Goal: Task Accomplishment & Management: Complete application form

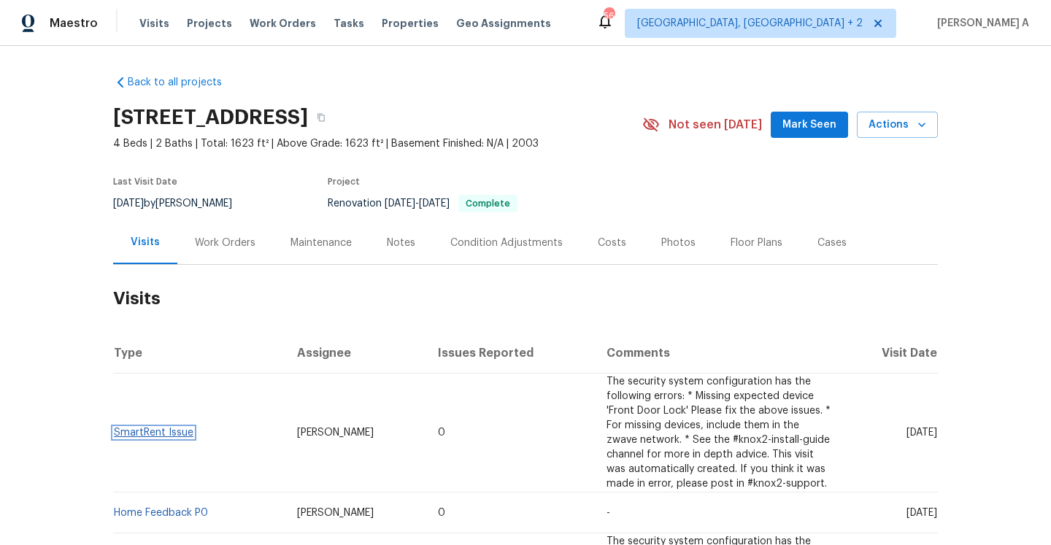
click at [160, 430] on link "SmartRent Issue" at bounding box center [154, 433] width 80 height 10
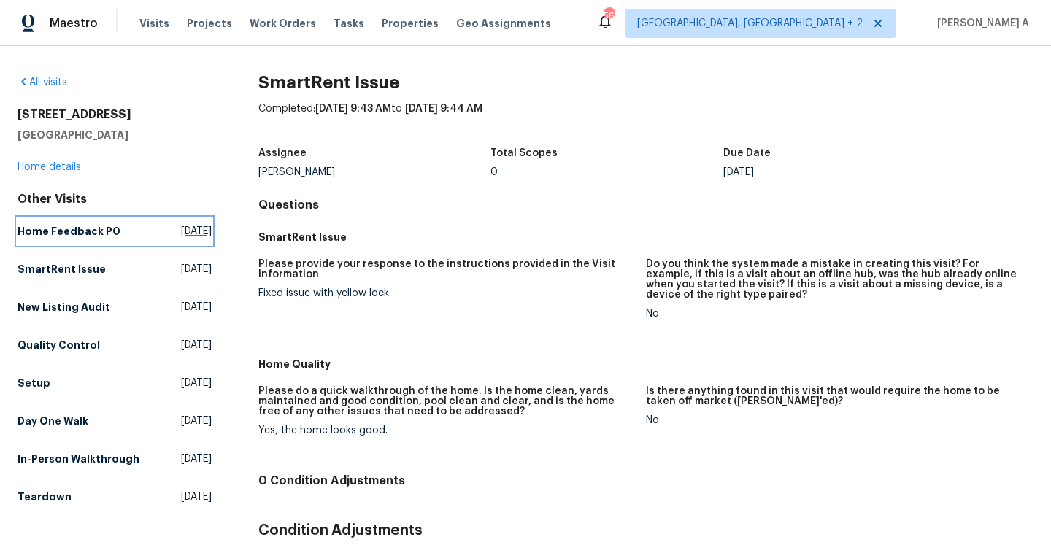
click at [88, 220] on link "Home Feedback P0 Fri, Sep 05 2025" at bounding box center [115, 231] width 194 height 26
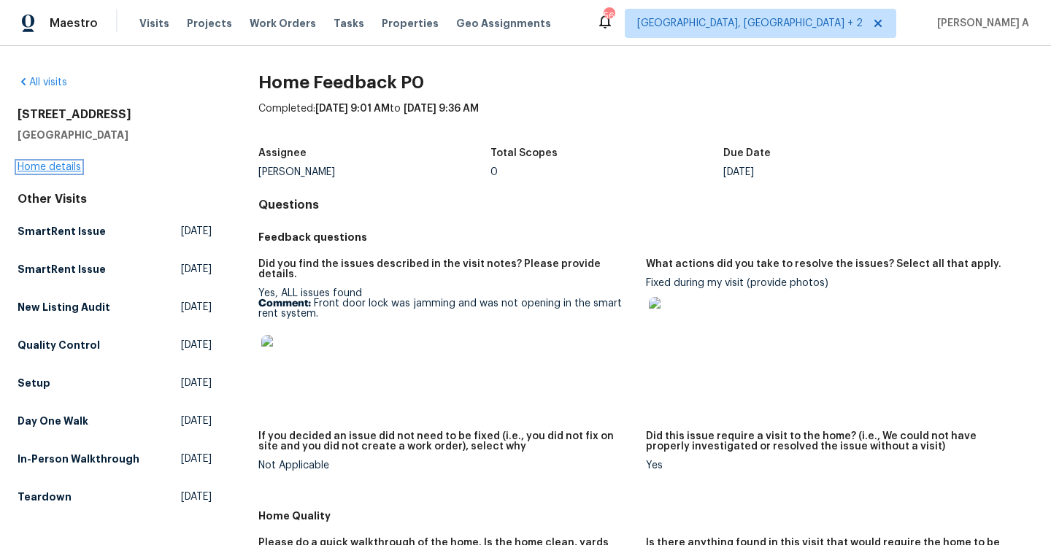
click at [73, 166] on link "Home details" at bounding box center [49, 167] width 63 height 10
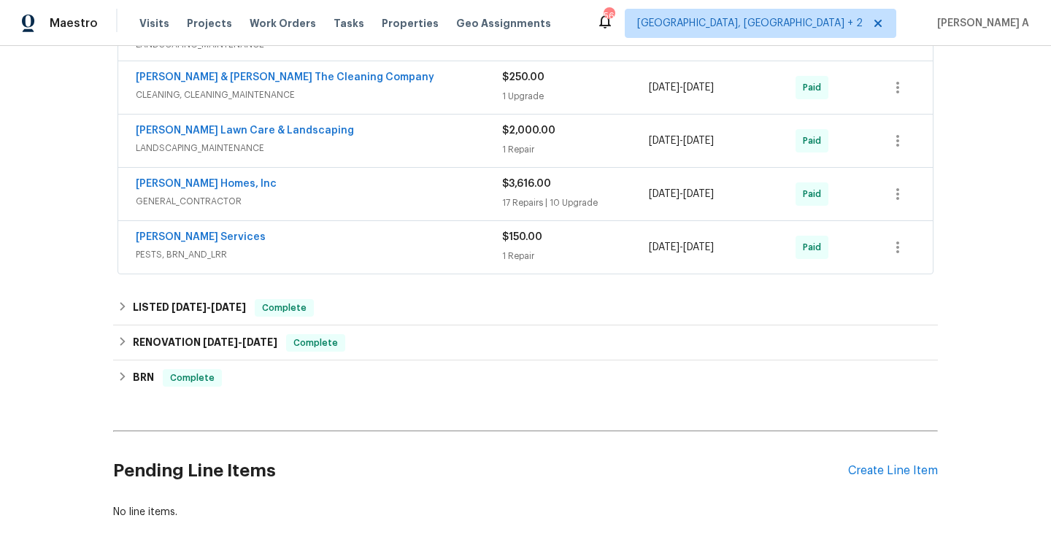
scroll to position [465, 0]
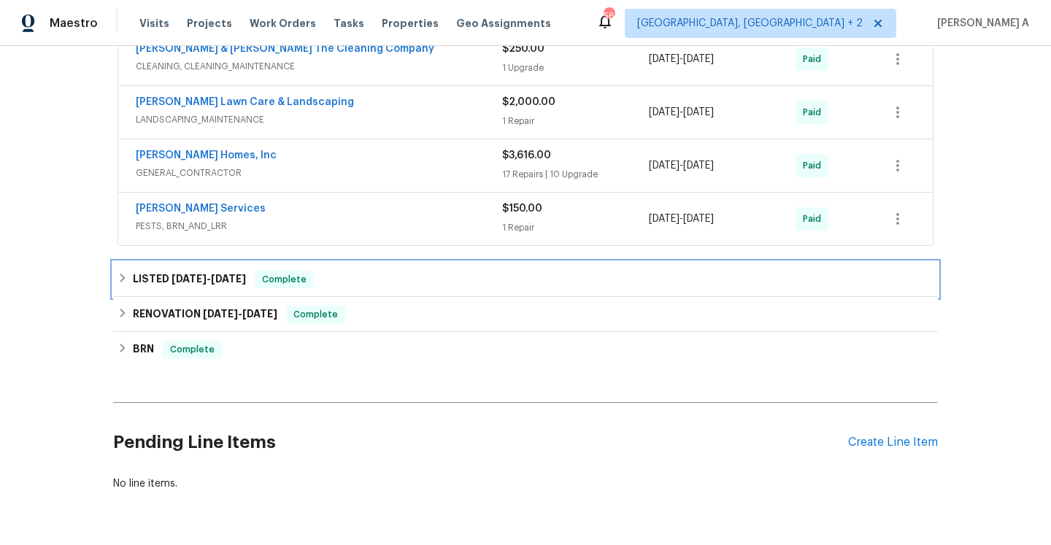
click at [285, 287] on div "Complete" at bounding box center [284, 280] width 59 height 18
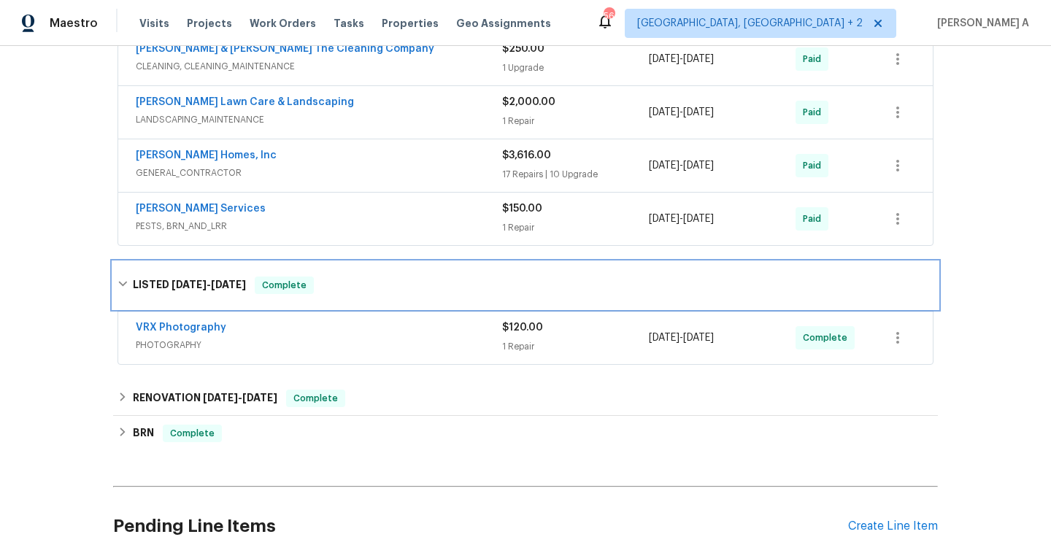
click at [285, 287] on span "Complete" at bounding box center [284, 285] width 56 height 15
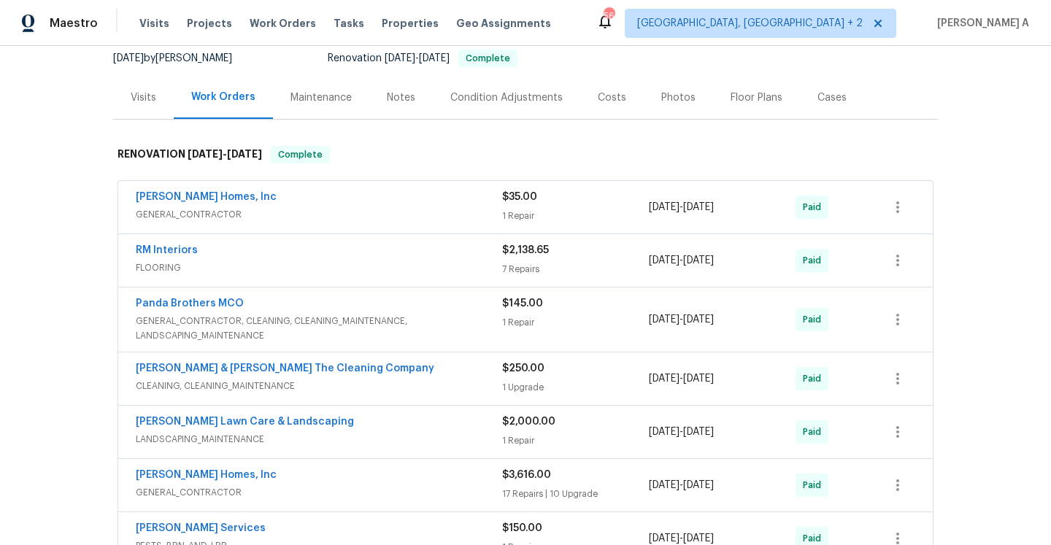
scroll to position [15, 0]
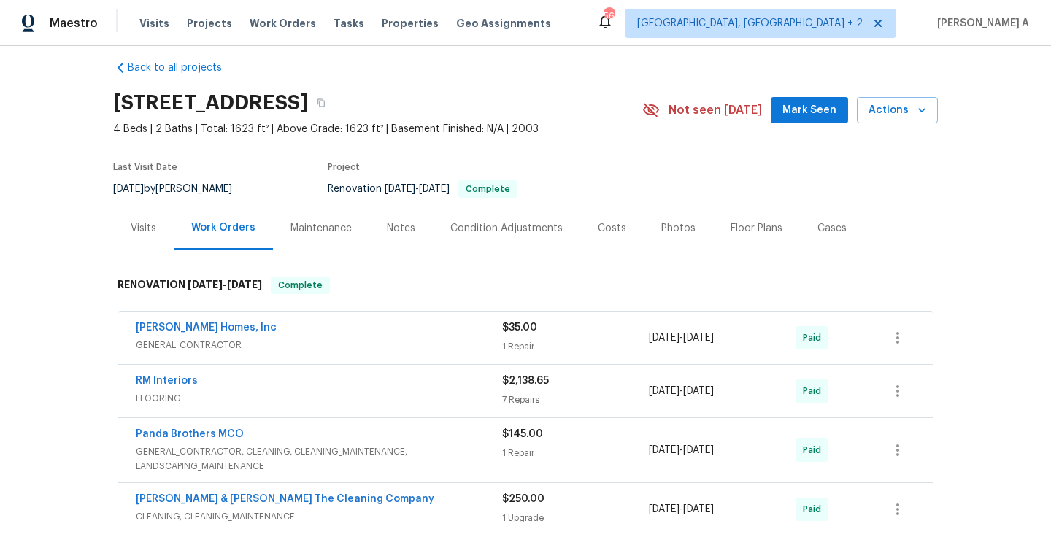
click at [155, 221] on div "Visits" at bounding box center [144, 228] width 26 height 15
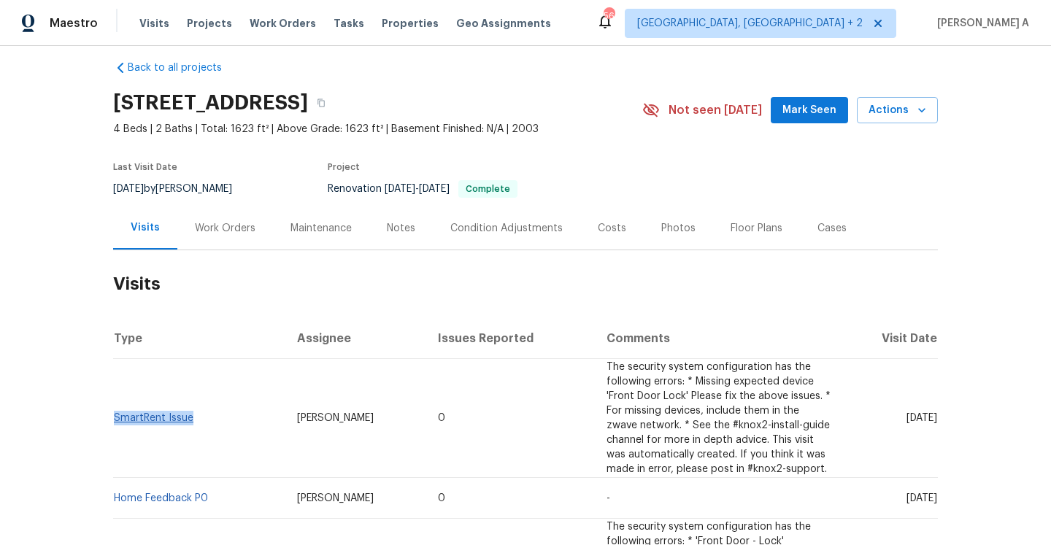
drag, startPoint x: 196, startPoint y: 428, endPoint x: 113, endPoint y: 423, distance: 83.3
click at [113, 423] on td "SmartRent Issue" at bounding box center [199, 418] width 172 height 119
copy link "SmartRent Issue"
click at [236, 211] on div "Work Orders" at bounding box center [225, 227] width 96 height 43
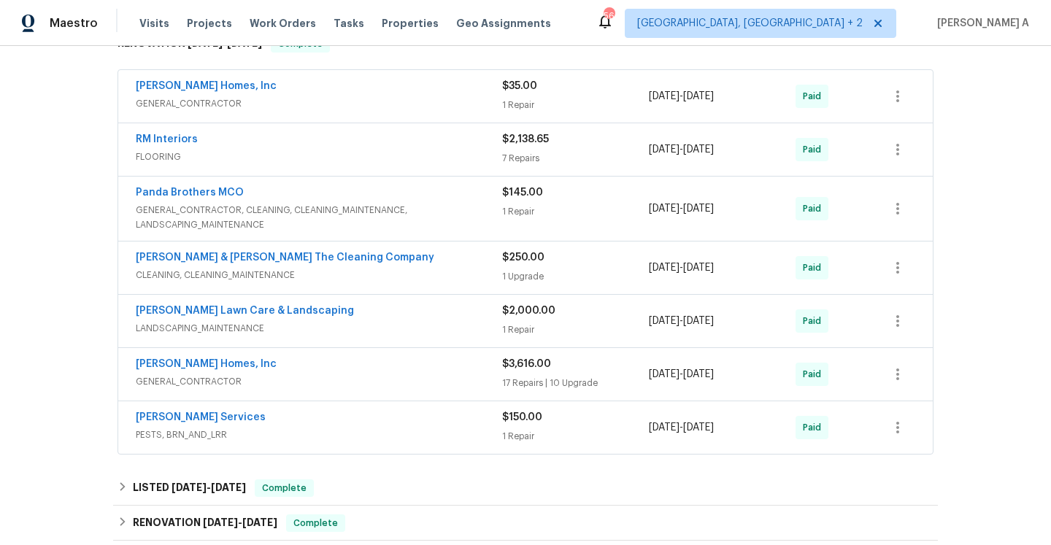
scroll to position [372, 0]
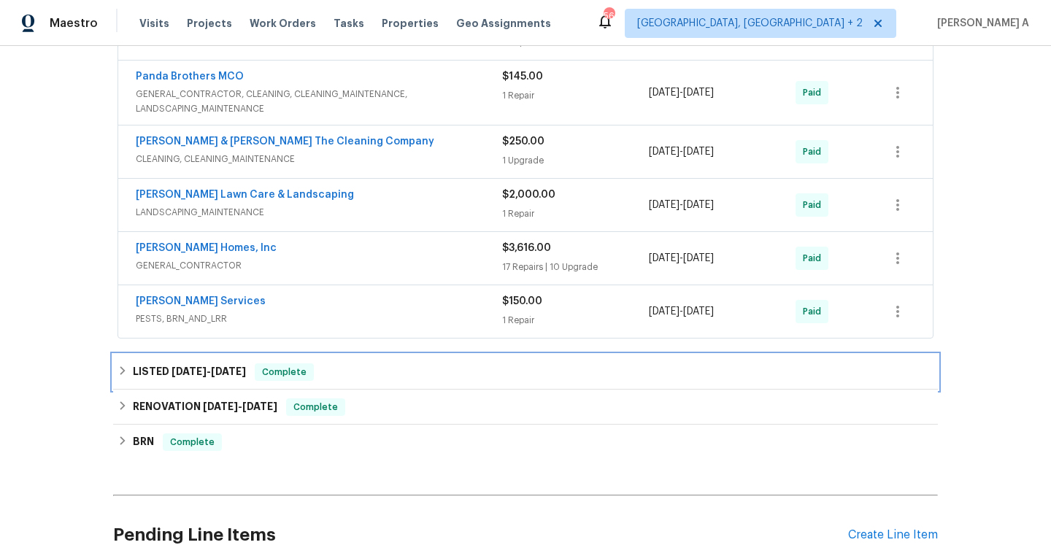
click at [285, 378] on span "Complete" at bounding box center [284, 372] width 56 height 15
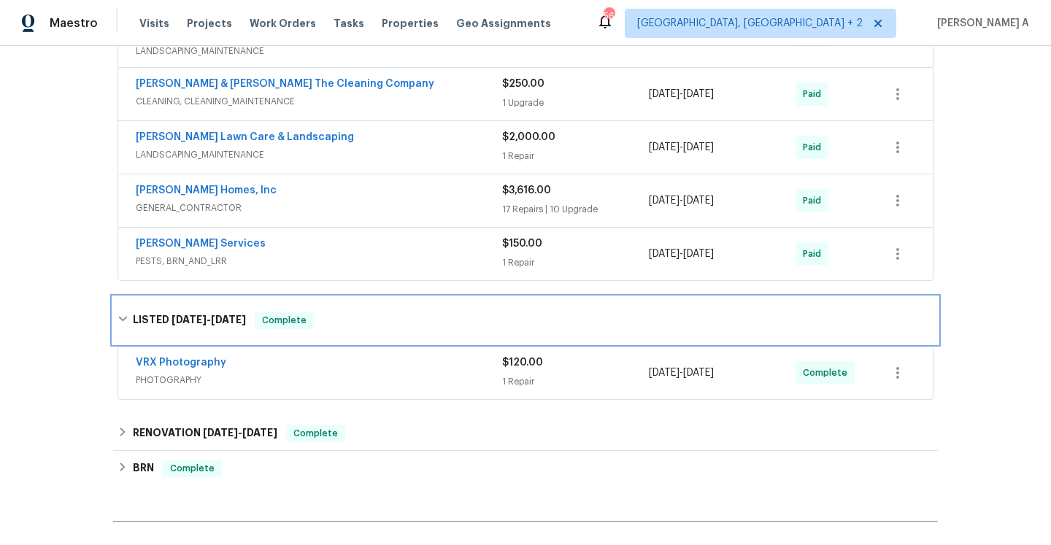
scroll to position [442, 0]
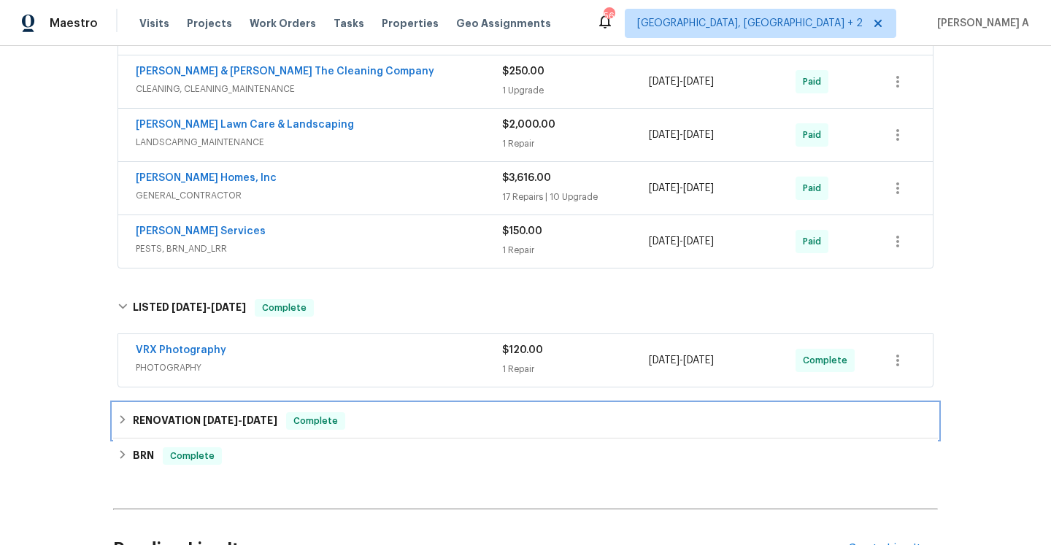
click at [266, 406] on div "RENOVATION 8/6/25 - 8/15/25 Complete" at bounding box center [525, 421] width 825 height 35
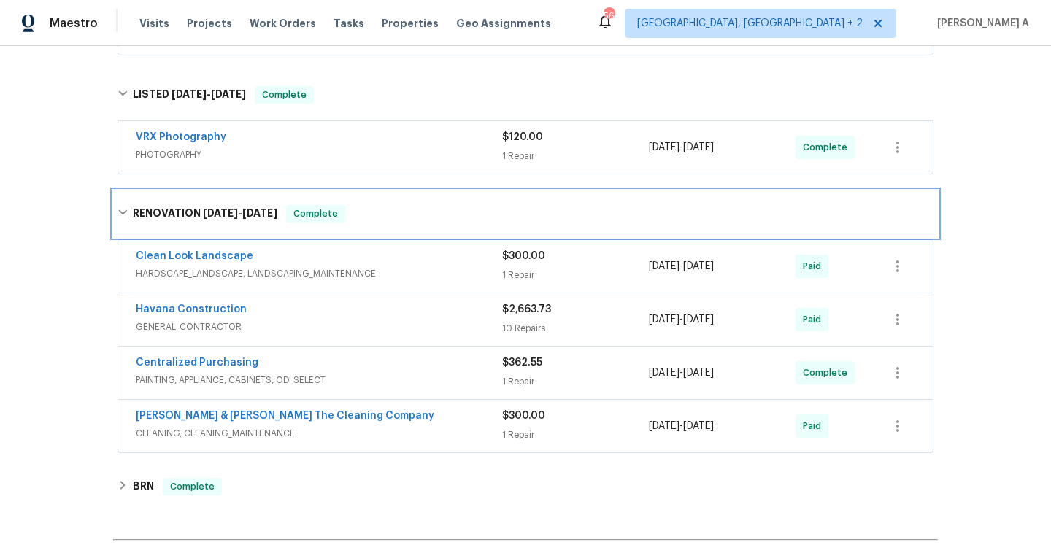
scroll to position [659, 0]
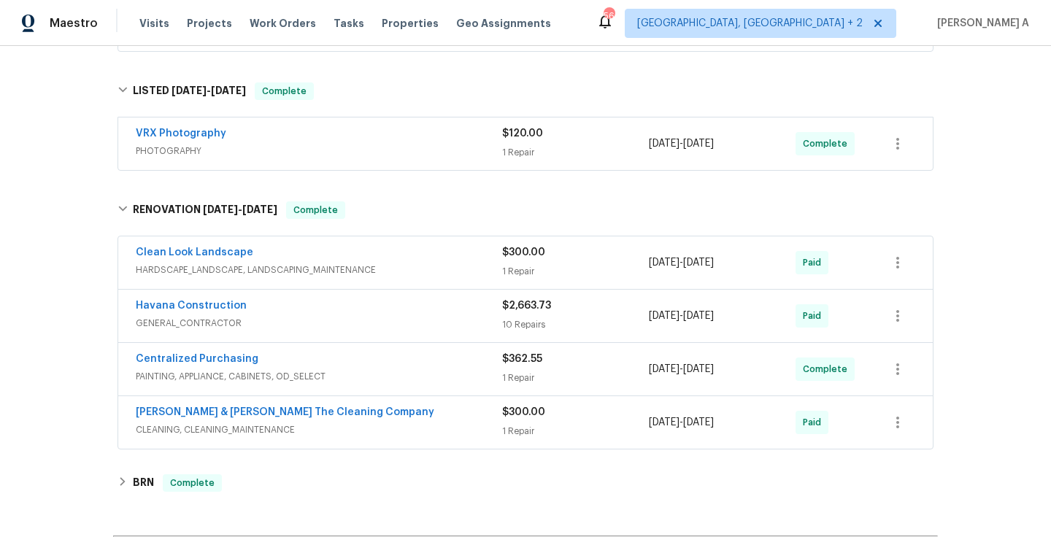
click at [293, 320] on span "GENERAL_CONTRACTOR" at bounding box center [319, 323] width 366 height 15
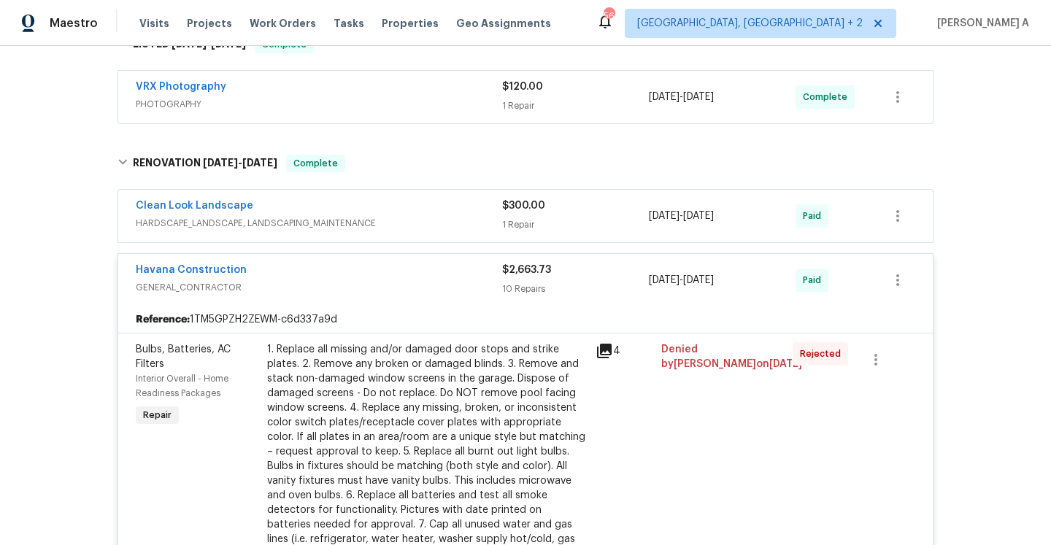
scroll to position [652, 0]
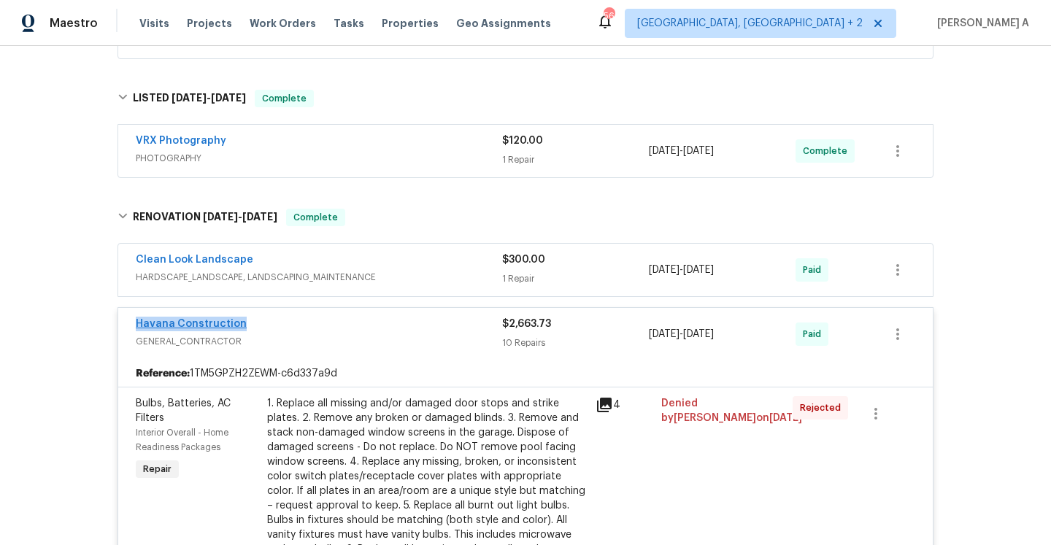
drag, startPoint x: 258, startPoint y: 321, endPoint x: 136, endPoint y: 321, distance: 121.9
click at [136, 321] on div "Havana Construction" at bounding box center [319, 326] width 366 height 18
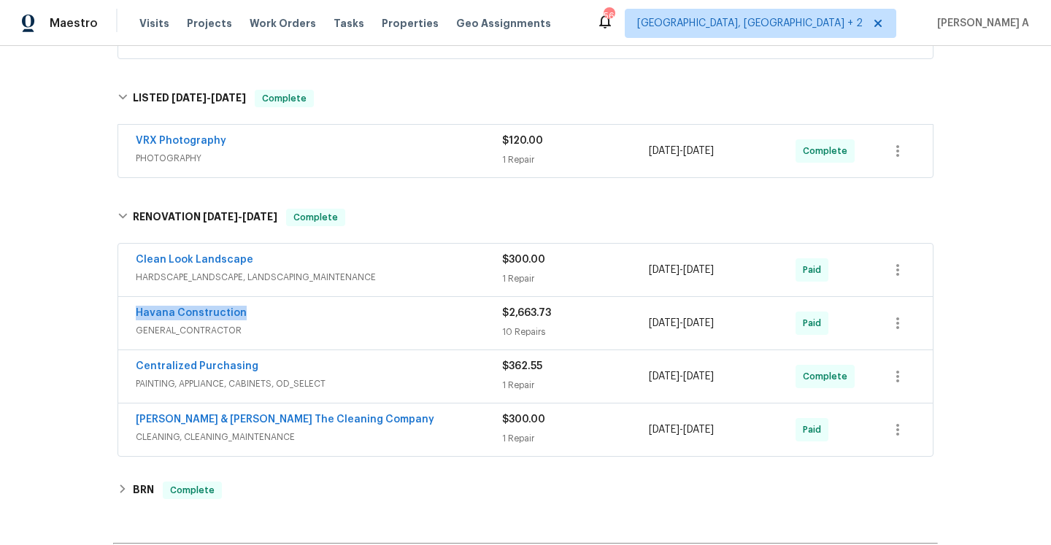
copy link "Havana Construction"
click at [487, 308] on div "Havana Construction" at bounding box center [319, 315] width 366 height 18
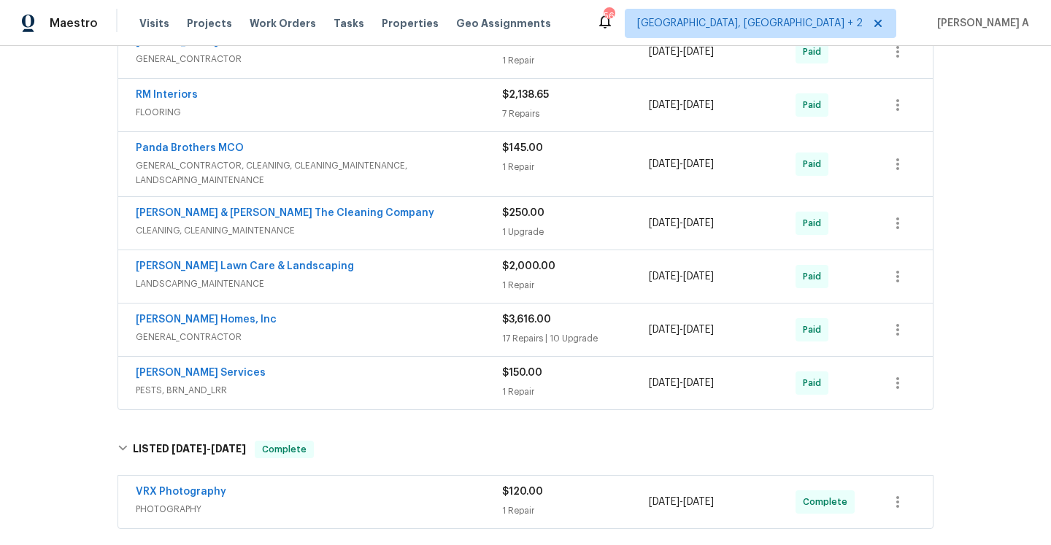
scroll to position [149, 0]
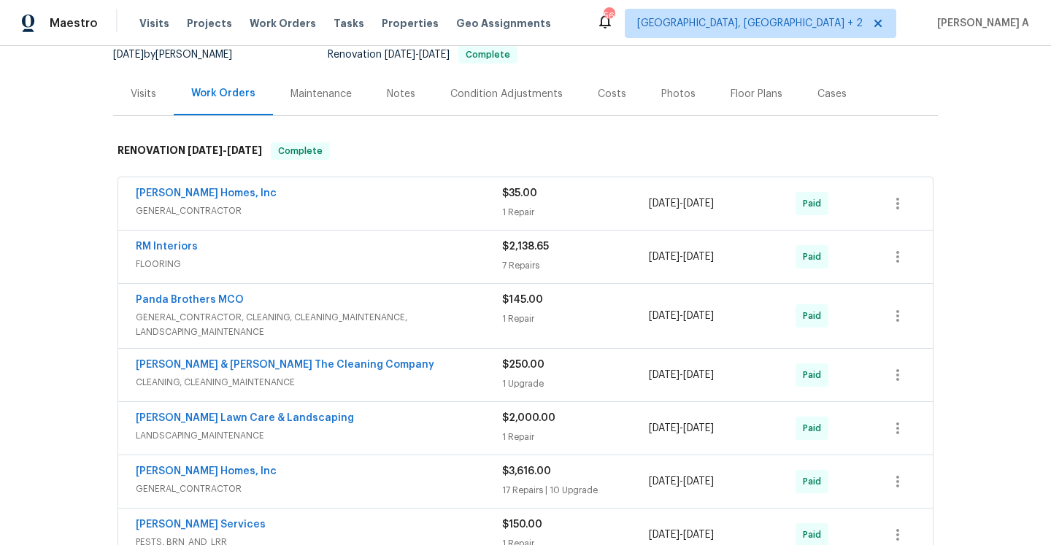
click at [147, 96] on div "Visits" at bounding box center [144, 94] width 26 height 15
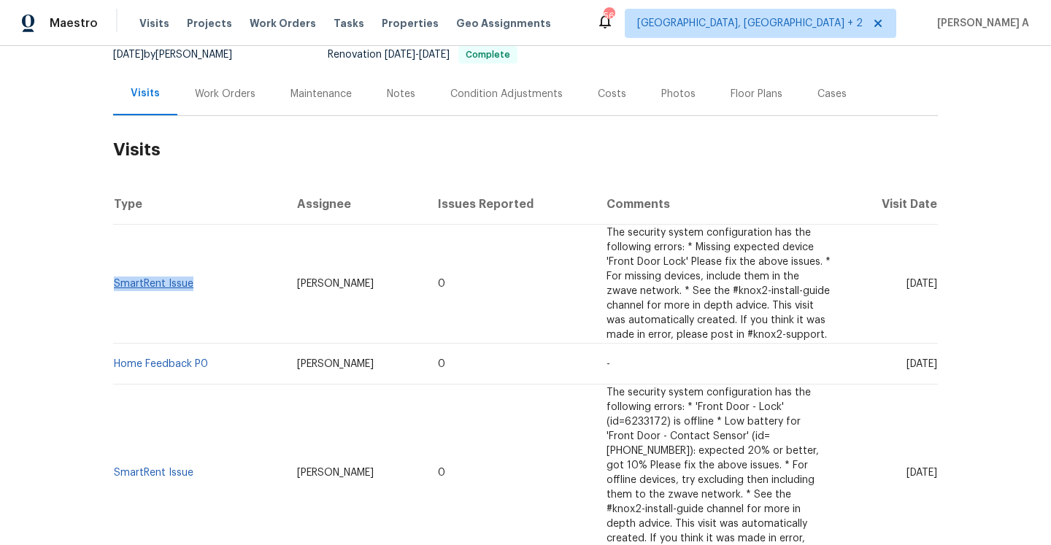
drag, startPoint x: 202, startPoint y: 285, endPoint x: 115, endPoint y: 287, distance: 87.6
click at [115, 287] on td "SmartRent Issue" at bounding box center [199, 284] width 172 height 119
copy link "SmartRent Issue"
click at [160, 290] on td "SmartRent Issue" at bounding box center [199, 284] width 172 height 119
click at [158, 283] on link "SmartRent Issue" at bounding box center [154, 284] width 80 height 10
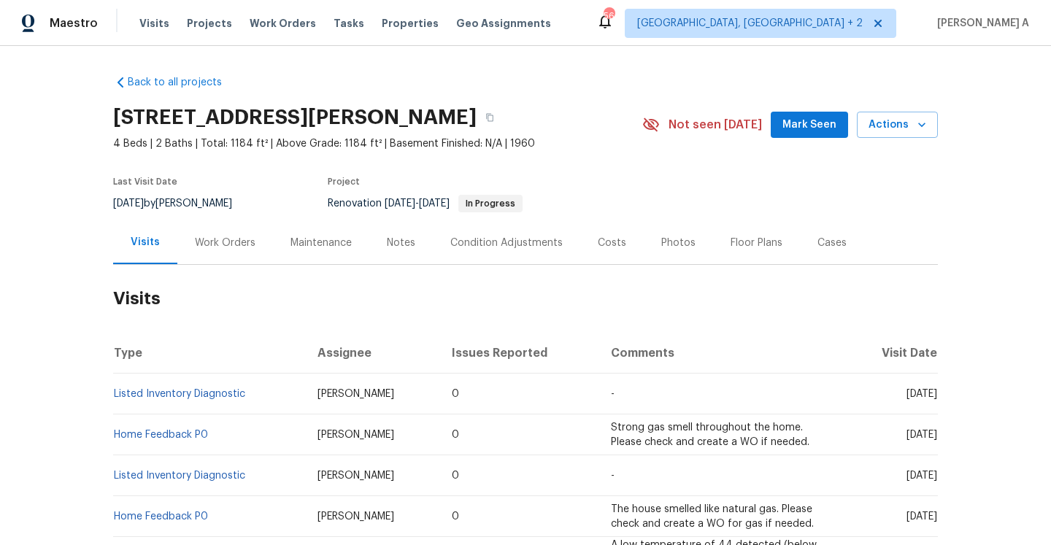
click at [217, 237] on div "Work Orders" at bounding box center [225, 243] width 61 height 15
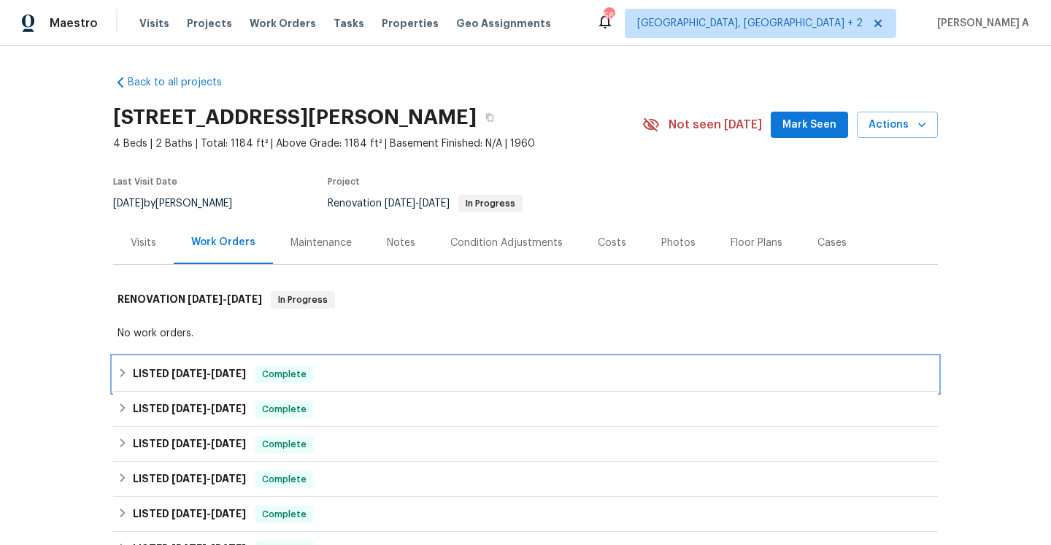
click at [245, 358] on div "LISTED 8/19/25 - 8/25/25 Complete" at bounding box center [525, 374] width 825 height 35
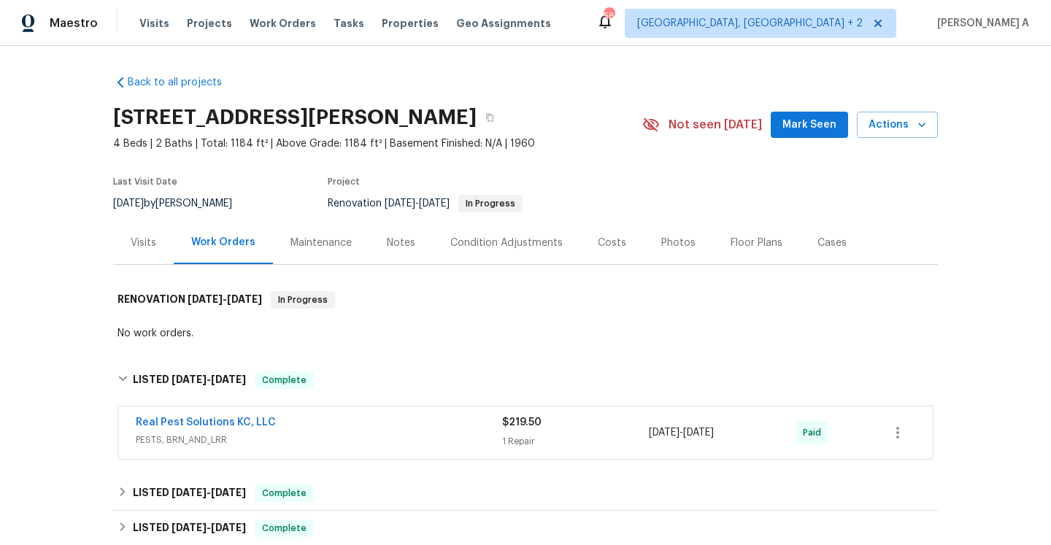
click at [162, 240] on div "Visits" at bounding box center [143, 242] width 61 height 43
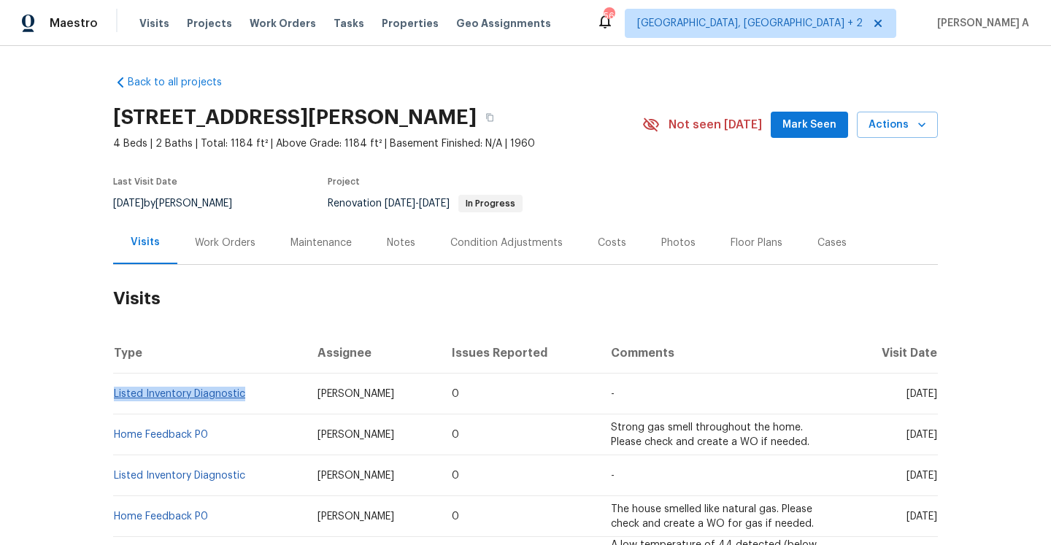
drag, startPoint x: 252, startPoint y: 397, endPoint x: 114, endPoint y: 392, distance: 138.7
click at [114, 392] on td "Listed Inventory Diagnostic" at bounding box center [209, 394] width 193 height 41
copy link "Listed Inventory Diagnostic"
click at [220, 245] on div "Work Orders" at bounding box center [225, 243] width 61 height 15
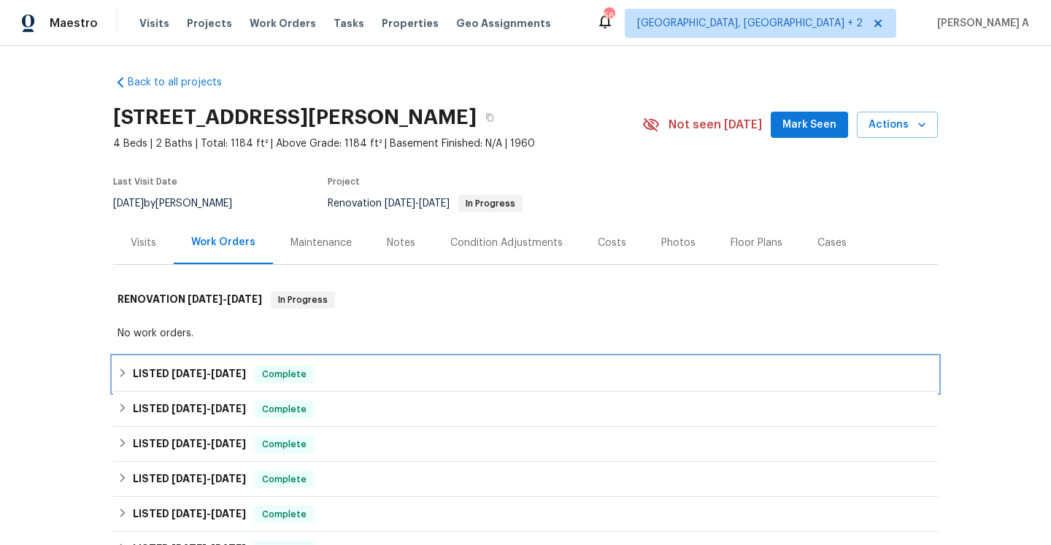
click at [268, 379] on span "Complete" at bounding box center [284, 374] width 56 height 15
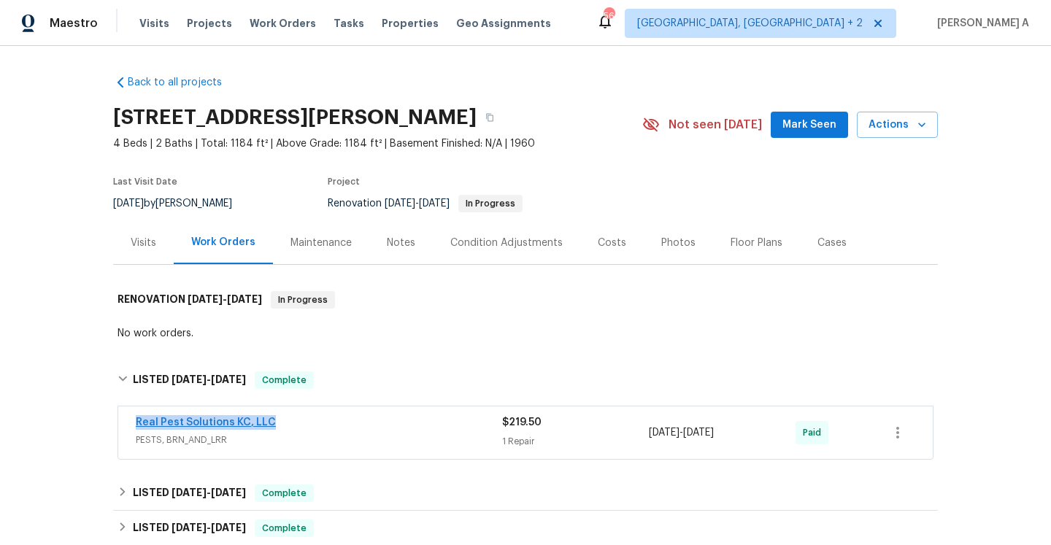
drag, startPoint x: 277, startPoint y: 419, endPoint x: 137, endPoint y: 420, distance: 139.4
click at [137, 420] on div "Real Pest Solutions KC, LLC" at bounding box center [319, 424] width 366 height 18
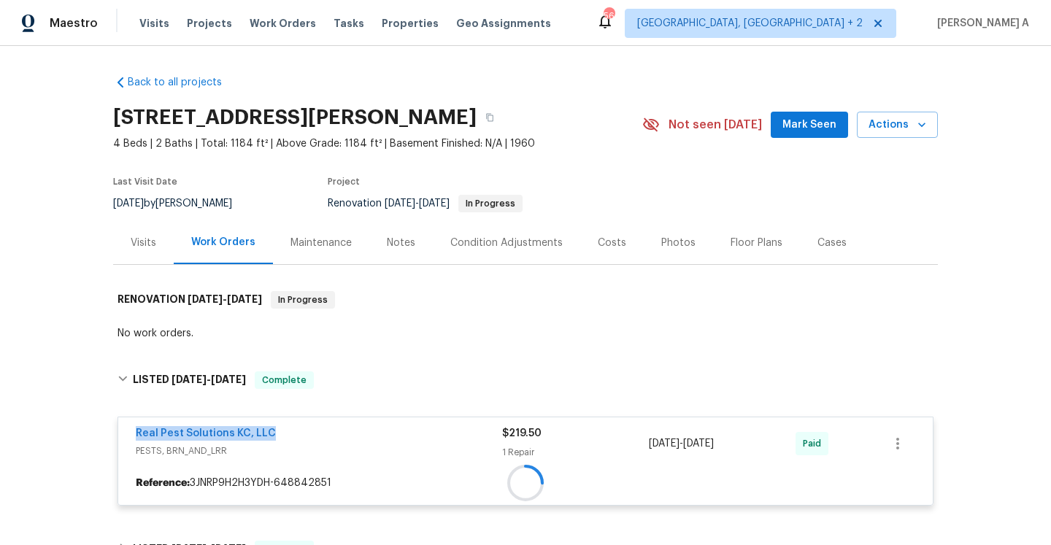
copy link "Real Pest Solutions KC, LLC"
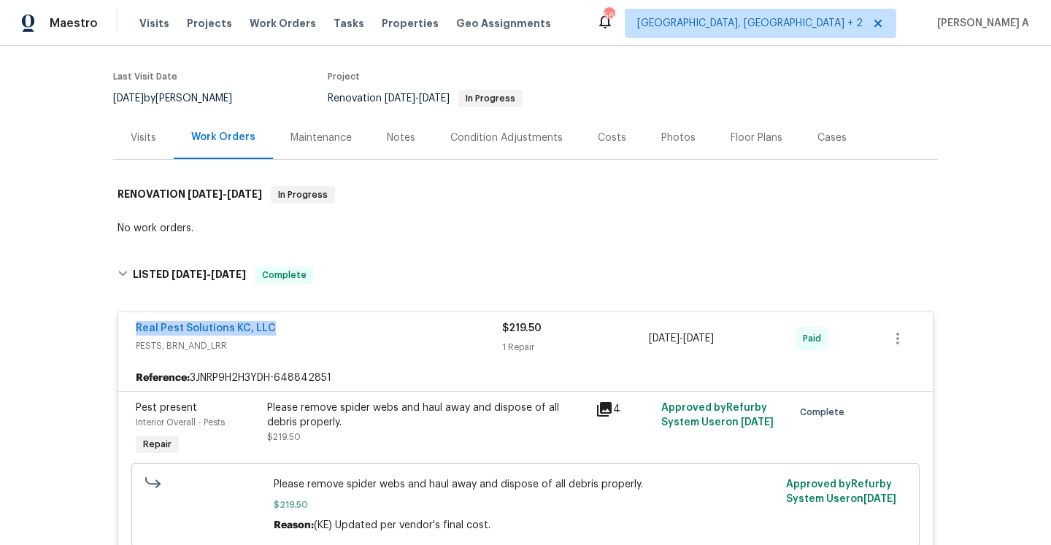
scroll to position [130, 0]
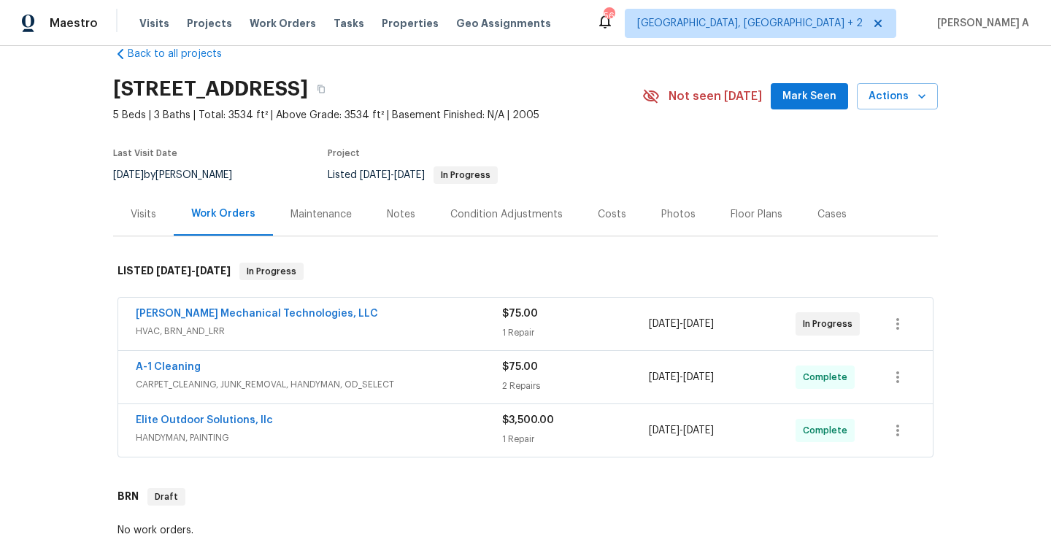
scroll to position [111, 0]
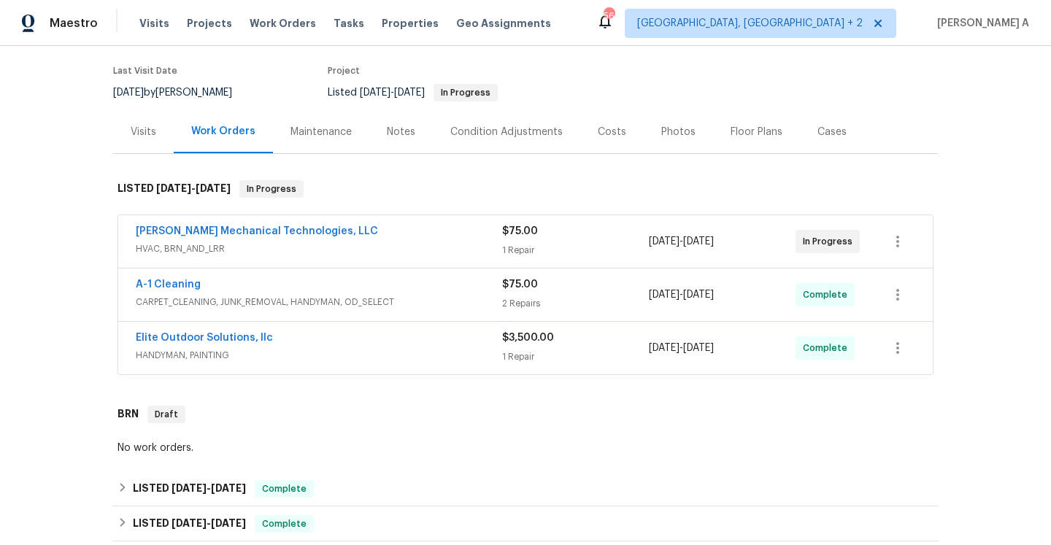
click at [528, 247] on div "1 Repair" at bounding box center [575, 250] width 147 height 15
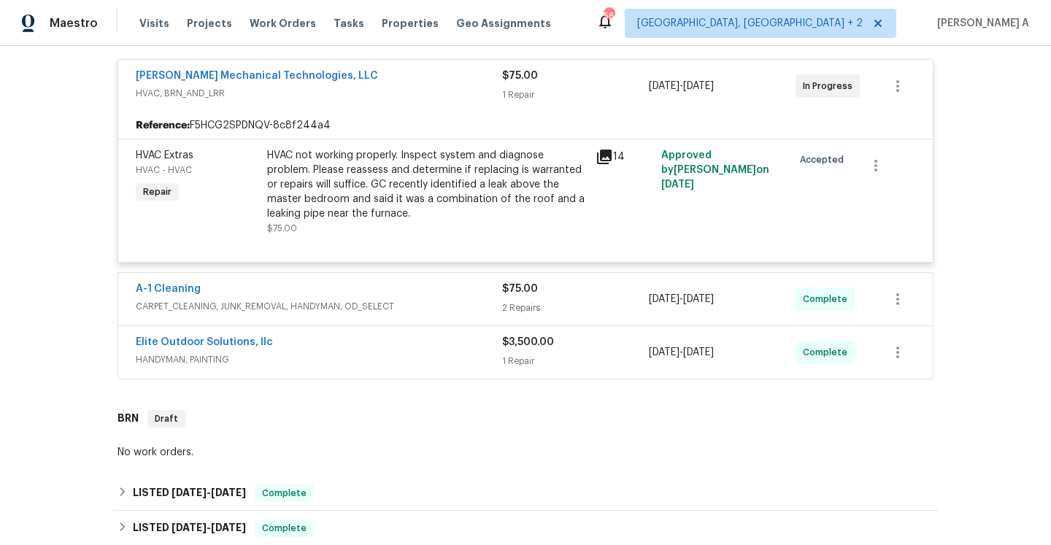
scroll to position [279, 0]
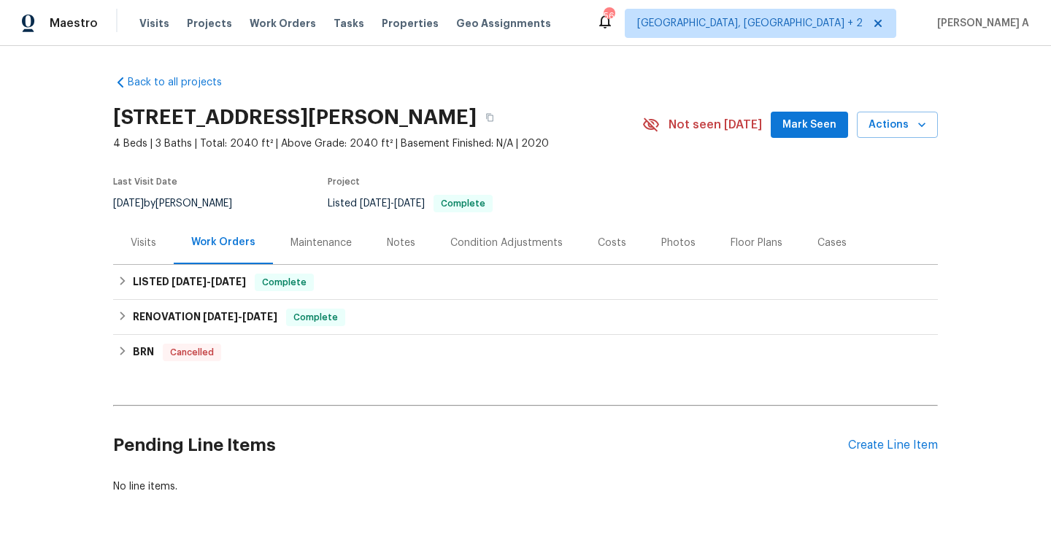
click at [134, 242] on div "Visits" at bounding box center [144, 243] width 26 height 15
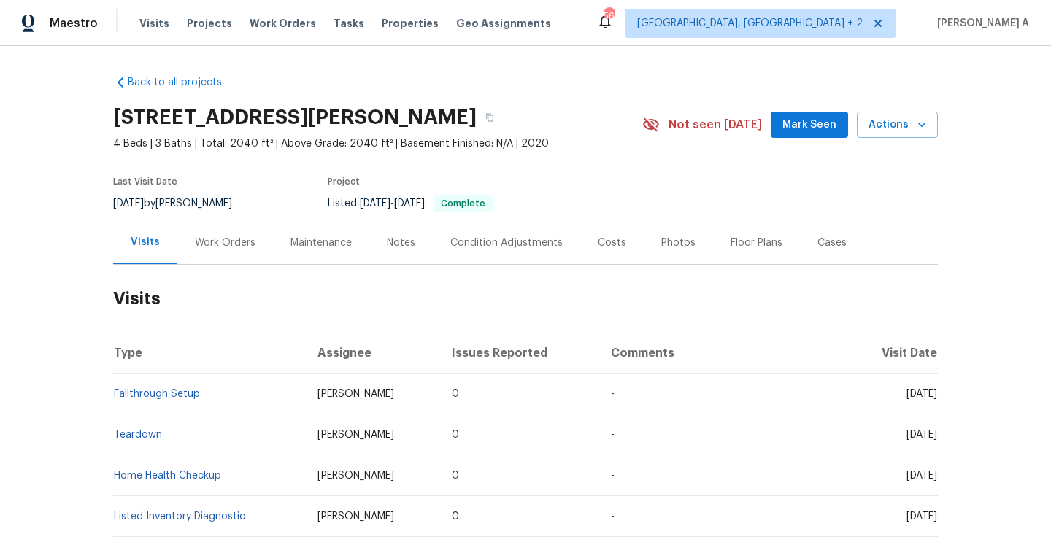
click at [204, 253] on div "Work Orders" at bounding box center [225, 242] width 96 height 43
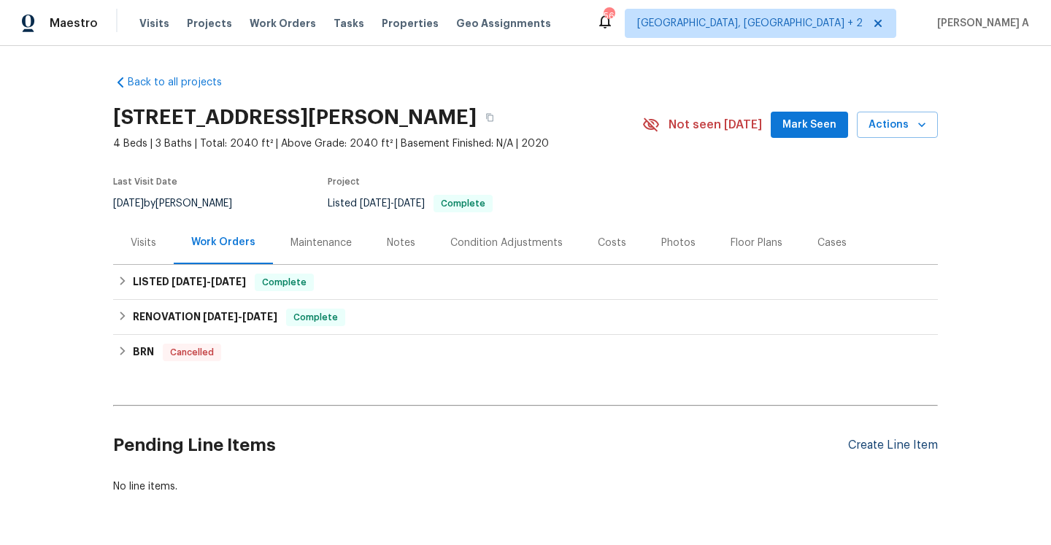
click at [868, 448] on div "Create Line Item" at bounding box center [893, 446] width 90 height 14
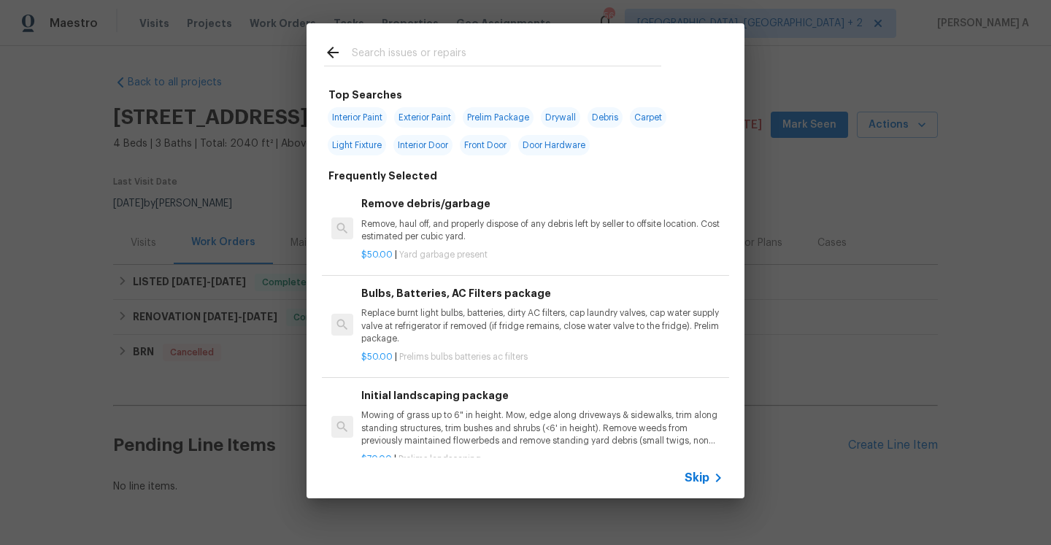
click at [691, 477] on span "Skip" at bounding box center [696, 478] width 25 height 15
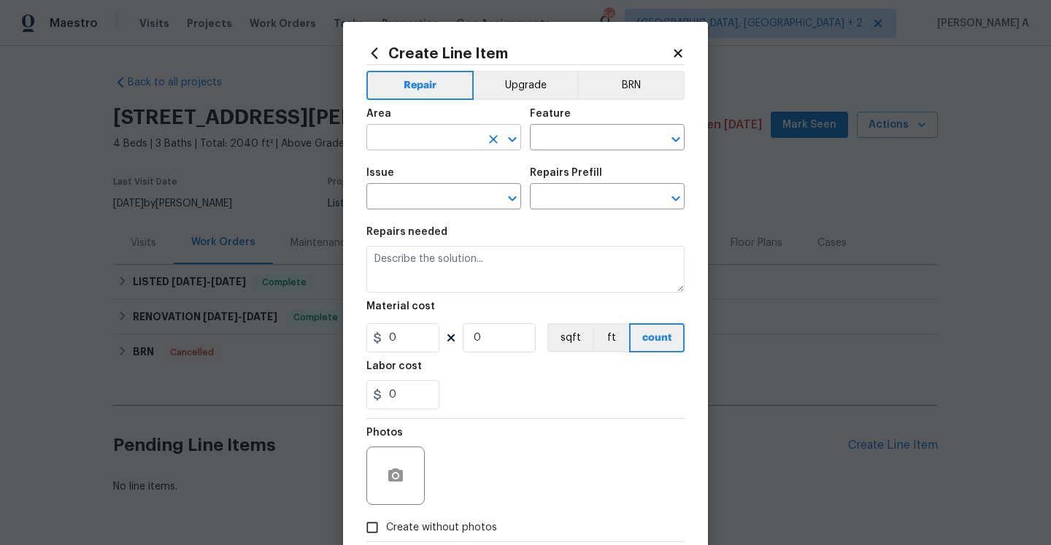
click at [406, 140] on input "text" at bounding box center [423, 139] width 114 height 23
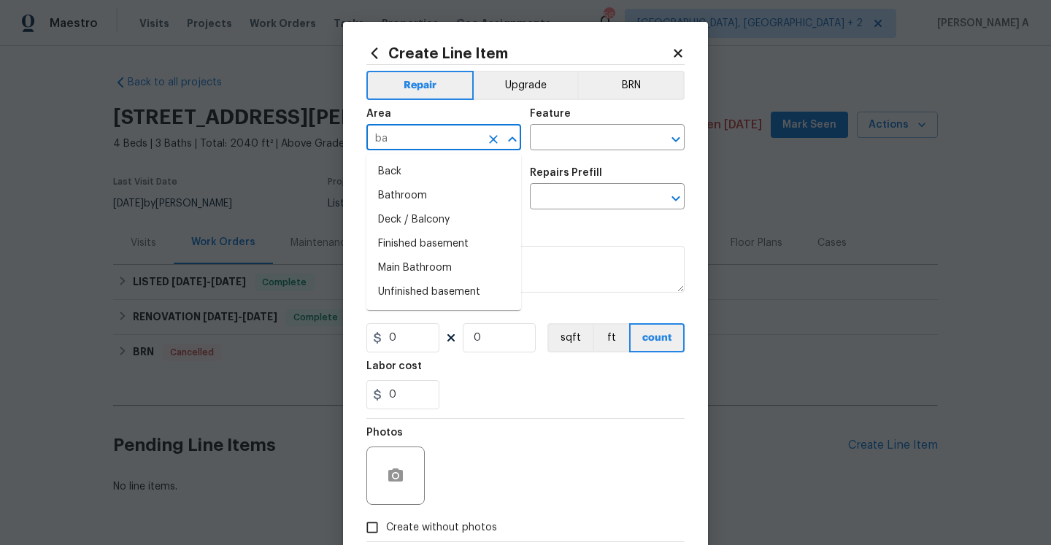
type input "b"
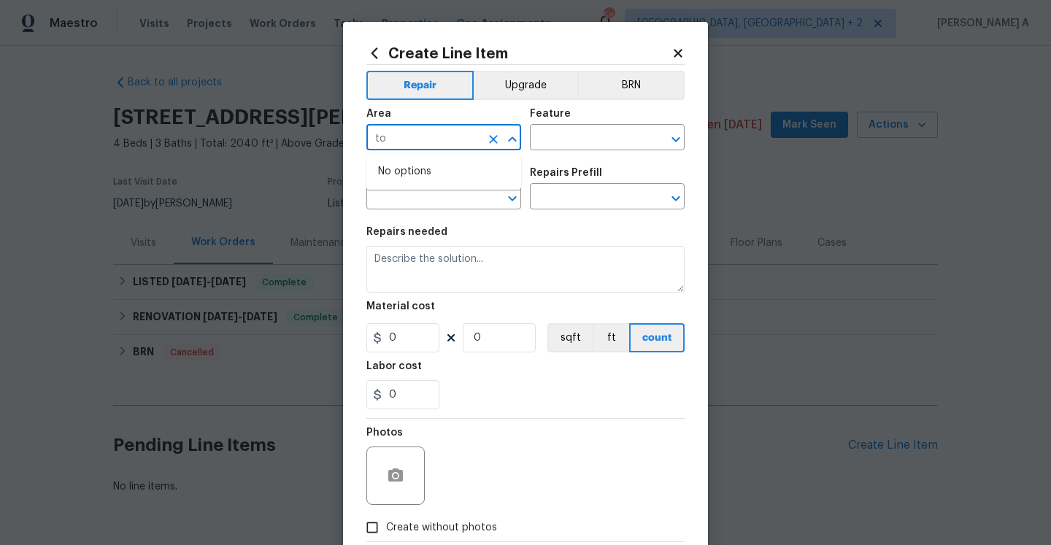
type input "t"
click at [436, 178] on li "Bathroom" at bounding box center [443, 172] width 155 height 24
type input "Bathroom"
click at [628, 161] on div "Issue ​ Repairs Prefill ​" at bounding box center [525, 188] width 318 height 59
click at [615, 151] on div "Area Bathroom ​ Feature ​" at bounding box center [525, 129] width 318 height 59
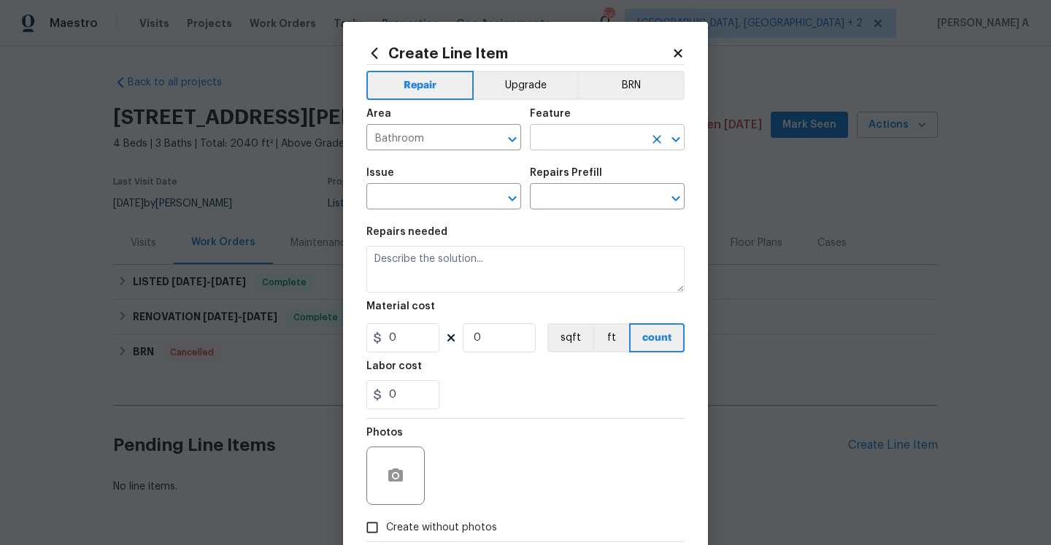
click at [615, 150] on input "text" at bounding box center [587, 139] width 114 height 23
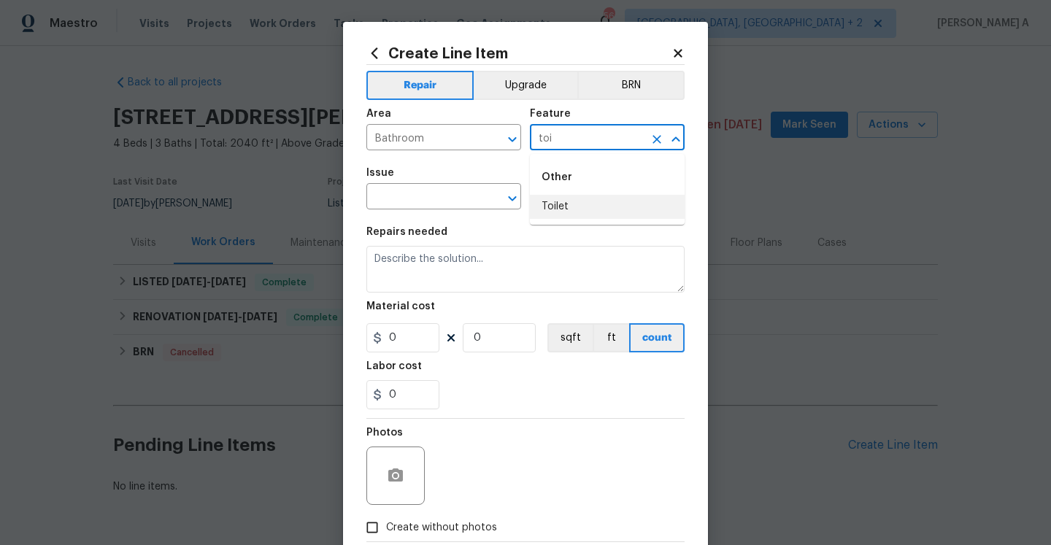
click at [619, 210] on li "Toilet" at bounding box center [607, 207] width 155 height 24
type input "Toilet"
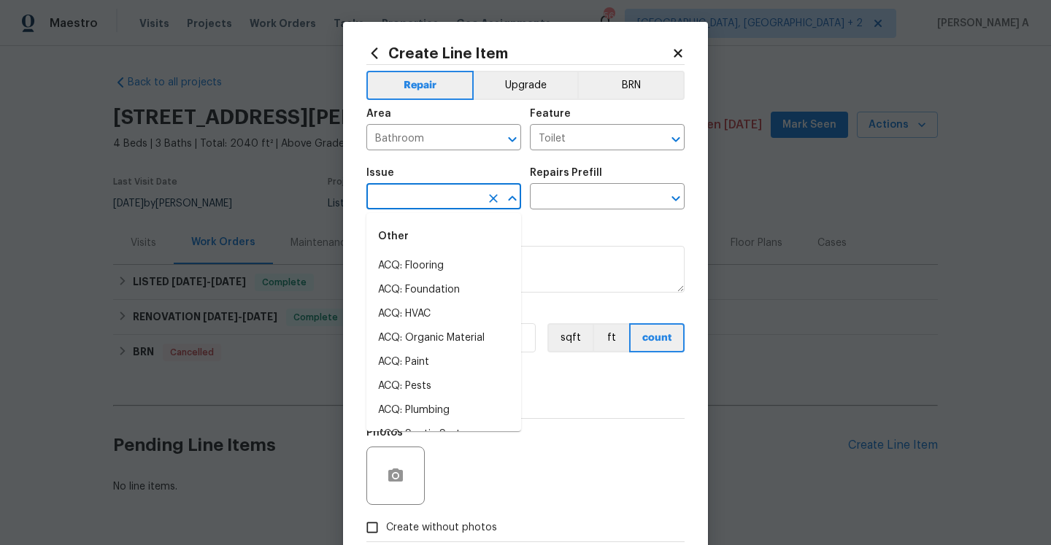
click at [439, 207] on input "text" at bounding box center [423, 198] width 114 height 23
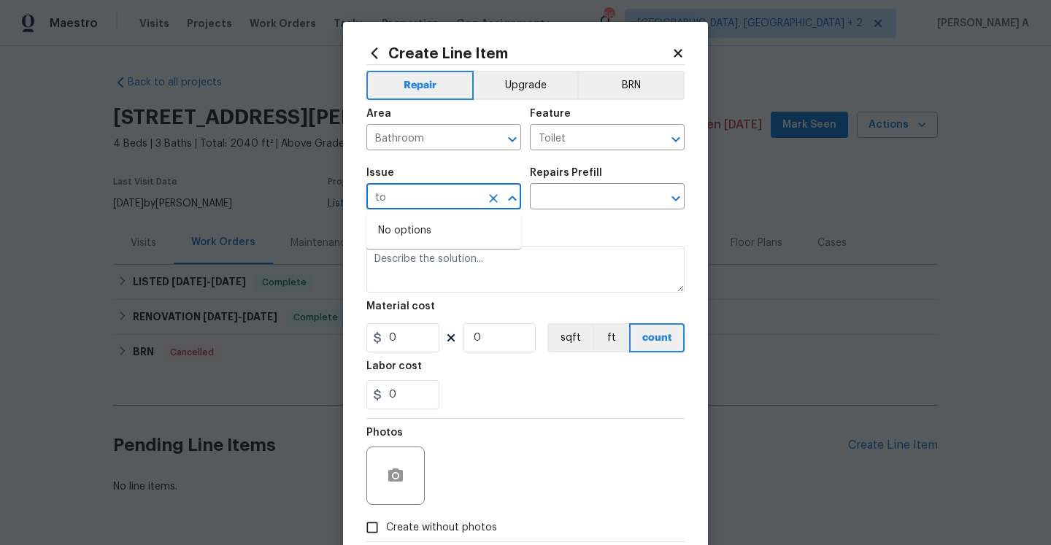
type input "t"
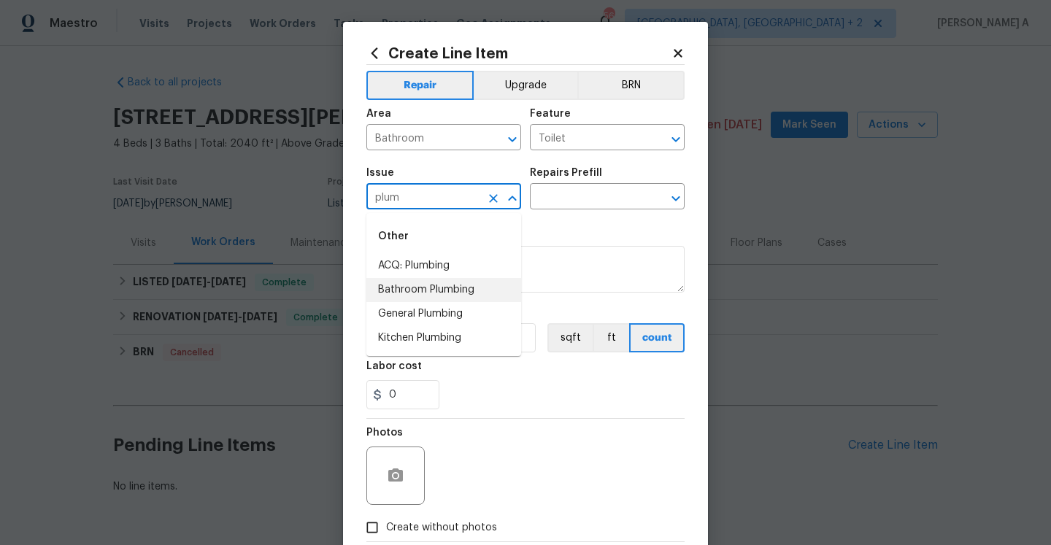
click at [466, 285] on li "Bathroom Plumbing" at bounding box center [443, 290] width 155 height 24
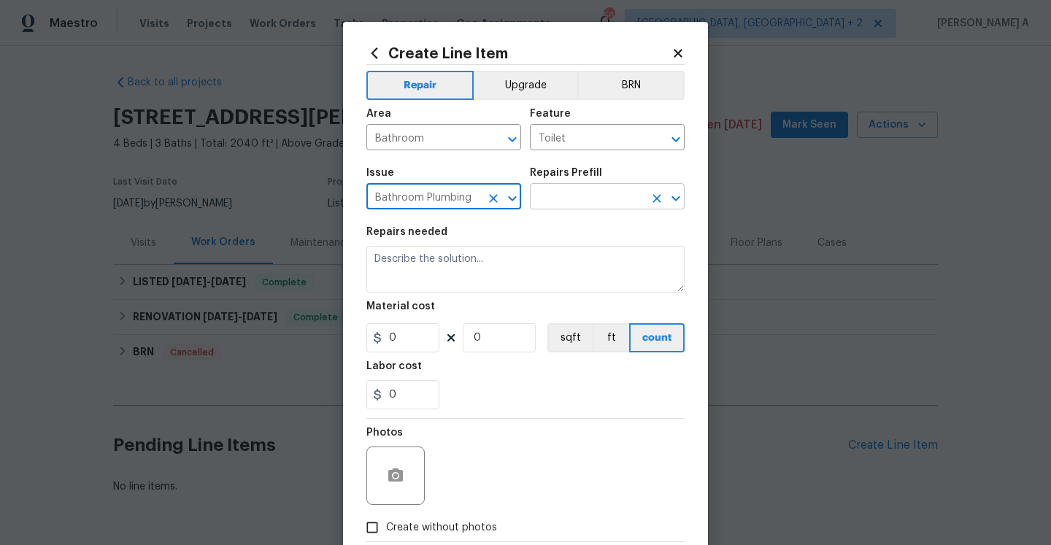
type input "Bathroom Plumbing"
click at [585, 207] on input "text" at bounding box center [587, 198] width 114 height 23
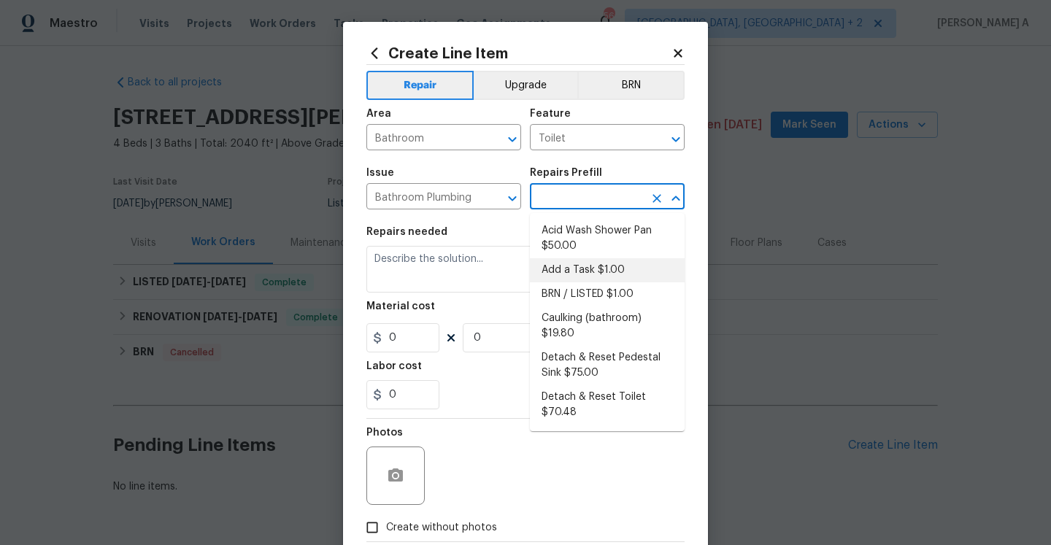
click at [609, 267] on li "Add a Task $1.00" at bounding box center [607, 270] width 155 height 24
type input "Plumbing"
type input "Add a Task $1.00"
type textarea "HPM to detail"
type input "1"
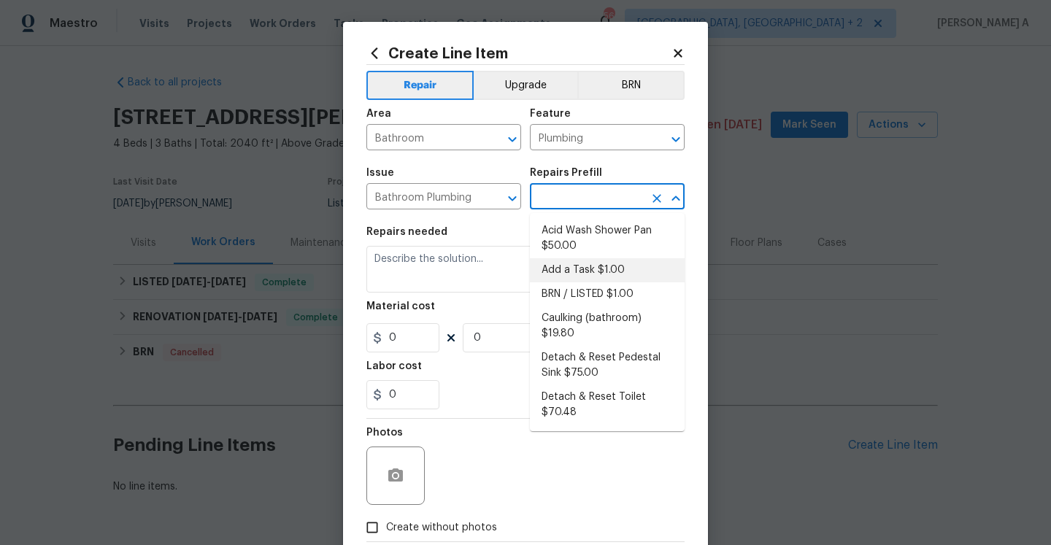
type input "1"
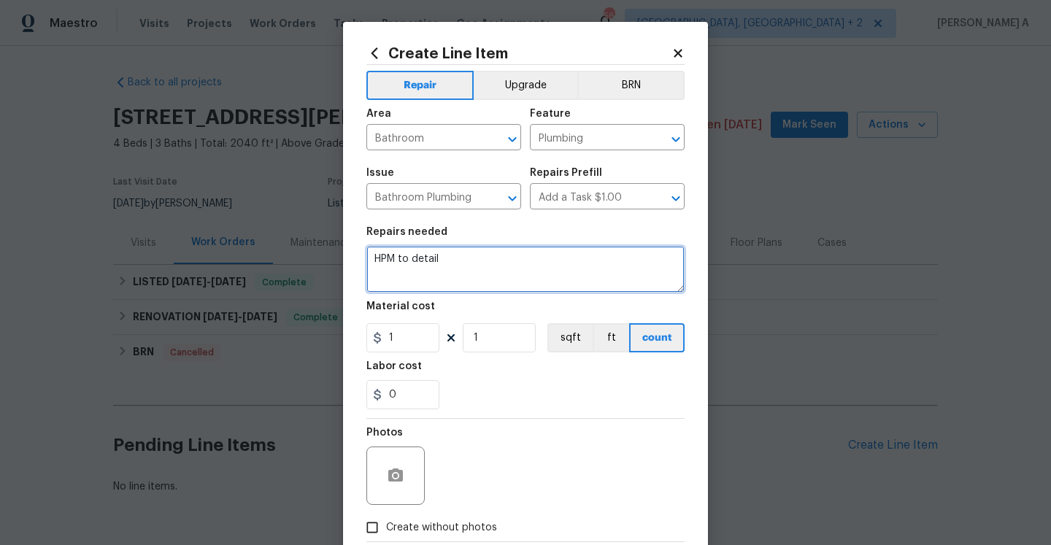
click at [601, 268] on textarea "HPM to detail" at bounding box center [525, 269] width 318 height 47
paste textarea "athroom toilet is clogged"
click at [587, 258] on textarea "Received feedback from cleaning TP stating athroom toilet is clogged" at bounding box center [525, 269] width 318 height 47
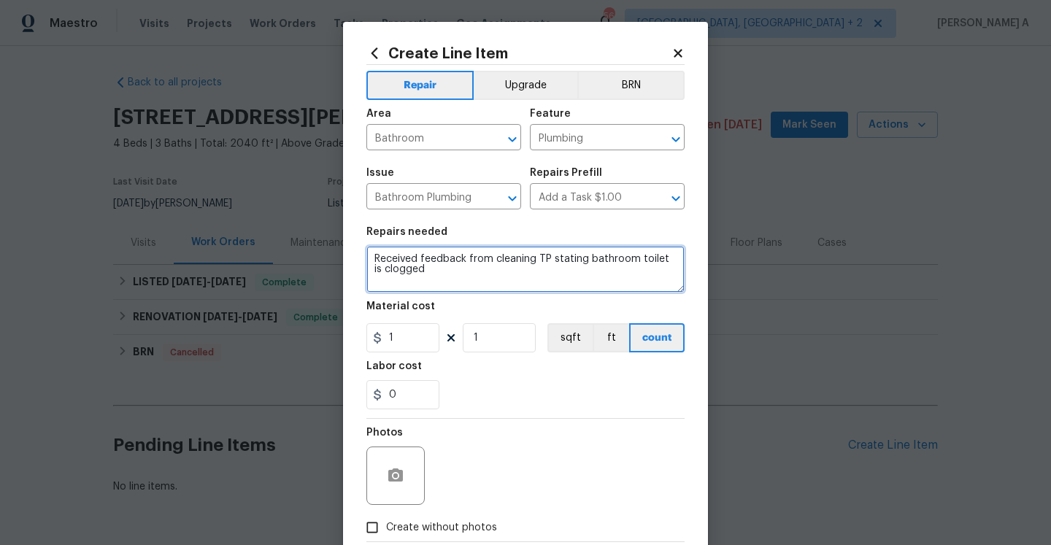
click at [555, 277] on textarea "Received feedback from cleaning TP stating bathroom toilet is clogged" at bounding box center [525, 269] width 318 height 47
type textarea "Received feedback from cleaning TP stating the bathroom toilet is clogged. Plea…"
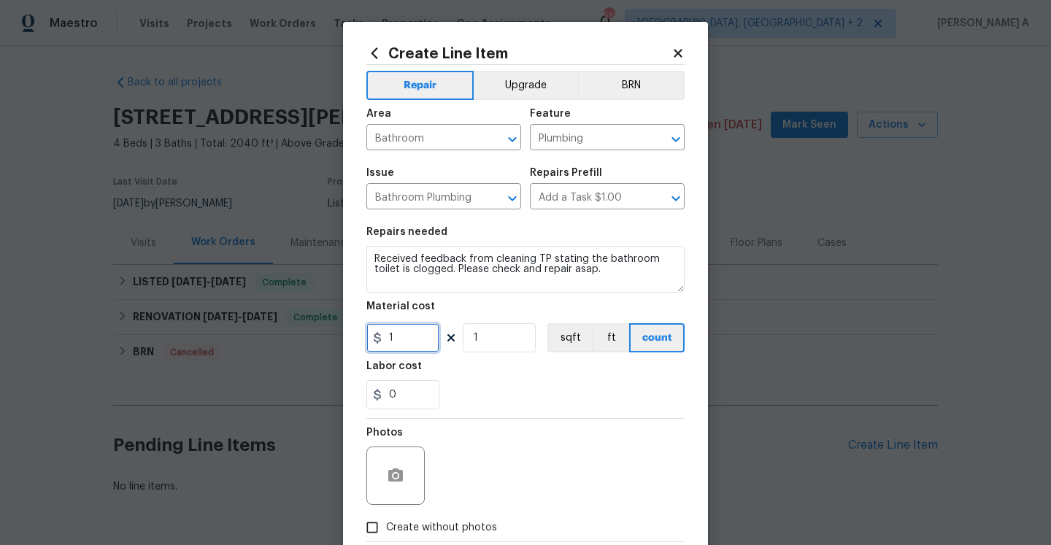
click at [411, 344] on input "1" at bounding box center [402, 337] width 73 height 29
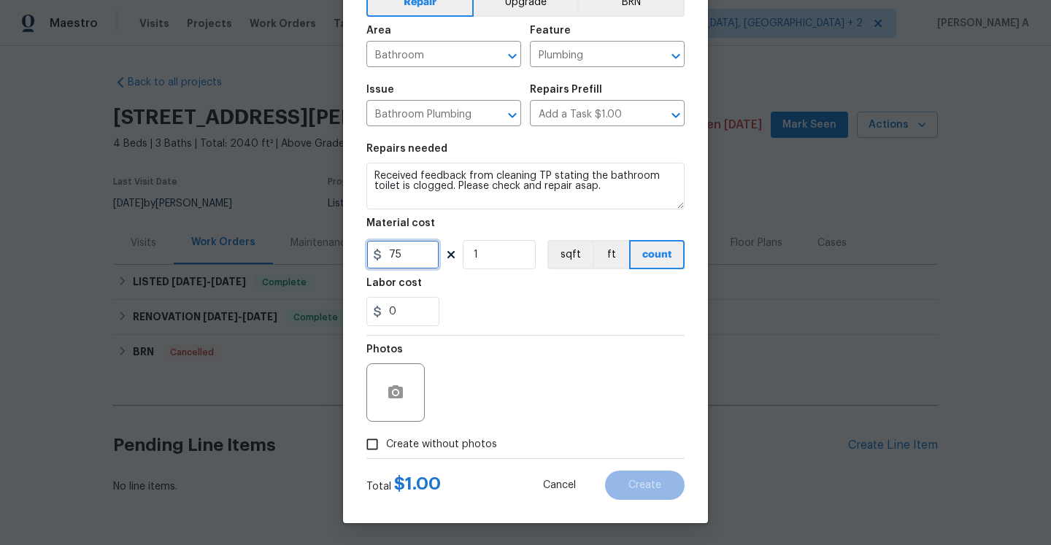
type input "75"
click at [455, 441] on span "Create without photos" at bounding box center [441, 444] width 111 height 15
click at [386, 441] on input "Create without photos" at bounding box center [372, 444] width 28 height 28
checkbox input "true"
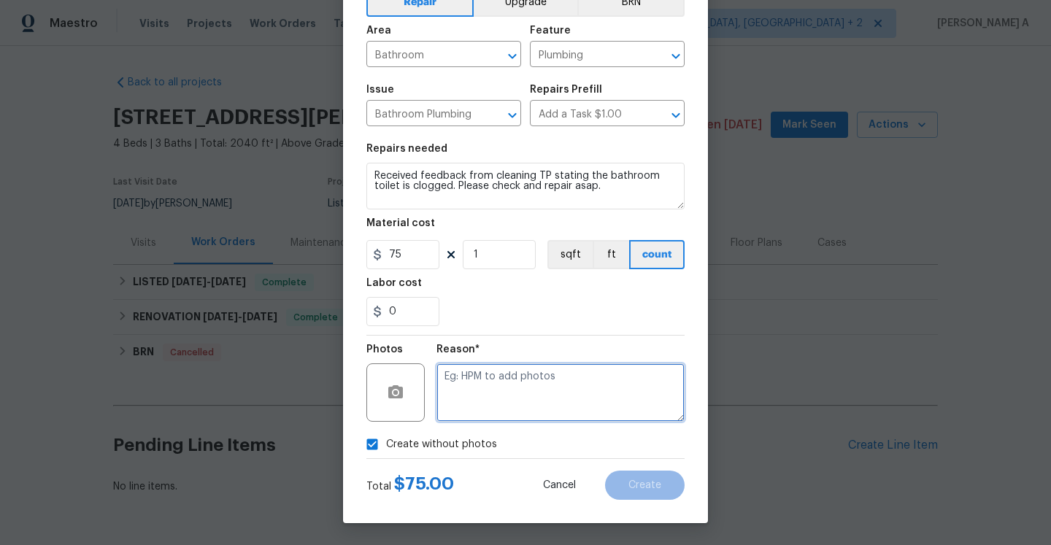
click at [471, 411] on textarea at bounding box center [560, 392] width 248 height 58
type textarea "Na"
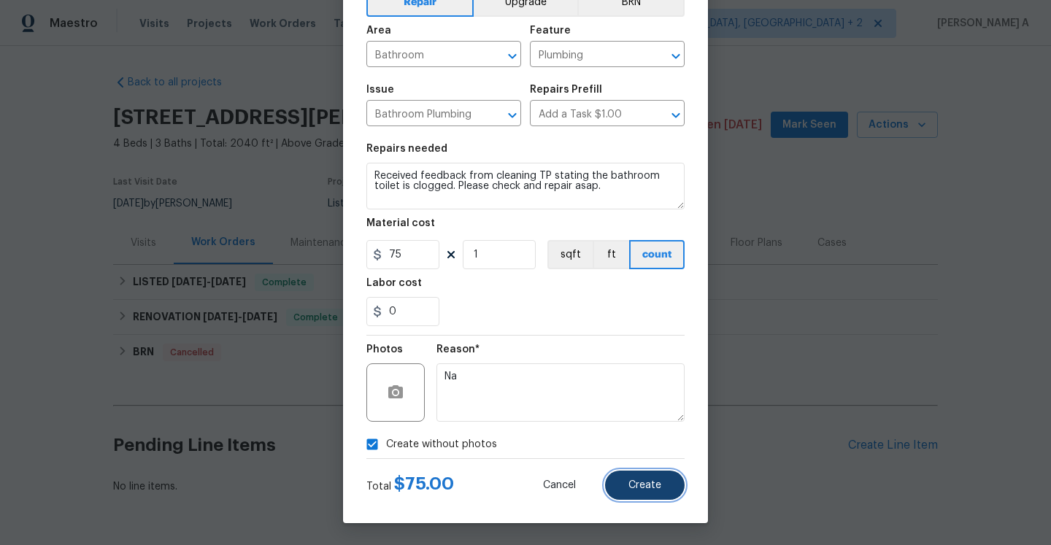
click at [641, 485] on span "Create" at bounding box center [644, 485] width 33 height 11
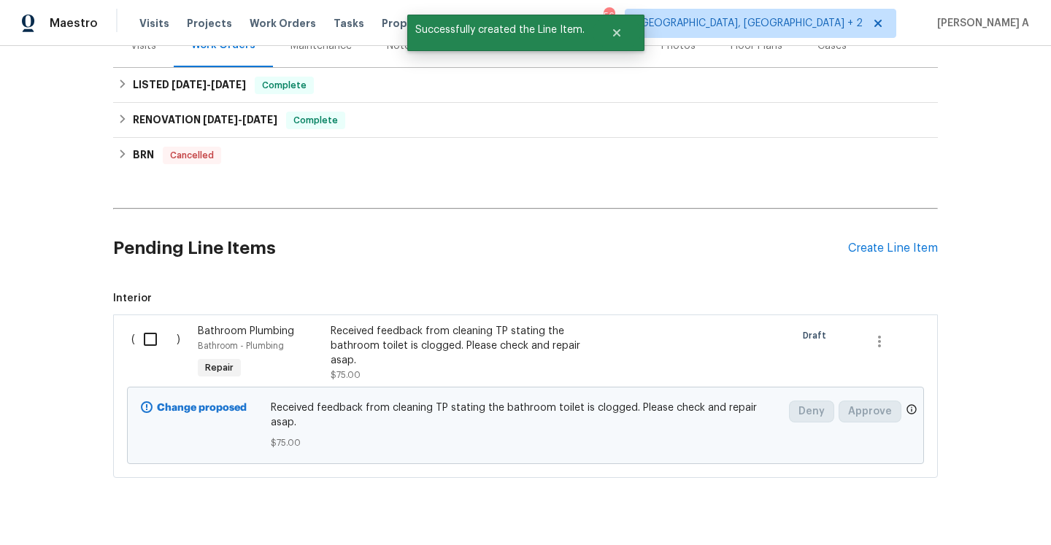
scroll to position [215, 0]
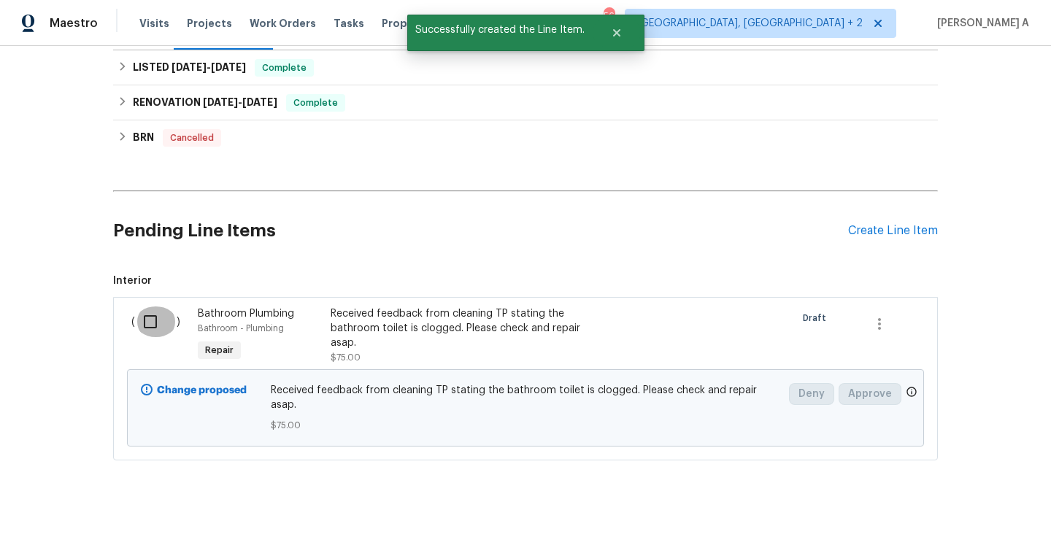
click at [155, 316] on input "checkbox" at bounding box center [156, 321] width 42 height 31
checkbox input "true"
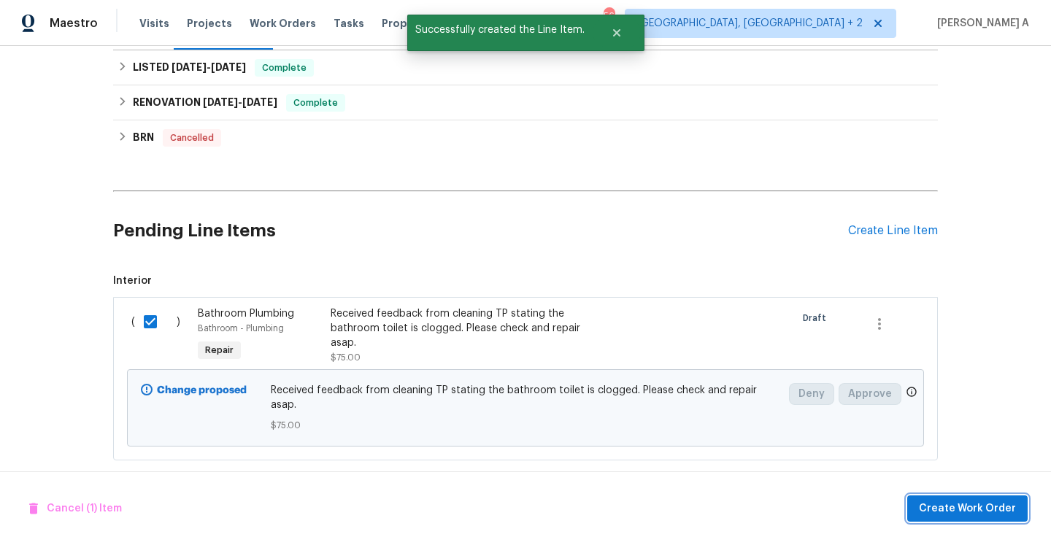
click at [980, 503] on span "Create Work Order" at bounding box center [967, 509] width 97 height 18
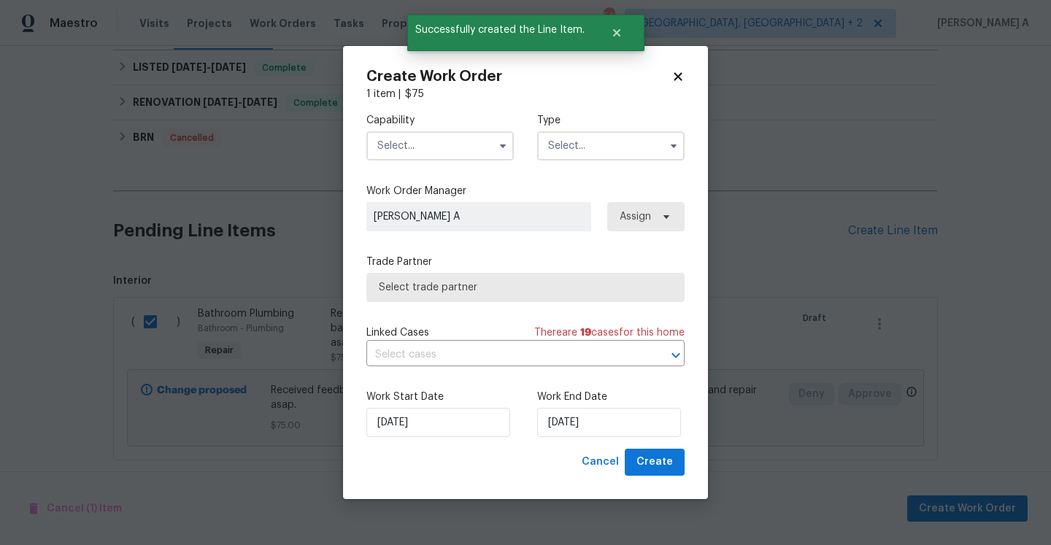
click at [475, 153] on input "text" at bounding box center [439, 145] width 147 height 29
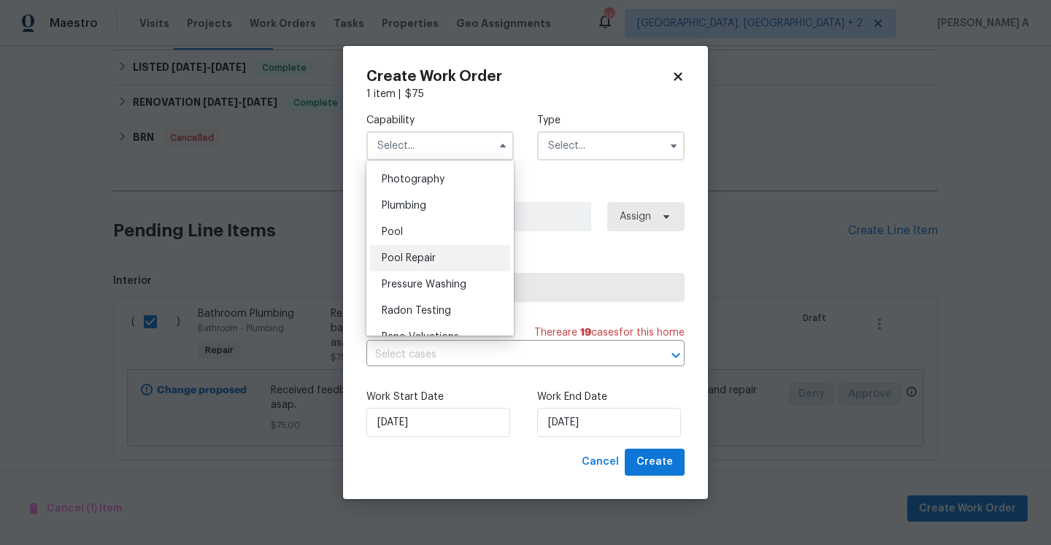
scroll to position [1282, 0]
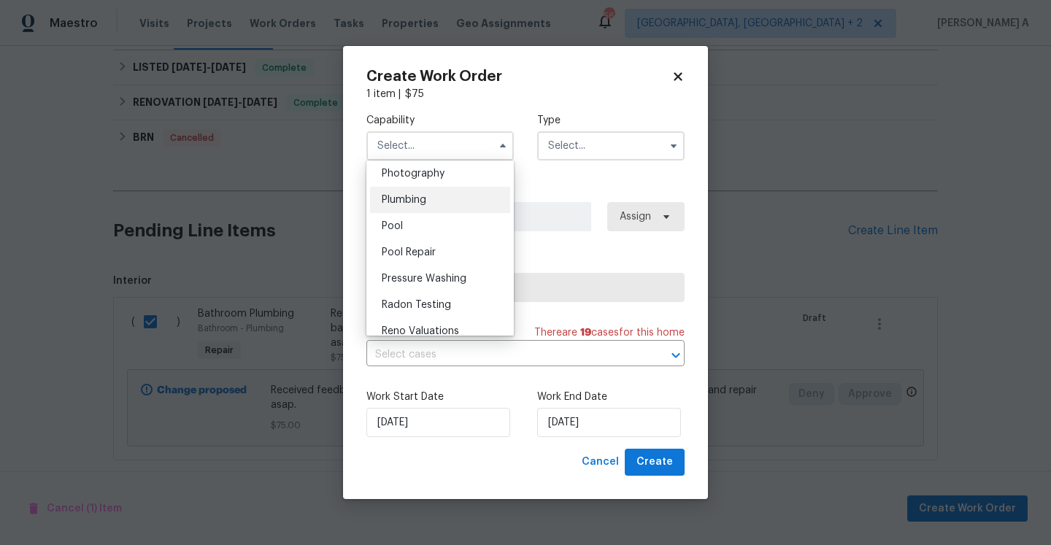
click at [445, 202] on div "Plumbing" at bounding box center [440, 200] width 140 height 26
type input "Plumbing"
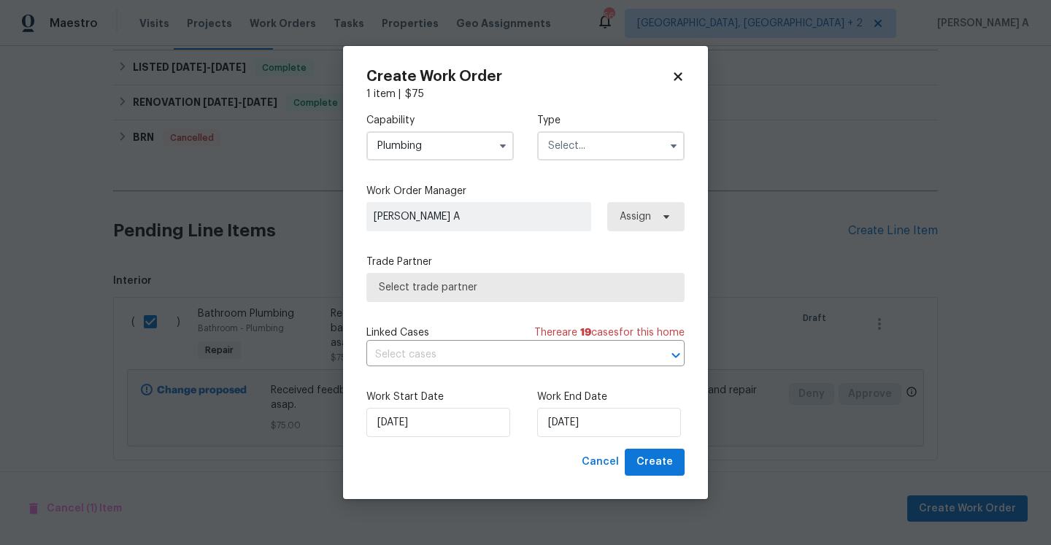
click at [595, 143] on input "text" at bounding box center [610, 145] width 147 height 29
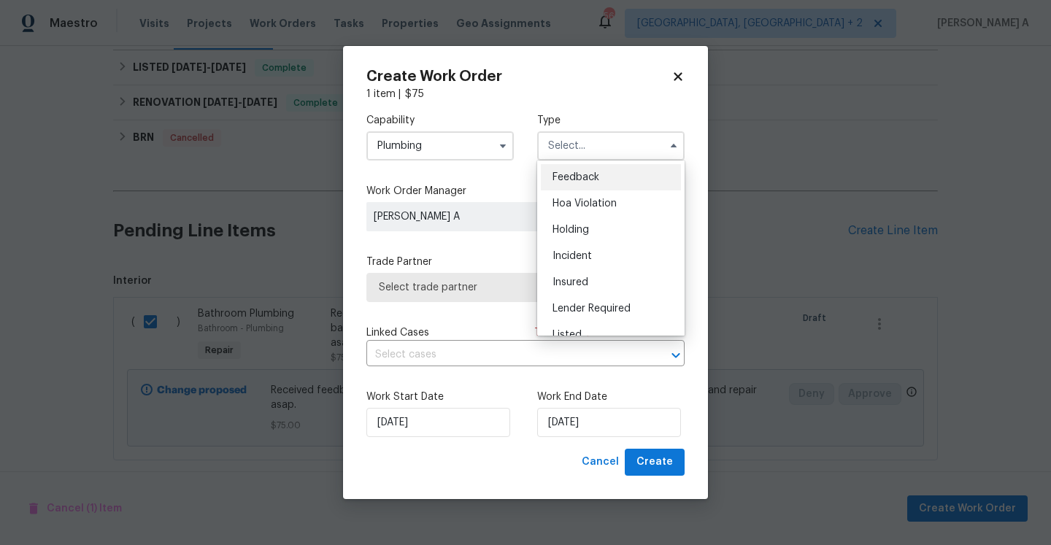
click at [602, 174] on div "Feedback" at bounding box center [611, 177] width 140 height 26
type input "Feedback"
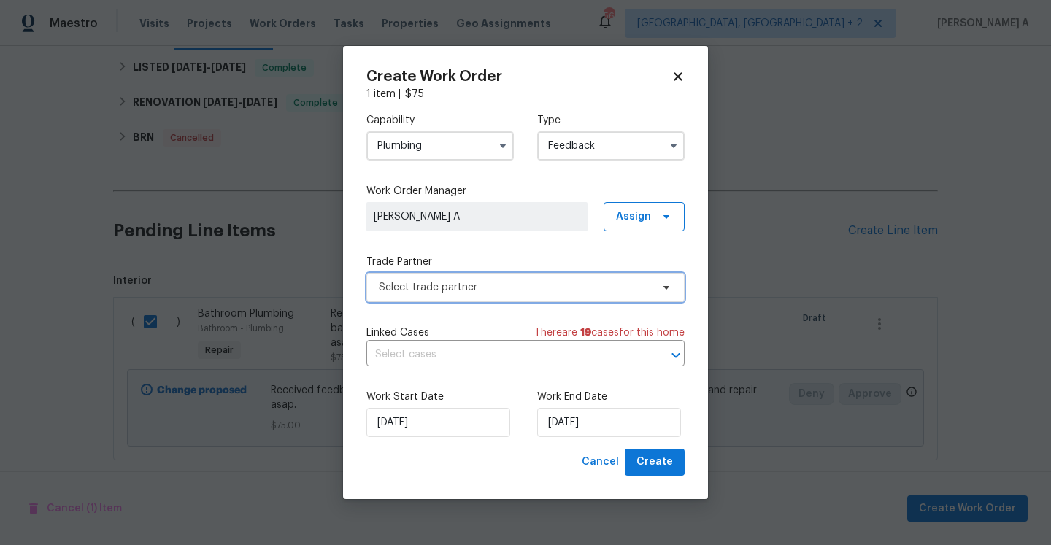
click at [563, 279] on span "Select trade partner" at bounding box center [525, 287] width 318 height 29
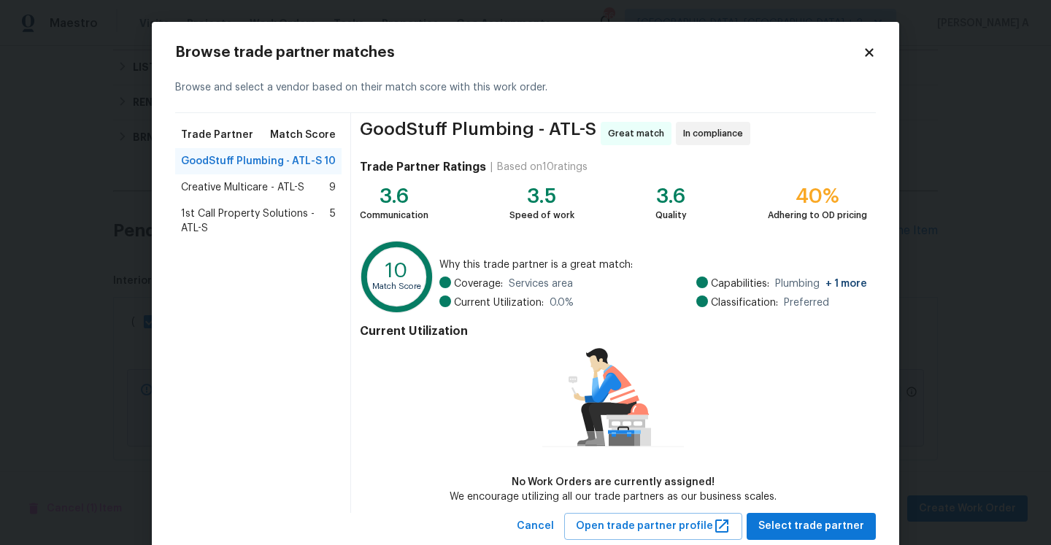
scroll to position [39, 0]
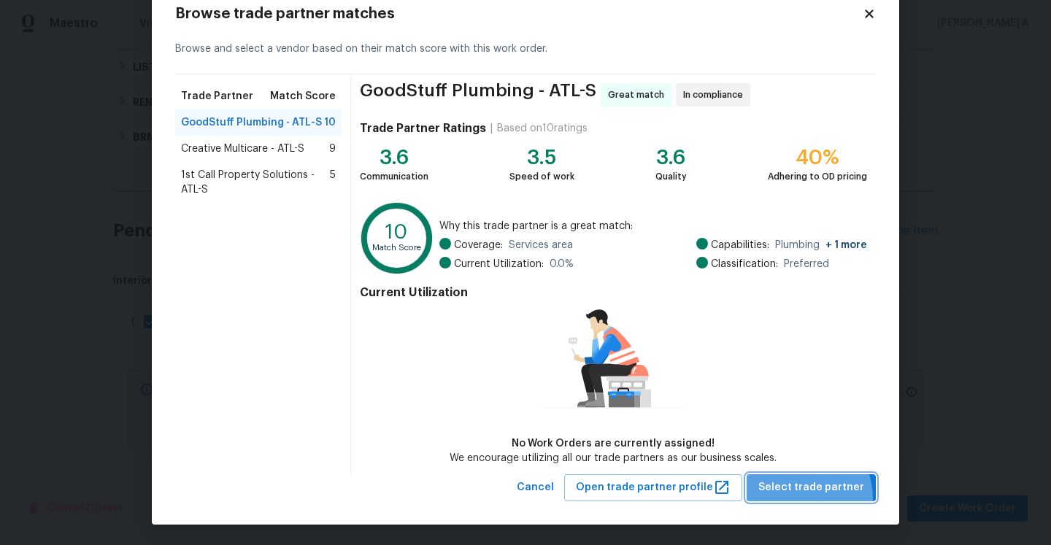
click at [806, 497] on button "Select trade partner" at bounding box center [810, 487] width 129 height 27
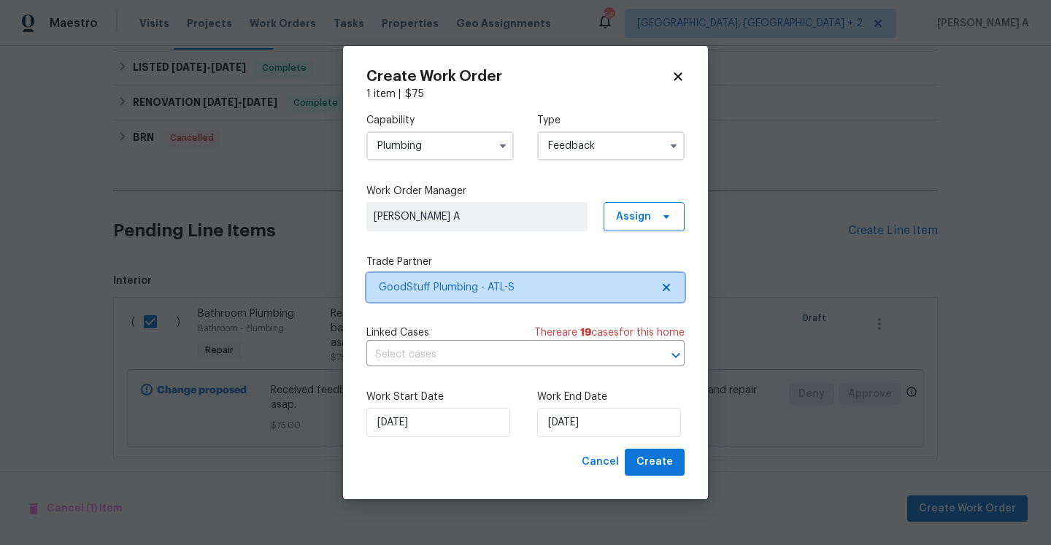
scroll to position [0, 0]
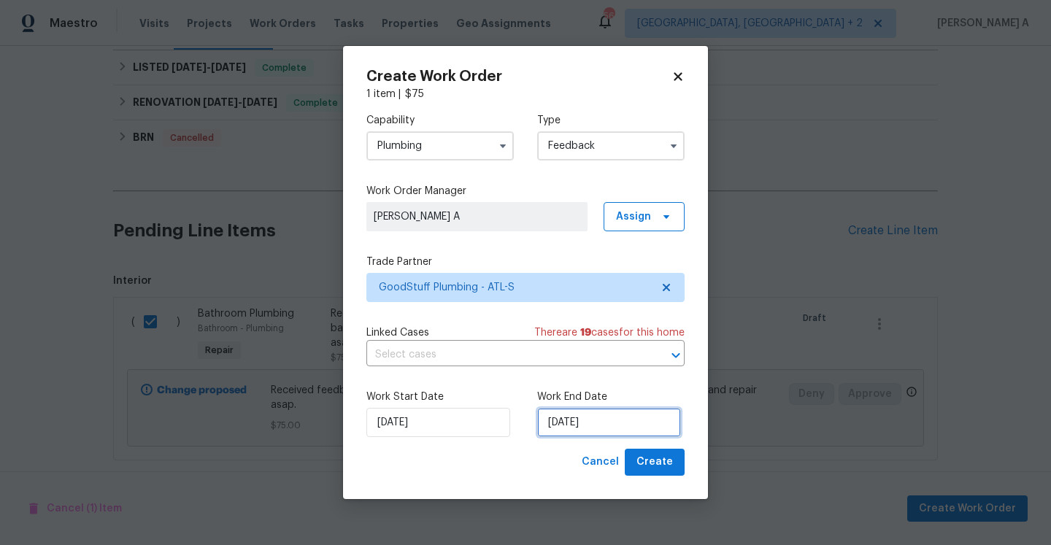
click at [621, 423] on input "9/6/2025" at bounding box center [609, 422] width 144 height 29
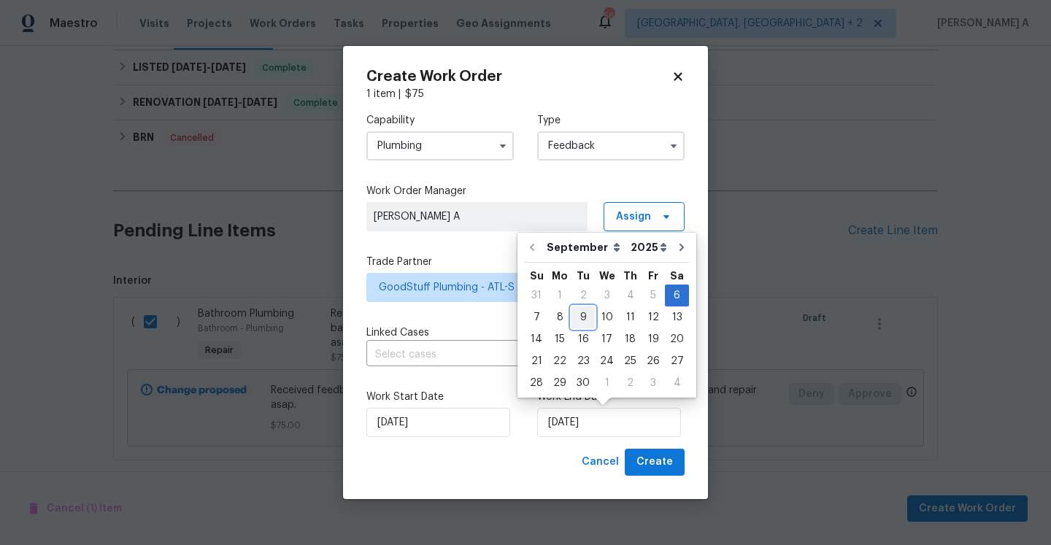
click at [577, 318] on div "9" at bounding box center [582, 317] width 23 height 20
type input "9/9/2025"
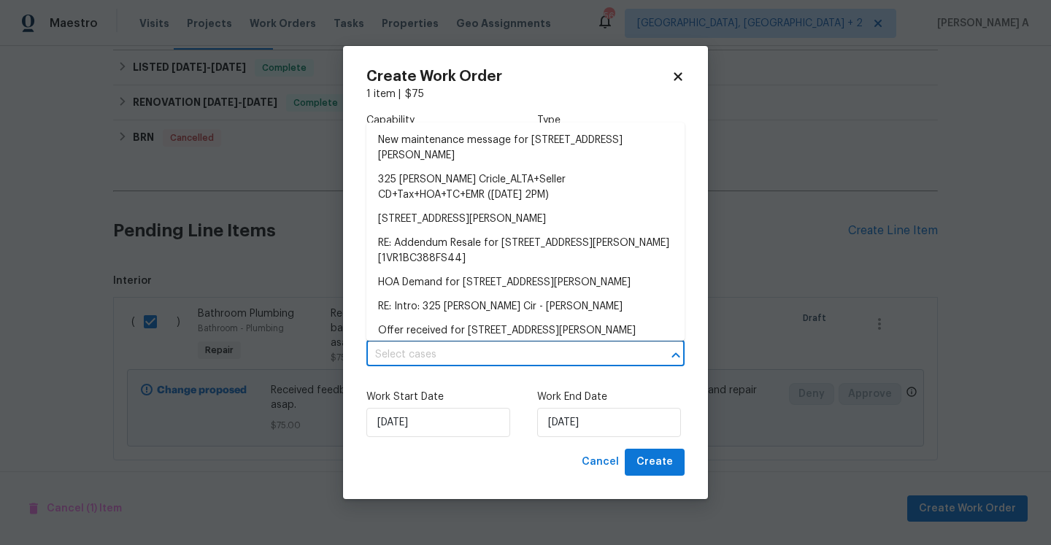
click at [574, 360] on input "text" at bounding box center [504, 355] width 277 height 23
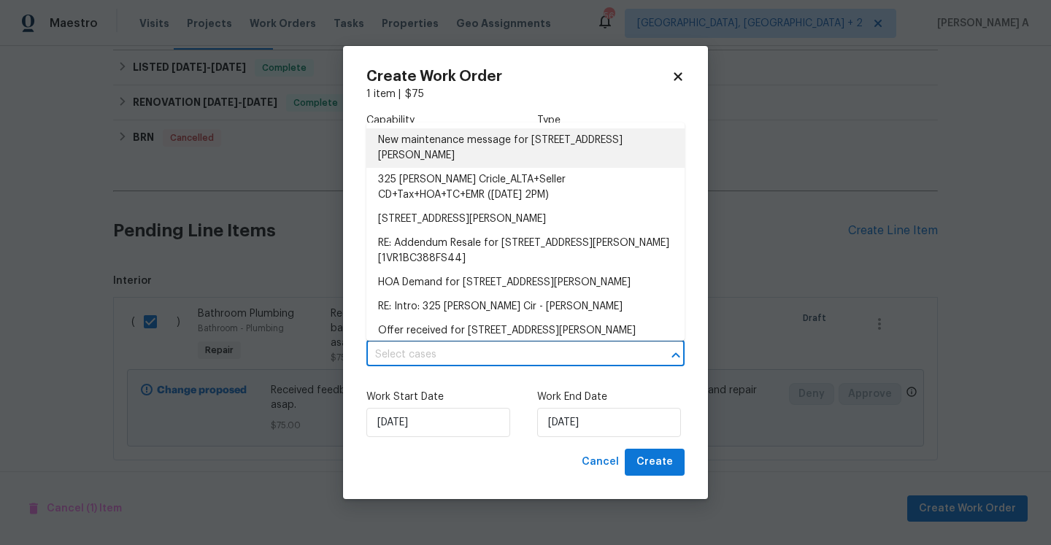
click at [507, 134] on li "New maintenance message for 325 Freeman Cir , Villa Rica, GA 30180" at bounding box center [525, 147] width 318 height 39
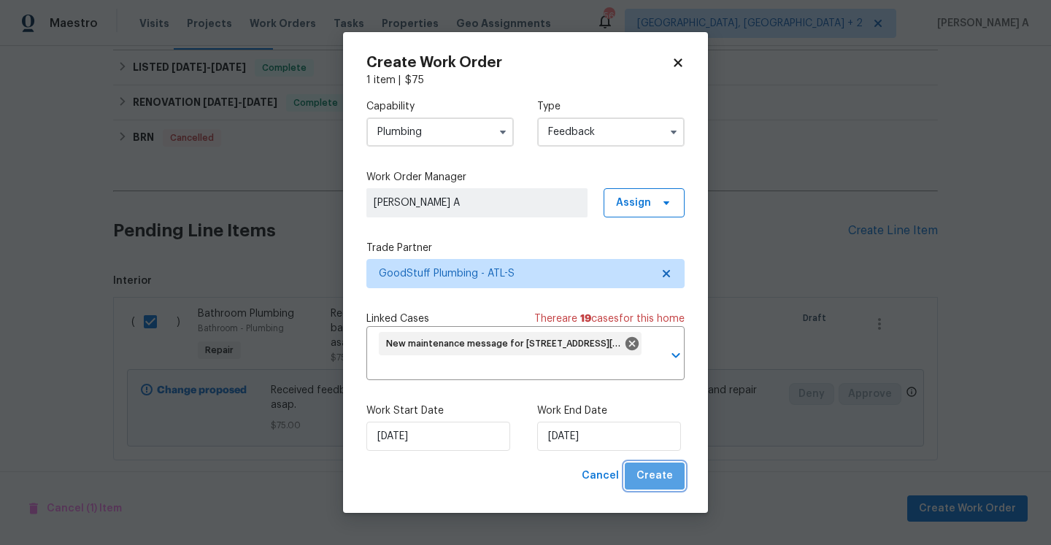
click at [675, 465] on button "Create" at bounding box center [655, 476] width 60 height 27
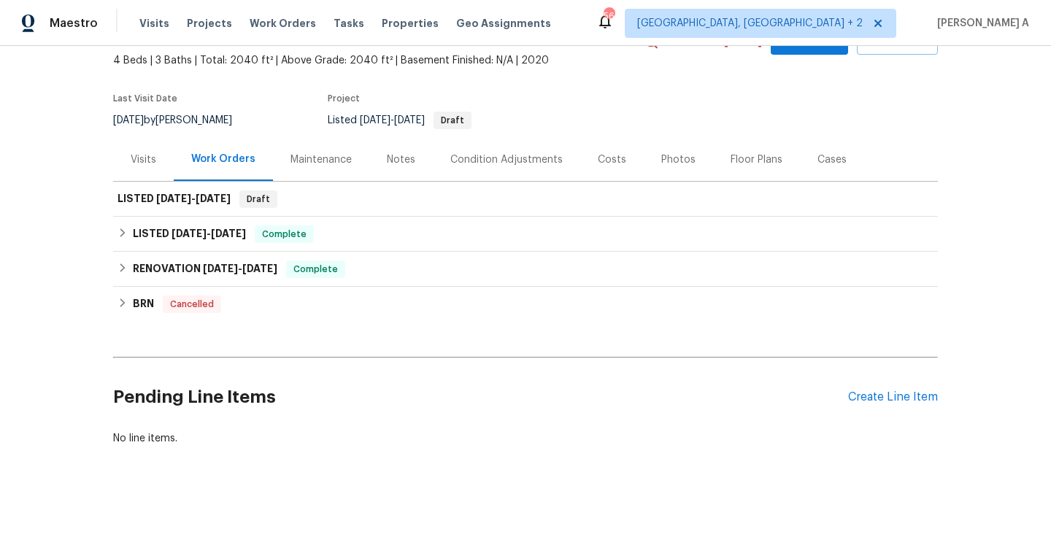
scroll to position [83, 0]
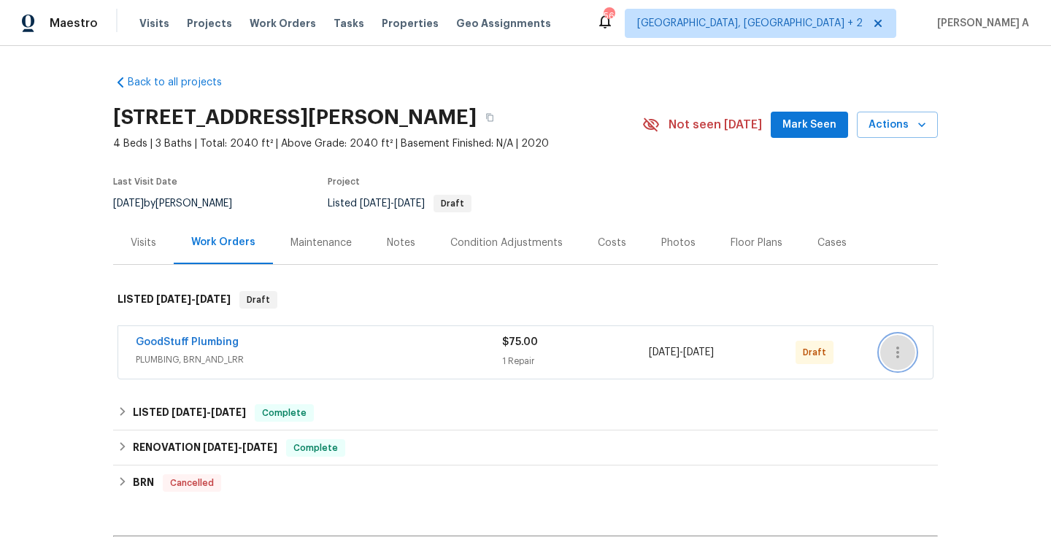
click at [912, 344] on button "button" at bounding box center [897, 352] width 35 height 35
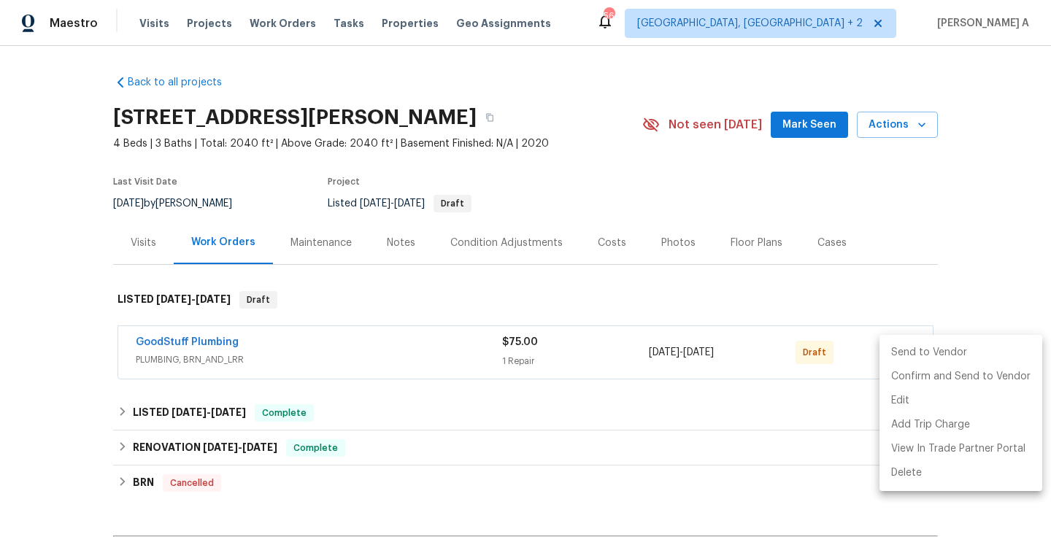
click at [912, 344] on li "Send to Vendor" at bounding box center [960, 353] width 163 height 24
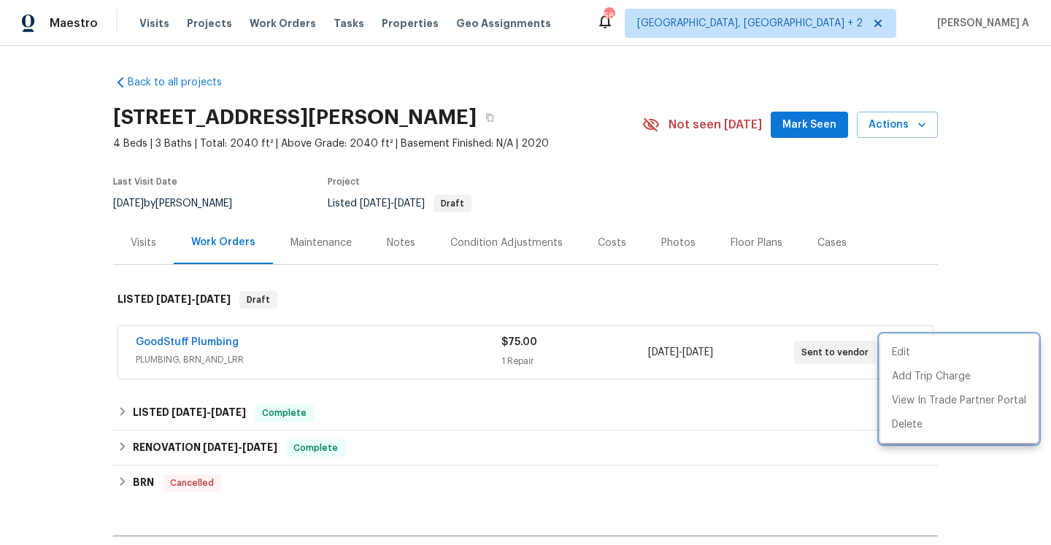
click at [117, 339] on div at bounding box center [525, 272] width 1051 height 545
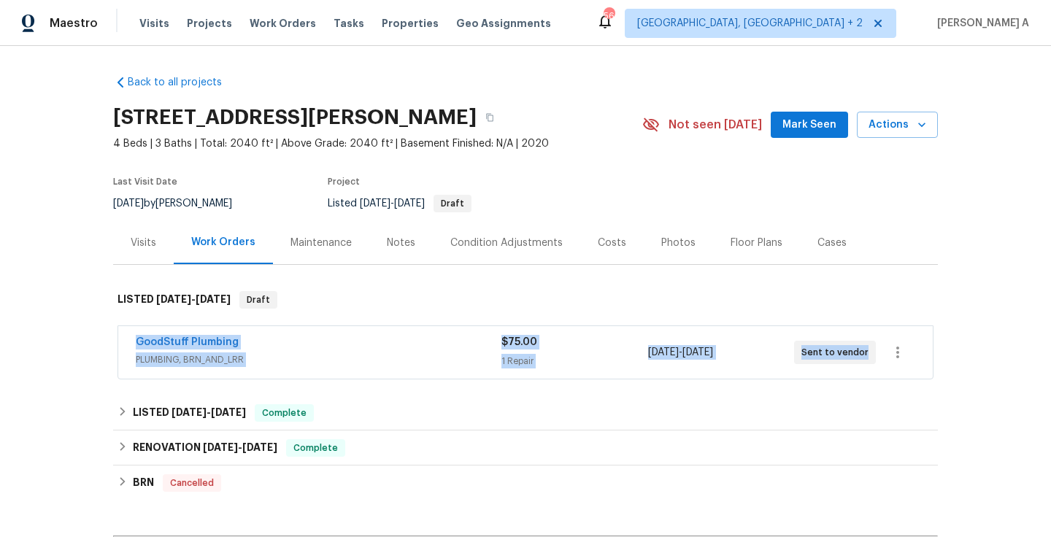
drag, startPoint x: 128, startPoint y: 342, endPoint x: 862, endPoint y: 350, distance: 734.8
click at [862, 350] on div "GoodStuff Plumbing PLUMBING, BRN_AND_LRR $75.00 1 Repair [DATE] - [DATE] Sent t…" at bounding box center [525, 352] width 814 height 53
copy div "GoodStuff Plumbing PLUMBING, BRN_AND_LRR $75.00 1 Repair [DATE] - [DATE] Sent t…"
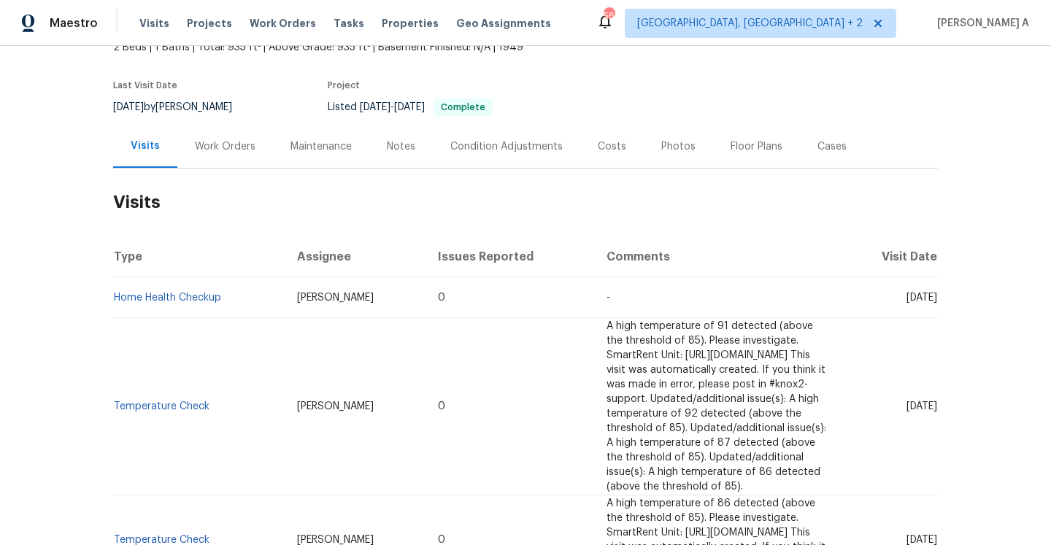
scroll to position [131, 0]
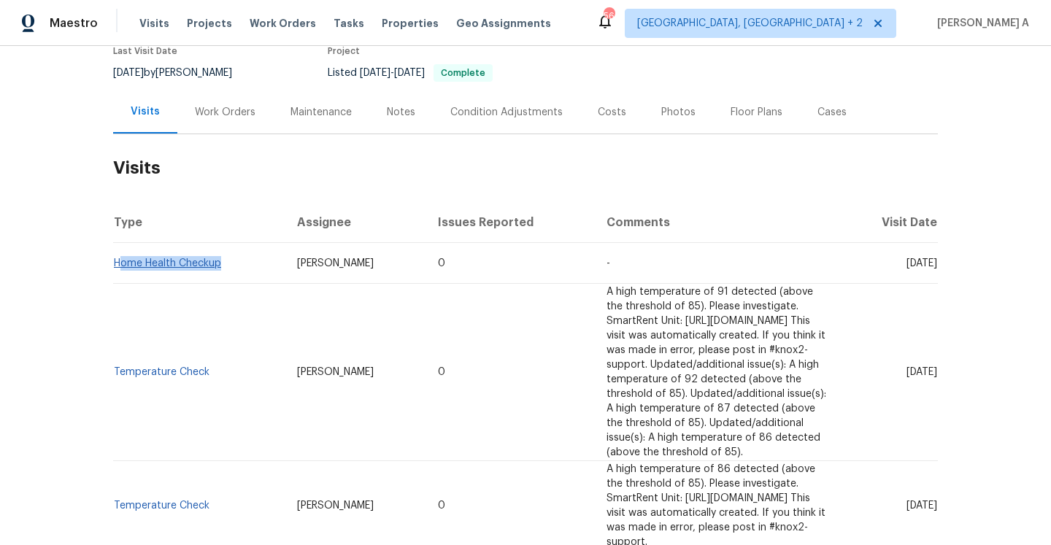
drag, startPoint x: 225, startPoint y: 263, endPoint x: 118, endPoint y: 261, distance: 107.3
click at [118, 261] on td "Home Health Checkup" at bounding box center [199, 263] width 172 height 41
copy link "Home Health Checkup"
click at [230, 131] on div "Work Orders" at bounding box center [225, 111] width 96 height 43
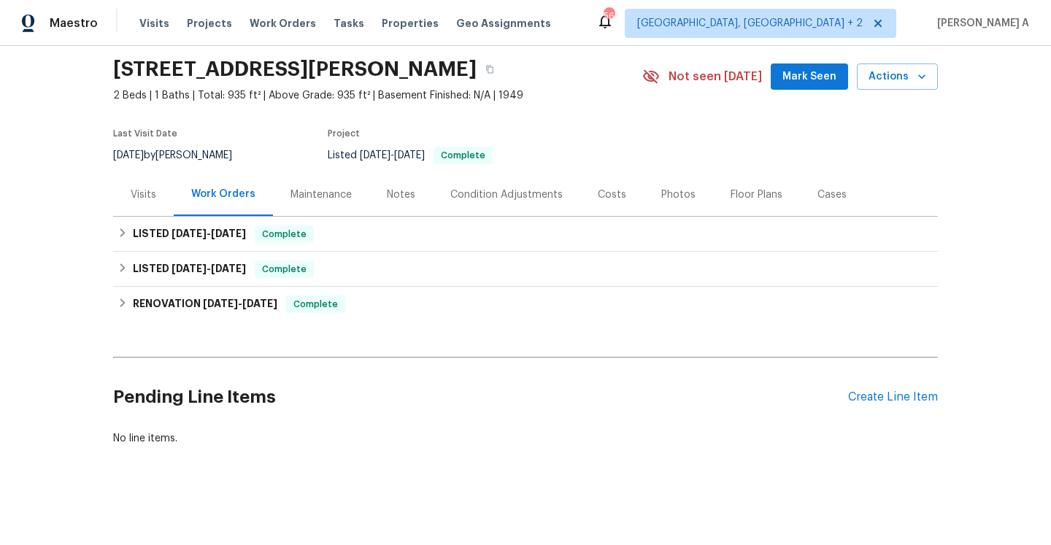
scroll to position [48, 0]
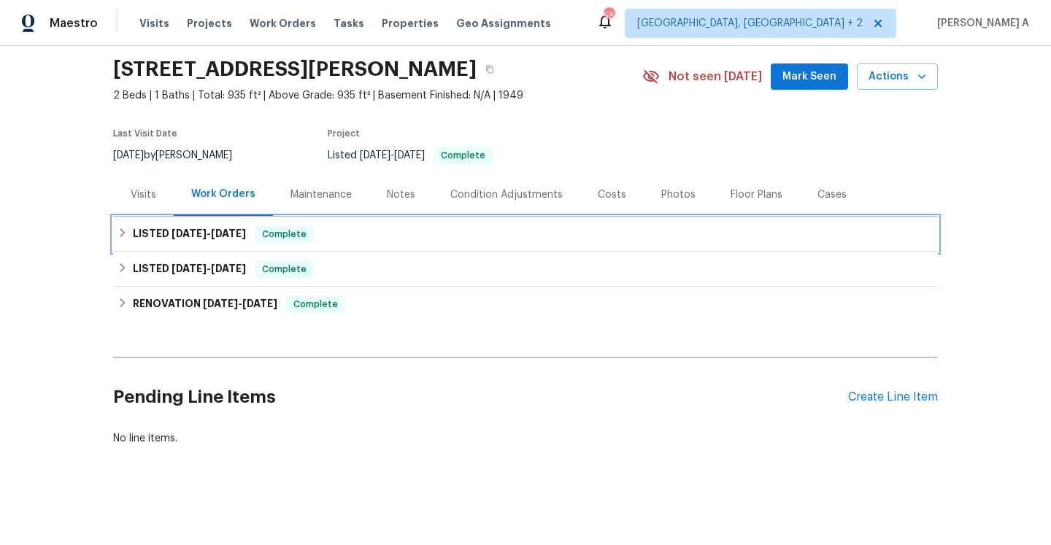
click at [260, 223] on div "LISTED 8/19/25 - 8/21/25 Complete" at bounding box center [525, 234] width 825 height 35
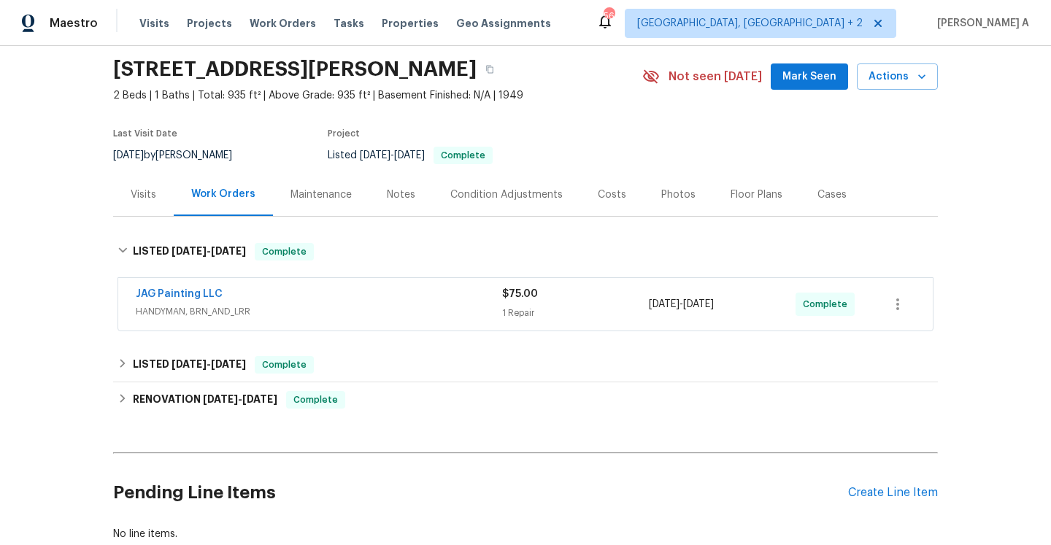
click at [262, 291] on div "JAG Painting LLC" at bounding box center [319, 296] width 366 height 18
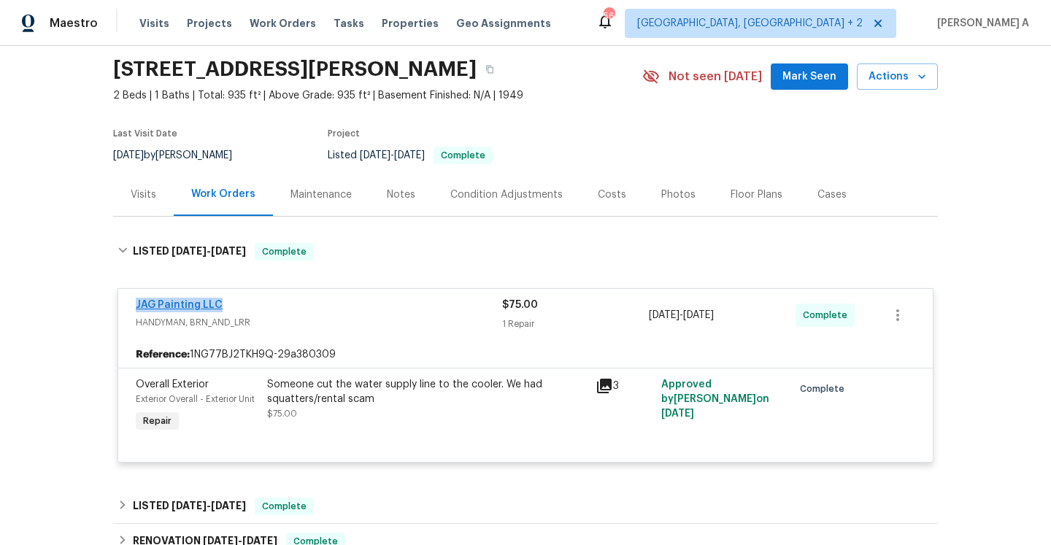
drag, startPoint x: 238, startPoint y: 302, endPoint x: 136, endPoint y: 308, distance: 102.3
click at [136, 308] on div "JAG Painting LLC" at bounding box center [319, 307] width 366 height 18
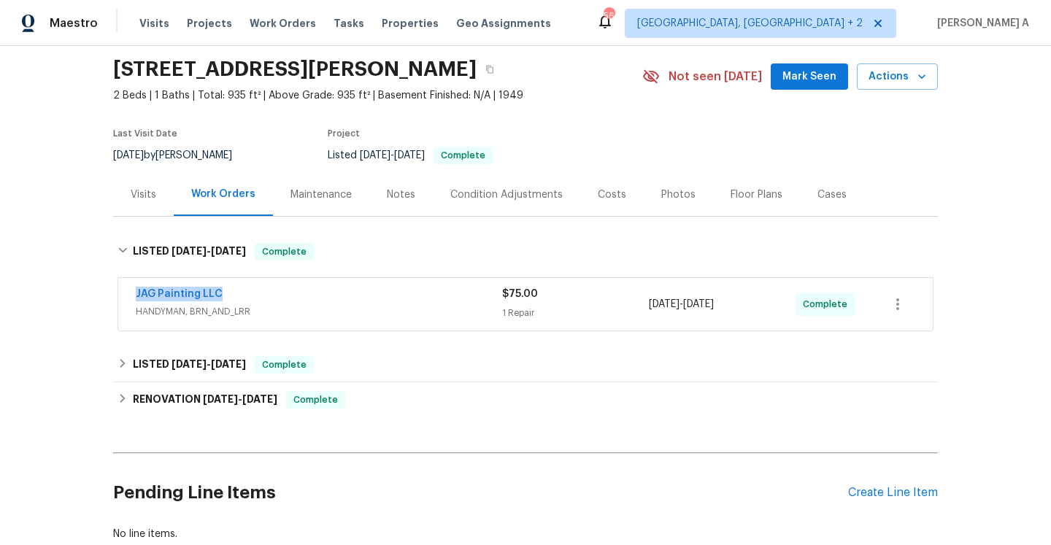
copy link "JAG Painting LLC"
click at [415, 293] on div "JAG Painting LLC" at bounding box center [319, 296] width 366 height 18
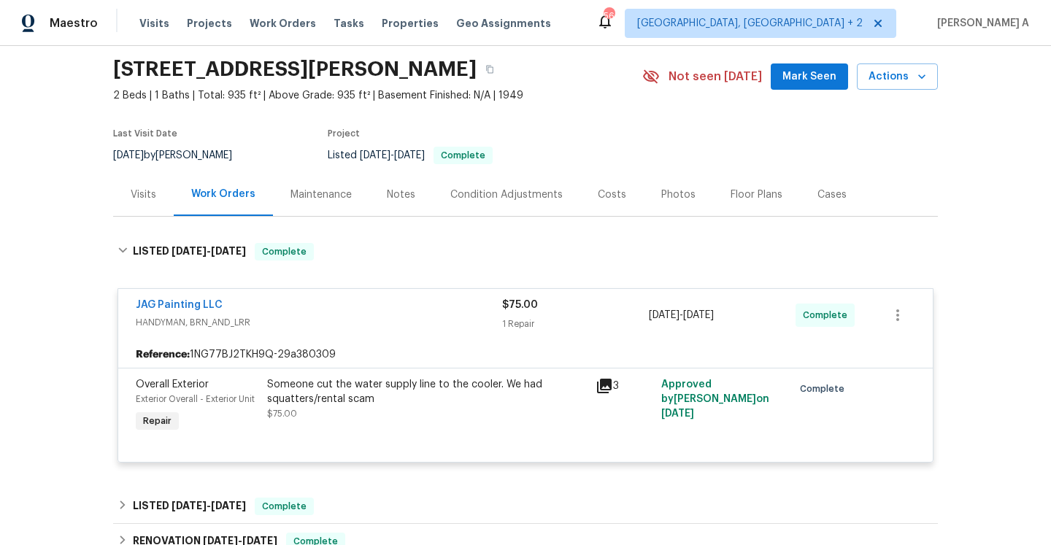
click at [152, 201] on div "Visits" at bounding box center [144, 195] width 26 height 15
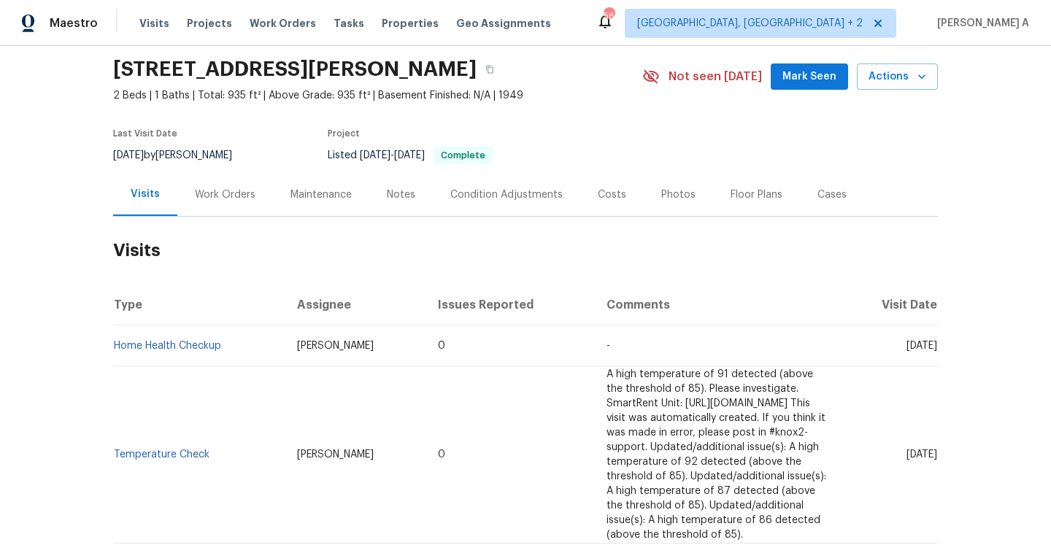
click at [239, 199] on div "Work Orders" at bounding box center [225, 195] width 61 height 15
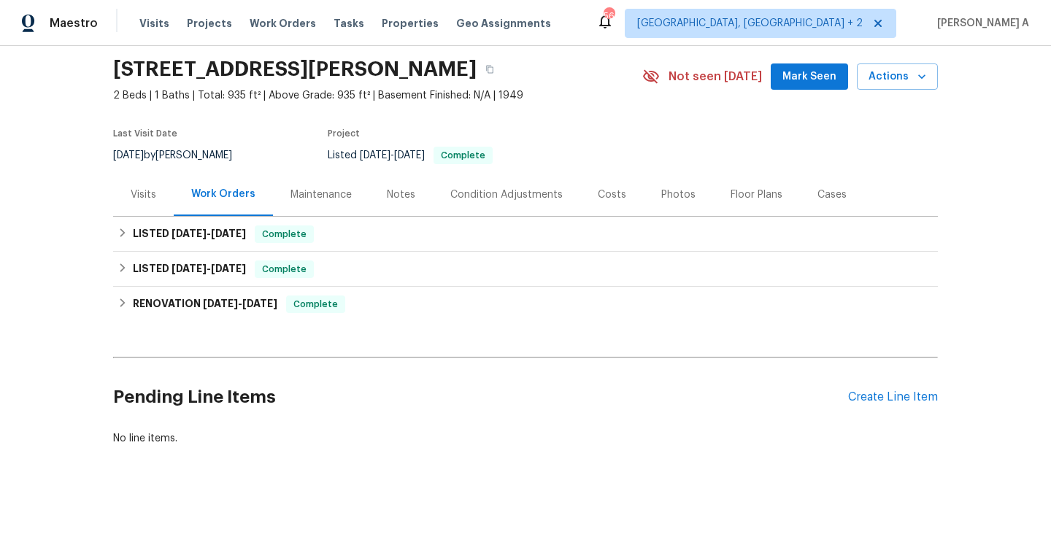
click at [166, 193] on div "Visits" at bounding box center [143, 194] width 61 height 43
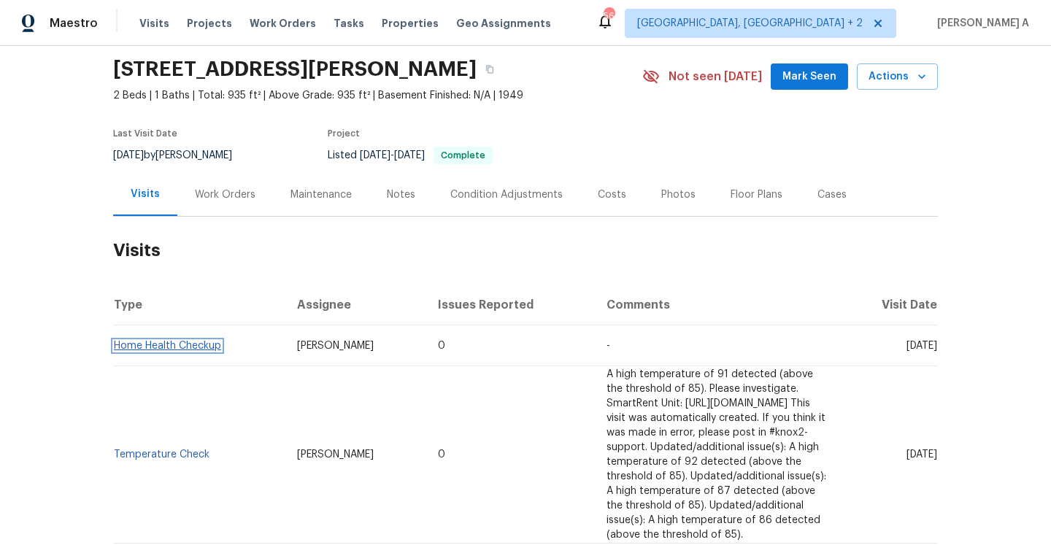
click at [204, 349] on link "Home Health Checkup" at bounding box center [167, 346] width 107 height 10
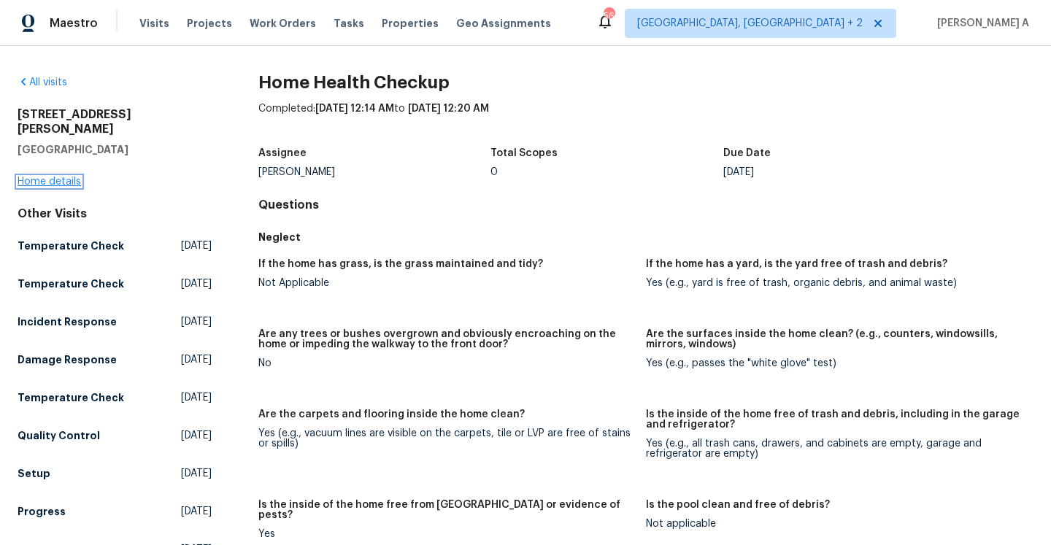
click at [66, 177] on link "Home details" at bounding box center [49, 182] width 63 height 10
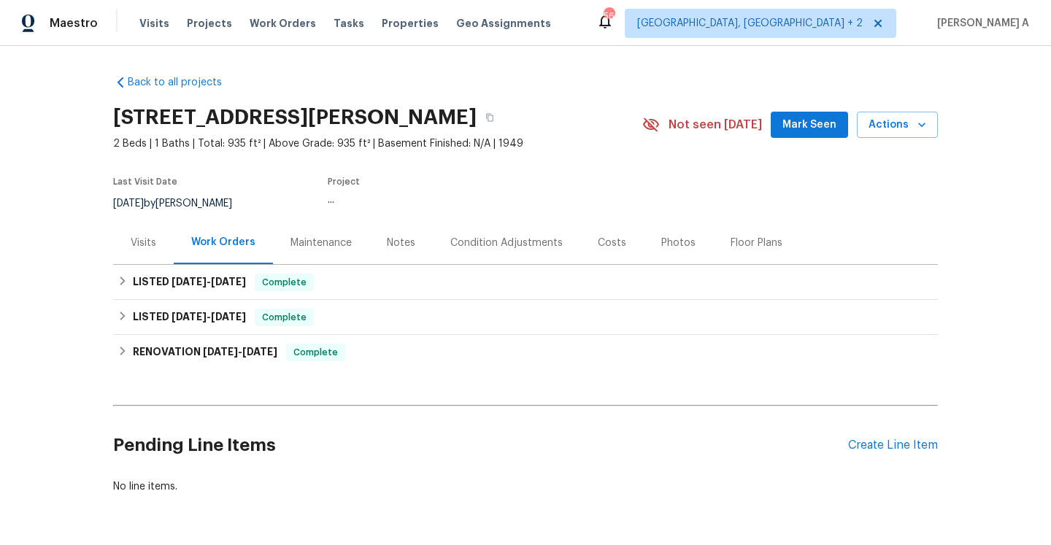
click at [159, 260] on div "Visits" at bounding box center [143, 242] width 61 height 43
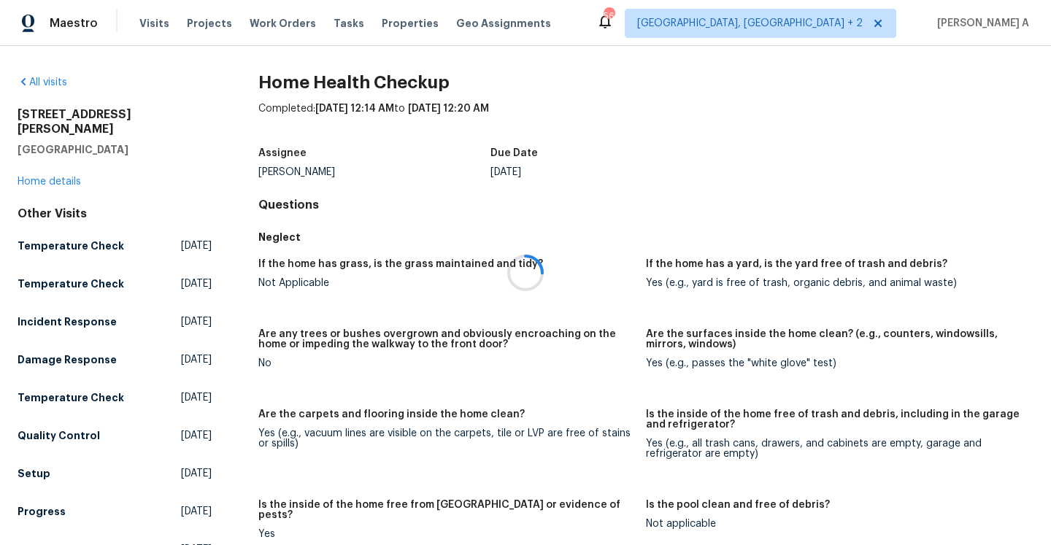
click at [58, 161] on div at bounding box center [525, 272] width 1051 height 545
click at [61, 166] on div at bounding box center [525, 272] width 1051 height 545
click at [61, 177] on link "Home details" at bounding box center [49, 182] width 63 height 10
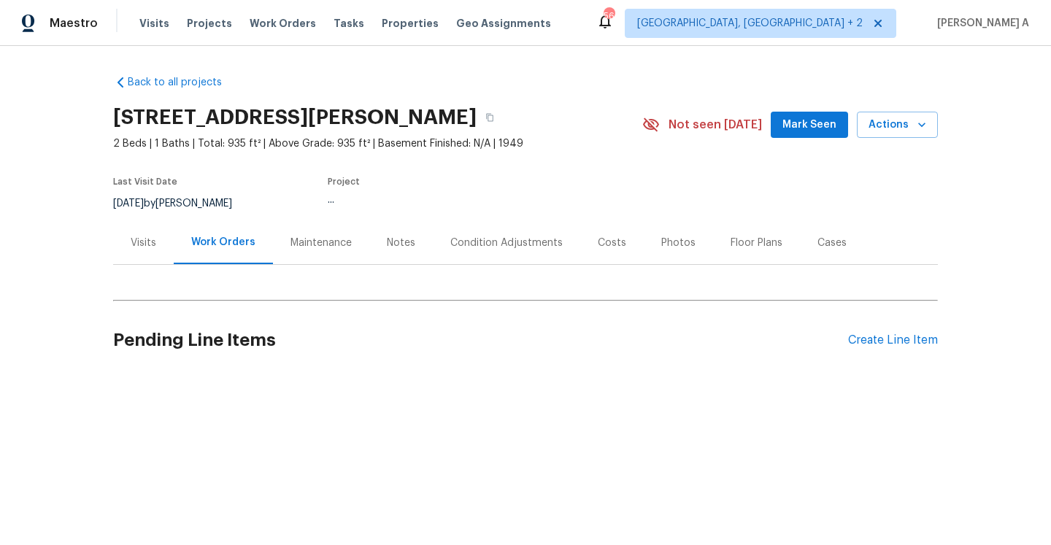
click at [140, 248] on div "Visits" at bounding box center [144, 243] width 26 height 15
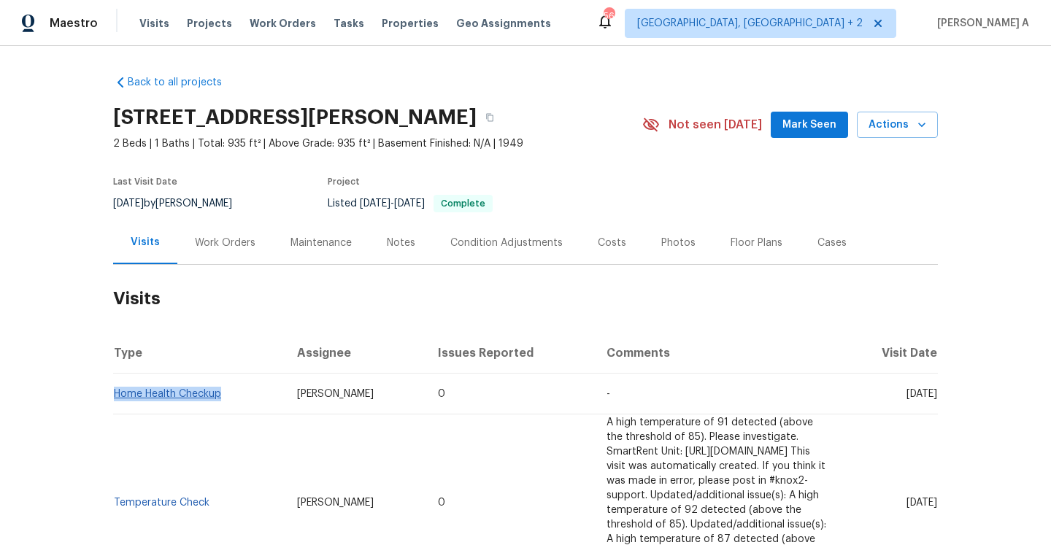
drag, startPoint x: 228, startPoint y: 397, endPoint x: 117, endPoint y: 398, distance: 111.6
click at [117, 398] on td "Home Health Checkup" at bounding box center [199, 394] width 172 height 41
copy link "Home Health Checkup"
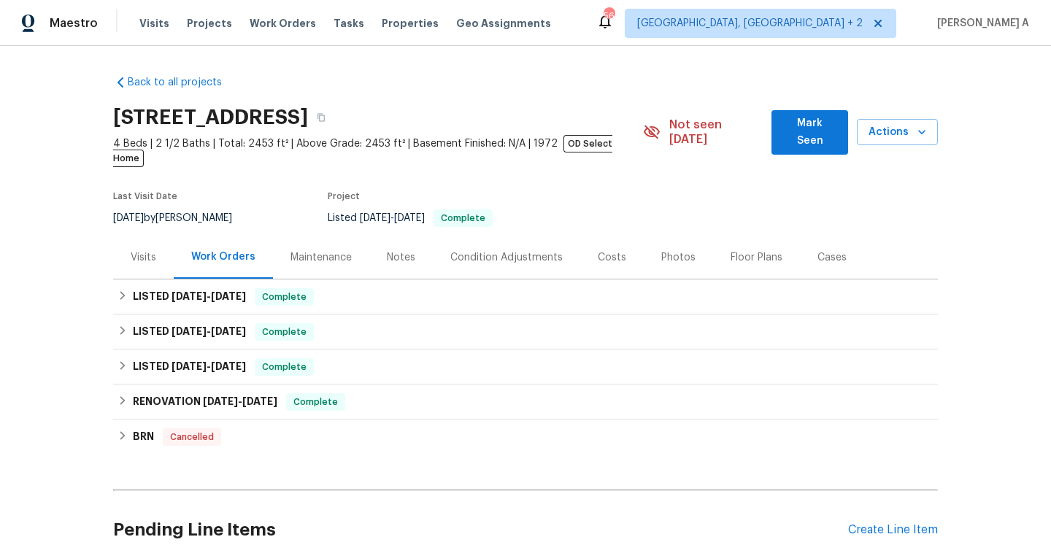
click at [154, 252] on div "Visits" at bounding box center [143, 257] width 61 height 43
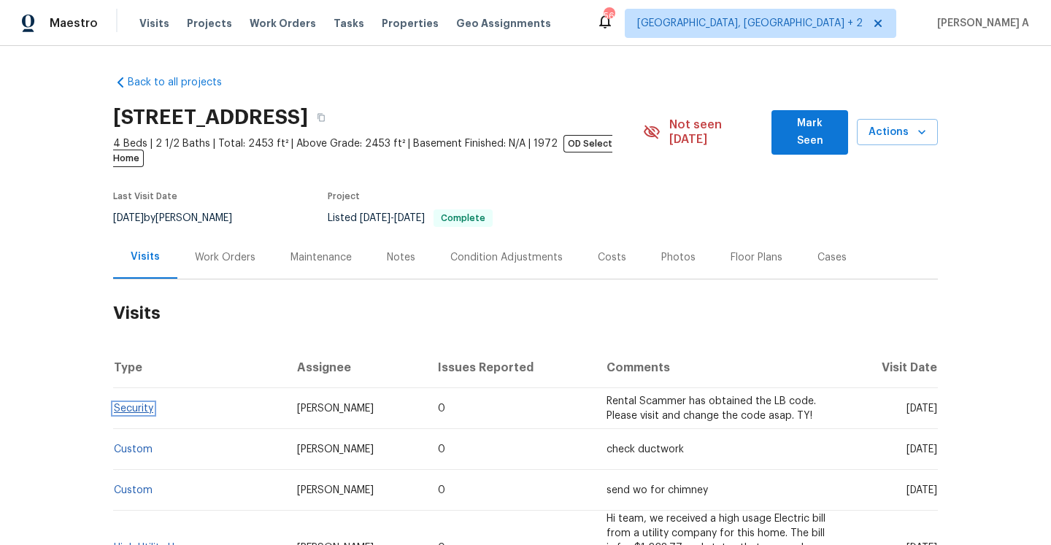
click at [150, 404] on link "Security" at bounding box center [133, 409] width 39 height 10
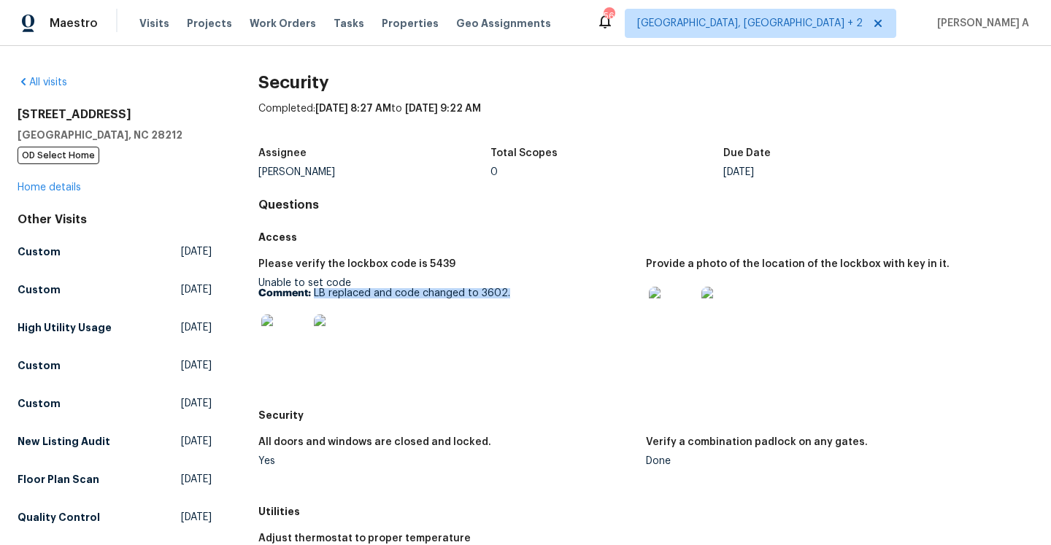
drag, startPoint x: 312, startPoint y: 297, endPoint x: 511, endPoint y: 296, distance: 199.2
click at [511, 296] on p "Comment: LB replaced and code changed to 3602." at bounding box center [446, 293] width 376 height 10
click at [341, 337] on img at bounding box center [337, 337] width 47 height 47
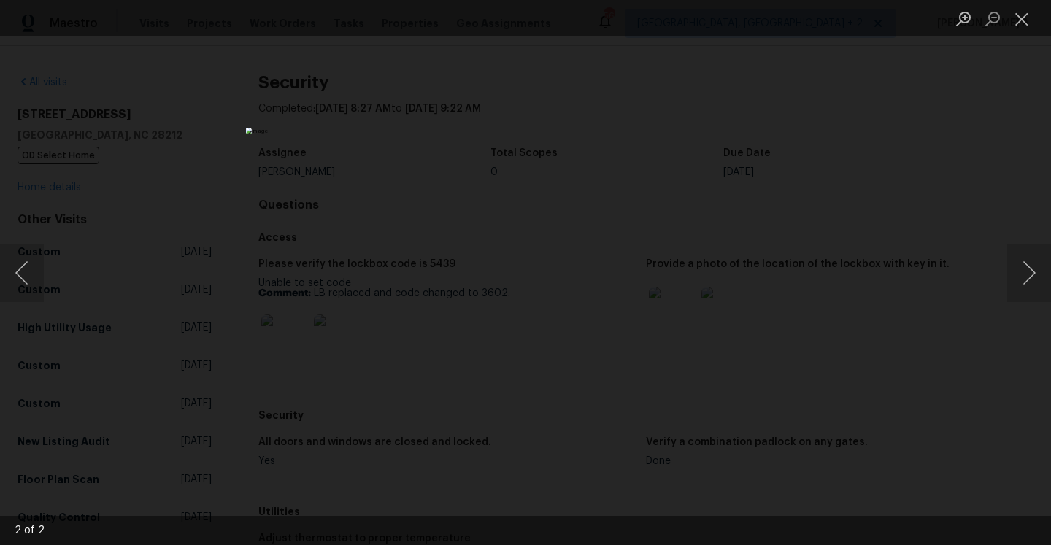
click at [306, 169] on div "Lightbox" at bounding box center [525, 272] width 1051 height 545
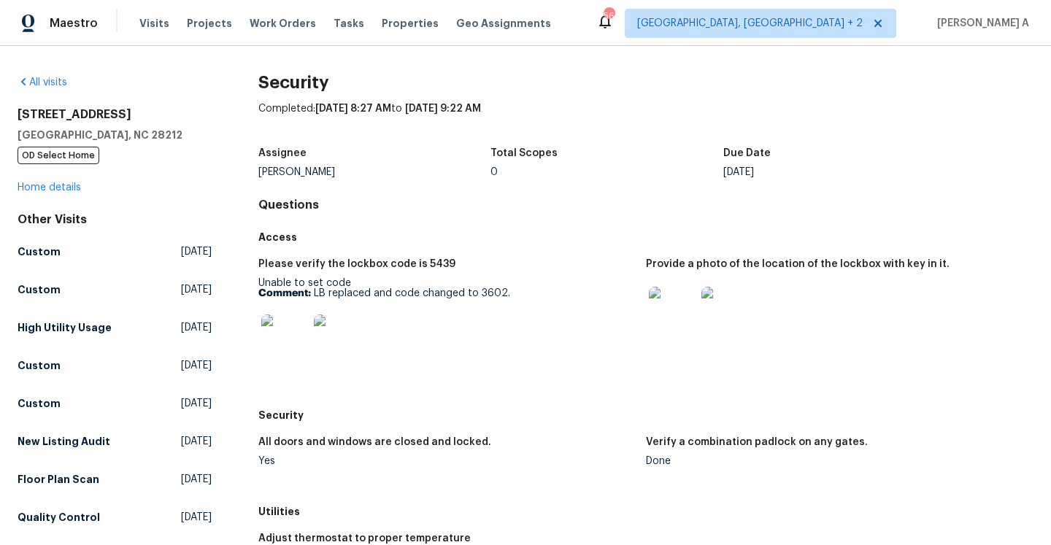
click at [487, 290] on p "Comment: LB replaced and code changed to 3602." at bounding box center [446, 293] width 376 height 10
copy p "3602"
click at [684, 314] on img at bounding box center [672, 310] width 47 height 47
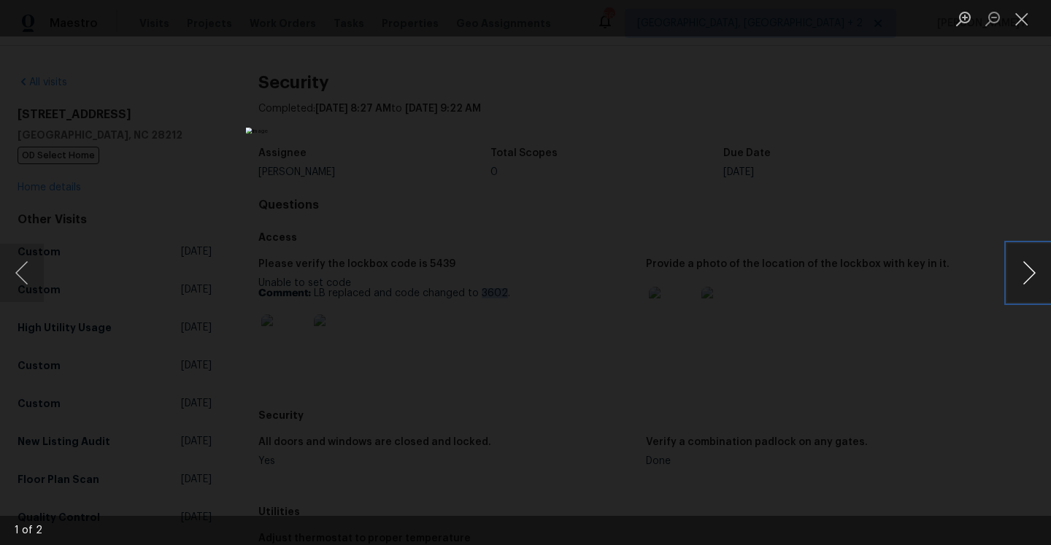
click at [1032, 274] on button "Next image" at bounding box center [1029, 273] width 44 height 58
click at [938, 227] on div "Lightbox" at bounding box center [525, 272] width 1051 height 545
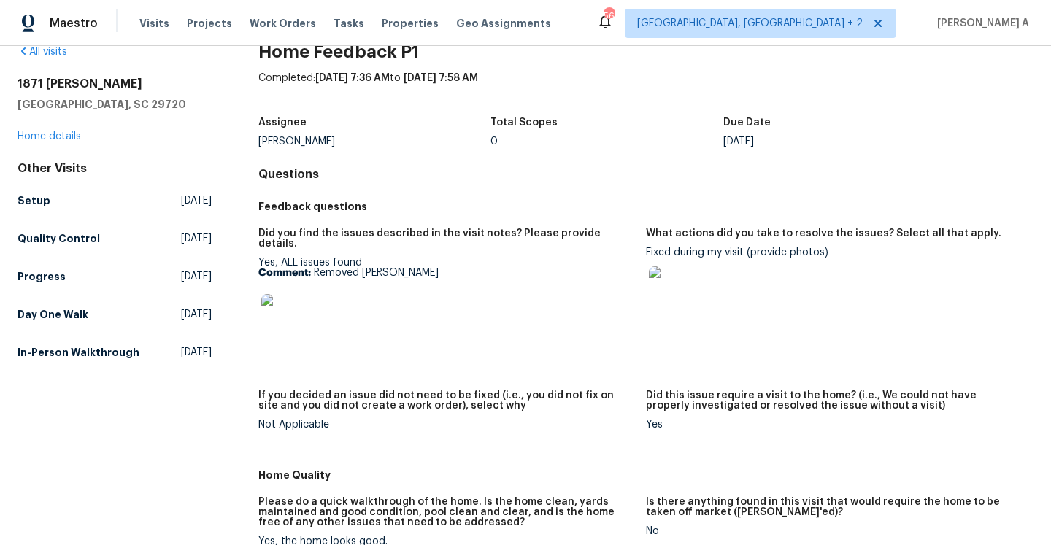
scroll to position [74, 0]
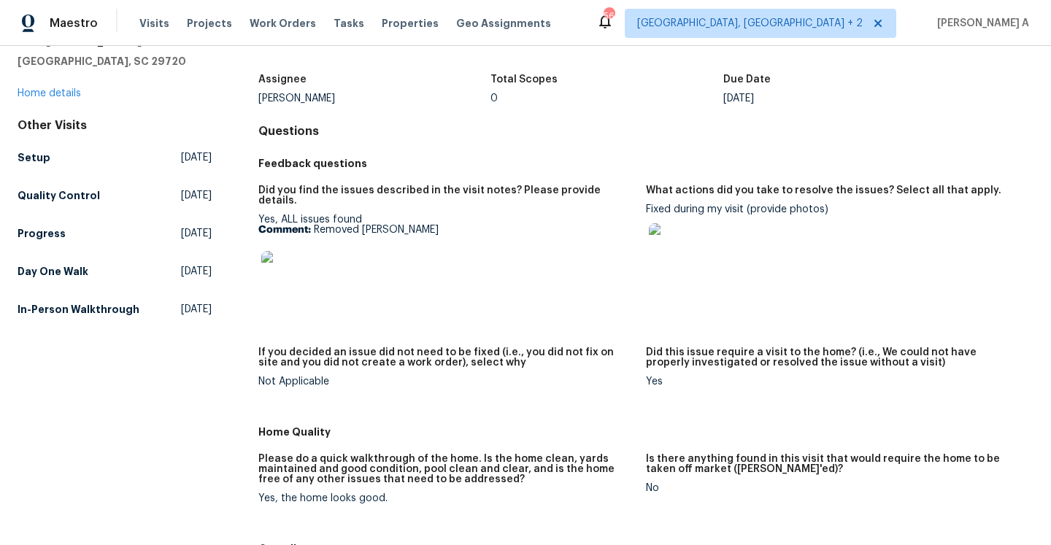
click at [307, 267] on div at bounding box center [284, 274] width 53 height 64
click at [320, 273] on div at bounding box center [446, 274] width 376 height 64
click at [286, 263] on img at bounding box center [284, 274] width 47 height 47
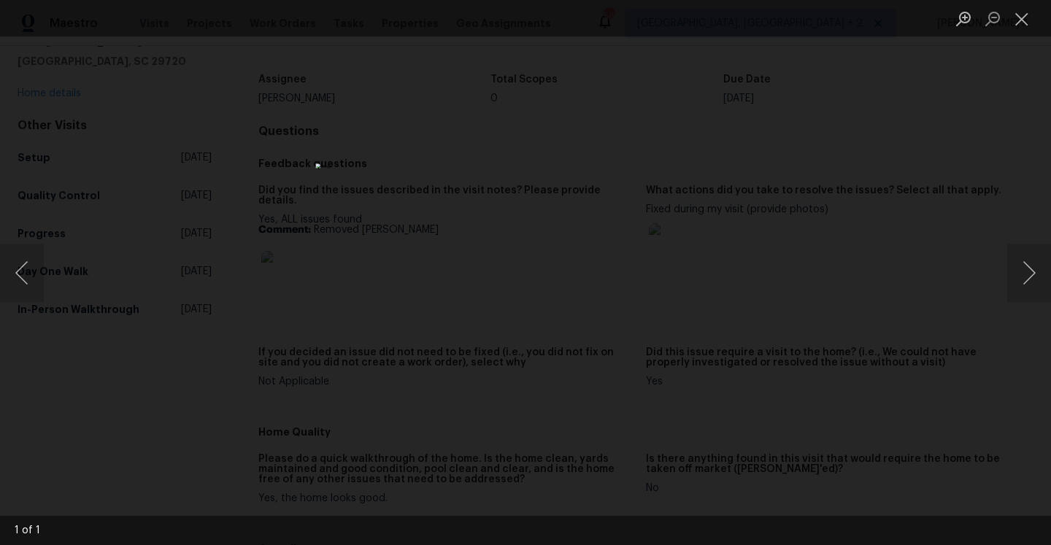
click at [897, 301] on div "Lightbox" at bounding box center [525, 272] width 1051 height 545
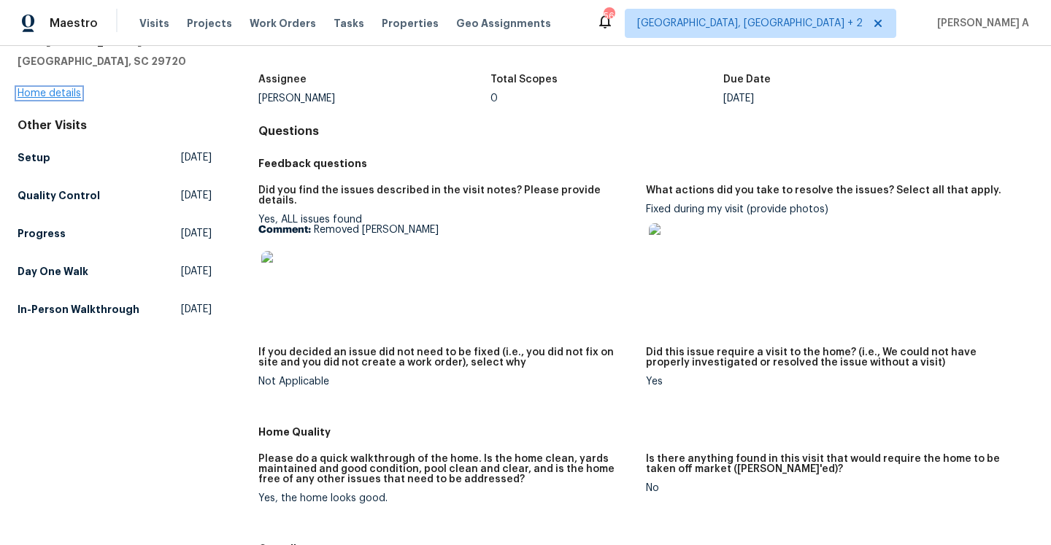
click at [66, 95] on link "Home details" at bounding box center [49, 93] width 63 height 10
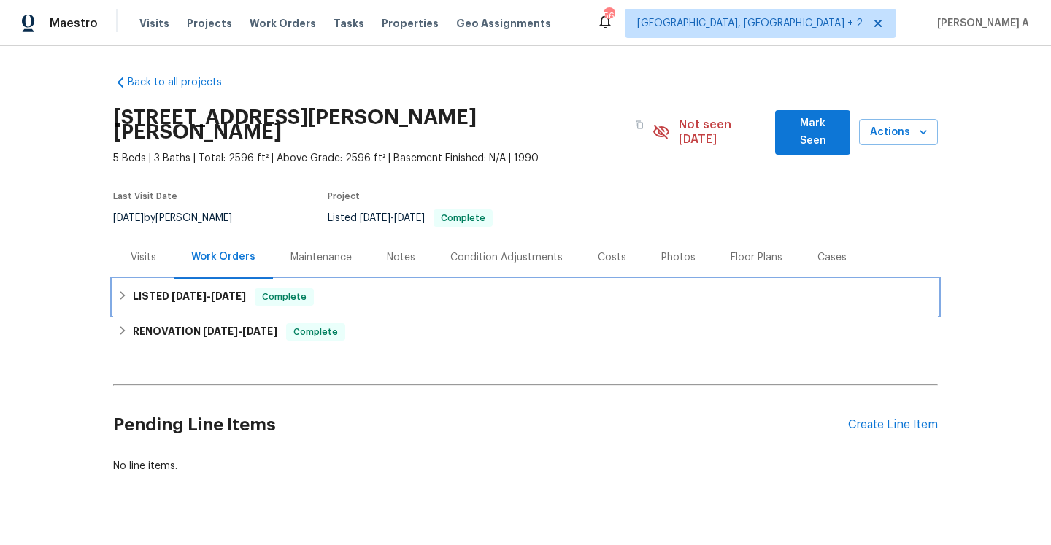
click at [248, 279] on div "LISTED [DATE] - [DATE] Complete" at bounding box center [525, 296] width 825 height 35
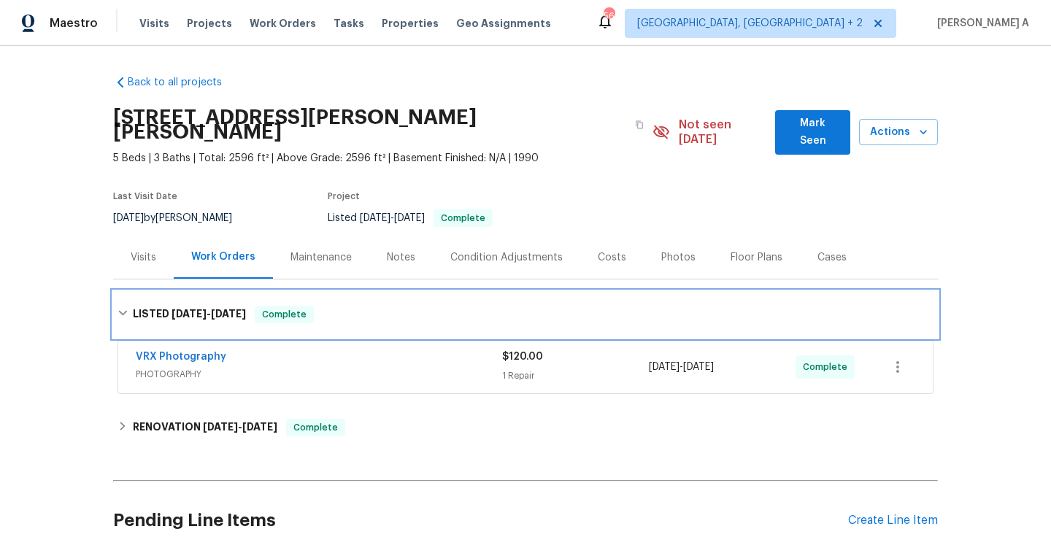
click at [264, 306] on div "LISTED 8/28/25 - 8/29/25 Complete" at bounding box center [525, 315] width 816 height 18
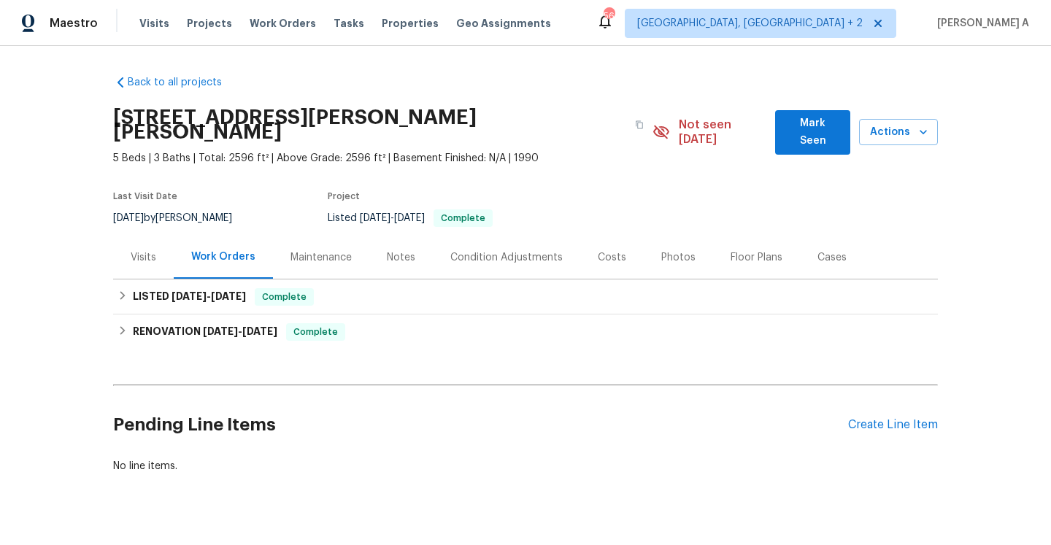
click at [168, 242] on div "Visits" at bounding box center [143, 257] width 61 height 43
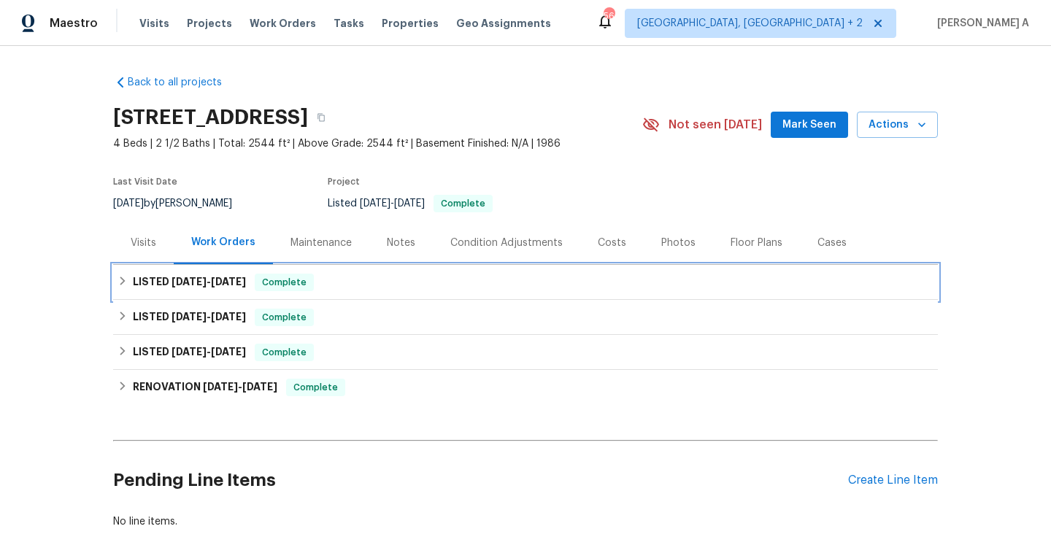
click at [219, 280] on span "[DATE]" at bounding box center [228, 282] width 35 height 10
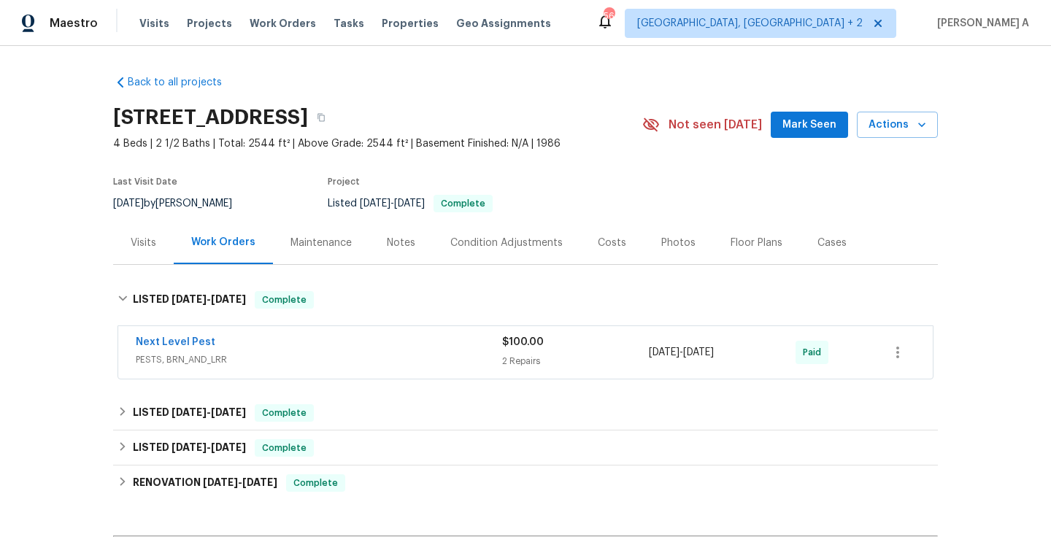
click at [268, 353] on span "PESTS, BRN_AND_LRR" at bounding box center [319, 359] width 366 height 15
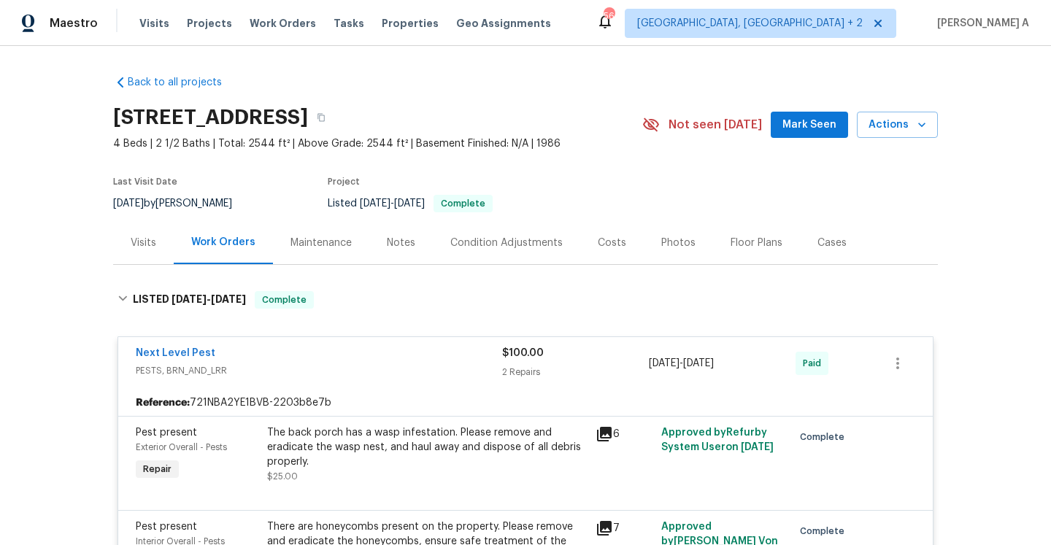
click at [268, 353] on div "Next Level Pest" at bounding box center [319, 355] width 366 height 18
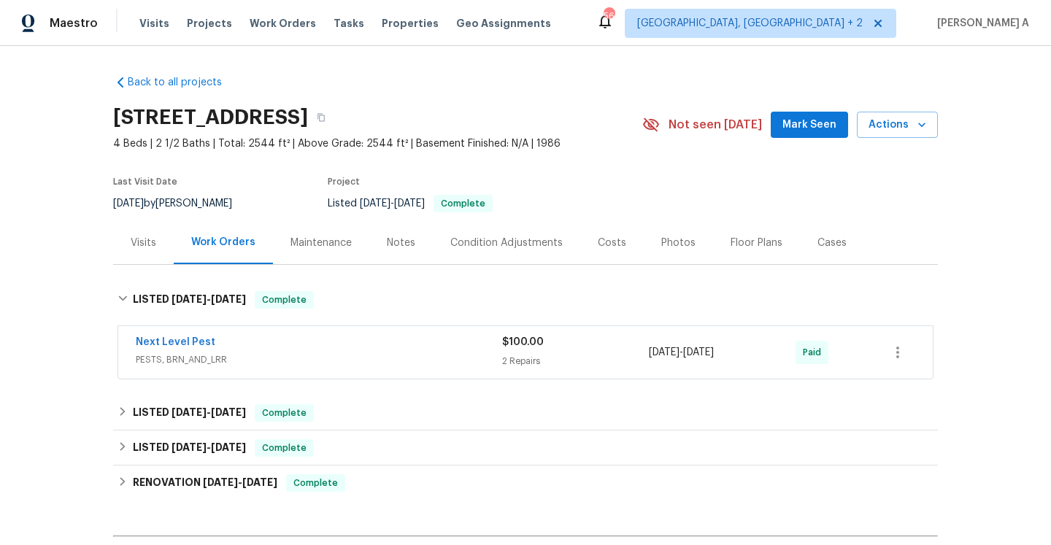
click at [282, 392] on div "Back to all projects 316 Diamond Ln, Burleson, TX 76028 4 Beds | 2 1/2 Baths | …" at bounding box center [525, 349] width 825 height 573
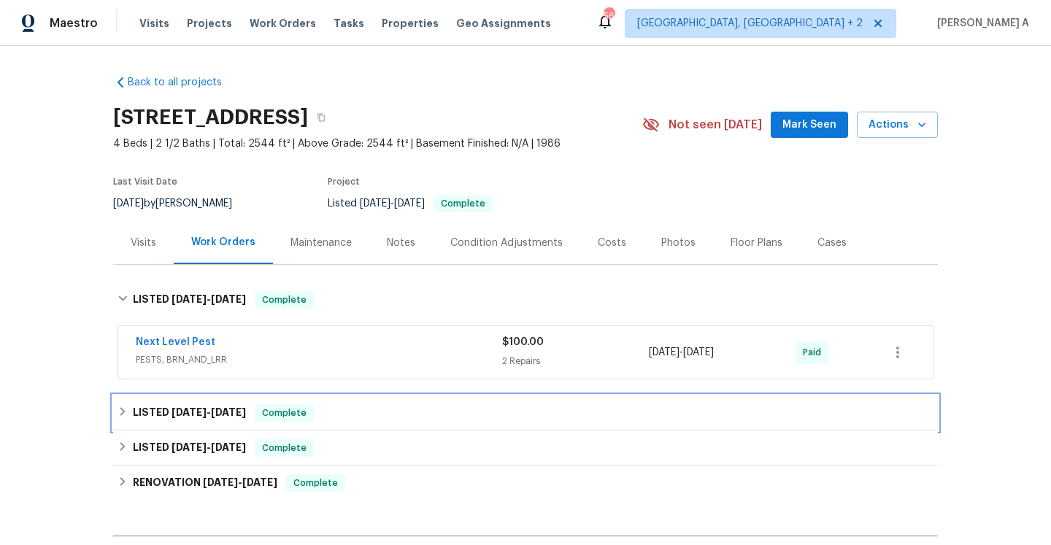
click at [288, 404] on div "Complete" at bounding box center [284, 413] width 59 height 18
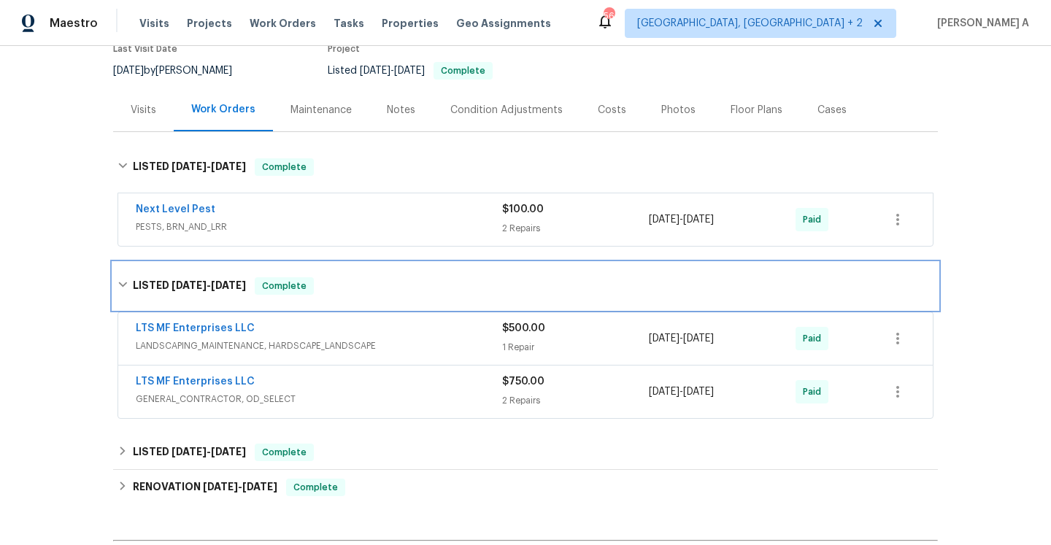
scroll to position [185, 0]
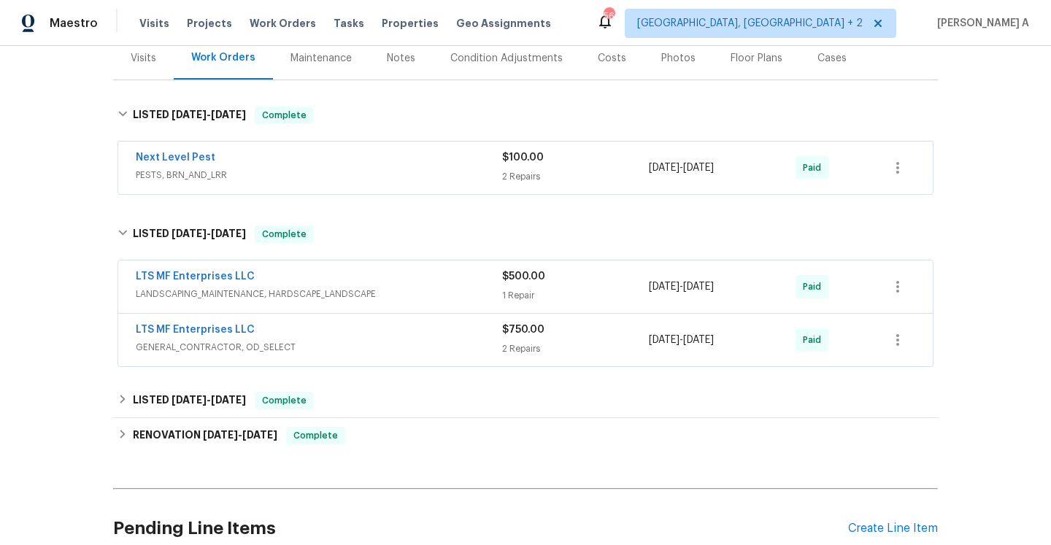
click at [324, 327] on div "LTS MF Enterprises LLC" at bounding box center [319, 332] width 366 height 18
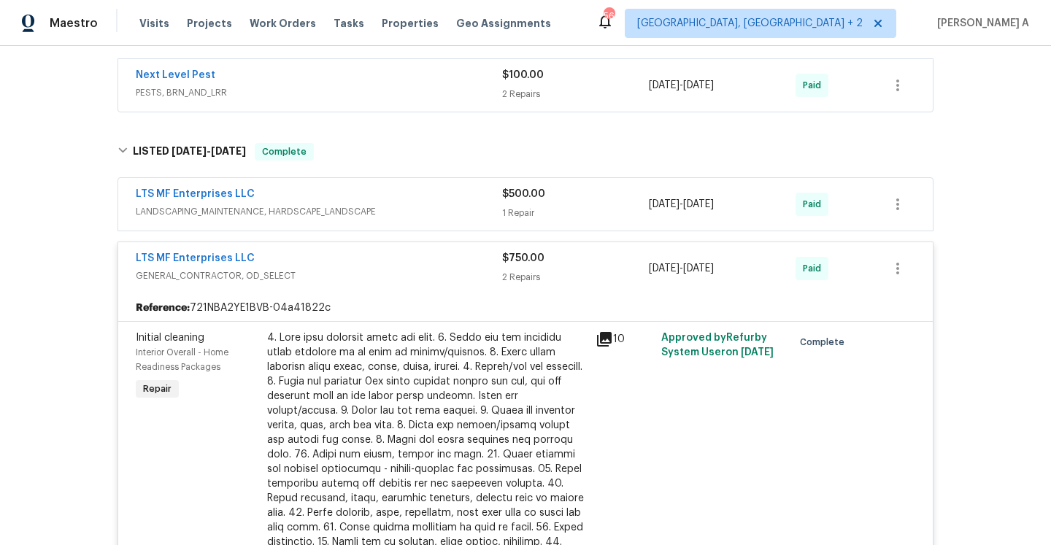
scroll to position [144, 0]
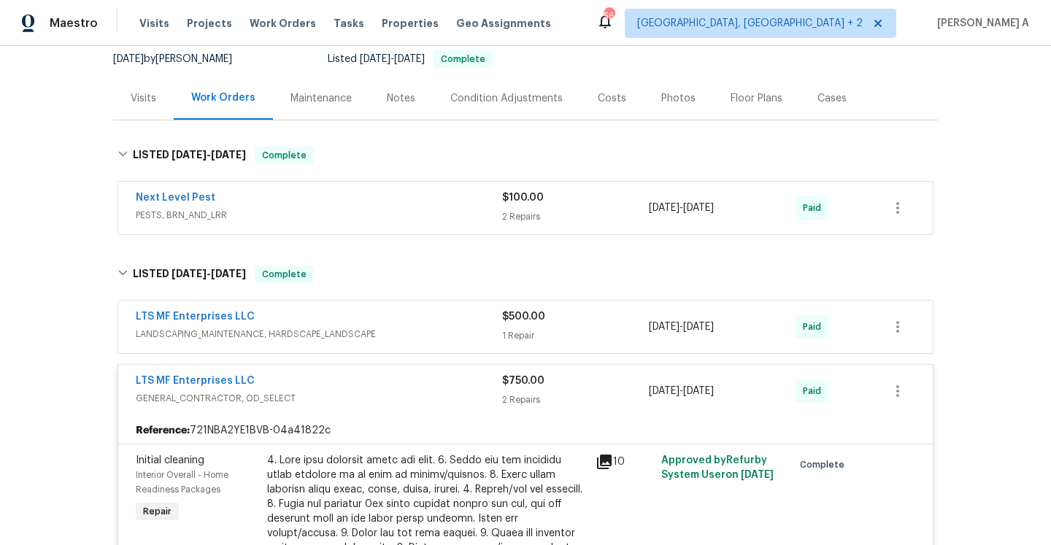
click at [377, 375] on div "LTS MF Enterprises LLC" at bounding box center [319, 383] width 366 height 18
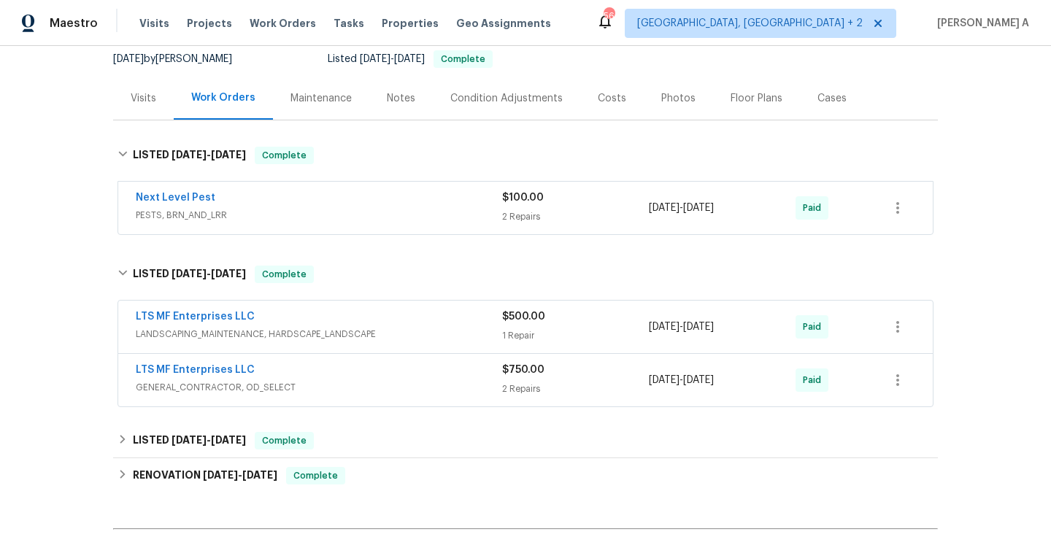
click at [160, 93] on div "Visits" at bounding box center [143, 98] width 61 height 43
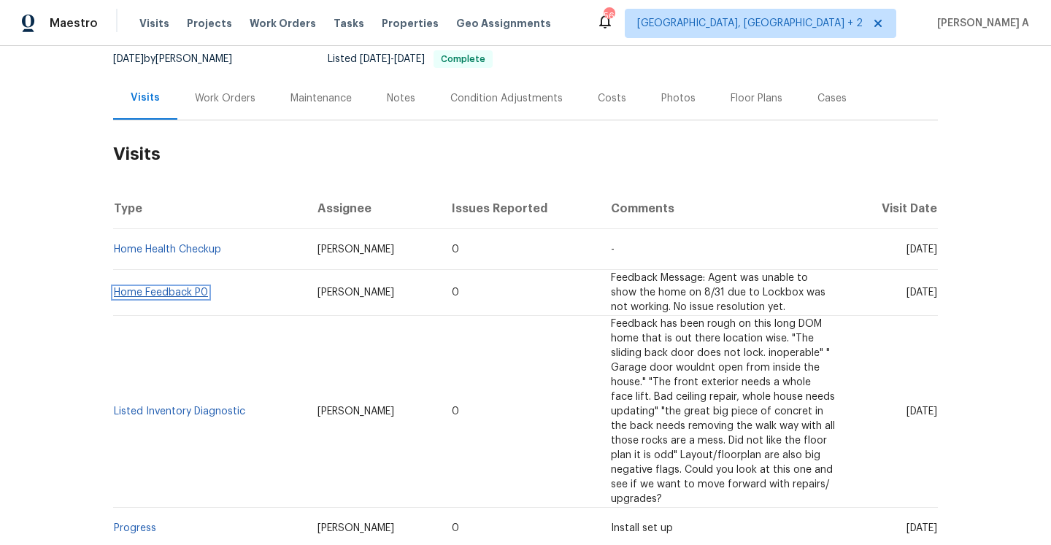
click at [190, 296] on link "Home Feedback P0" at bounding box center [161, 292] width 94 height 10
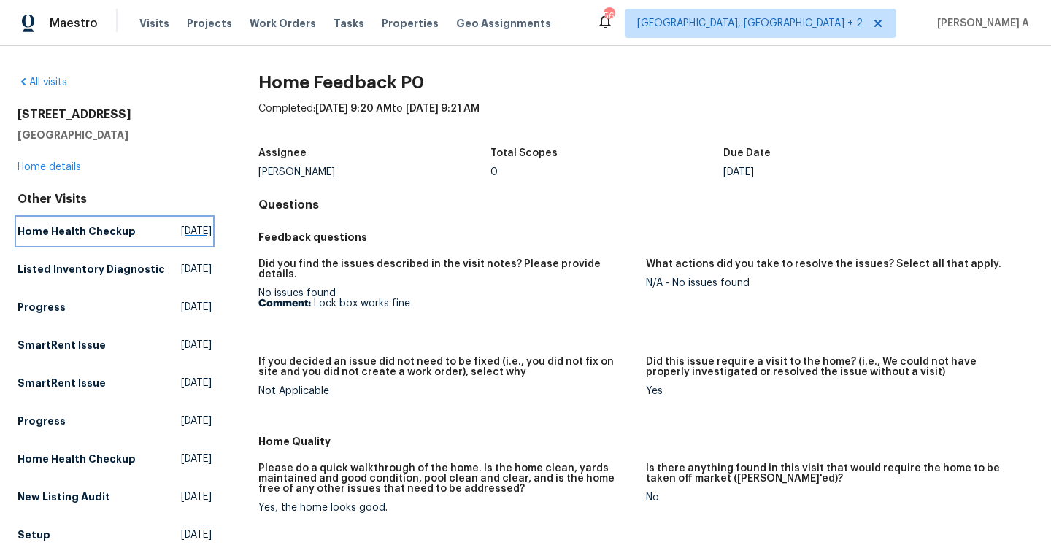
click at [128, 228] on link "Home Health Checkup Fri, Sep 05 2025" at bounding box center [115, 231] width 194 height 26
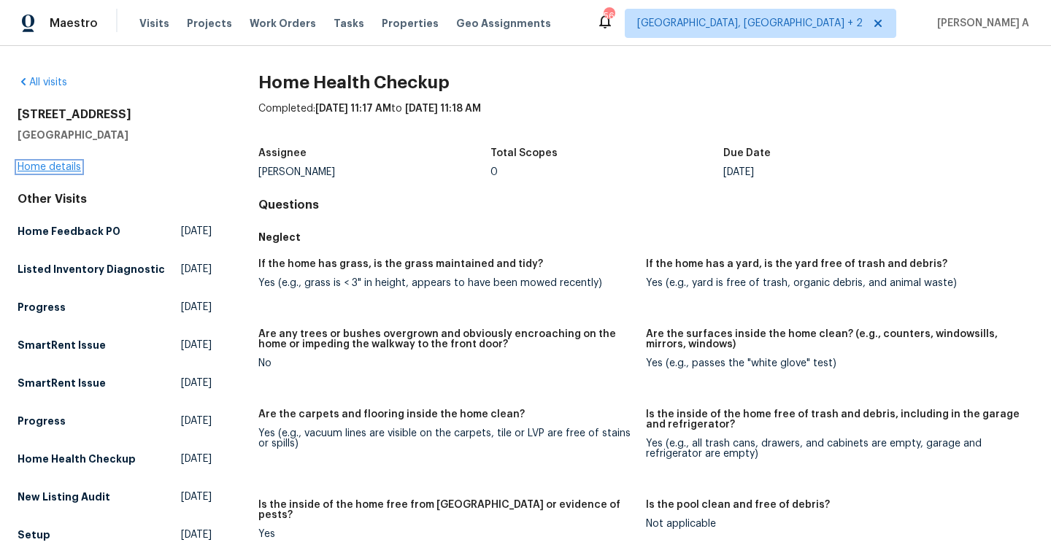
click at [68, 171] on link "Home details" at bounding box center [49, 167] width 63 height 10
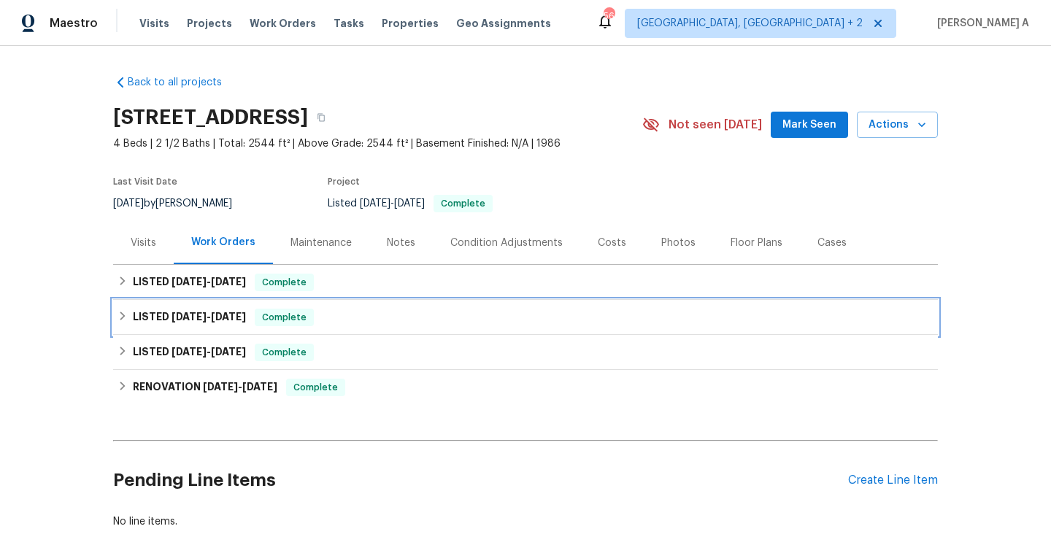
click at [301, 300] on div "LISTED 5/23/25 - 5/30/25 Complete" at bounding box center [525, 317] width 825 height 35
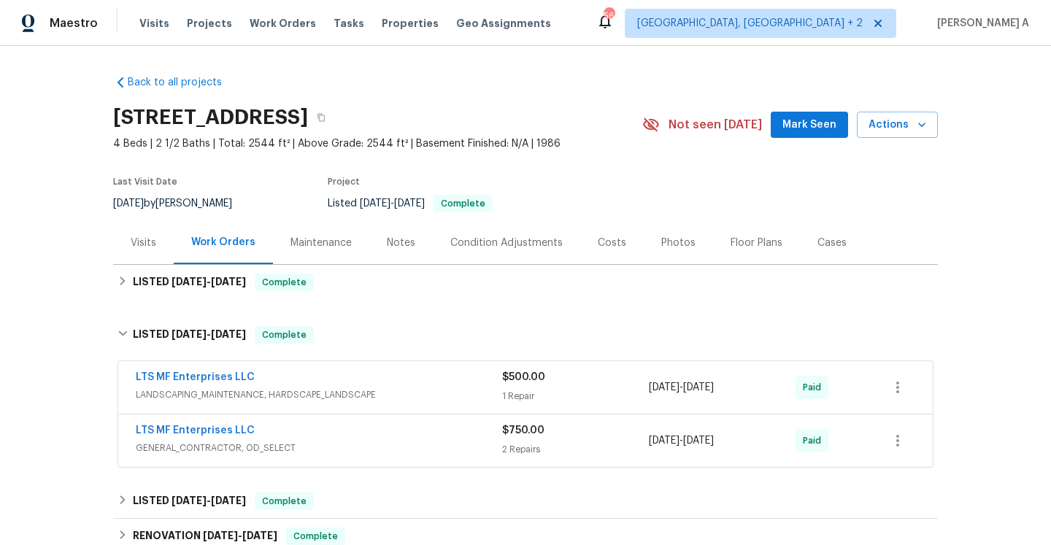
click at [361, 440] on div "LTS MF Enterprises LLC" at bounding box center [319, 432] width 366 height 18
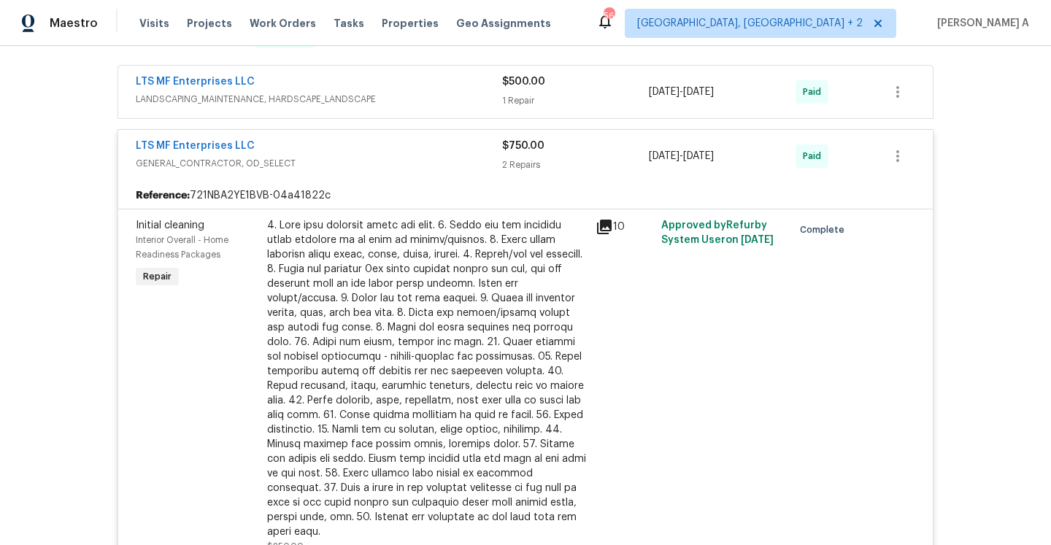
scroll to position [214, 0]
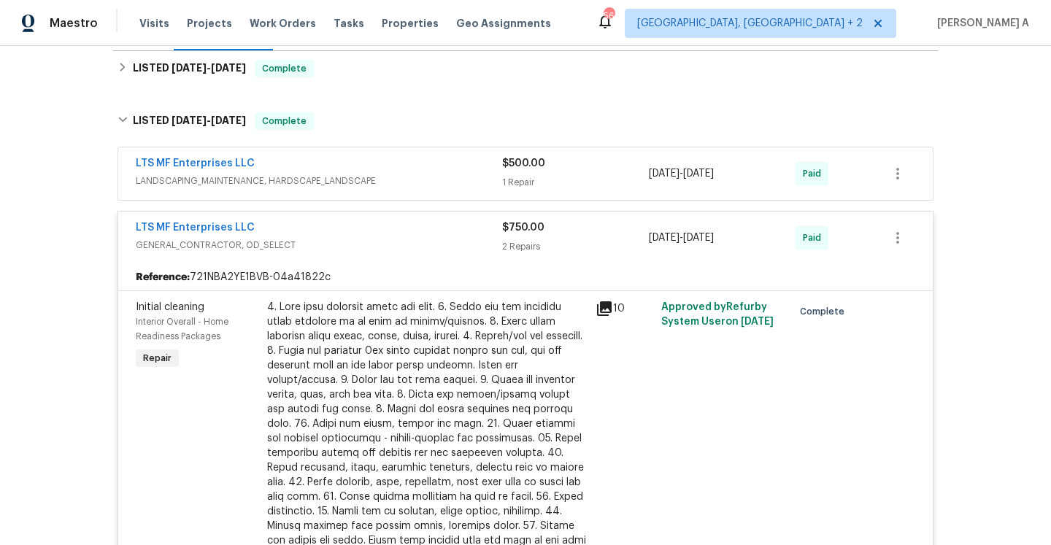
click at [367, 254] on div "LTS MF Enterprises LLC GENERAL_CONTRACTOR, OD_SELECT" at bounding box center [319, 237] width 366 height 35
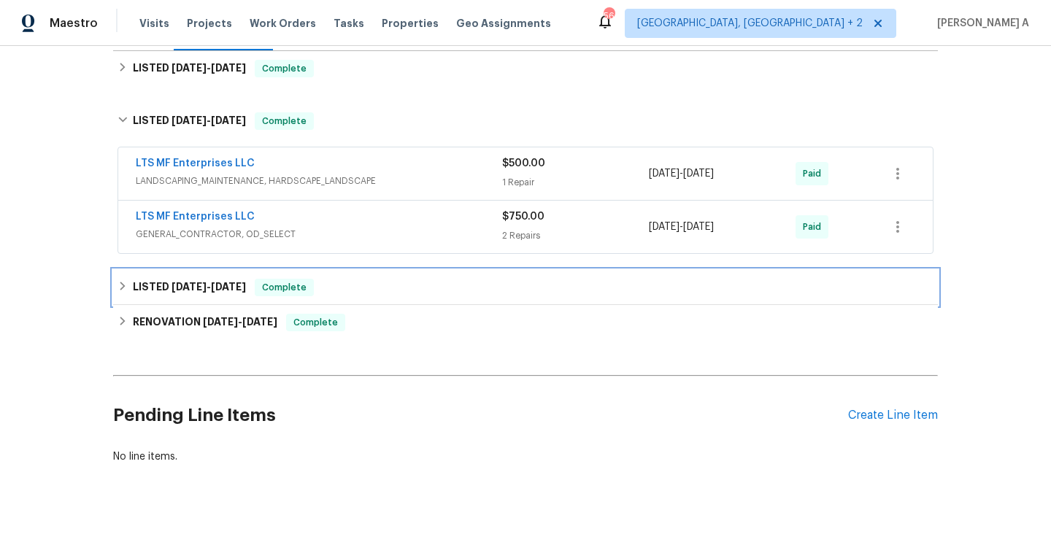
click at [372, 293] on div "LISTED 5/13/25 - 5/15/25 Complete" at bounding box center [525, 288] width 816 height 18
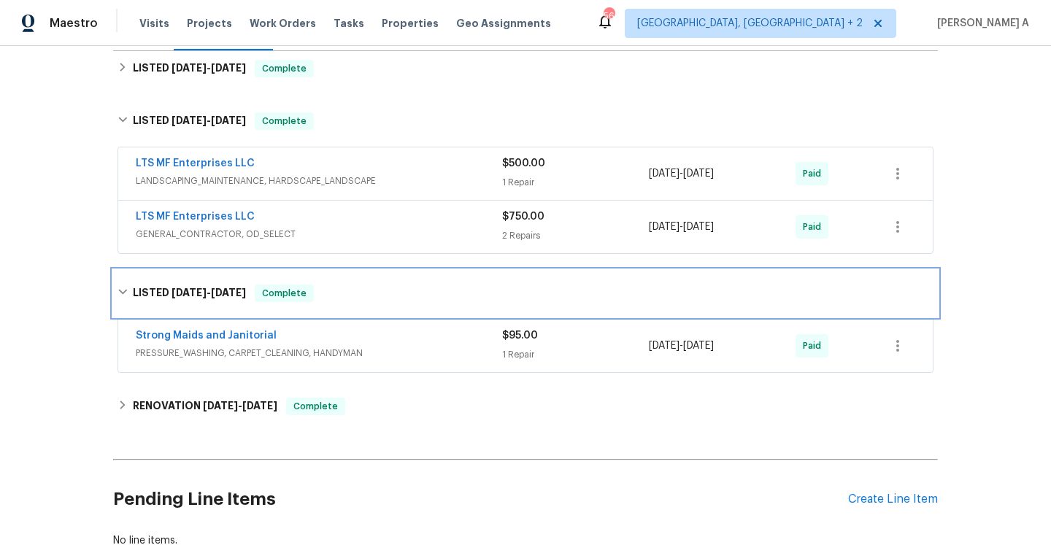
click at [372, 293] on div "LISTED 5/13/25 - 5/15/25 Complete" at bounding box center [525, 294] width 816 height 18
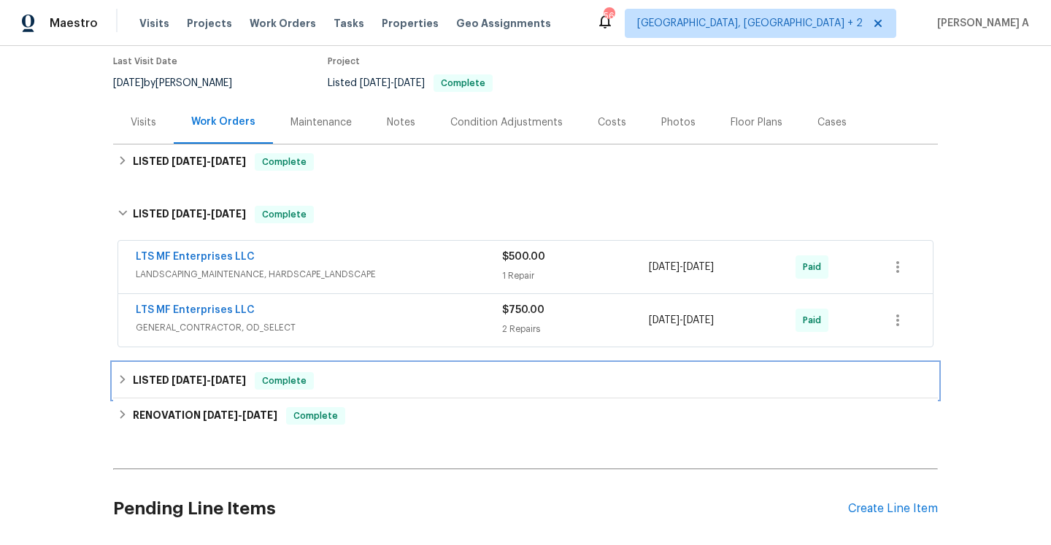
scroll to position [24, 0]
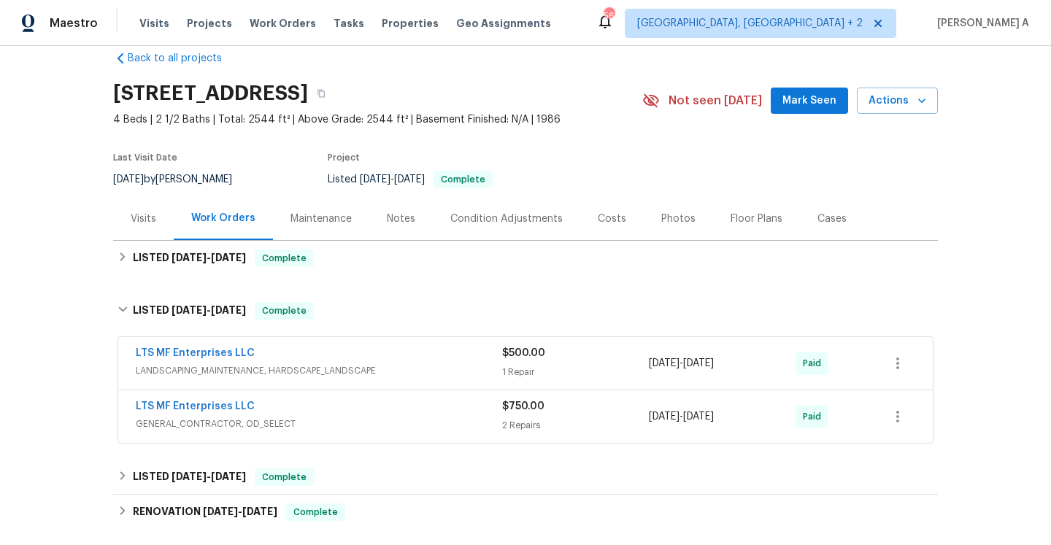
click at [157, 216] on div "Visits" at bounding box center [143, 218] width 61 height 43
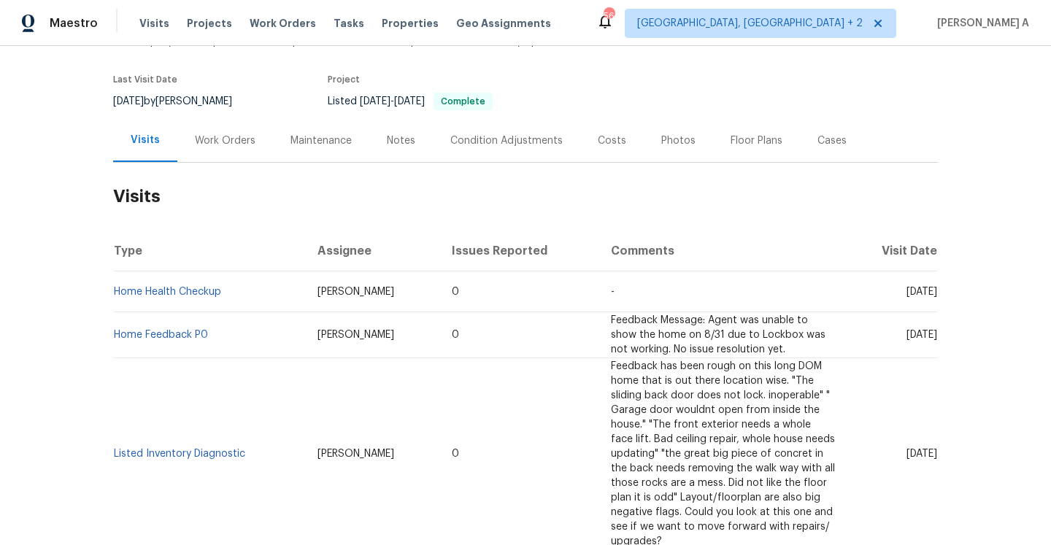
scroll to position [163, 0]
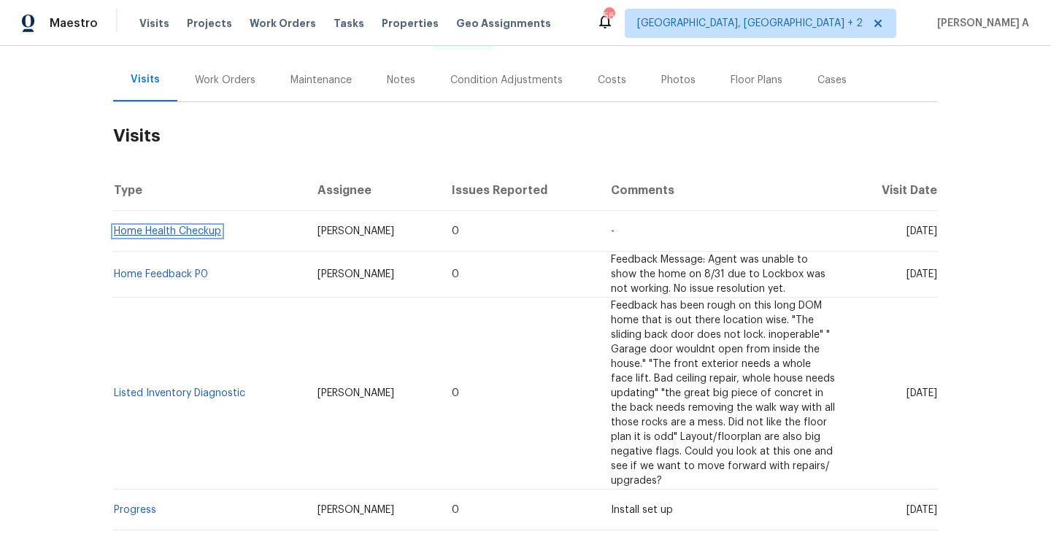
click at [169, 230] on link "Home Health Checkup" at bounding box center [167, 231] width 107 height 10
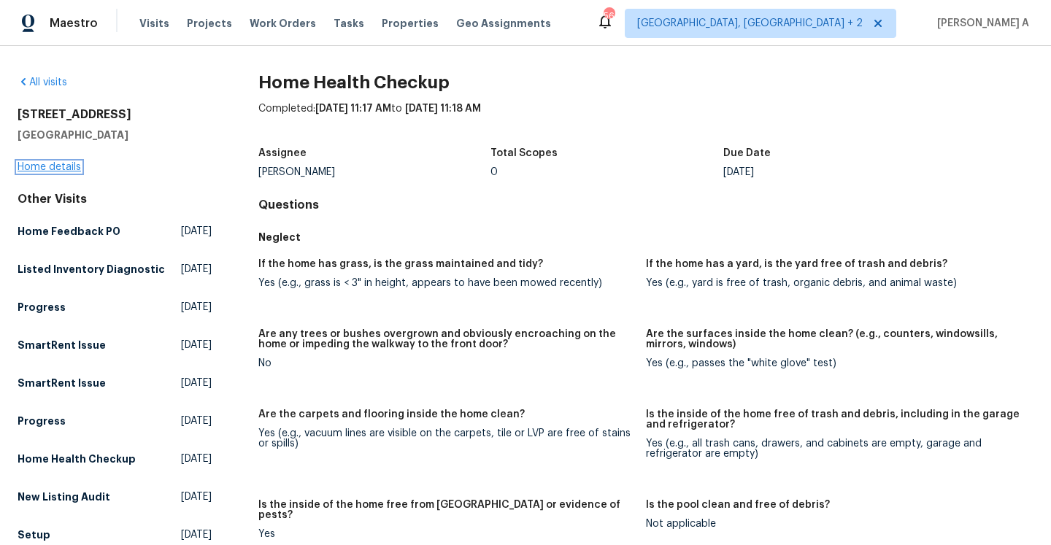
click at [72, 166] on link "Home details" at bounding box center [49, 167] width 63 height 10
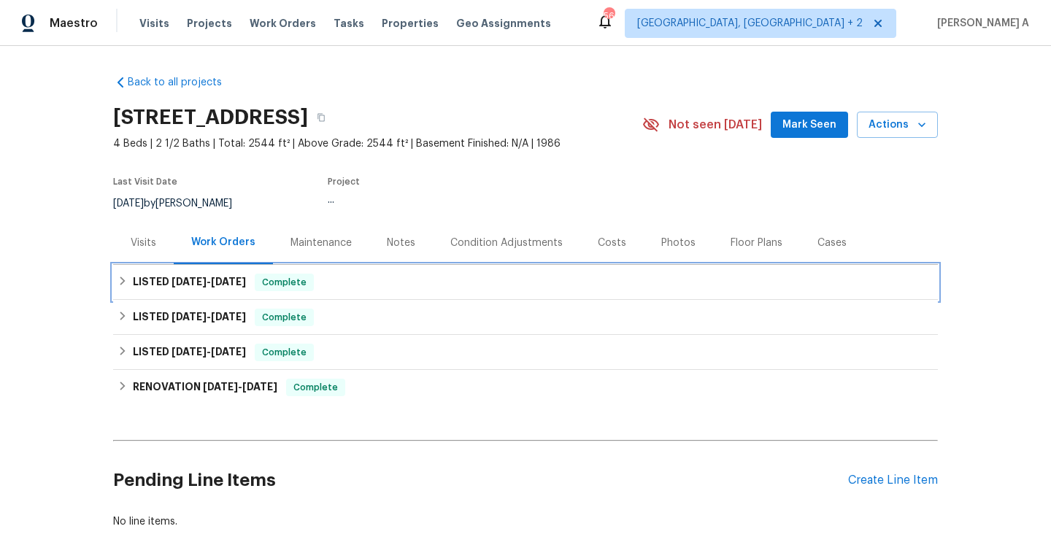
click at [235, 289] on h6 "LISTED 8/25/25 - 8/28/25" at bounding box center [189, 283] width 113 height 18
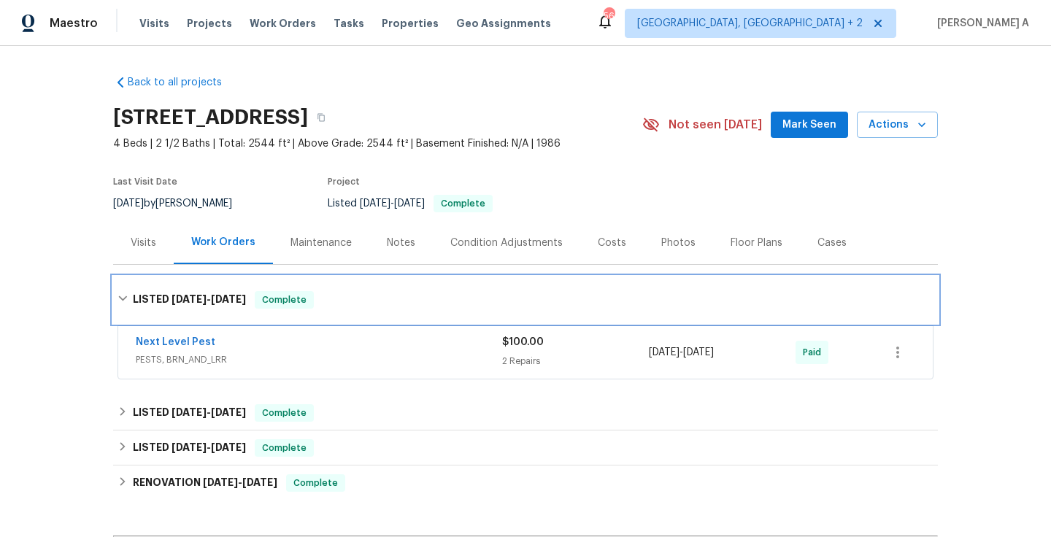
click at [266, 311] on div "LISTED 8/25/25 - 8/28/25 Complete" at bounding box center [525, 300] width 825 height 47
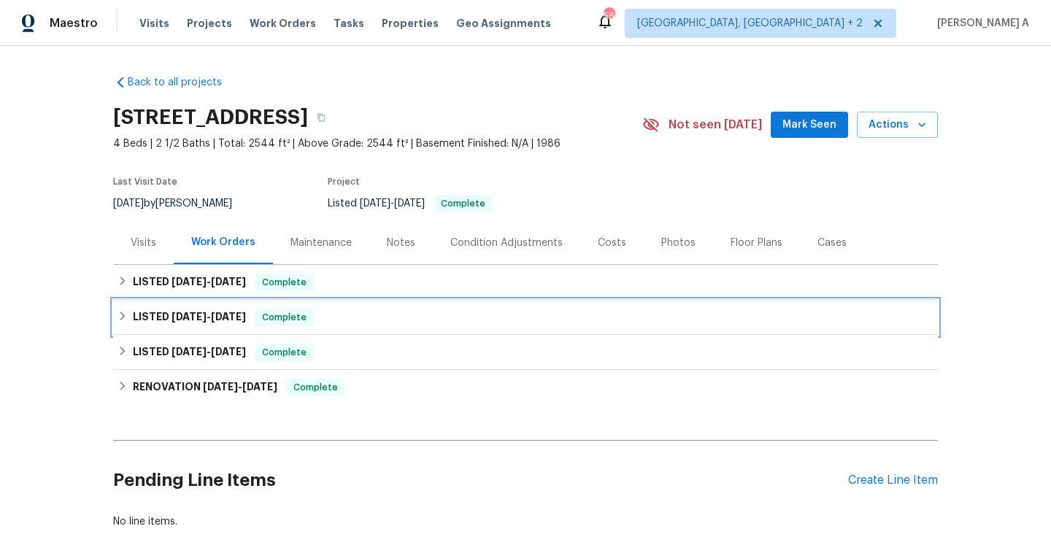
click at [283, 316] on span "Complete" at bounding box center [284, 317] width 56 height 15
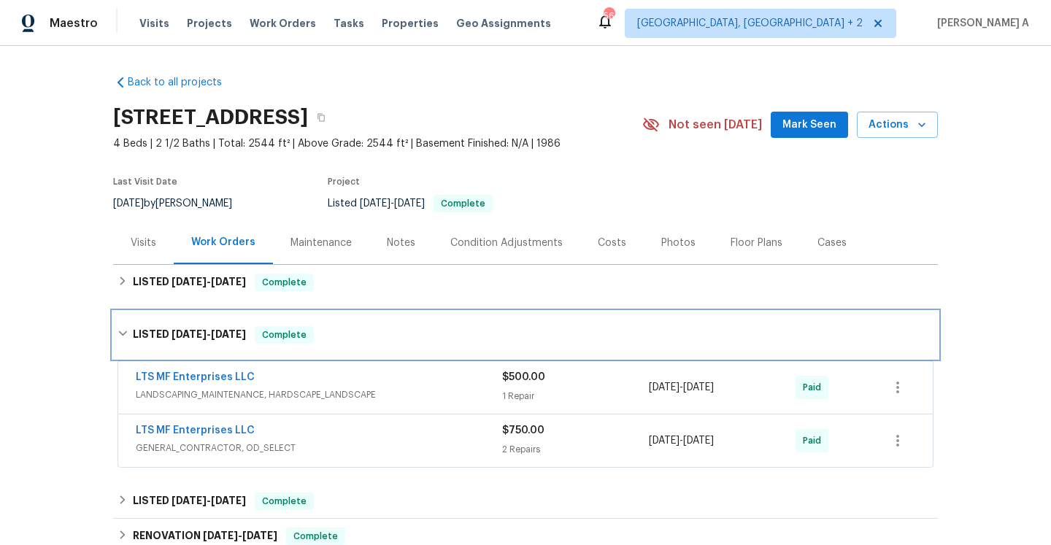
click at [296, 348] on div "LISTED 5/23/25 - 5/30/25 Complete" at bounding box center [525, 335] width 825 height 47
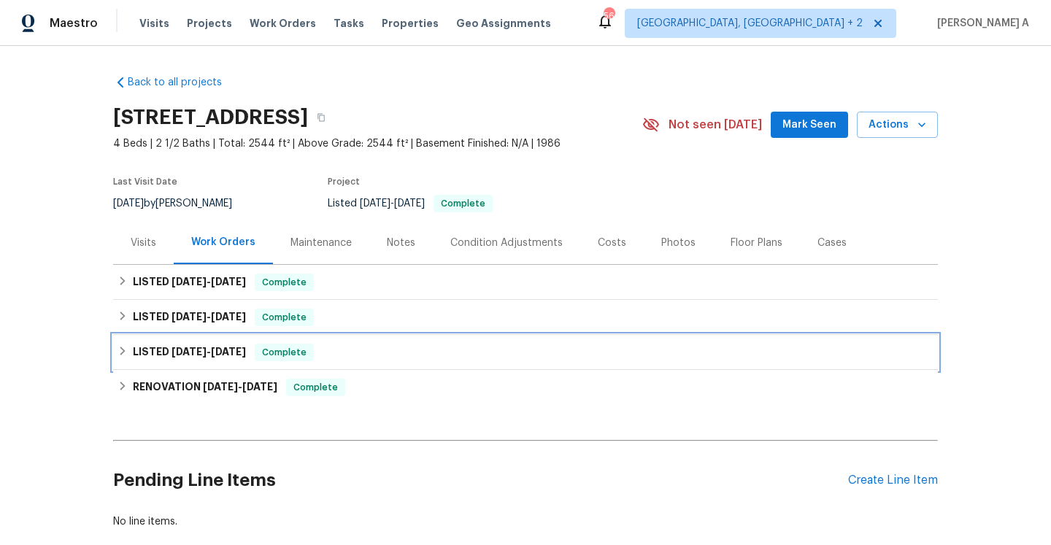
click at [303, 360] on div "Complete" at bounding box center [284, 353] width 59 height 18
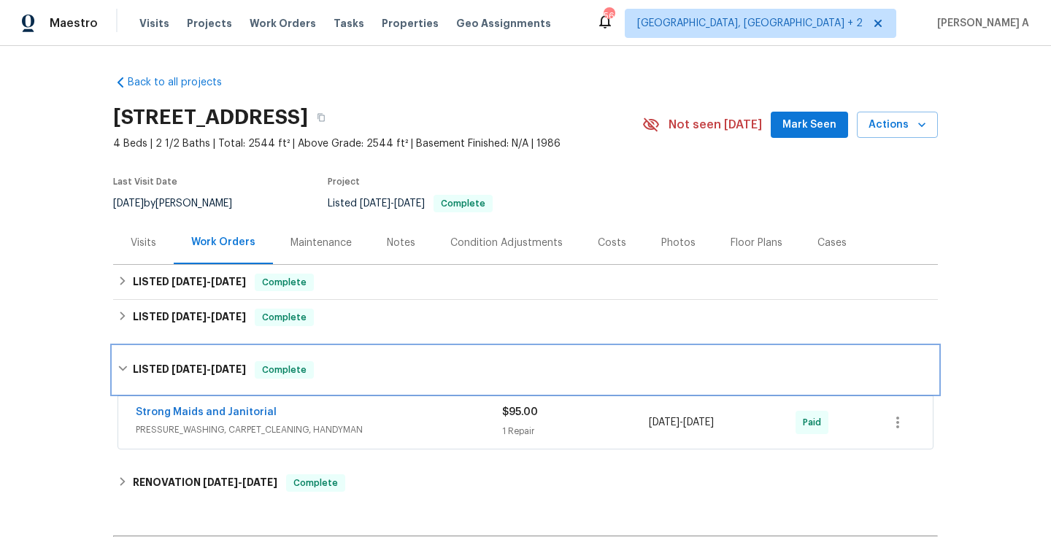
click at [303, 360] on div "LISTED 5/13/25 - 5/15/25 Complete" at bounding box center [525, 370] width 825 height 47
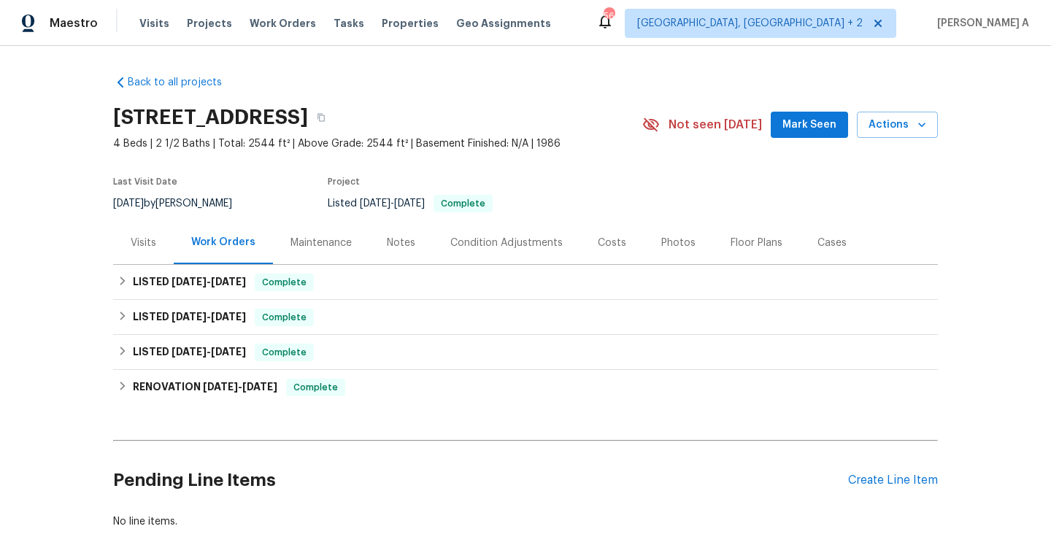
click at [870, 490] on div "Pending Line Items Create Line Item" at bounding box center [525, 481] width 825 height 68
click at [870, 484] on div "Create Line Item" at bounding box center [893, 481] width 90 height 14
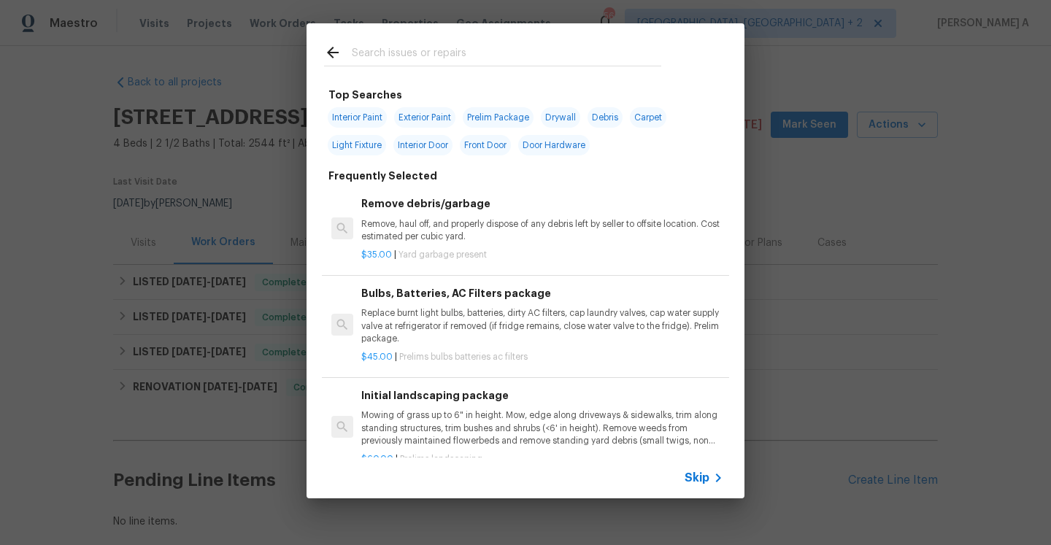
click at [700, 478] on span "Skip" at bounding box center [696, 478] width 25 height 15
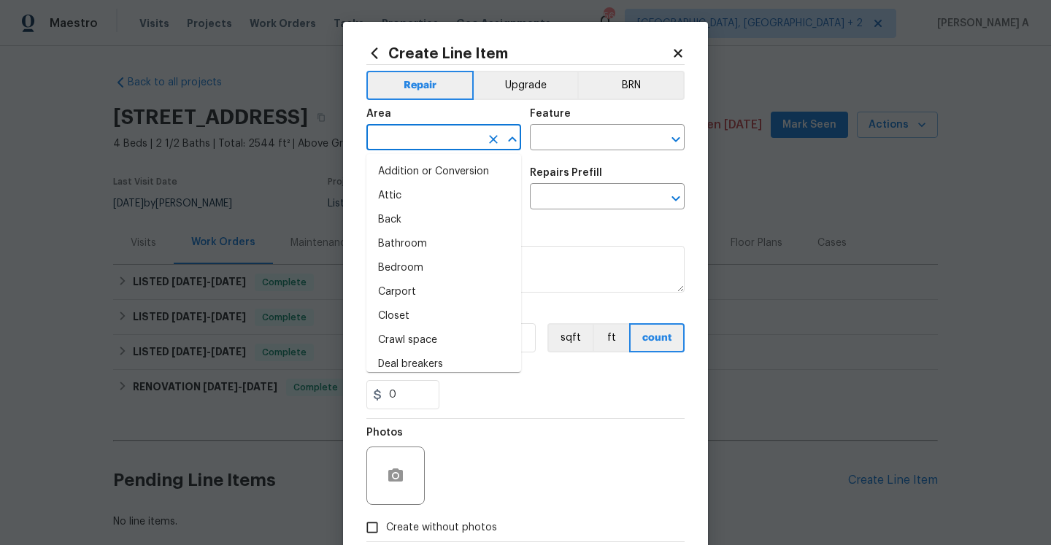
click at [420, 148] on input "text" at bounding box center [423, 139] width 114 height 23
type input "in"
type input "t"
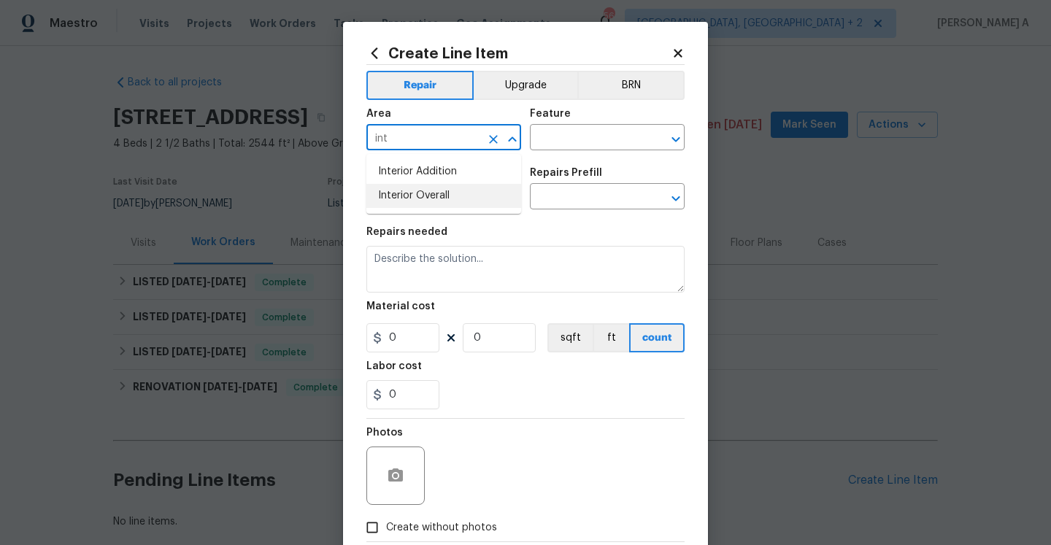
click at [432, 204] on li "Interior Overall" at bounding box center [443, 196] width 155 height 24
type input "Interior Overall"
click at [555, 150] on input "text" at bounding box center [587, 139] width 114 height 23
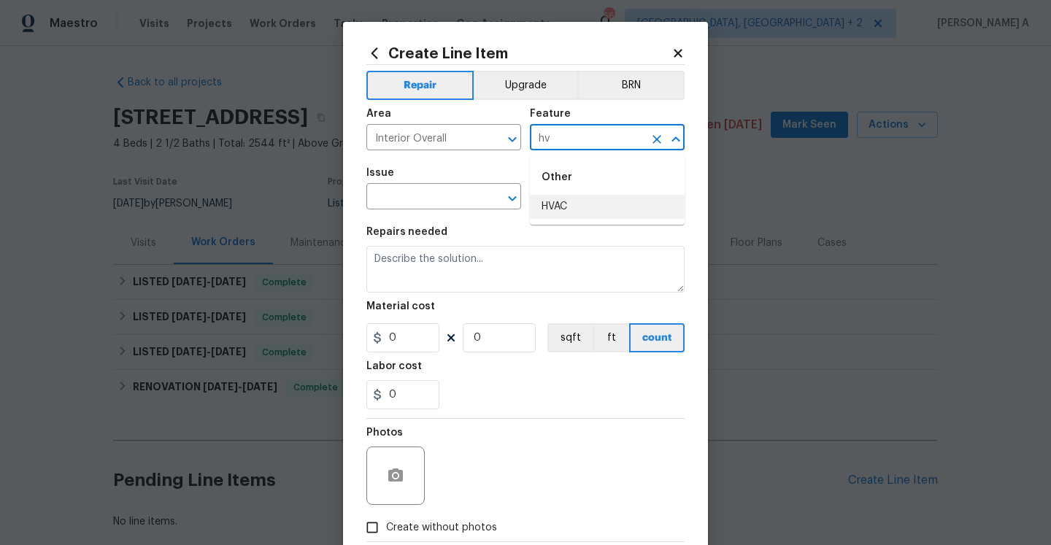
click at [605, 207] on li "HVAC" at bounding box center [607, 207] width 155 height 24
type input "HVAC"
click at [422, 201] on input "text" at bounding box center [423, 198] width 114 height 23
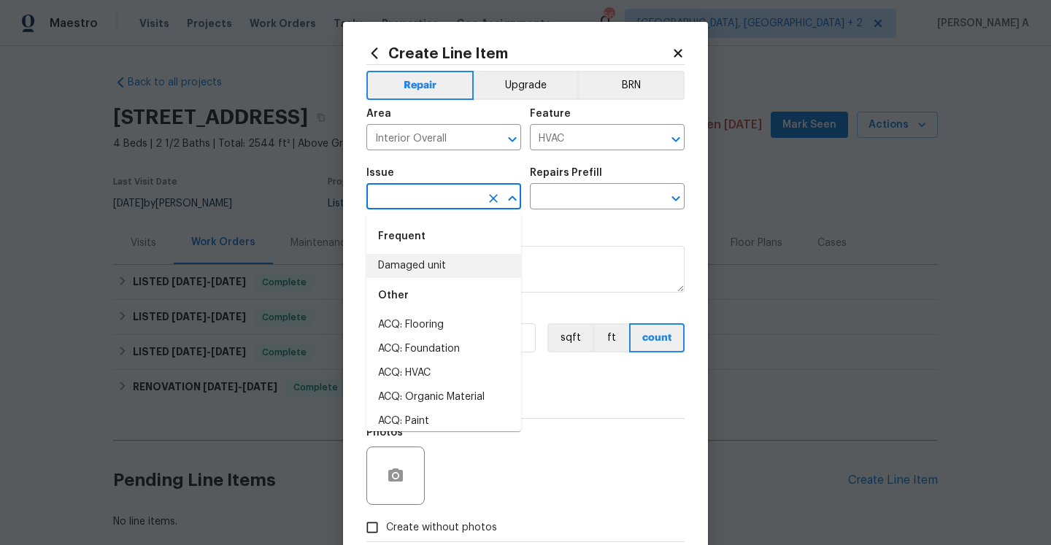
click at [452, 264] on li "Damaged unit" at bounding box center [443, 266] width 155 height 24
type input "Damaged unit"
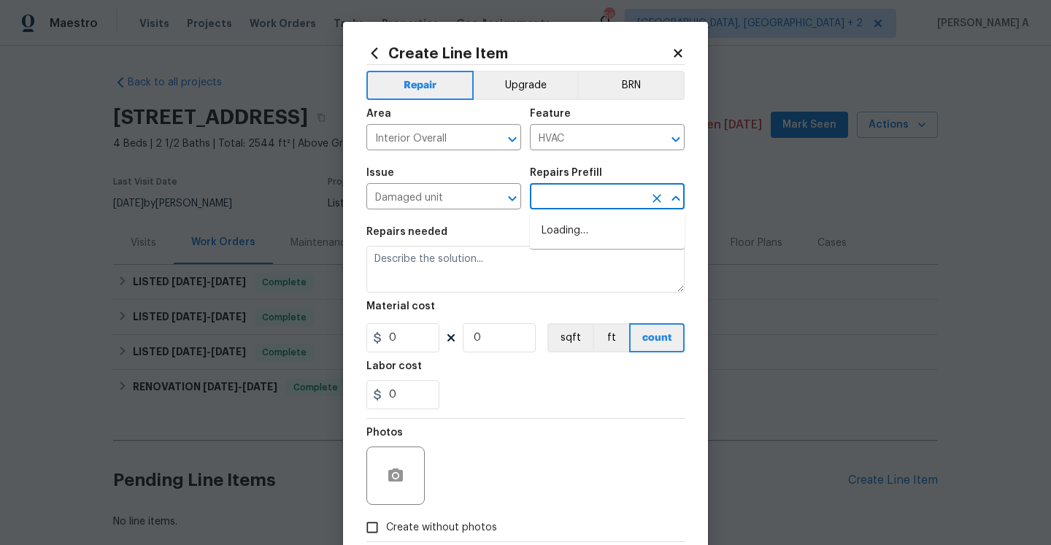
click at [588, 206] on input "text" at bounding box center [587, 198] width 114 height 23
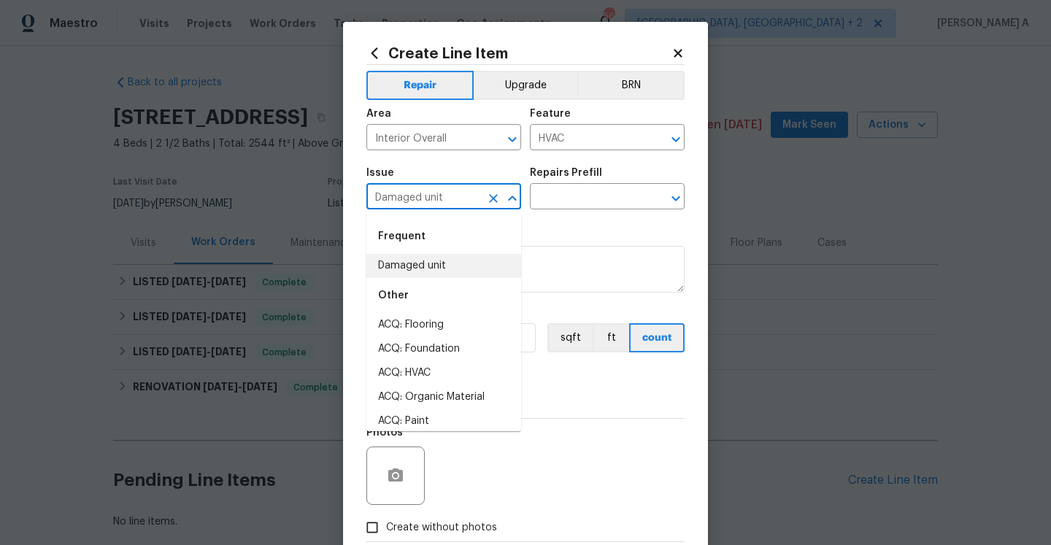
click at [466, 201] on input "Damaged unit" at bounding box center [423, 198] width 114 height 23
click at [452, 134] on input "Interior Overall" at bounding box center [423, 139] width 114 height 23
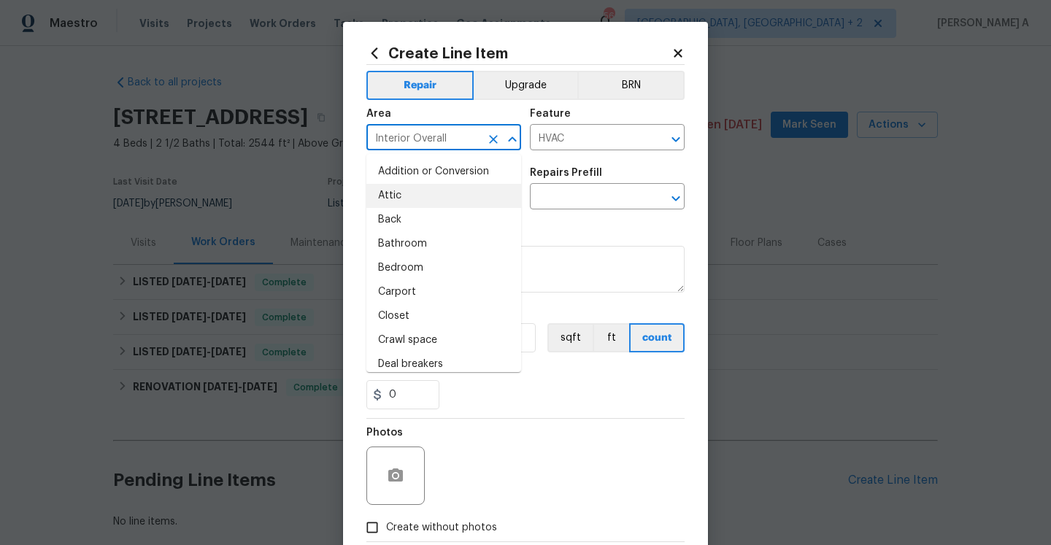
click at [452, 134] on input "Interior Overall" at bounding box center [423, 139] width 114 height 23
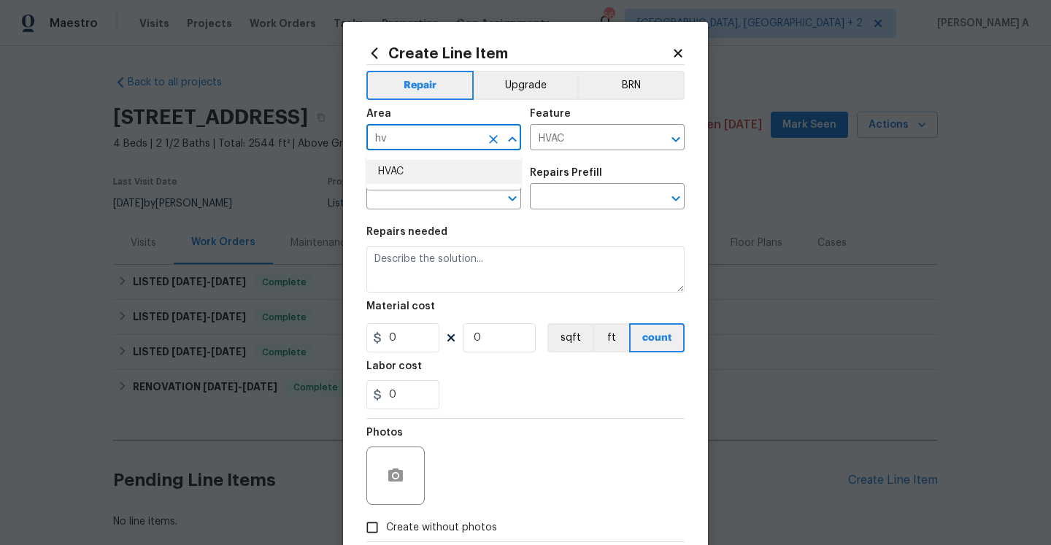
click at [449, 174] on li "HVAC" at bounding box center [443, 172] width 155 height 24
type input "HVAC"
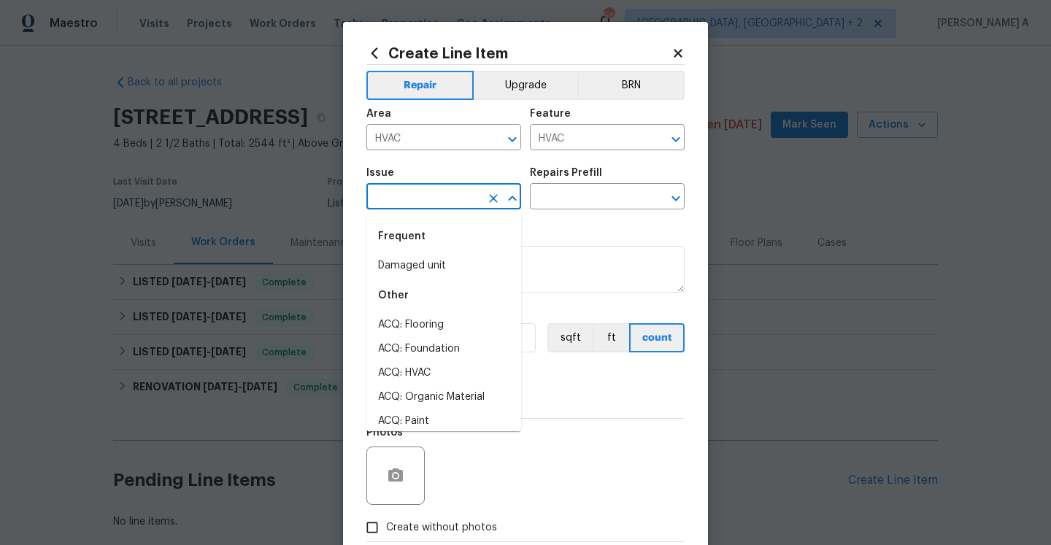
click at [446, 198] on input "text" at bounding box center [423, 198] width 114 height 23
click at [459, 266] on li "Damaged unit" at bounding box center [443, 266] width 155 height 24
type input "Damaged unit"
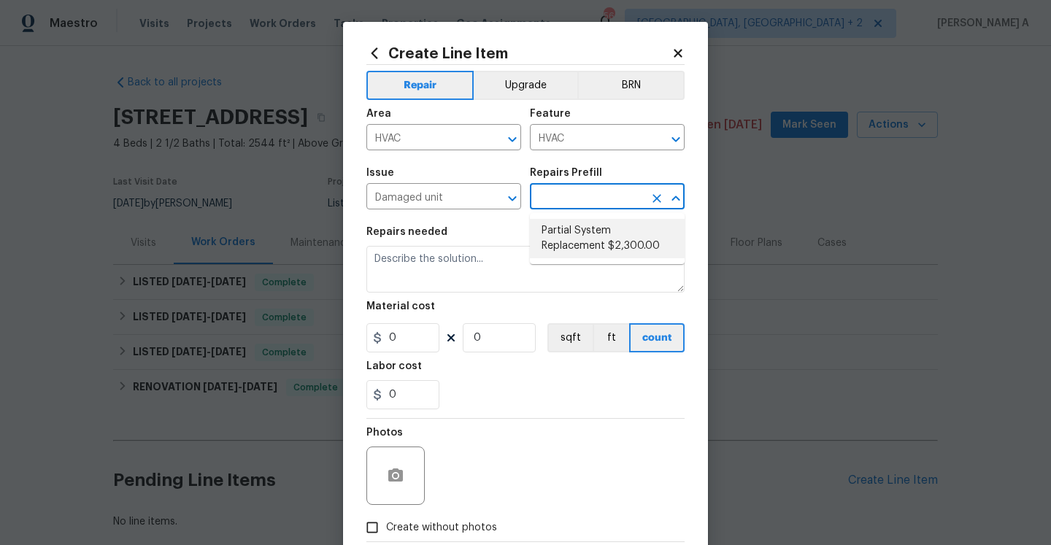
click at [583, 198] on input "text" at bounding box center [587, 198] width 114 height 23
click at [587, 227] on li "Partial System Replacement $2,300.00" at bounding box center [607, 238] width 155 height 39
type input "Partial System Replacement $2,300.00"
type textarea "Acquisition Scope: Non-Functional HVAC. Partial System Replacement"
type input "2300"
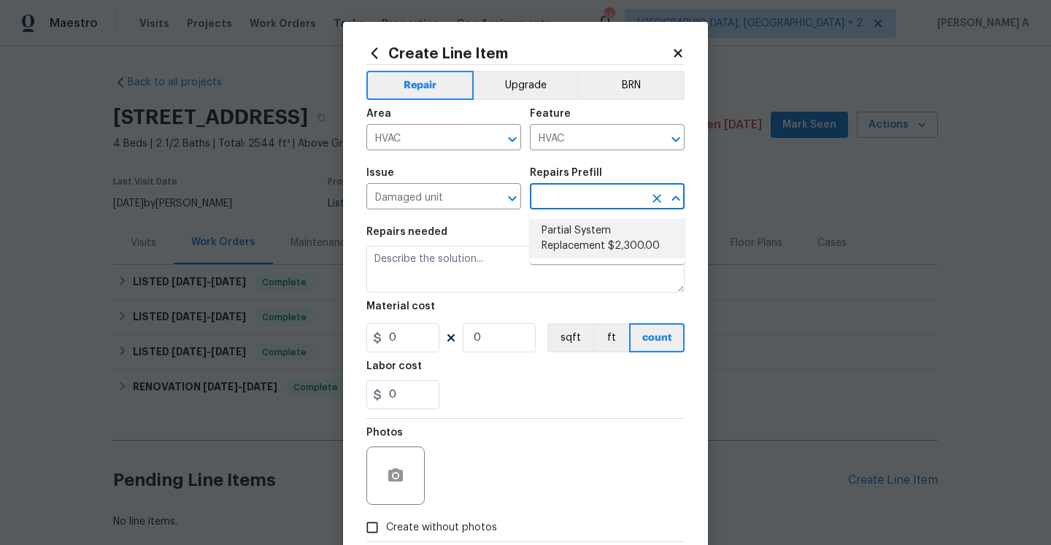
type input "1"
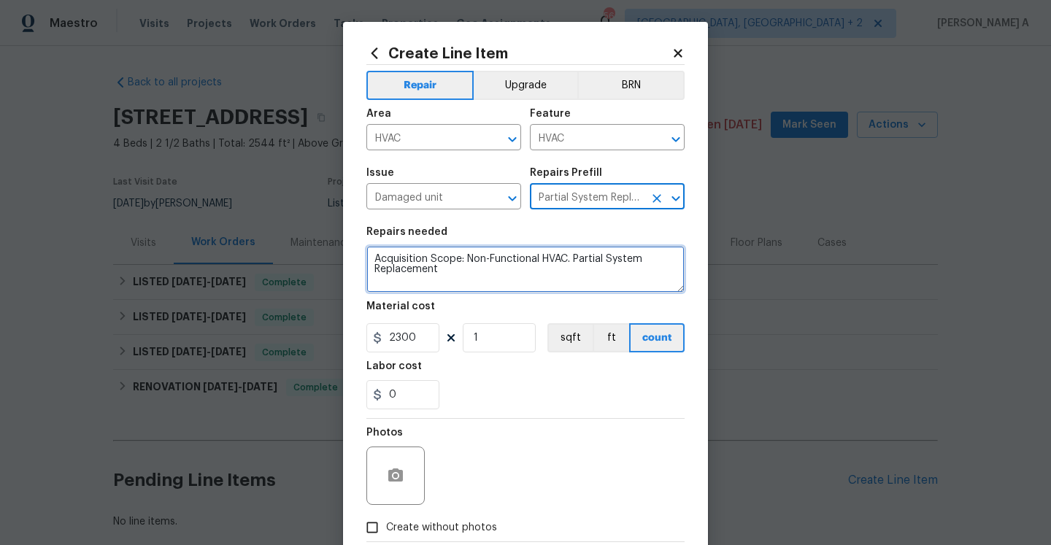
click at [587, 250] on textarea "Acquisition Scope: Non-Functional HVAC. Partial System Replacement" at bounding box center [525, 269] width 318 height 47
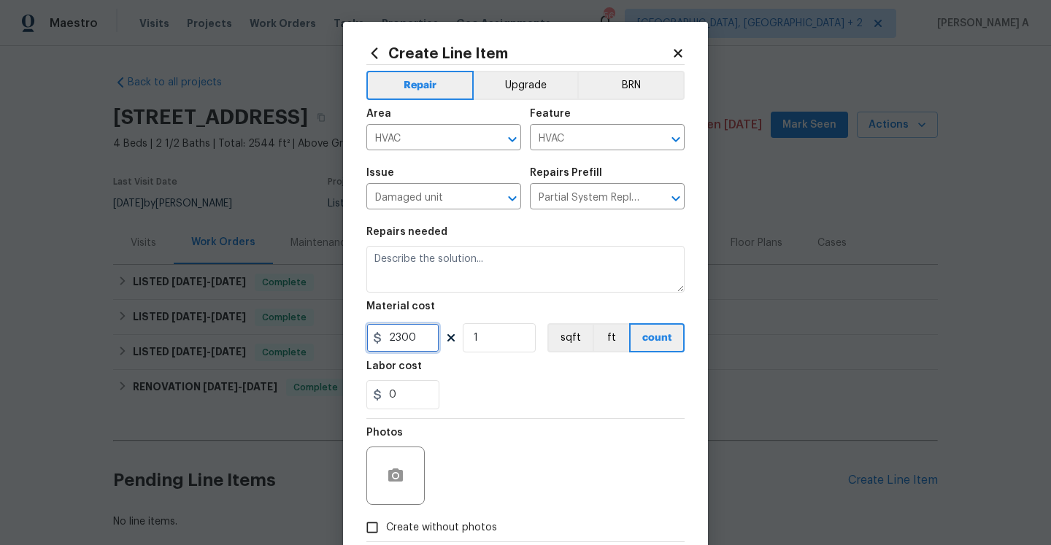
click at [413, 342] on input "2300" at bounding box center [402, 337] width 73 height 29
type input "75"
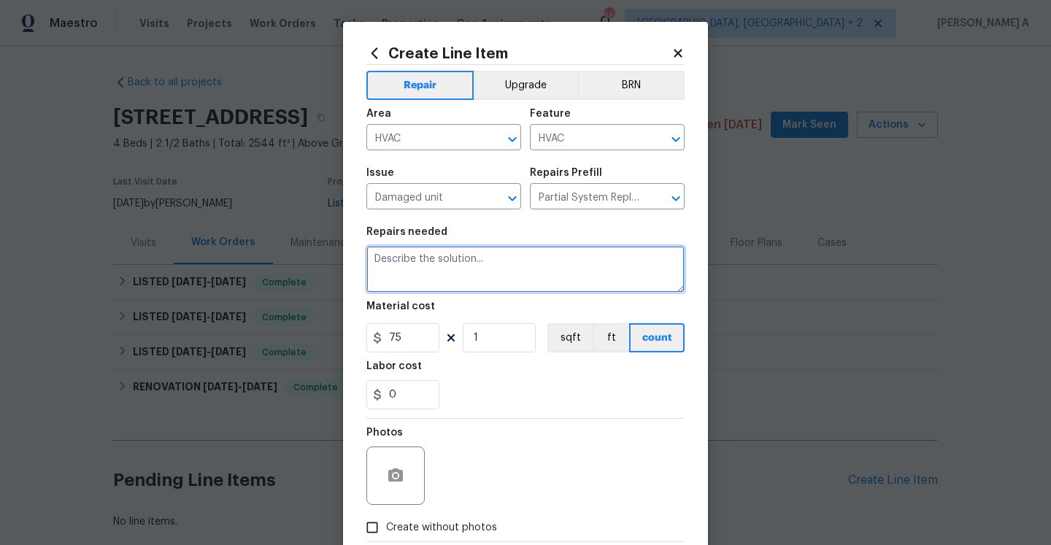
click at [393, 283] on textarea at bounding box center [525, 269] width 318 height 47
click at [0, 0] on div "work." at bounding box center [0, 0] width 0 height 0
click at [0, 0] on span "Correct the article" at bounding box center [0, 0] width 0 height 0
click at [386, 272] on textarea "Received feedback stating the A/C is not working. Please check and repair if" at bounding box center [525, 269] width 318 height 47
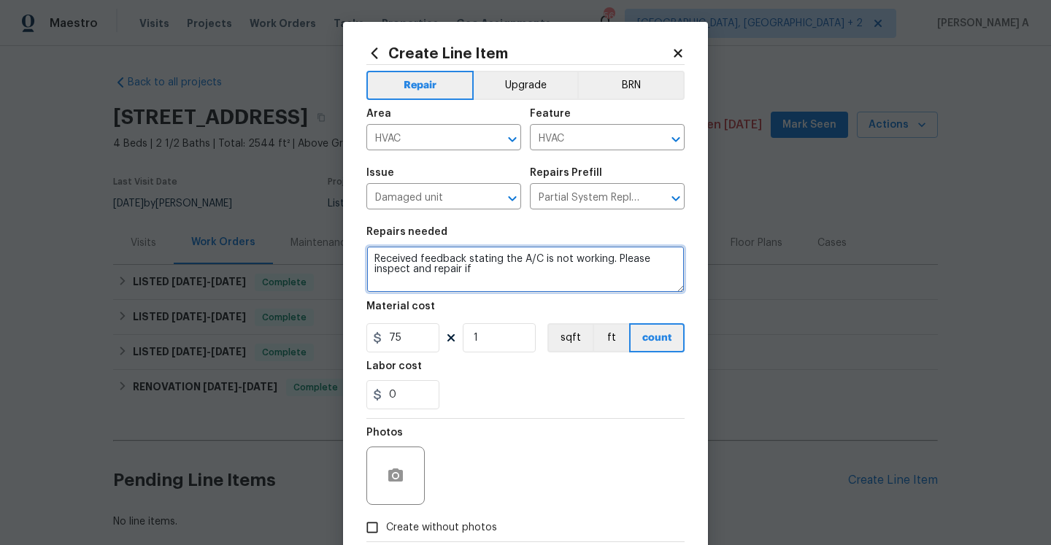
click at [483, 275] on textarea "Received feedback stating the A/C is not working. Please inspect and repair if" at bounding box center [525, 269] width 318 height 47
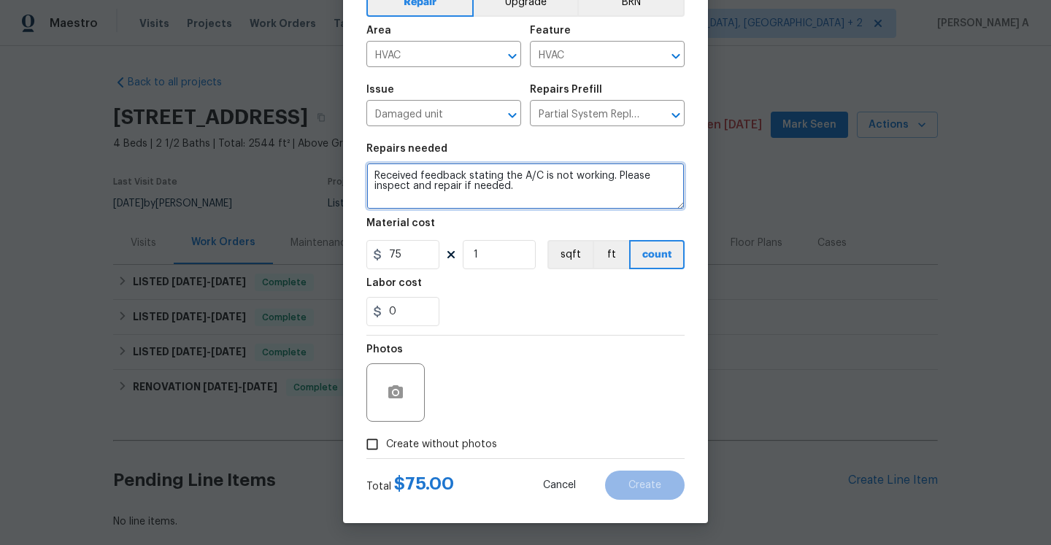
type textarea "Received feedback stating the A/C is not working. Please inspect and repair if …"
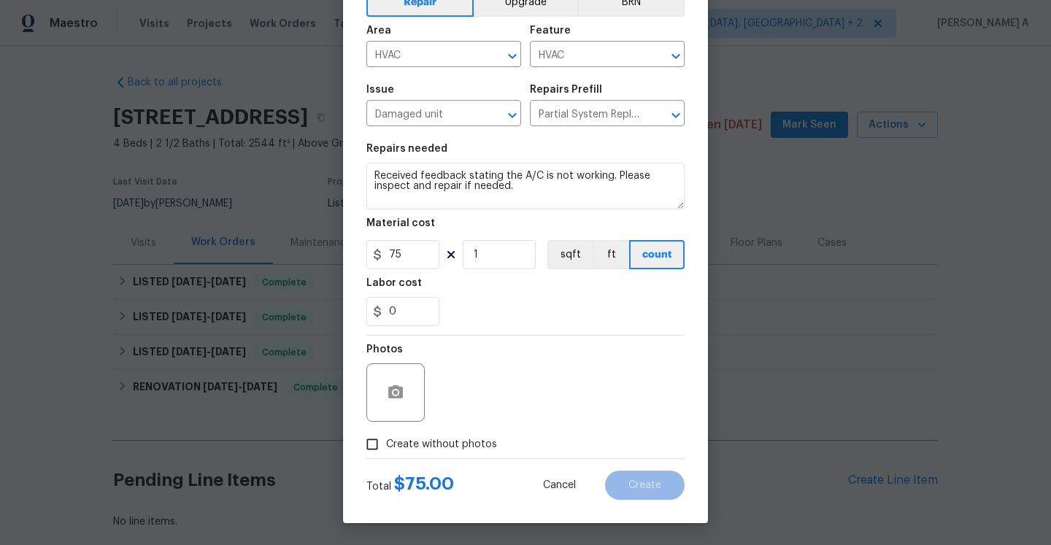
click at [442, 443] on span "Create without photos" at bounding box center [441, 444] width 111 height 15
click at [386, 443] on input "Create without photos" at bounding box center [372, 444] width 28 height 28
checkbox input "true"
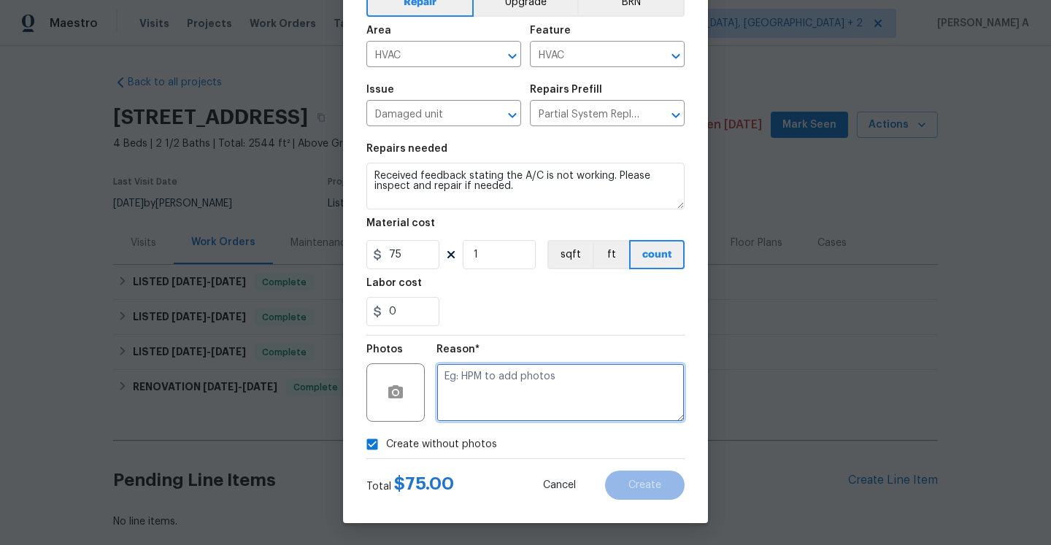
click at [493, 406] on textarea at bounding box center [560, 392] width 248 height 58
type textarea "Na"
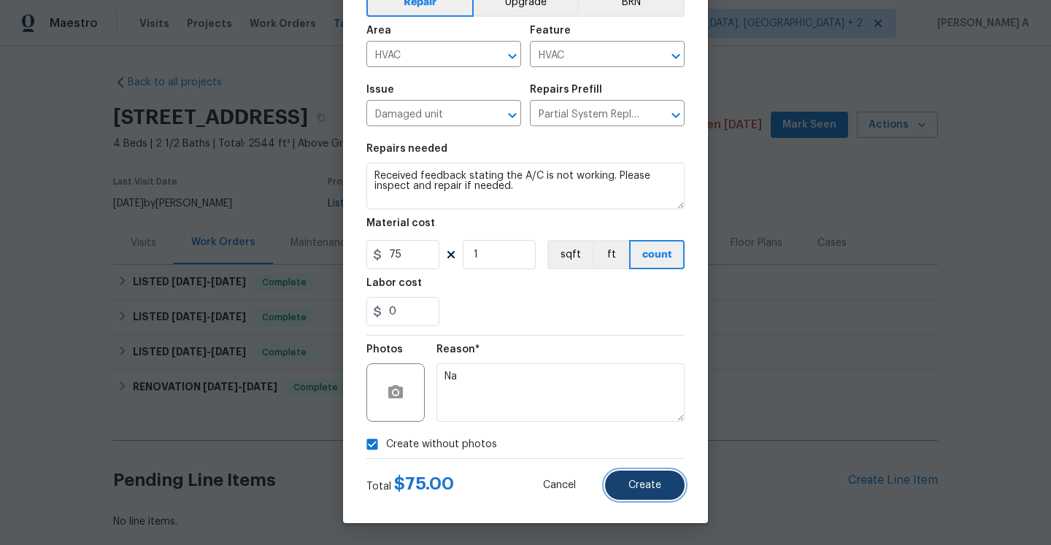
click at [650, 484] on span "Create" at bounding box center [644, 485] width 33 height 11
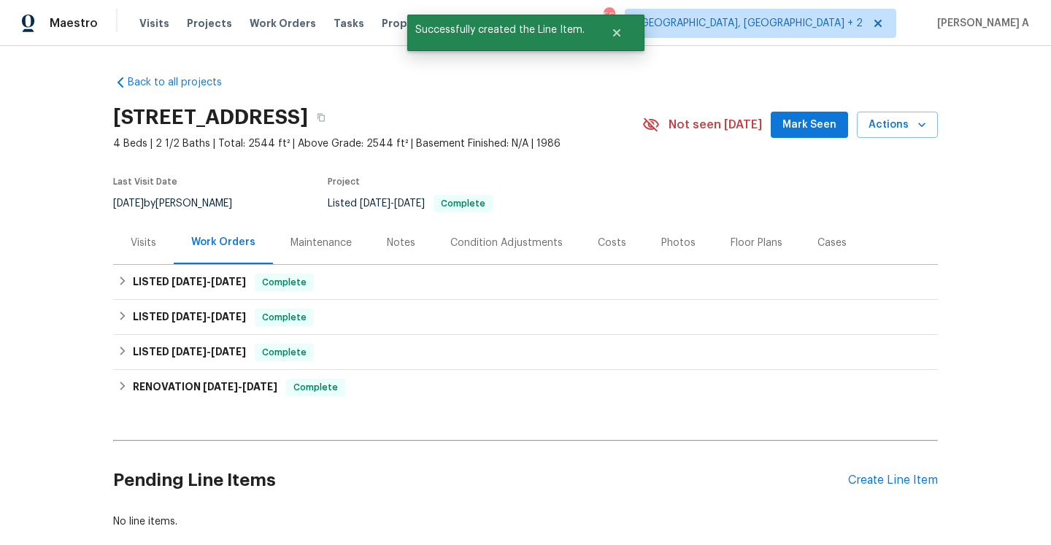
scroll to position [83, 0]
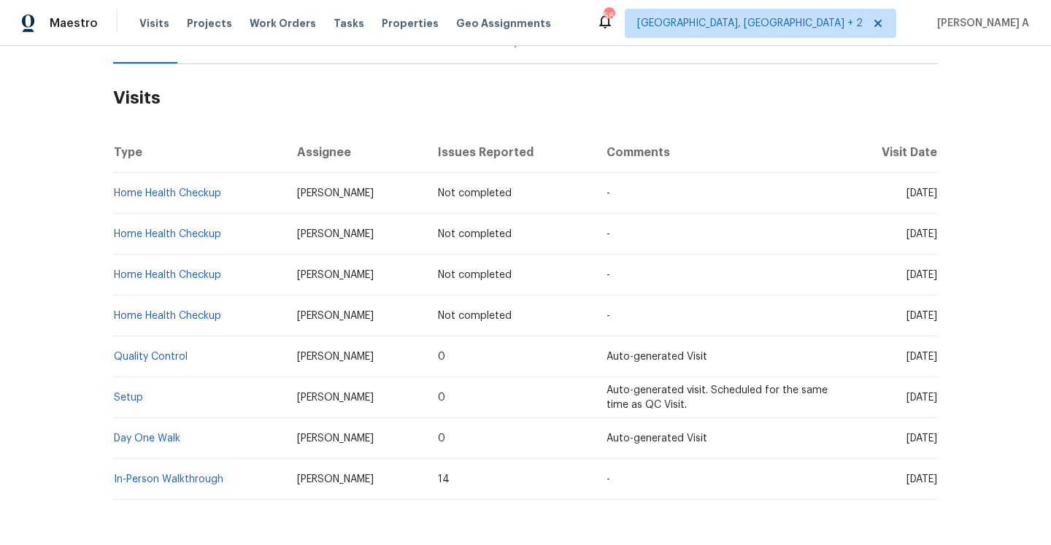
scroll to position [203, 0]
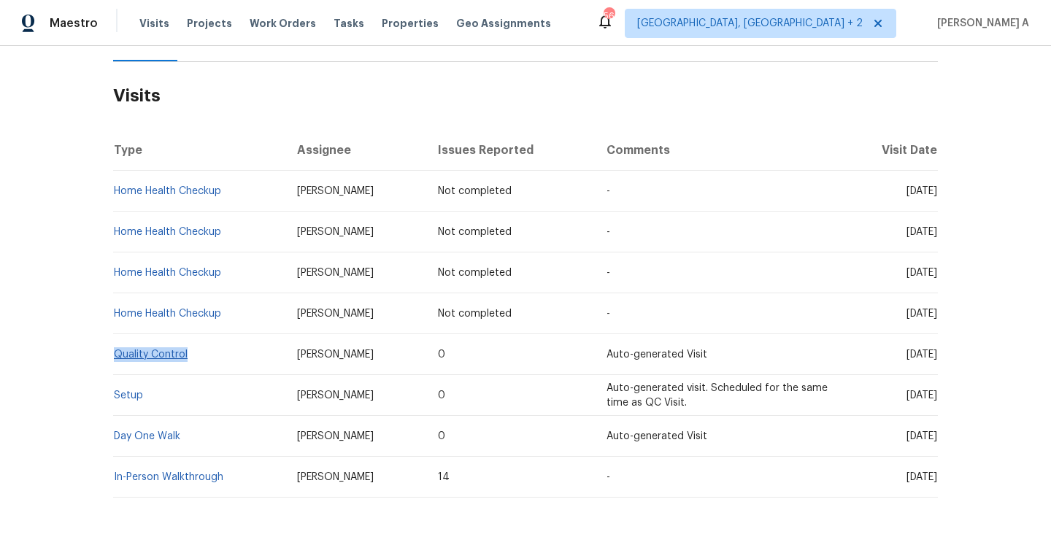
drag, startPoint x: 198, startPoint y: 353, endPoint x: 115, endPoint y: 352, distance: 82.5
click at [115, 352] on td "Quality Control" at bounding box center [199, 354] width 172 height 41
copy link "Quality Control"
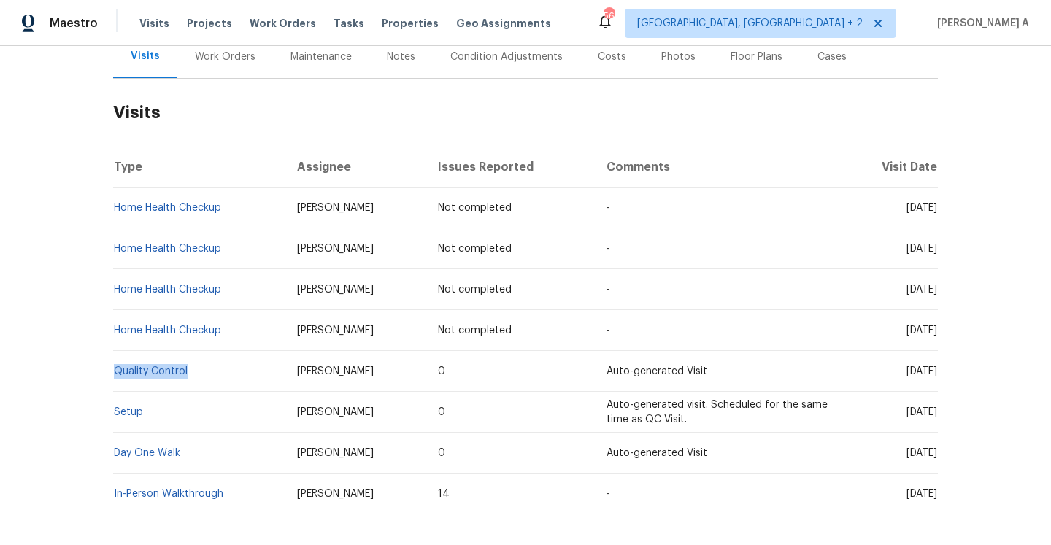
scroll to position [86, 0]
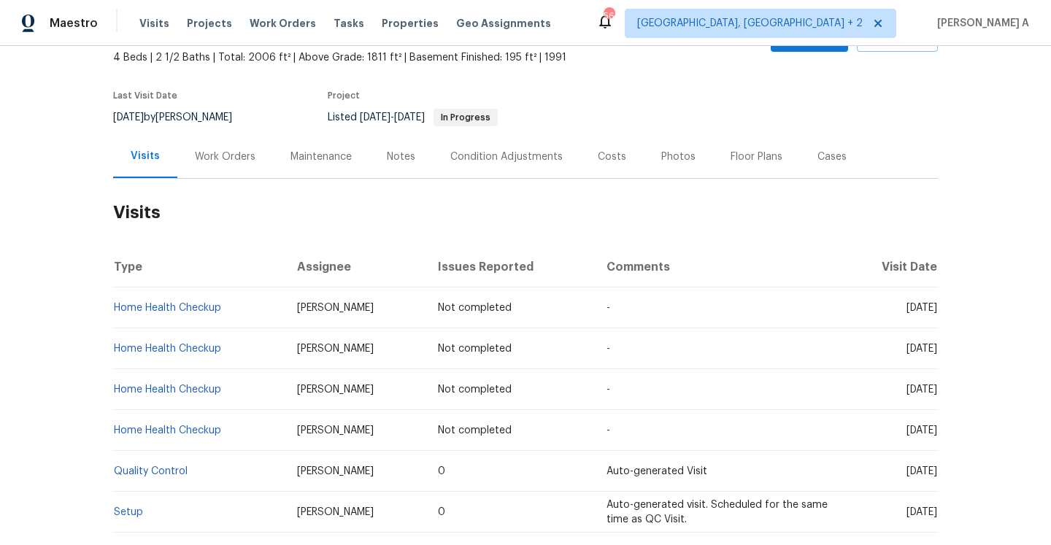
click at [226, 150] on div "Work Orders" at bounding box center [225, 157] width 61 height 15
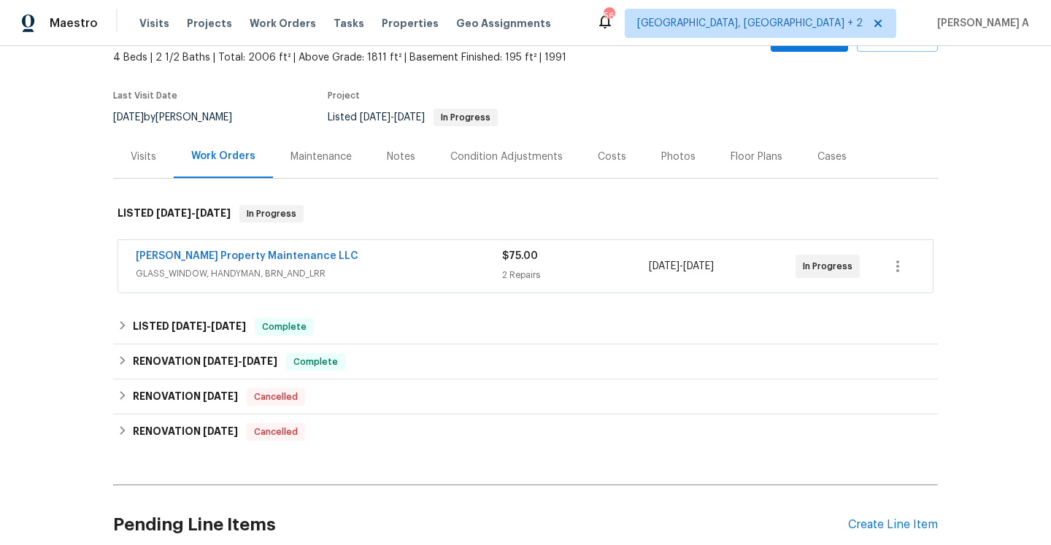
click at [317, 266] on span "GLASS_WINDOW, HANDYMAN, BRN_AND_LRR" at bounding box center [319, 273] width 366 height 15
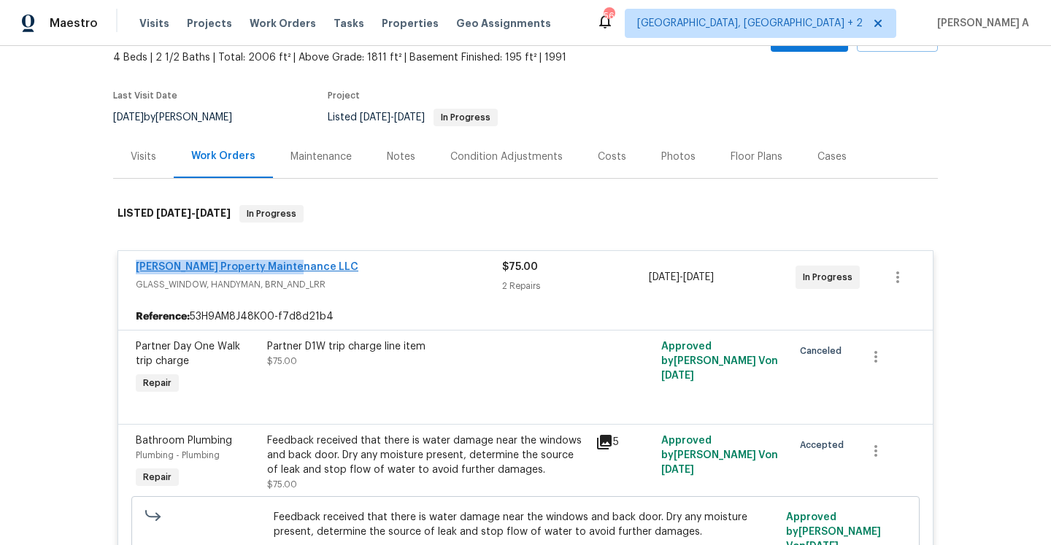
drag, startPoint x: 298, startPoint y: 269, endPoint x: 139, endPoint y: 263, distance: 158.4
click at [139, 263] on div "Glen Property Maintenance LLC" at bounding box center [319, 269] width 366 height 18
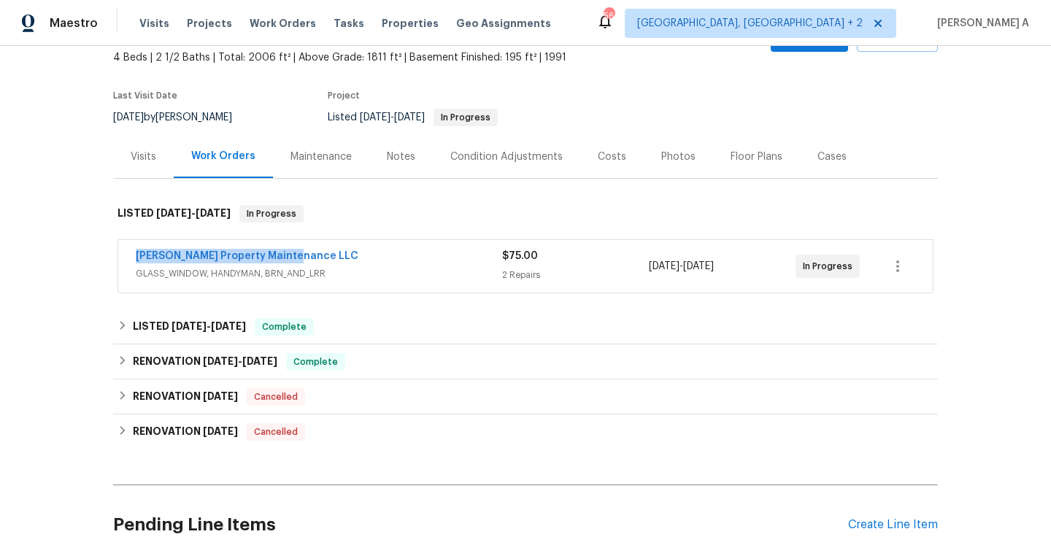
copy link "Glen Property Maintenance LLC"
click at [325, 261] on div "Glen Property Maintenance LLC" at bounding box center [319, 258] width 366 height 18
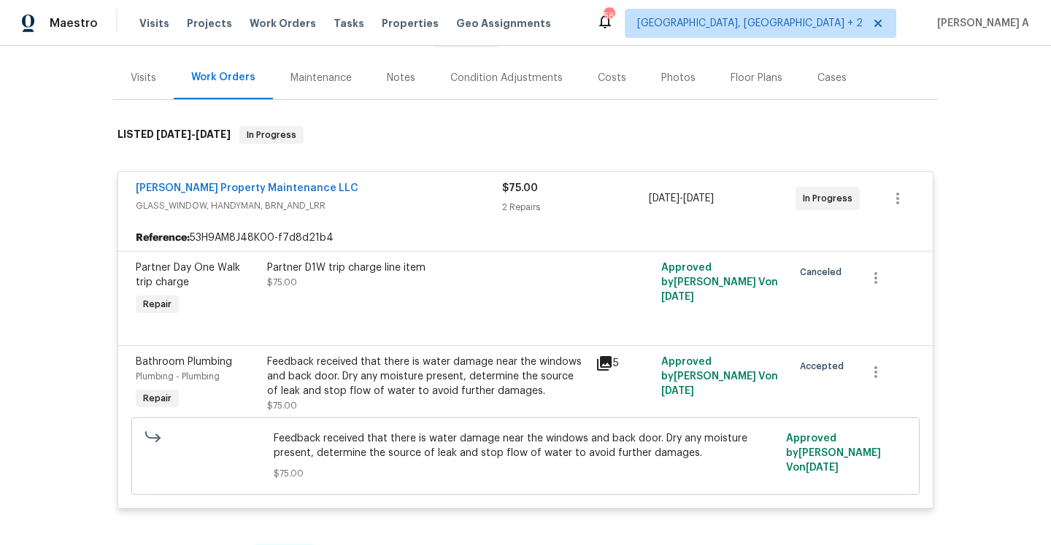
scroll to position [198, 0]
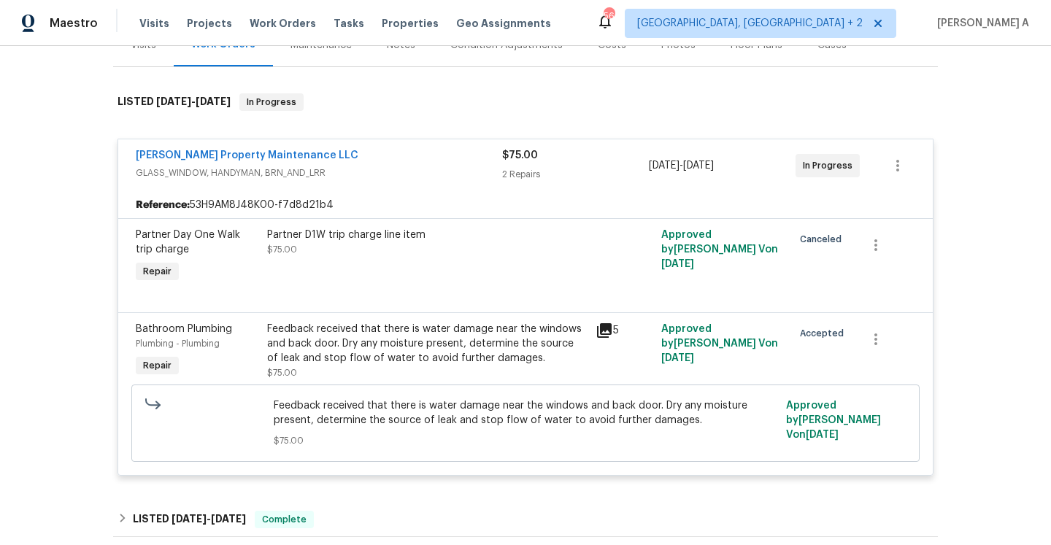
click at [449, 352] on div "Feedback received that there is water damage near the windows and back door. Dr…" at bounding box center [427, 344] width 320 height 44
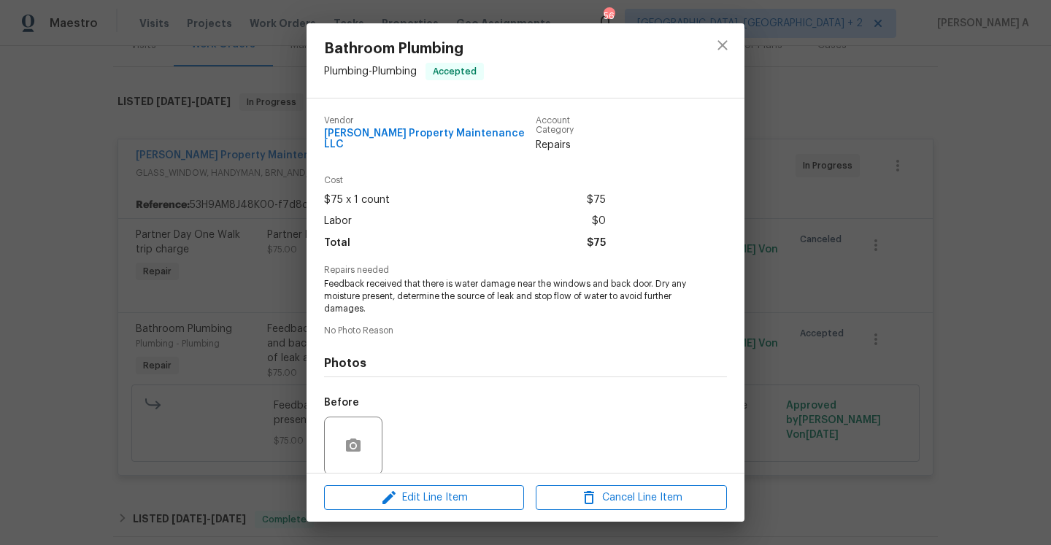
drag, startPoint x: 453, startPoint y: 272, endPoint x: 598, endPoint y: 270, distance: 144.5
click at [598, 278] on span "Feedback received that there is water damage near the windows and back door. Dr…" at bounding box center [505, 296] width 363 height 36
drag, startPoint x: 651, startPoint y: 277, endPoint x: 422, endPoint y: 272, distance: 229.2
click at [422, 278] on span "Feedback received that there is water damage near the windows and back door. Dr…" at bounding box center [505, 296] width 363 height 36
copy span "there is water damage near the windows and back door."
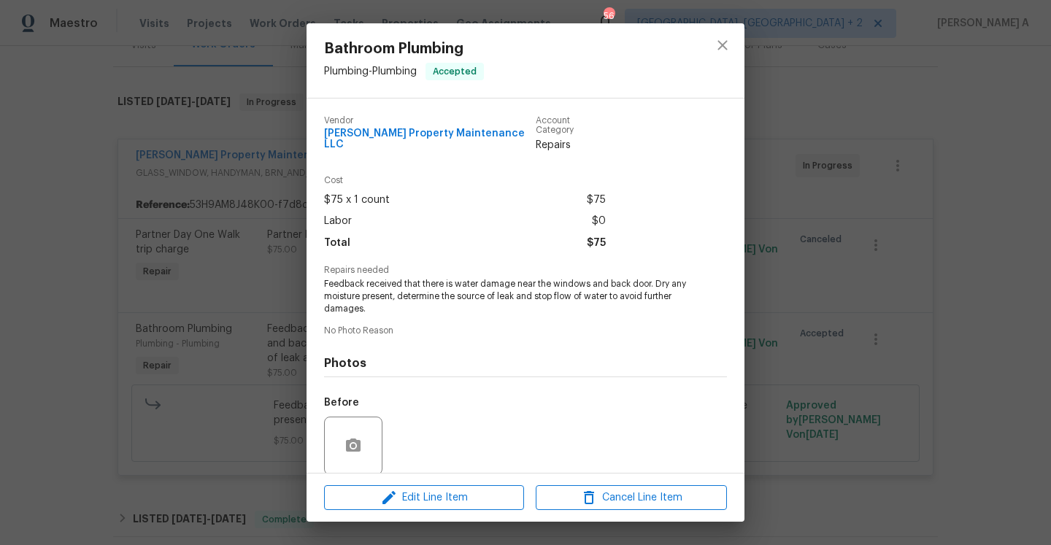
click at [290, 260] on div "Bathroom Plumbing Plumbing - Plumbing Accepted Vendor Glen Property Maintenance…" at bounding box center [525, 272] width 1051 height 545
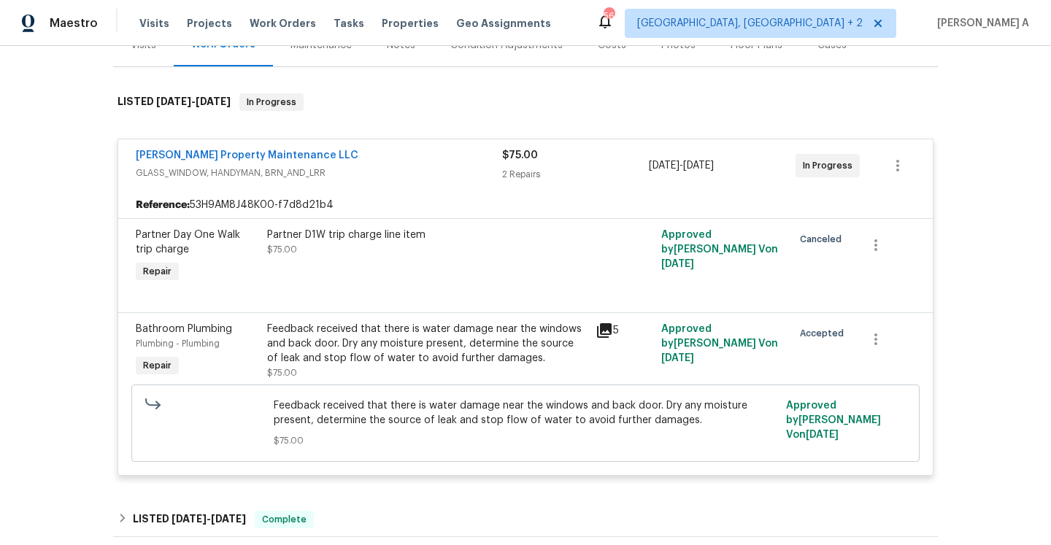
click at [142, 63] on div "Visits" at bounding box center [143, 44] width 61 height 43
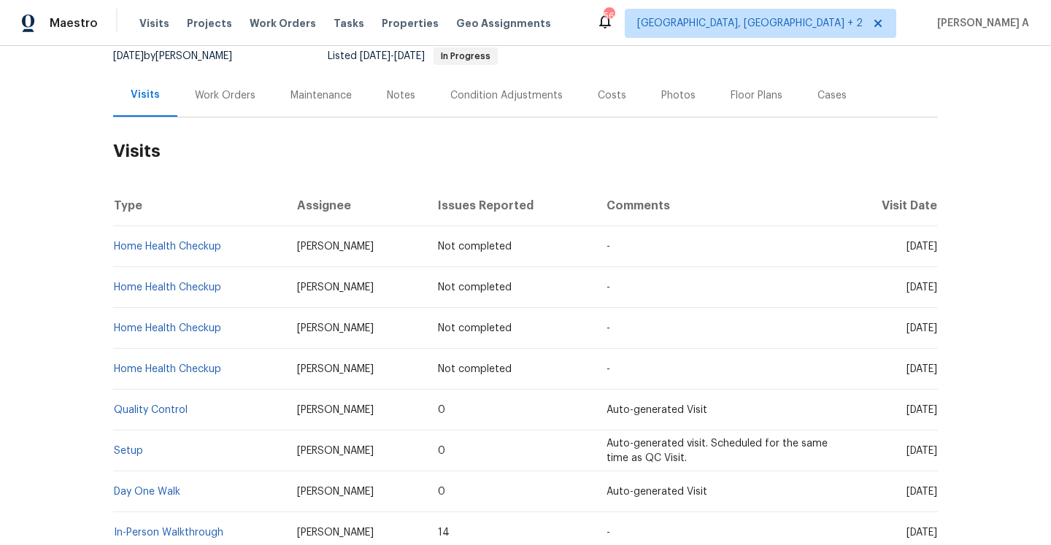
scroll to position [119, 0]
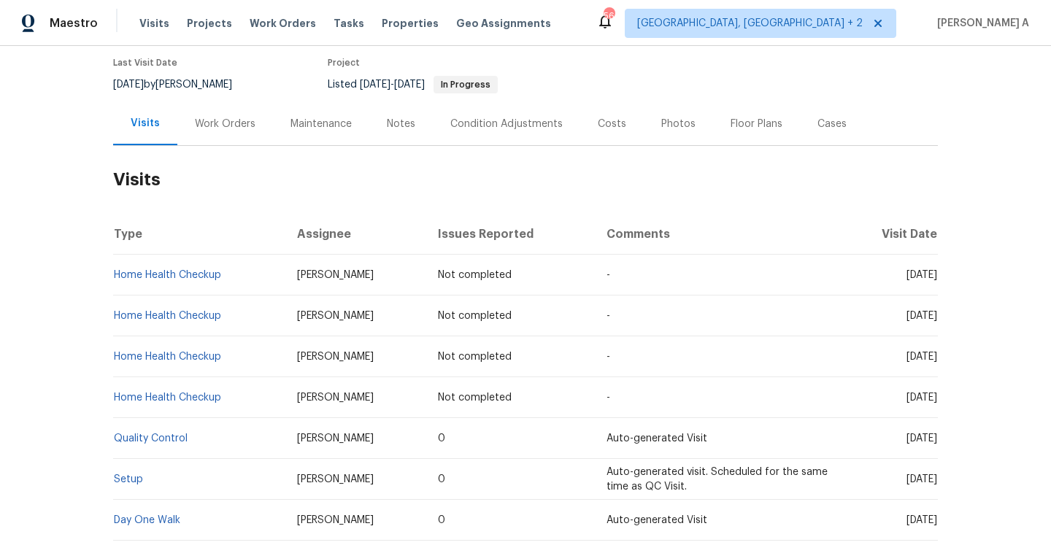
click at [209, 126] on div "Work Orders" at bounding box center [225, 124] width 61 height 15
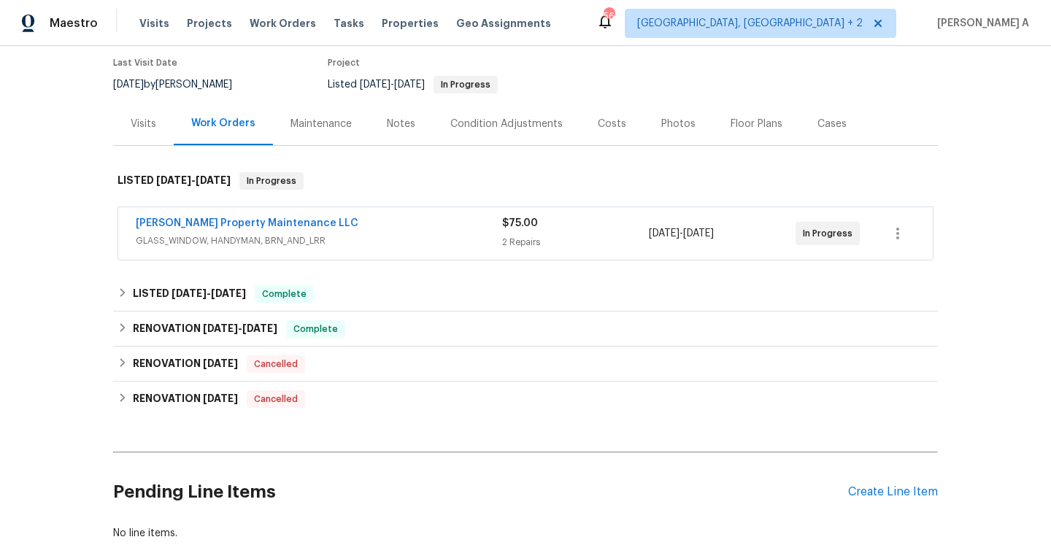
click at [307, 238] on span "GLASS_WINDOW, HANDYMAN, BRN_AND_LRR" at bounding box center [319, 240] width 366 height 15
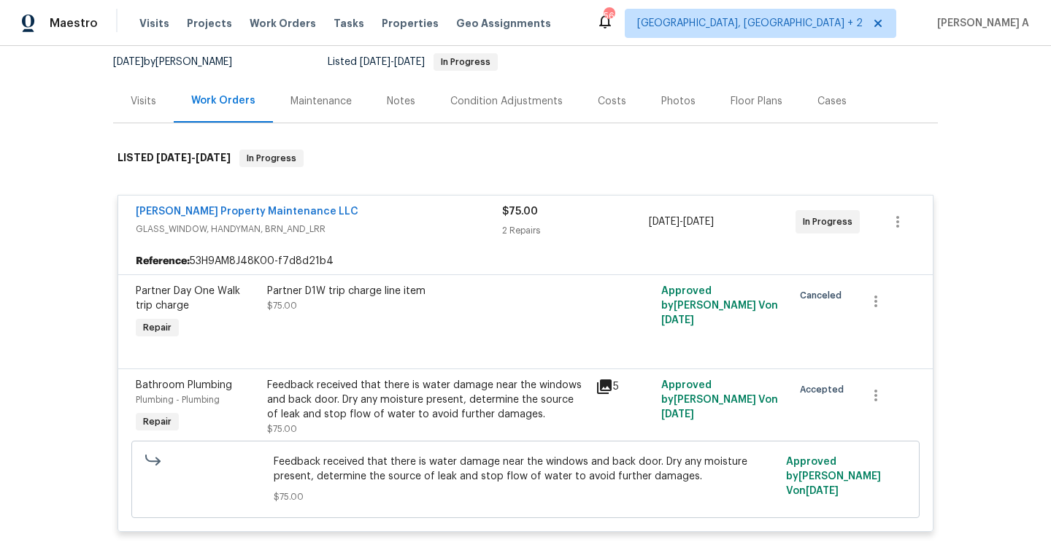
scroll to position [145, 0]
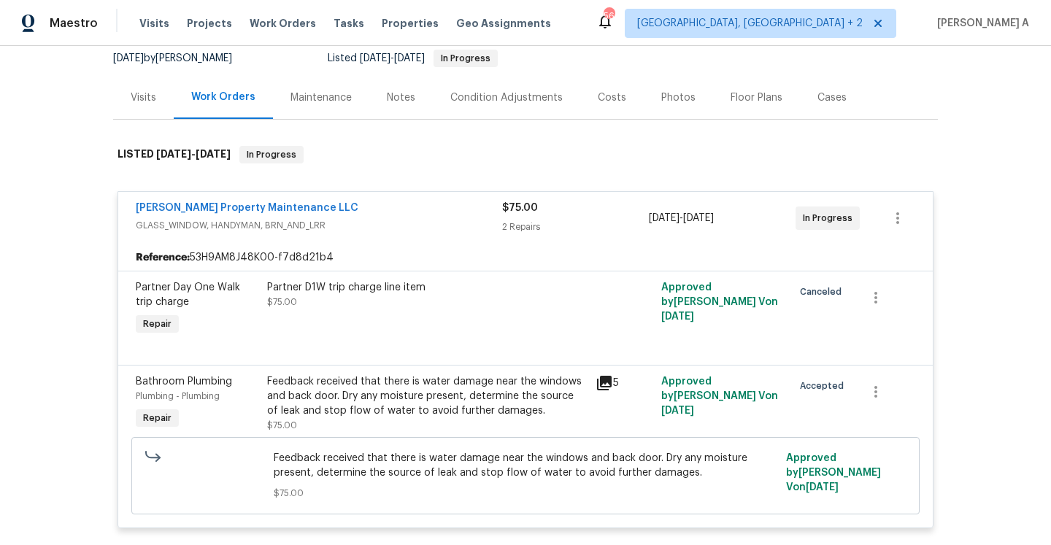
click at [477, 404] on div "Feedback received that there is water damage near the windows and back door. Dr…" at bounding box center [427, 396] width 320 height 44
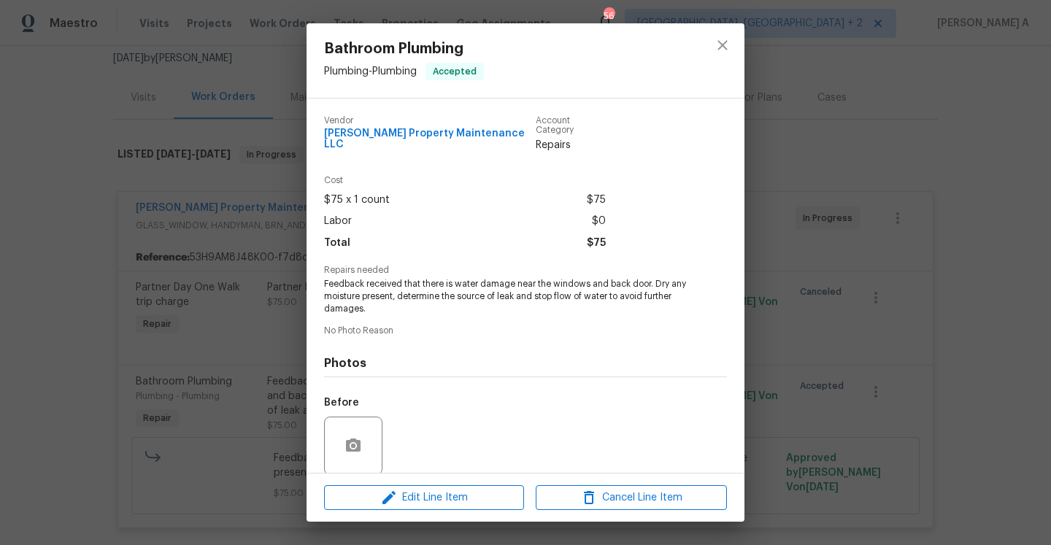
scroll to position [102, 0]
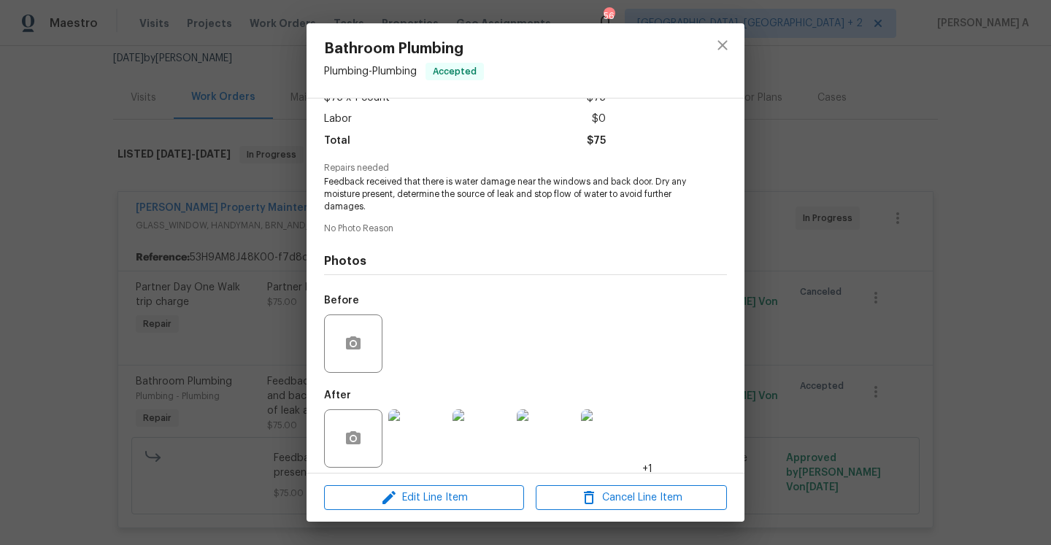
click at [433, 409] on img at bounding box center [417, 438] width 58 height 58
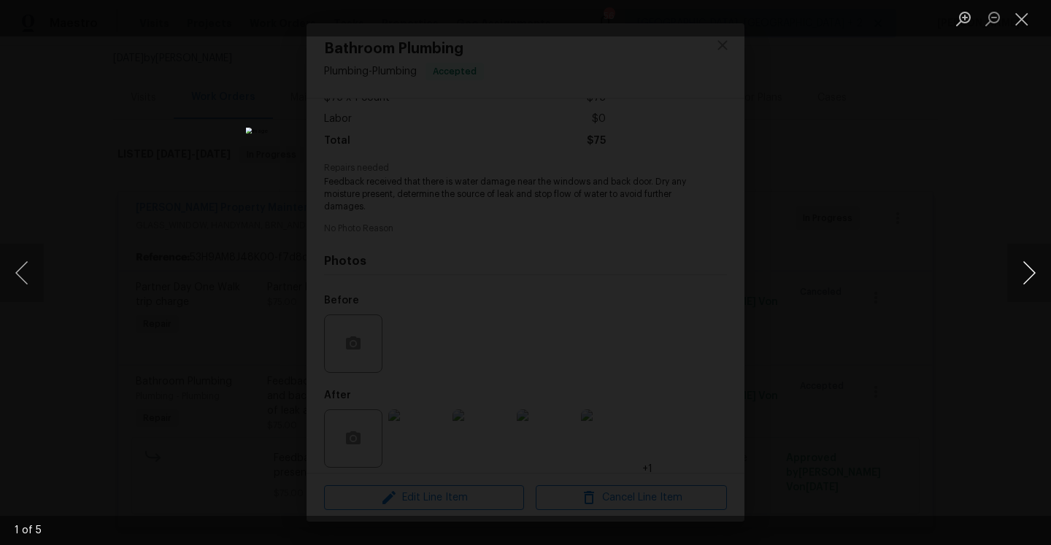
click at [1036, 266] on button "Next image" at bounding box center [1029, 273] width 44 height 58
click at [926, 244] on div "Lightbox" at bounding box center [525, 272] width 1051 height 545
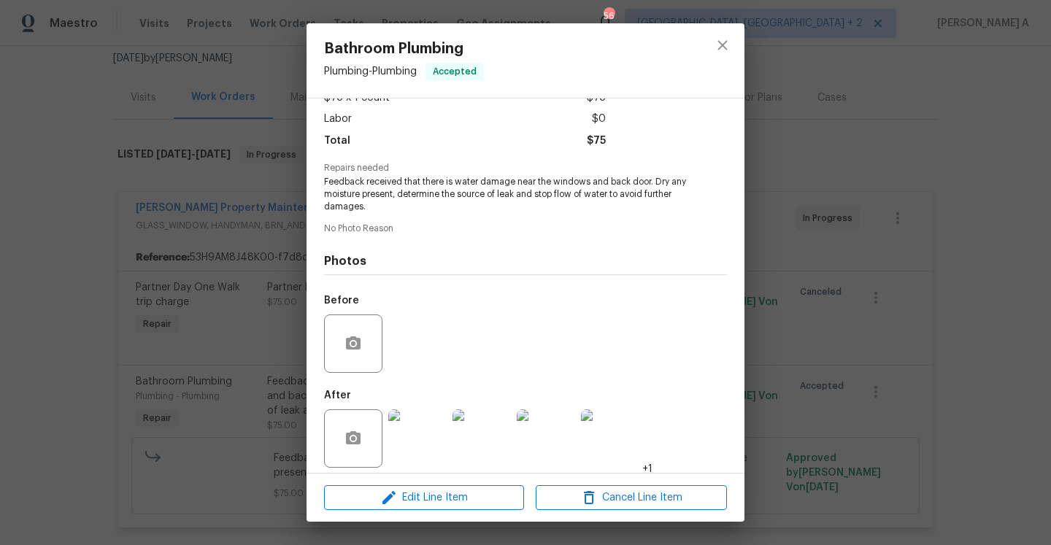
click at [818, 242] on div "Bathroom Plumbing Plumbing - Plumbing Accepted Vendor Glen Property Maintenance…" at bounding box center [525, 272] width 1051 height 545
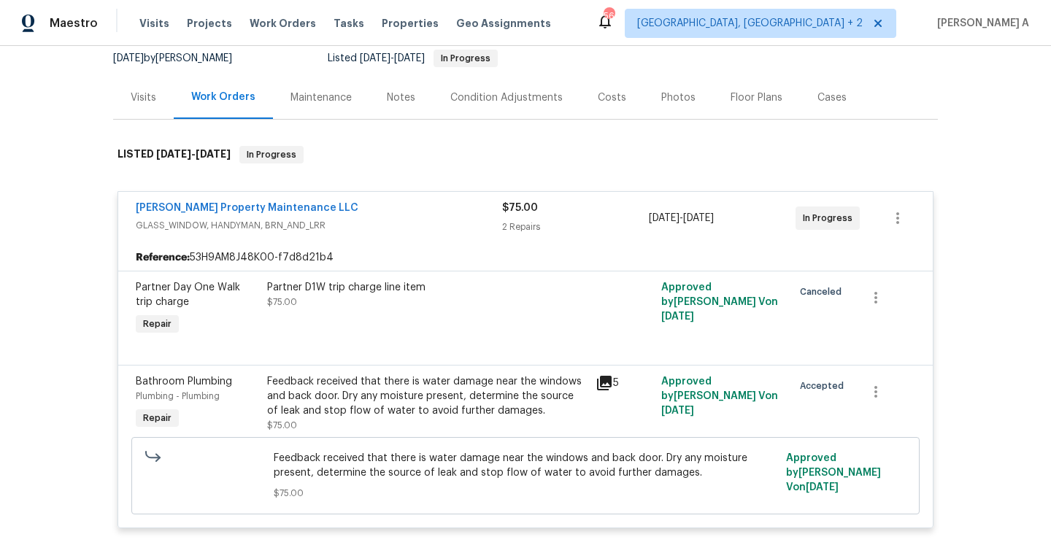
scroll to position [215, 0]
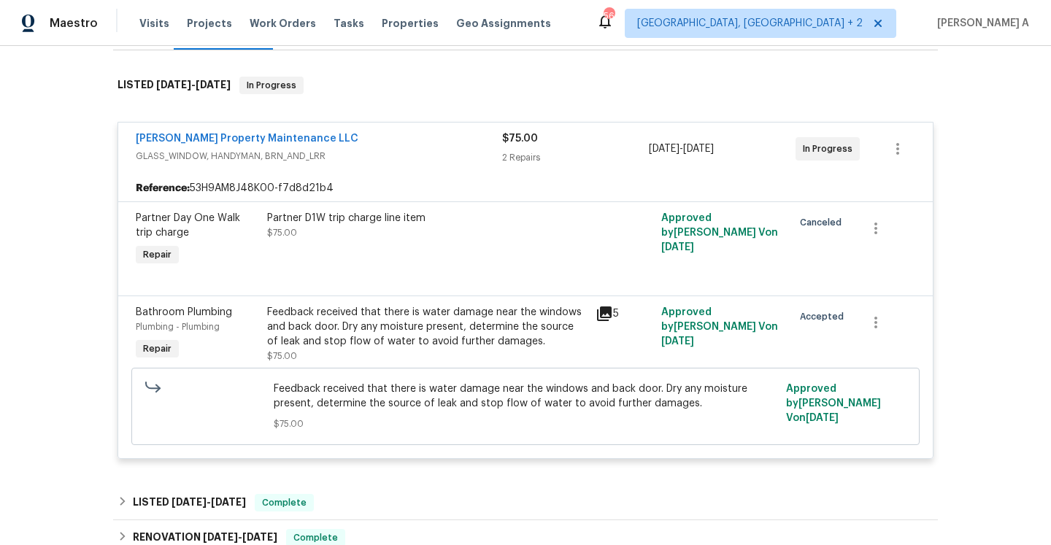
click at [425, 155] on span "GLASS_WINDOW, HANDYMAN, BRN_AND_LRR" at bounding box center [319, 156] width 366 height 15
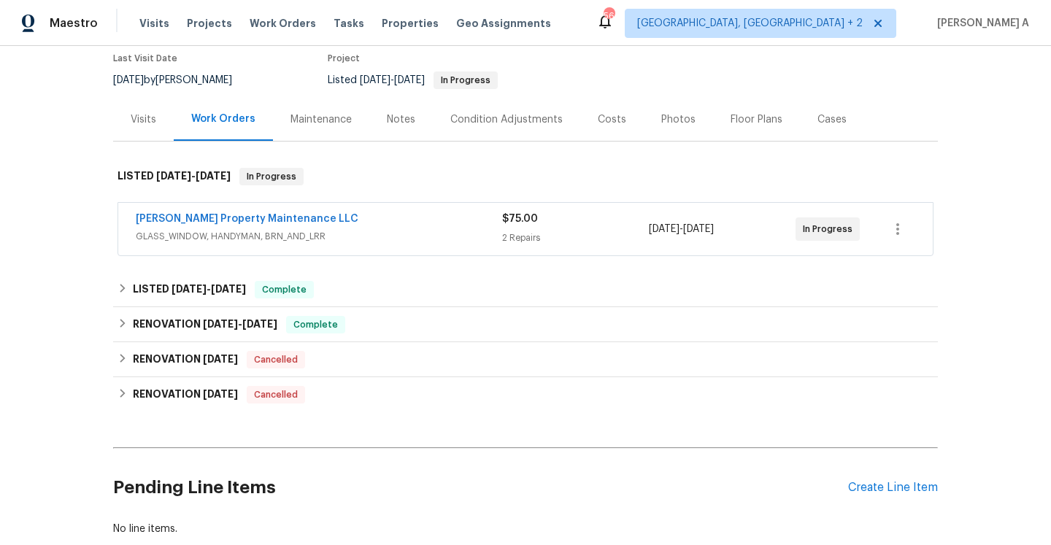
scroll to position [117, 0]
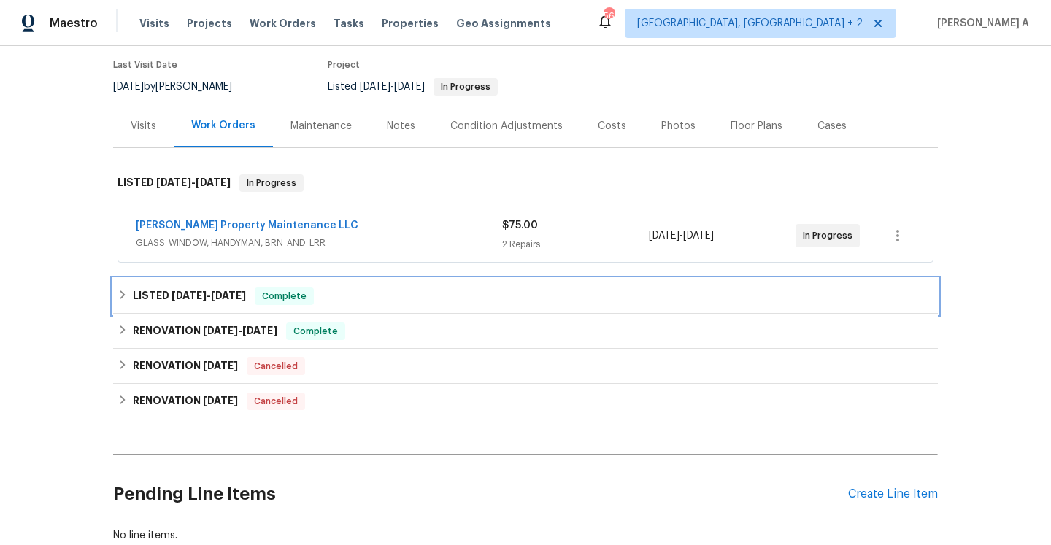
click at [312, 290] on span "Complete" at bounding box center [284, 296] width 56 height 15
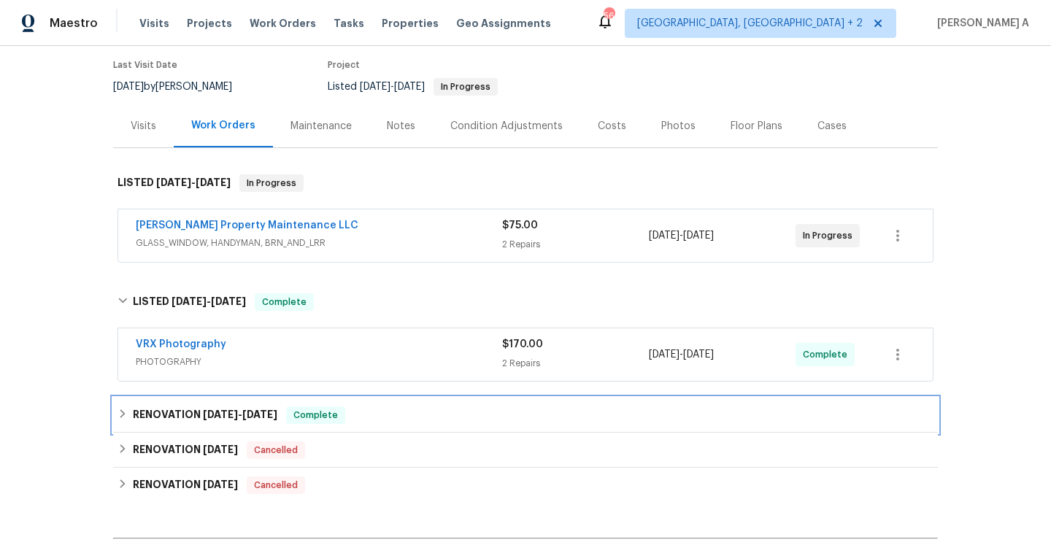
click at [355, 411] on div "RENOVATION 8/1/25 - 8/11/25 Complete" at bounding box center [525, 415] width 816 height 18
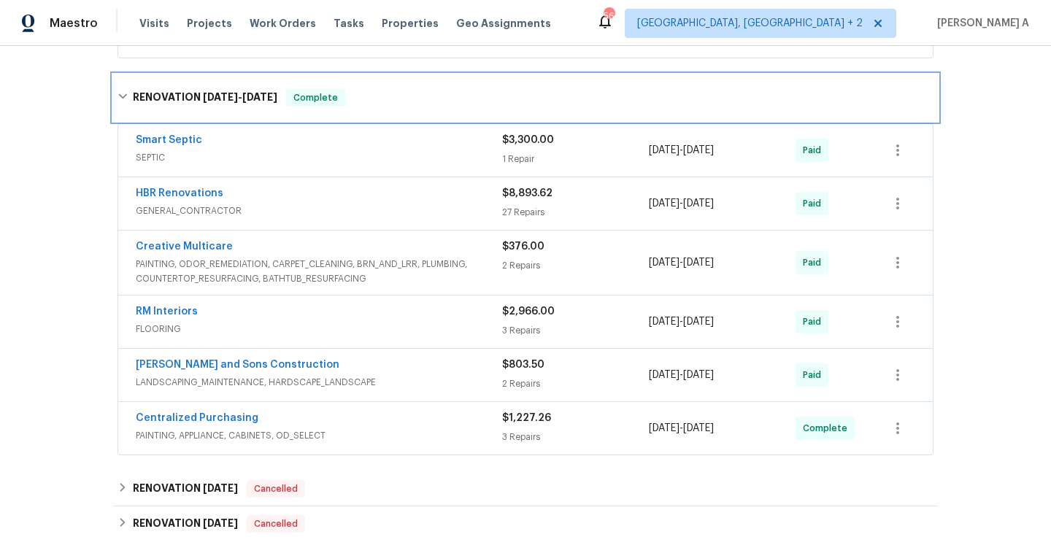
scroll to position [288, 0]
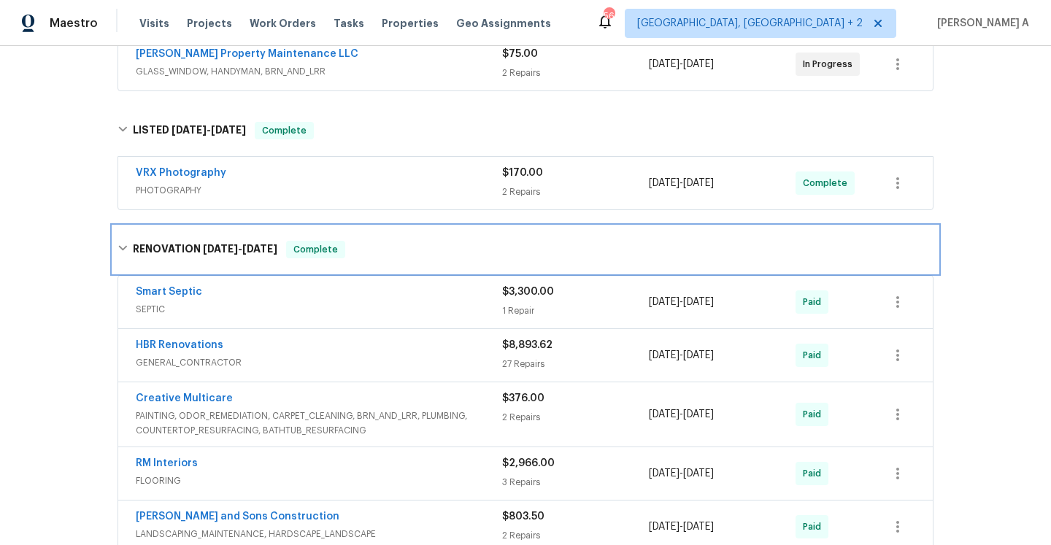
click at [347, 264] on div "RENOVATION 8/1/25 - 8/11/25 Complete" at bounding box center [525, 249] width 825 height 47
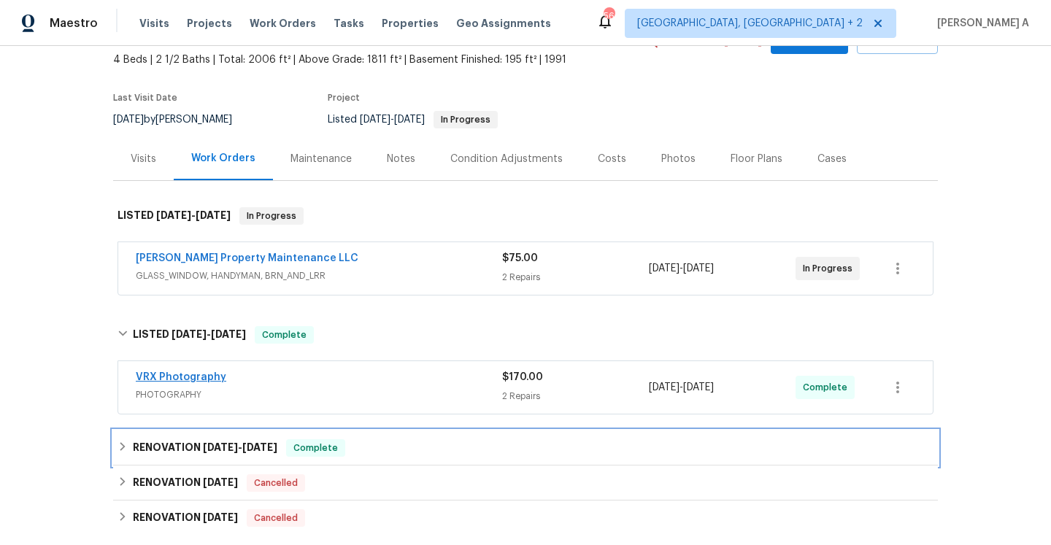
scroll to position [74, 0]
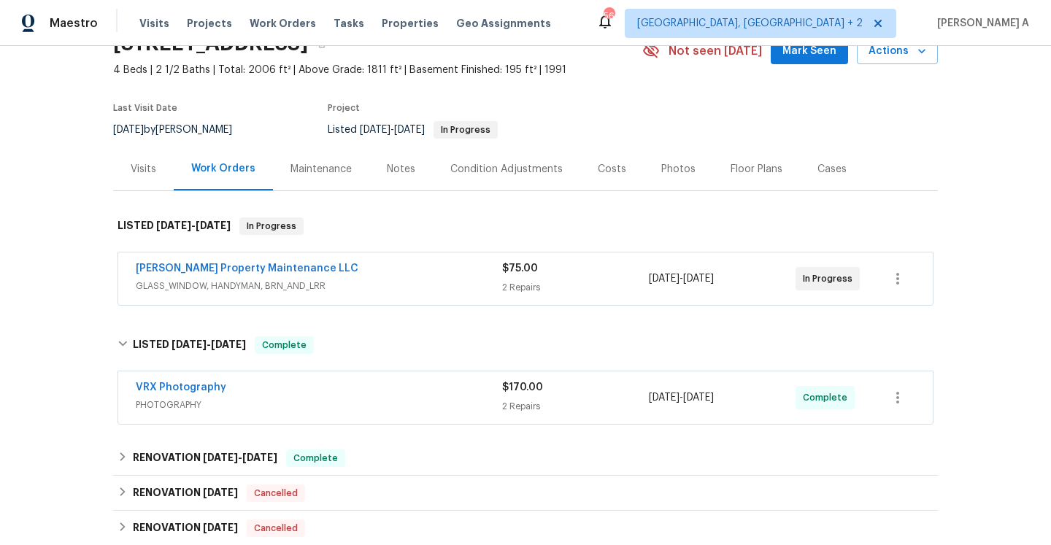
click at [152, 168] on div "Visits" at bounding box center [144, 169] width 26 height 15
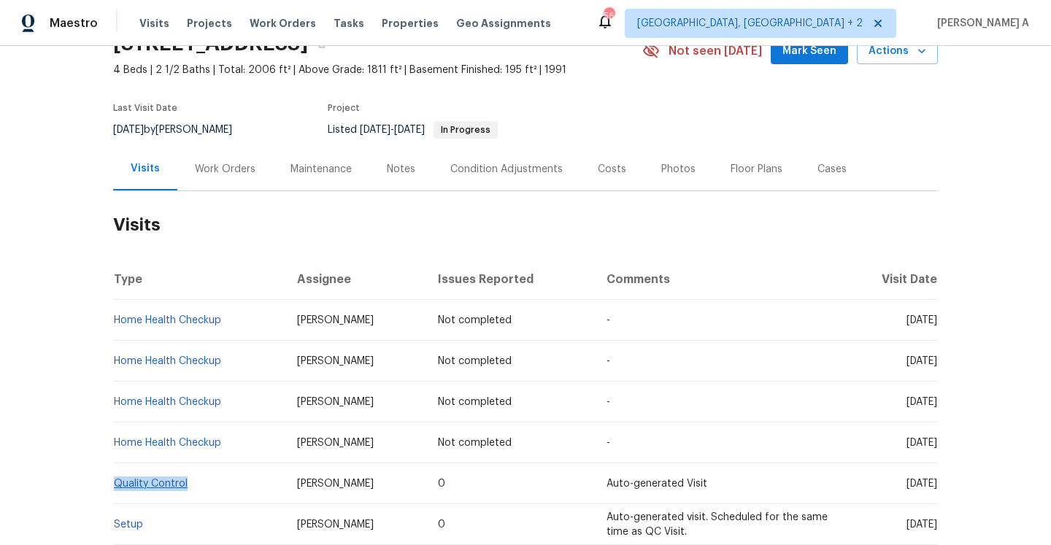
drag, startPoint x: 209, startPoint y: 488, endPoint x: 116, endPoint y: 487, distance: 93.4
click at [116, 487] on td "Quality Control" at bounding box center [199, 483] width 172 height 41
copy link "Quality Control"
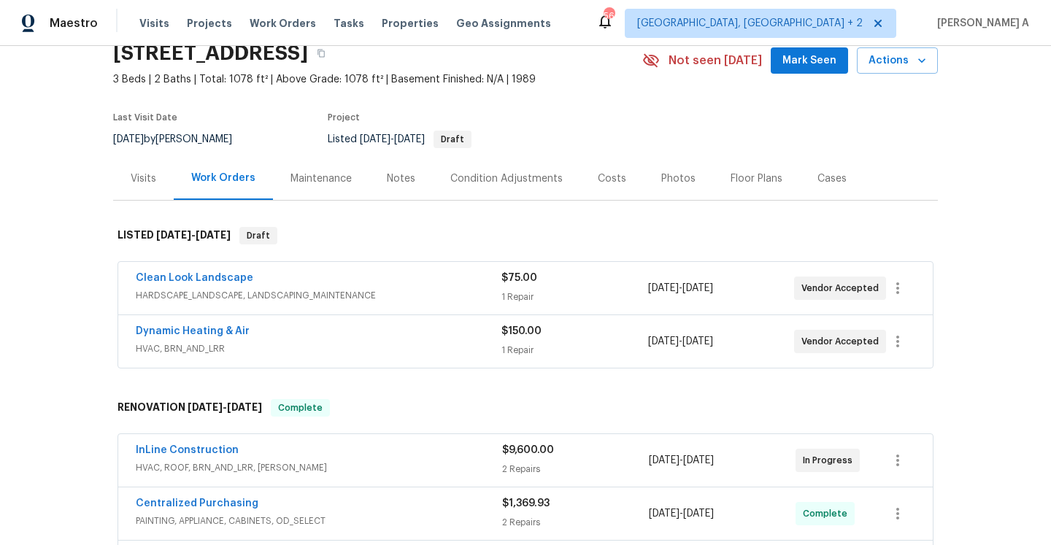
scroll to position [185, 0]
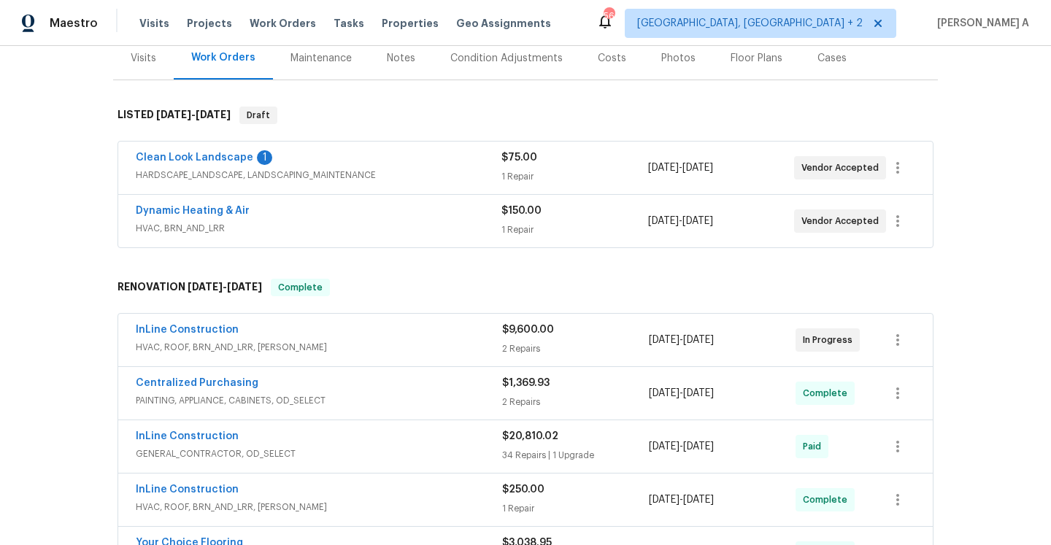
click at [318, 222] on span "HVAC, BRN_AND_LRR" at bounding box center [319, 228] width 366 height 15
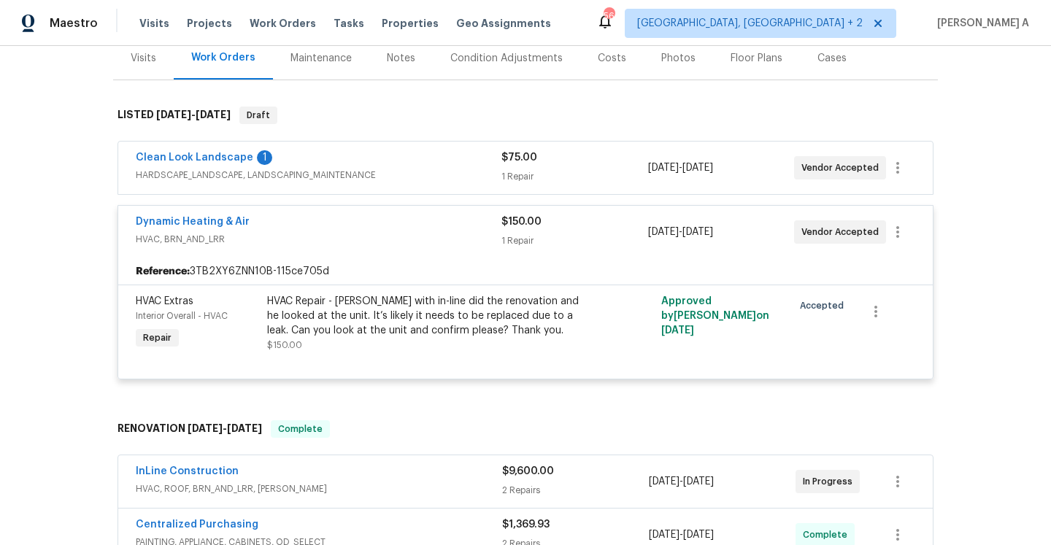
click at [323, 231] on div "Dynamic Heating & Air" at bounding box center [319, 224] width 366 height 18
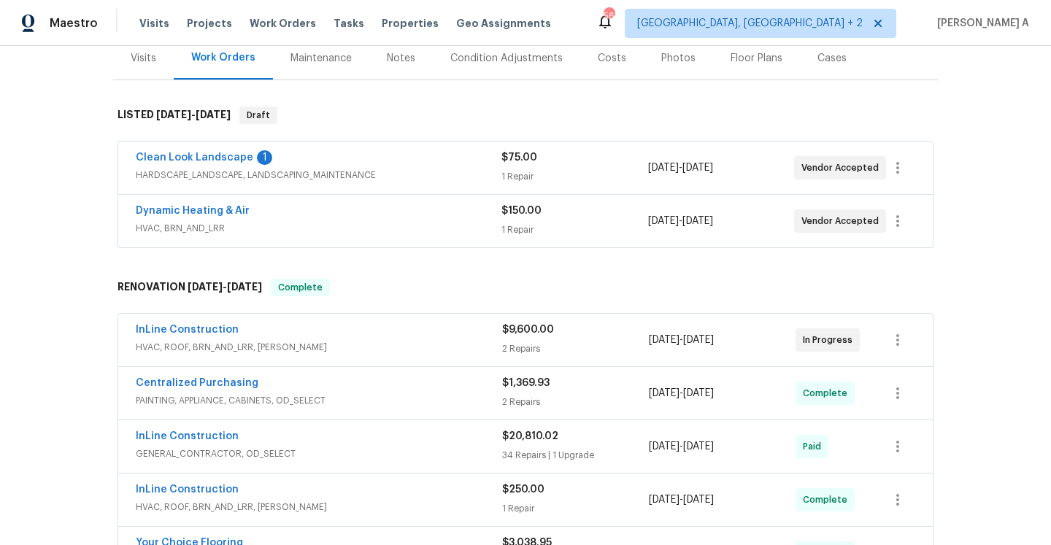
click at [318, 142] on div "Clean Look Landscape 1 HARDSCAPE_LANDSCAPE, LANDSCAPING_MAINTENANCE $75.00 1 Re…" at bounding box center [525, 168] width 814 height 53
click at [320, 163] on div "Clean Look Landscape 1" at bounding box center [319, 159] width 366 height 18
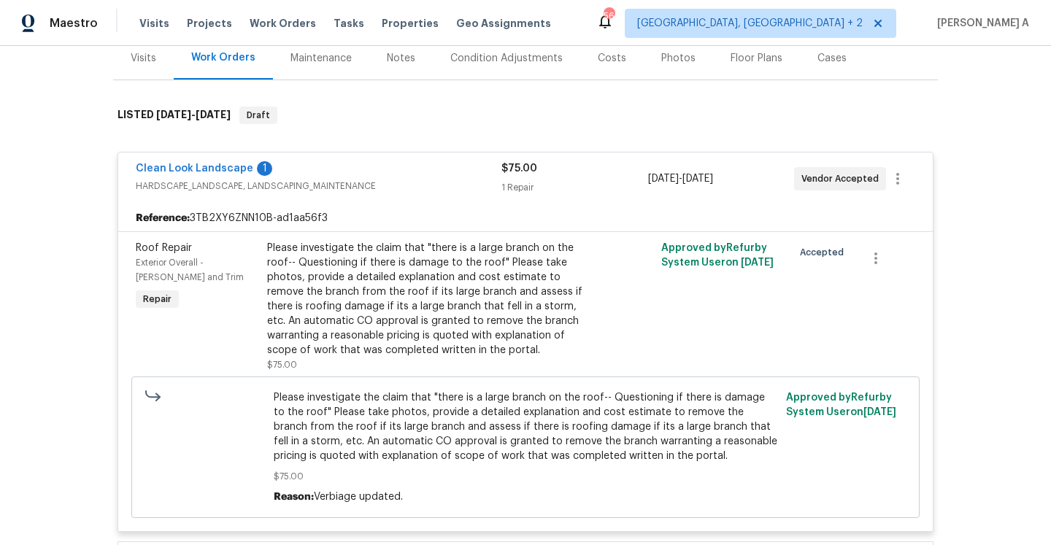
click at [352, 171] on div "Clean Look Landscape 1" at bounding box center [319, 170] width 366 height 18
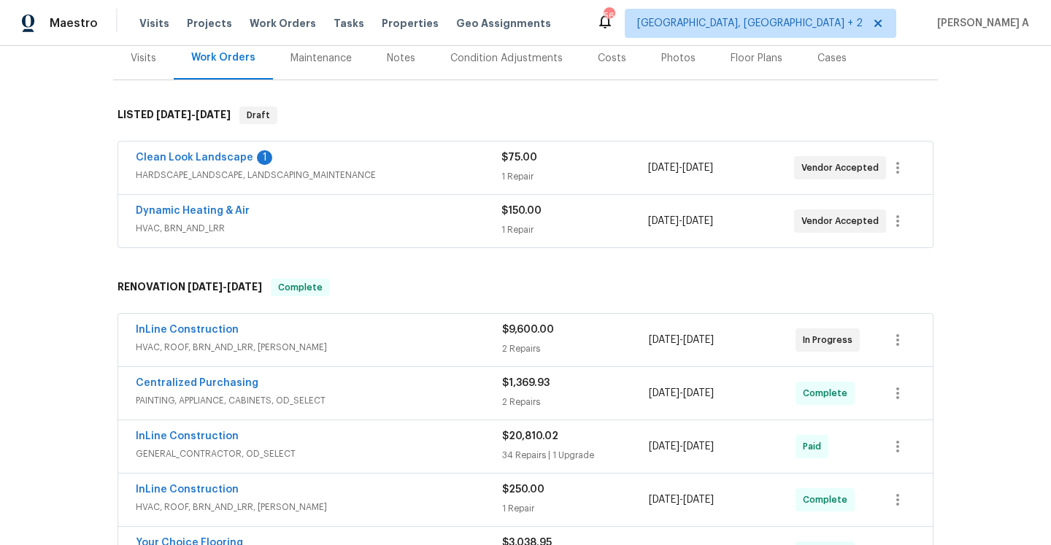
click at [412, 332] on div "InLine Construction" at bounding box center [319, 332] width 366 height 18
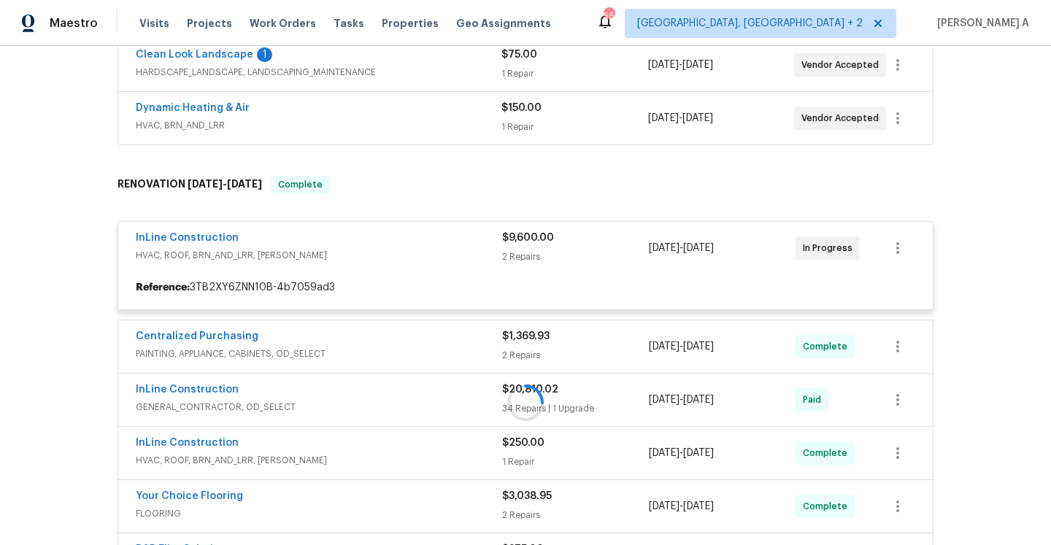
scroll to position [333, 0]
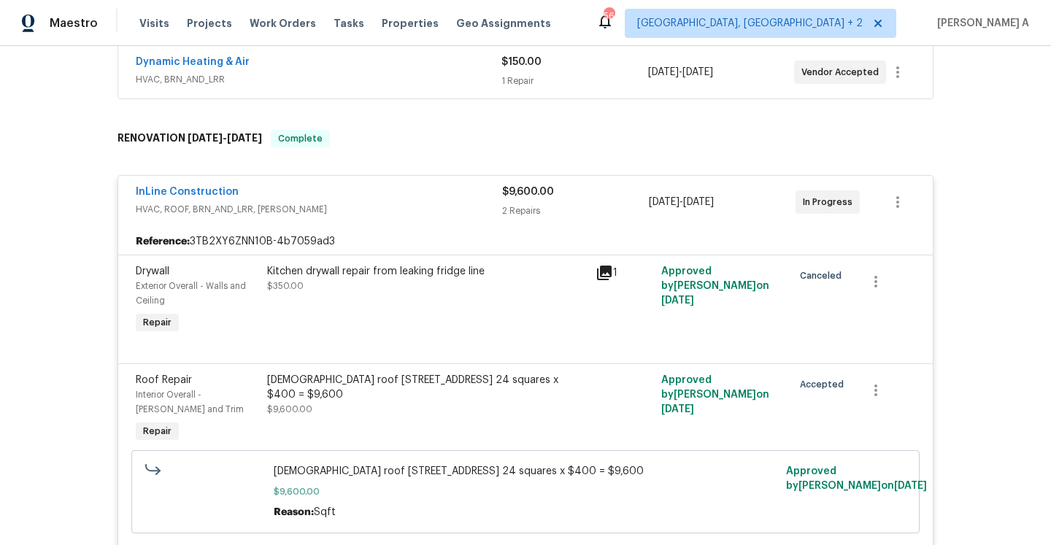
click at [372, 188] on div "InLine Construction" at bounding box center [319, 194] width 366 height 18
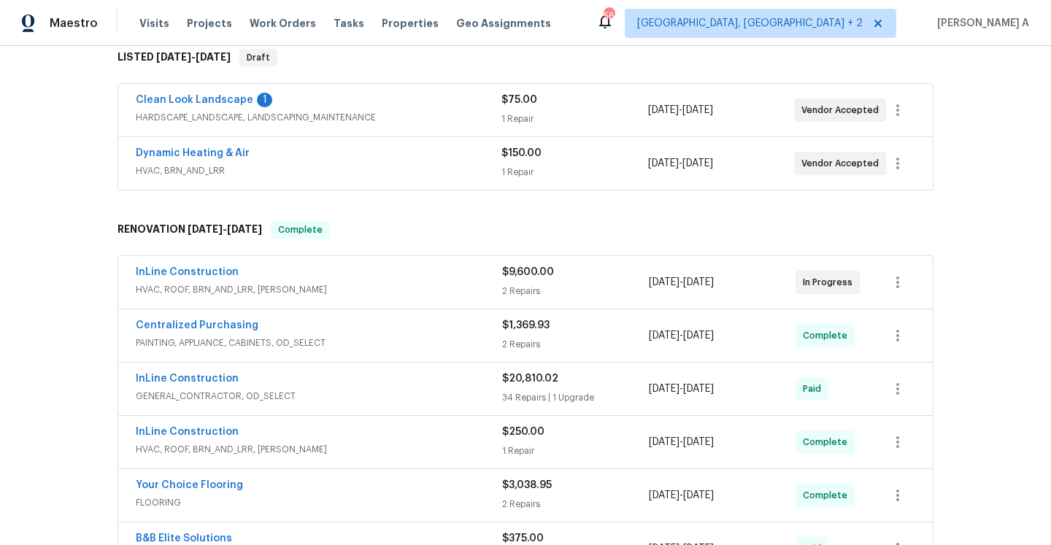
scroll to position [170, 0]
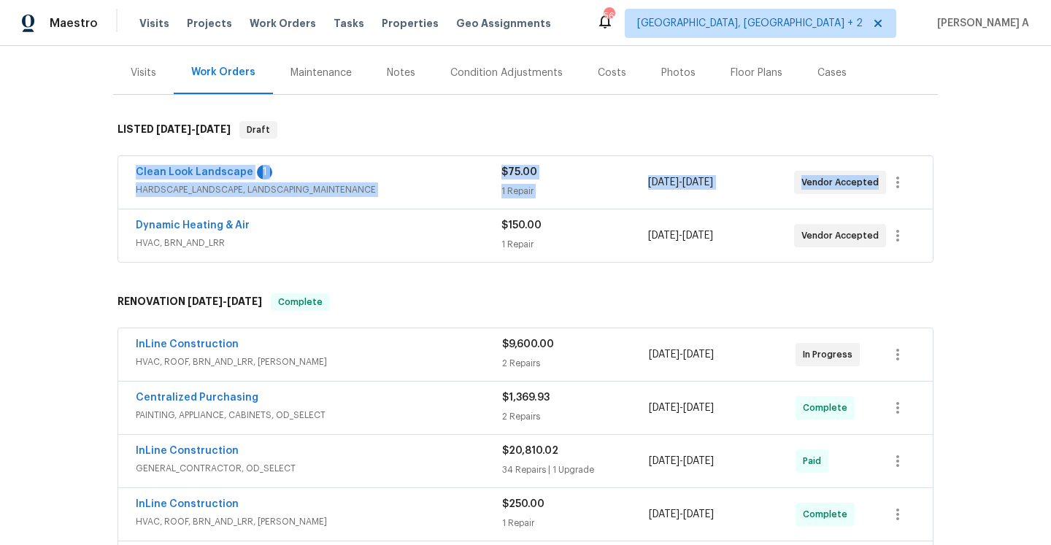
drag, startPoint x: 131, startPoint y: 175, endPoint x: 878, endPoint y: 186, distance: 747.3
click at [878, 186] on div "Clean Look Landscape 1 HARDSCAPE_LANDSCAPE, LANDSCAPING_MAINTENANCE $75.00 1 Re…" at bounding box center [525, 182] width 814 height 53
copy div "Clean Look Landscape 1 HARDSCAPE_LANDSCAPE, LANDSCAPING_MAINTENANCE $75.00 1 Re…"
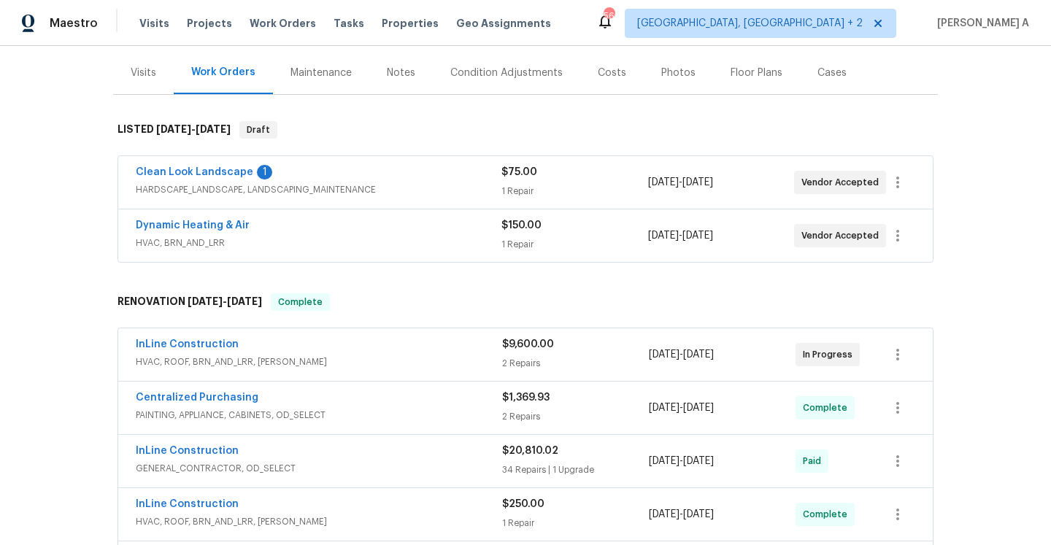
click at [375, 271] on div "Back to all projects [STREET_ADDRESS] 3 Beds | 2 Baths | Total: 1078 ft² | Abov…" at bounding box center [525, 390] width 825 height 995
click at [385, 340] on div "InLine Construction" at bounding box center [319, 346] width 366 height 18
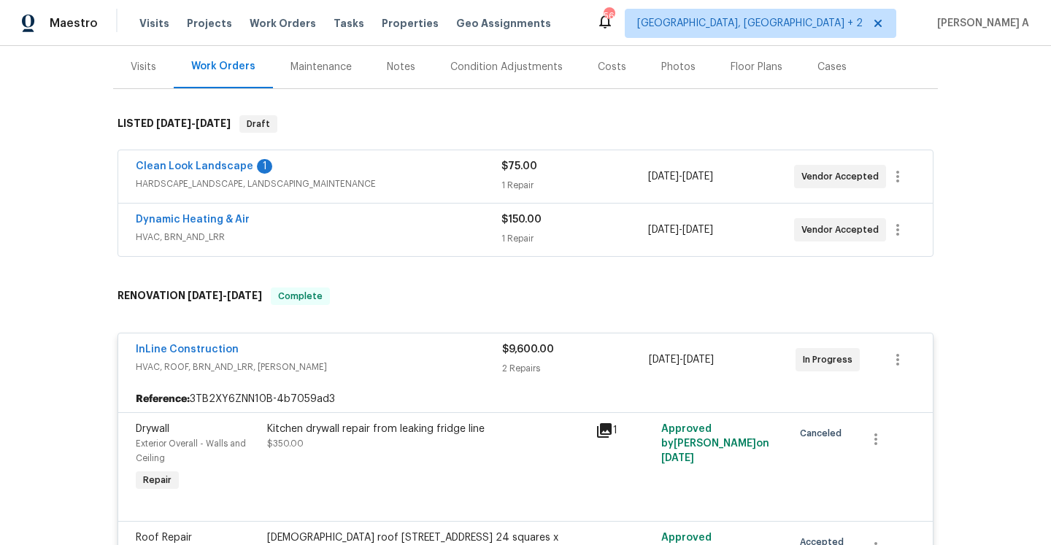
scroll to position [175, 0]
click at [360, 239] on span "HVAC, BRN_AND_LRR" at bounding box center [319, 238] width 366 height 15
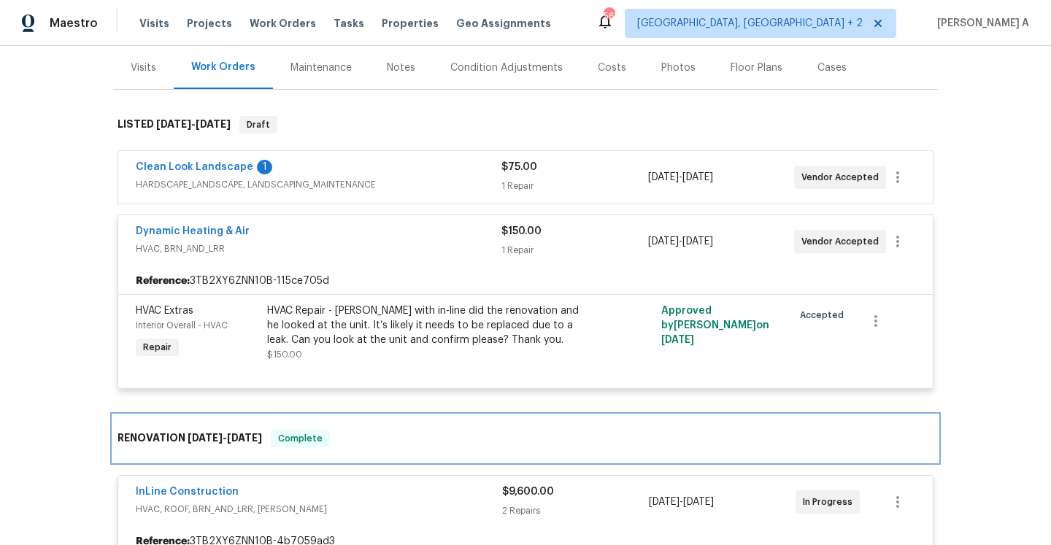
click at [430, 432] on div "RENOVATION 7/22/25 - 8/22/25 Complete" at bounding box center [525, 439] width 816 height 18
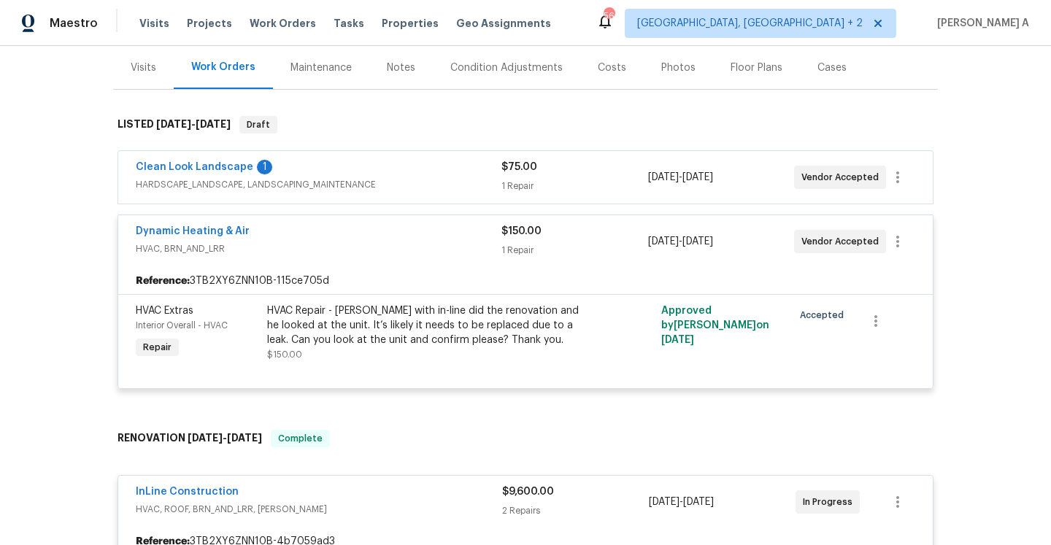
click at [464, 498] on div "InLine Construction" at bounding box center [319, 493] width 366 height 18
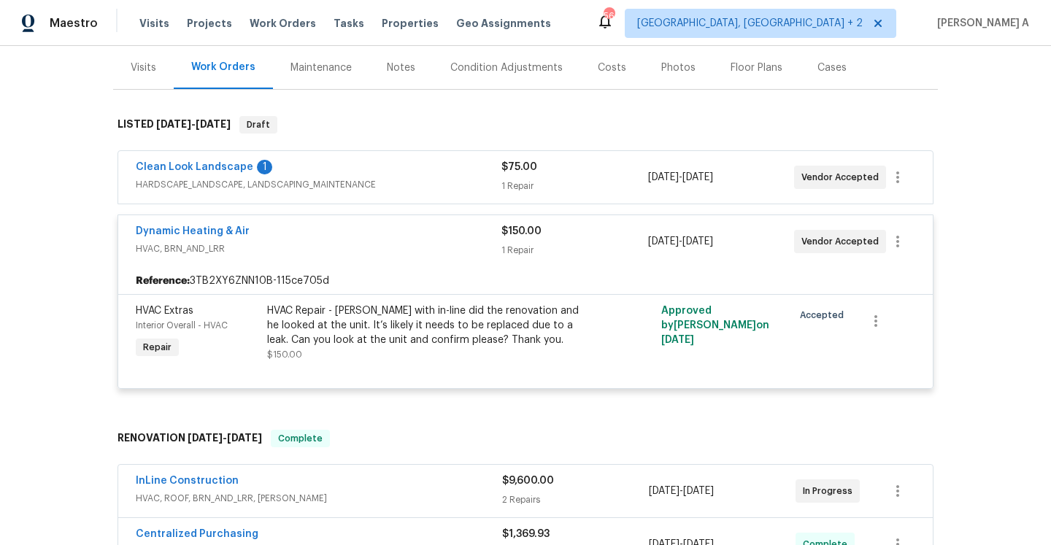
click at [316, 182] on span "HARDSCAPE_LANDSCAPE, LANDSCAPING_MAINTENANCE" at bounding box center [319, 184] width 366 height 15
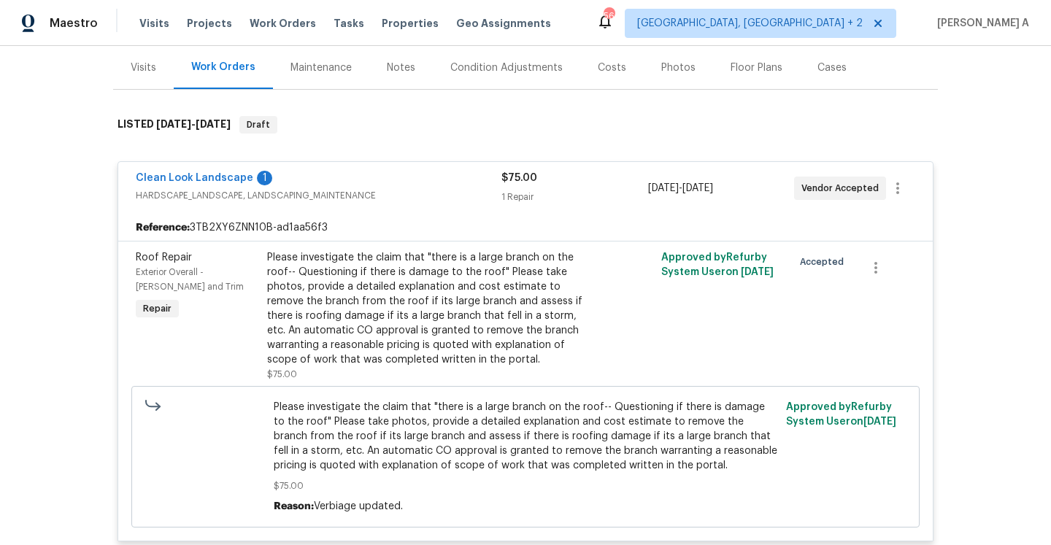
click at [366, 328] on div "Please investigate the claim that "there is a large branch on the roof-- Questi…" at bounding box center [427, 308] width 320 height 117
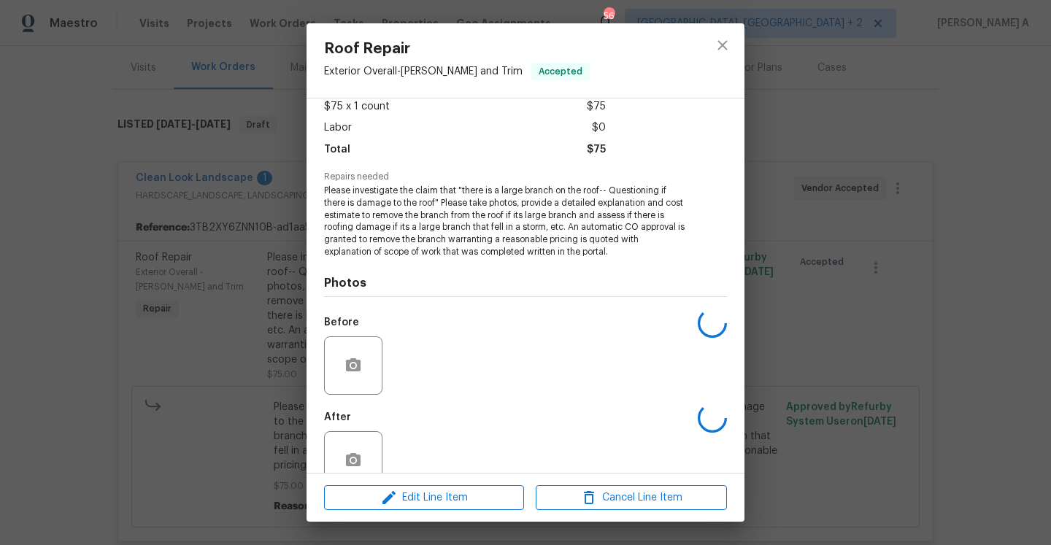
scroll to position [115, 0]
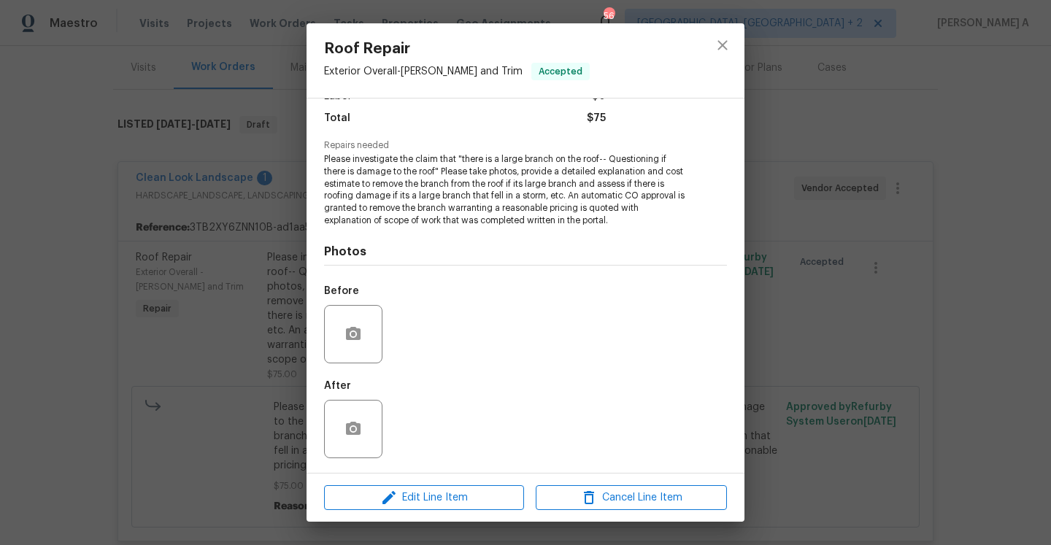
click at [225, 219] on div "Roof Repair Exterior Overall - Eaves and Trim Accepted Vendor Clean Look Landsc…" at bounding box center [525, 272] width 1051 height 545
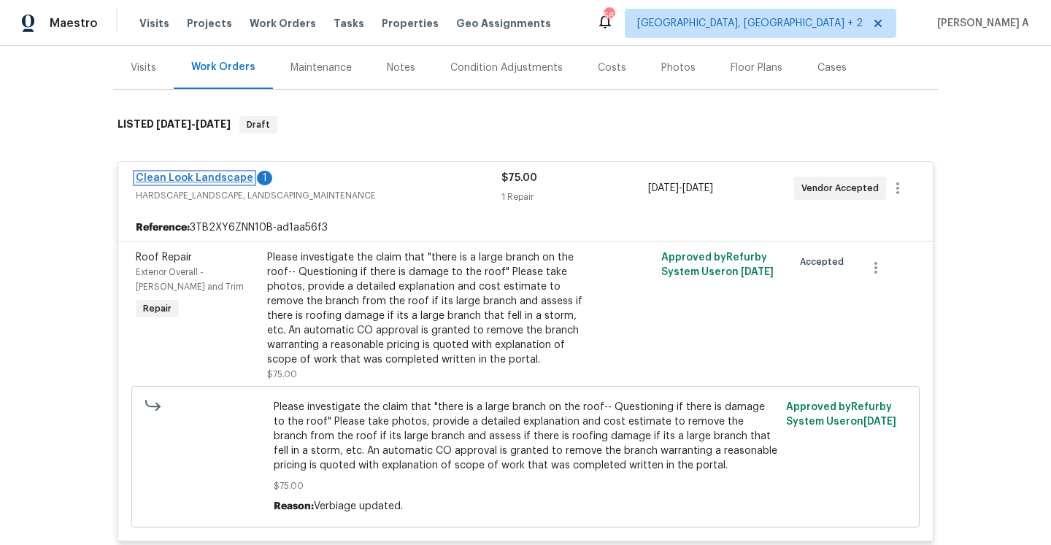
click at [208, 182] on link "Clean Look Landscape" at bounding box center [194, 178] width 117 height 10
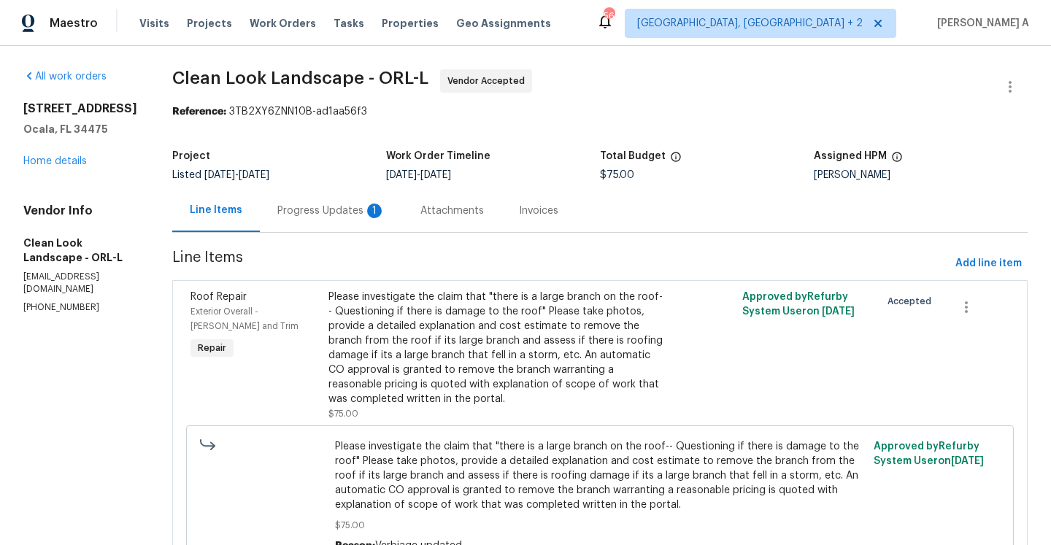
click at [306, 221] on div "Progress Updates 1" at bounding box center [331, 210] width 143 height 43
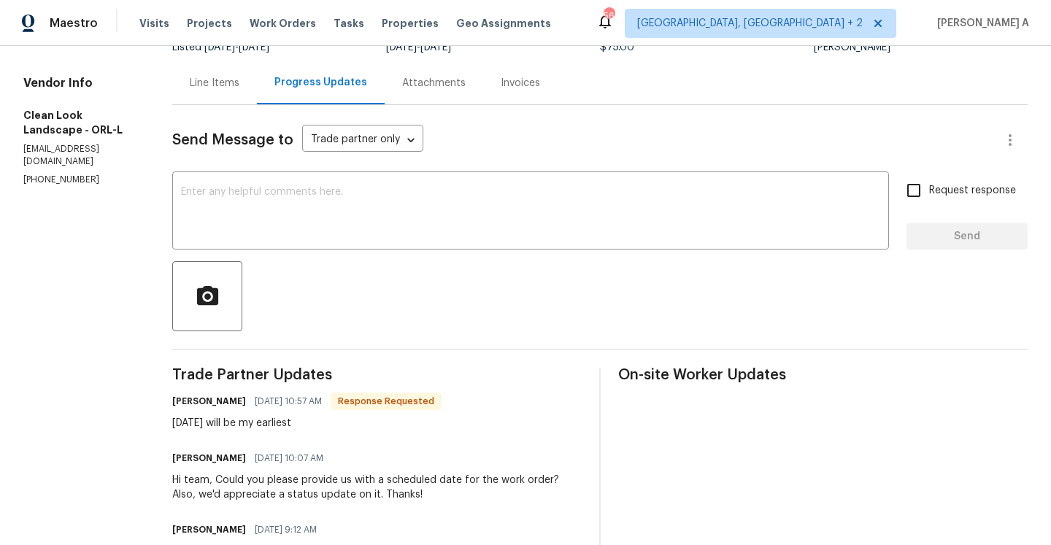
scroll to position [118, 0]
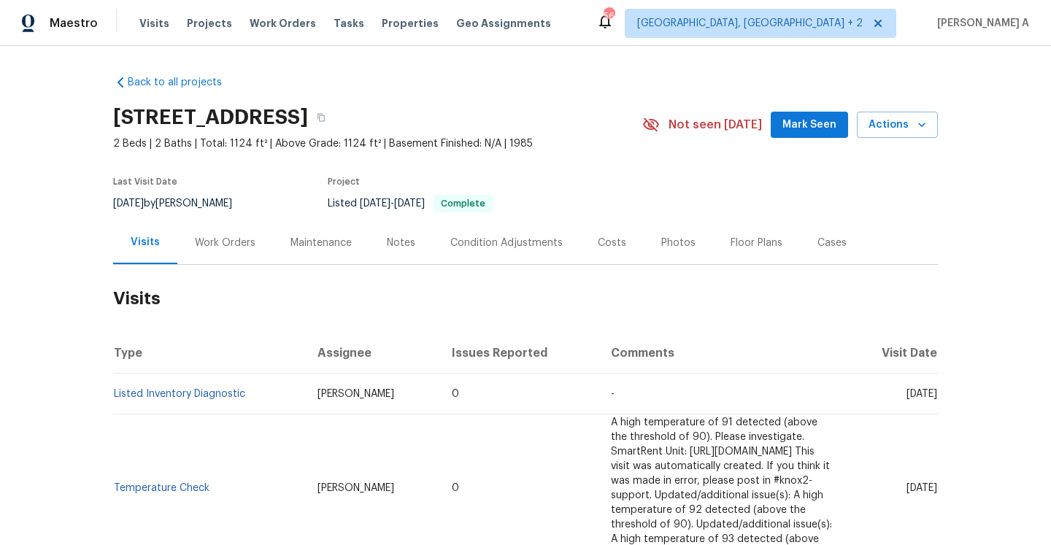
click at [238, 239] on div "Work Orders" at bounding box center [225, 243] width 61 height 15
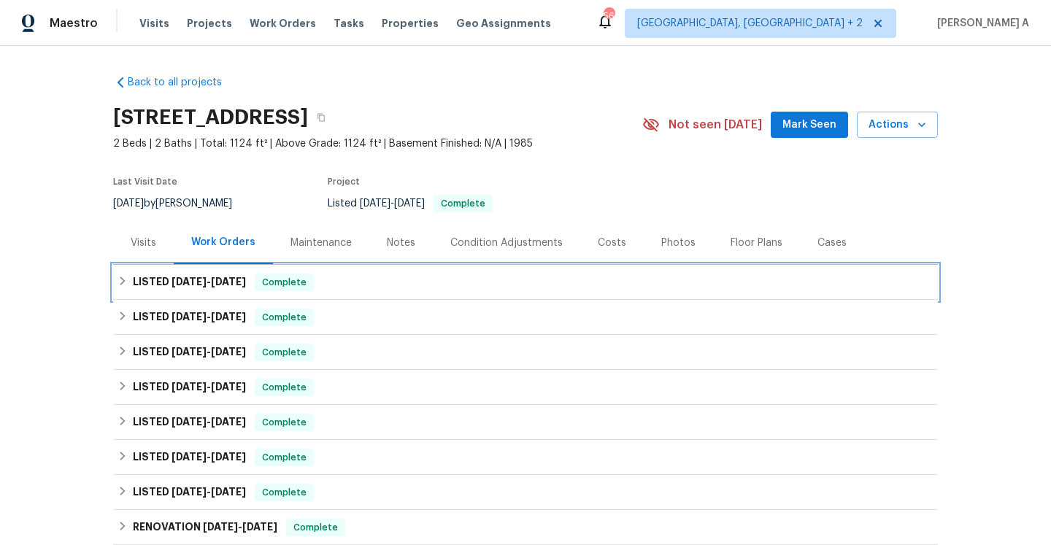
click at [260, 287] on span "Complete" at bounding box center [284, 282] width 56 height 15
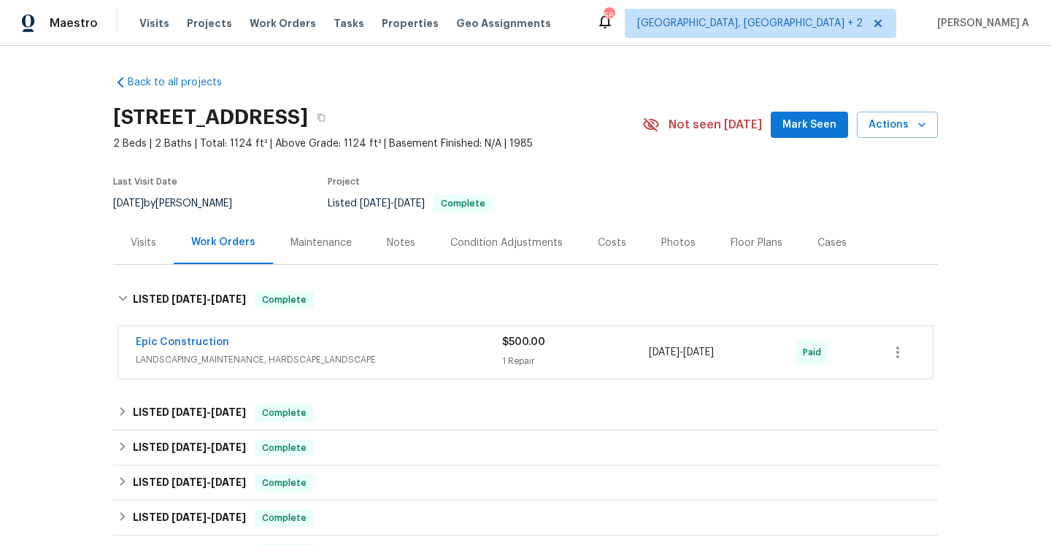
click at [298, 360] on span "LANDSCAPING_MAINTENANCE, HARDSCAPE_LANDSCAPE" at bounding box center [319, 359] width 366 height 15
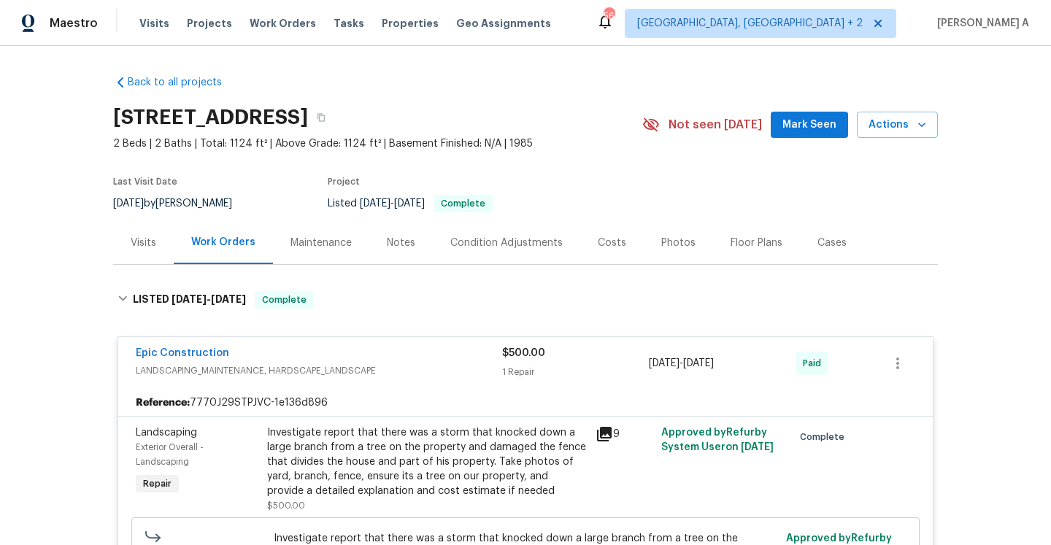
scroll to position [10, 0]
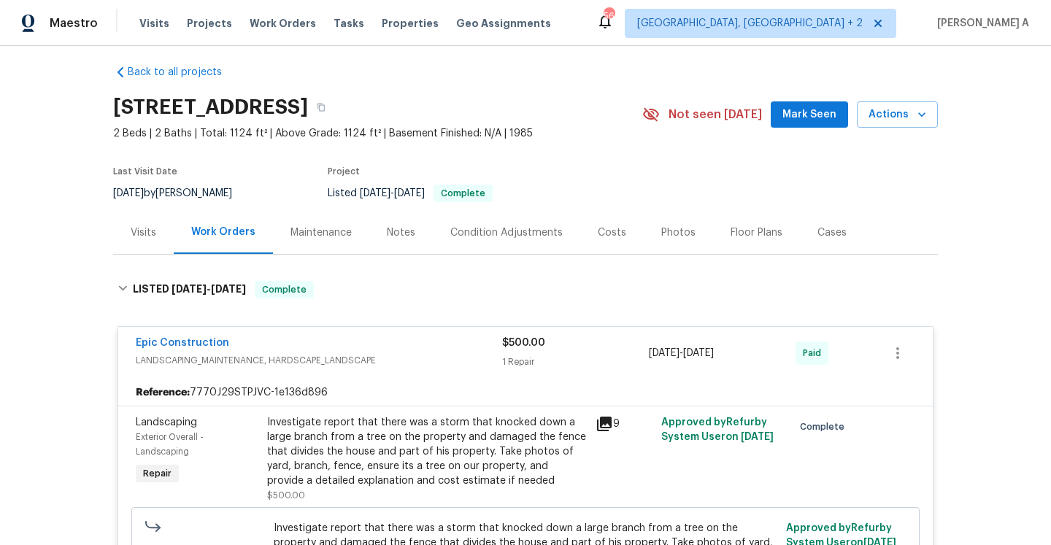
click at [291, 343] on div "Epic Construction" at bounding box center [319, 345] width 366 height 18
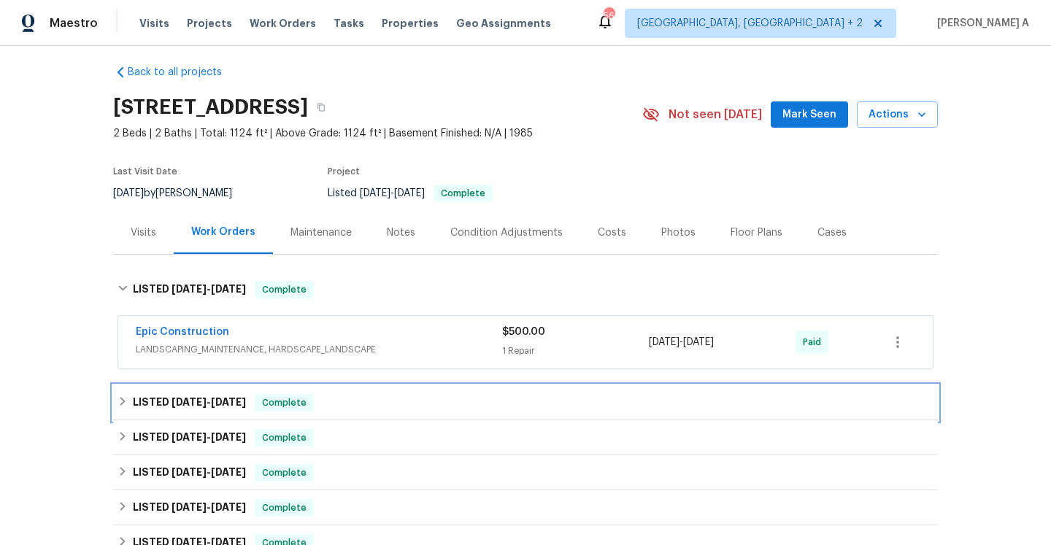
click at [312, 402] on div "LISTED [DATE] - [DATE] Complete" at bounding box center [525, 403] width 816 height 18
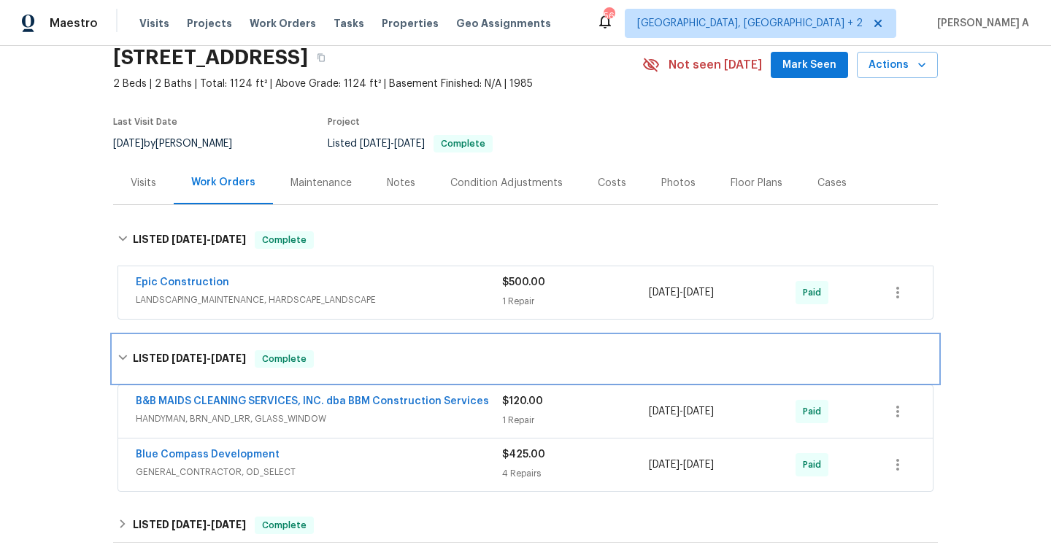
scroll to position [68, 0]
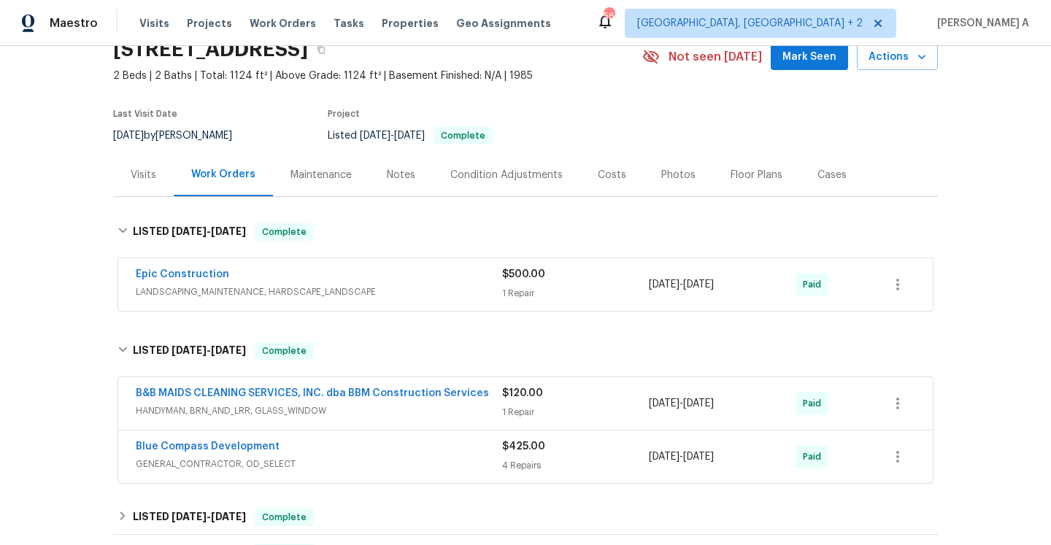
click at [340, 465] on span "GENERAL_CONTRACTOR, OD_SELECT" at bounding box center [319, 464] width 366 height 15
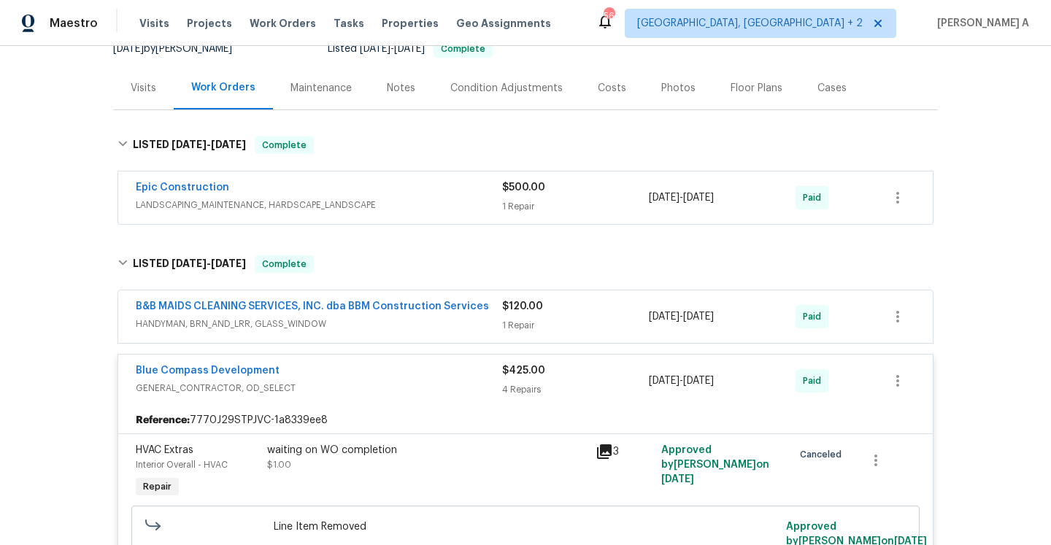
scroll to position [138, 0]
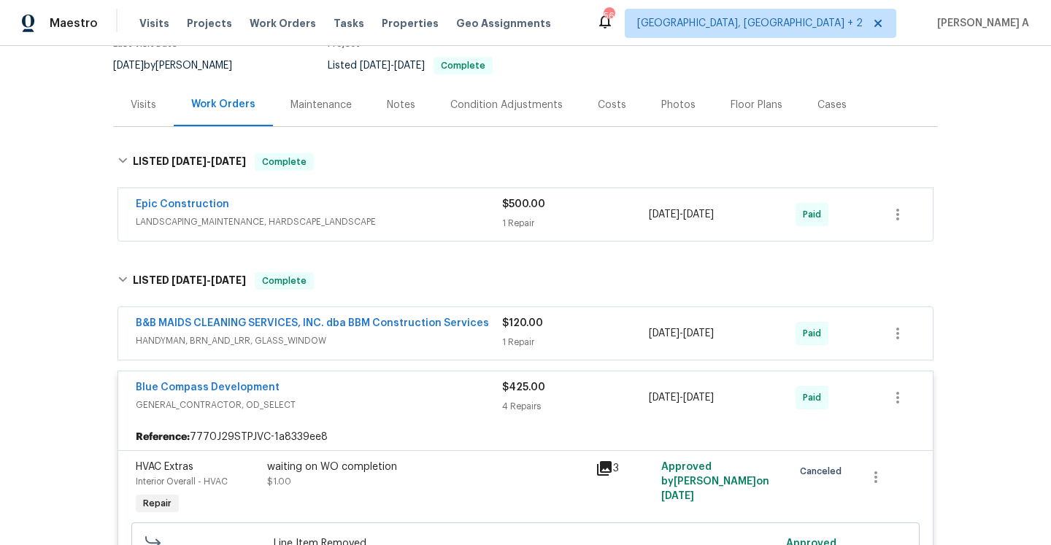
click at [359, 398] on span "GENERAL_CONTRACTOR, OD_SELECT" at bounding box center [319, 405] width 366 height 15
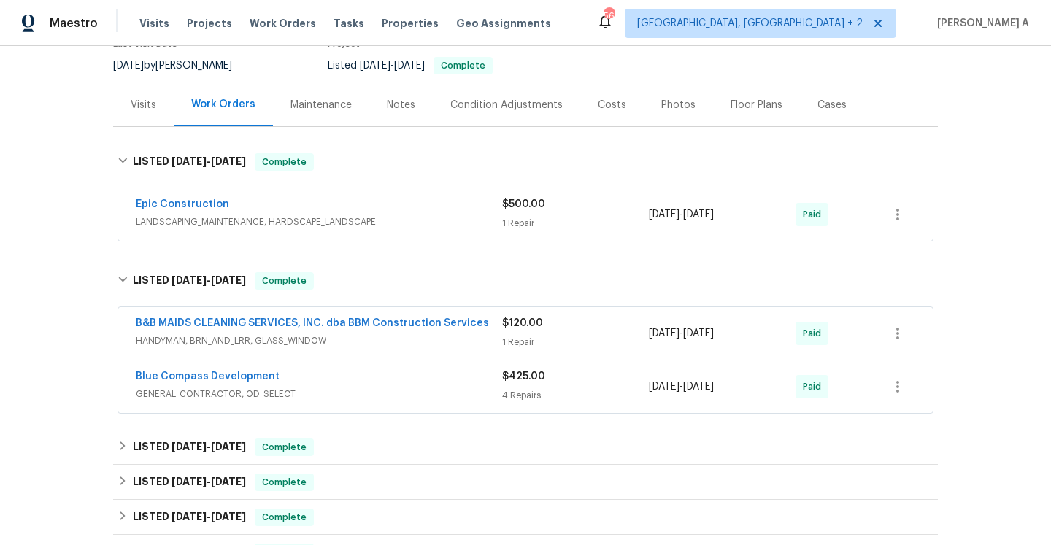
click at [346, 347] on span "HANDYMAN, BRN_AND_LRR, GLASS_WINDOW" at bounding box center [319, 340] width 366 height 15
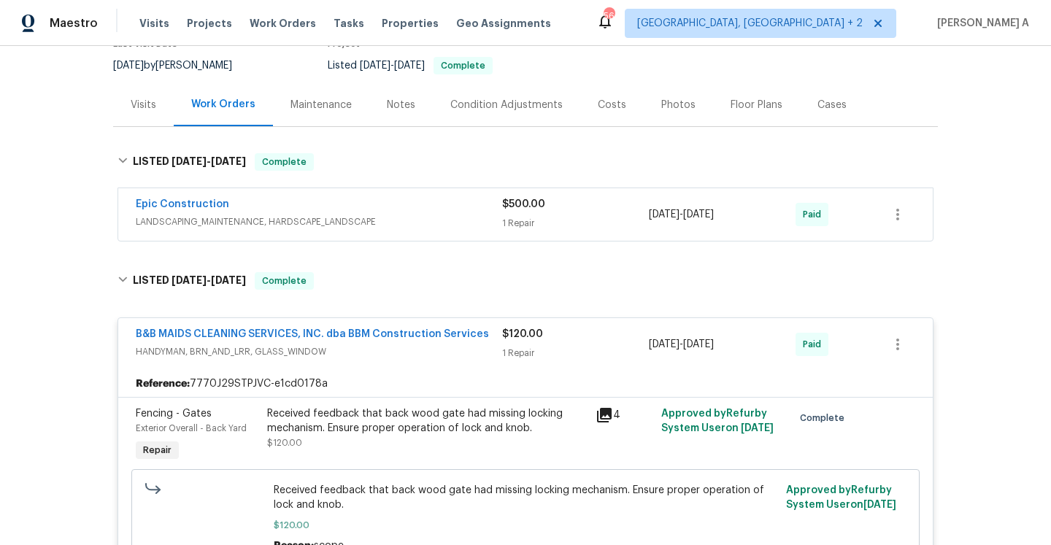
click at [346, 347] on span "HANDYMAN, BRN_AND_LRR, GLASS_WINDOW" at bounding box center [319, 351] width 366 height 15
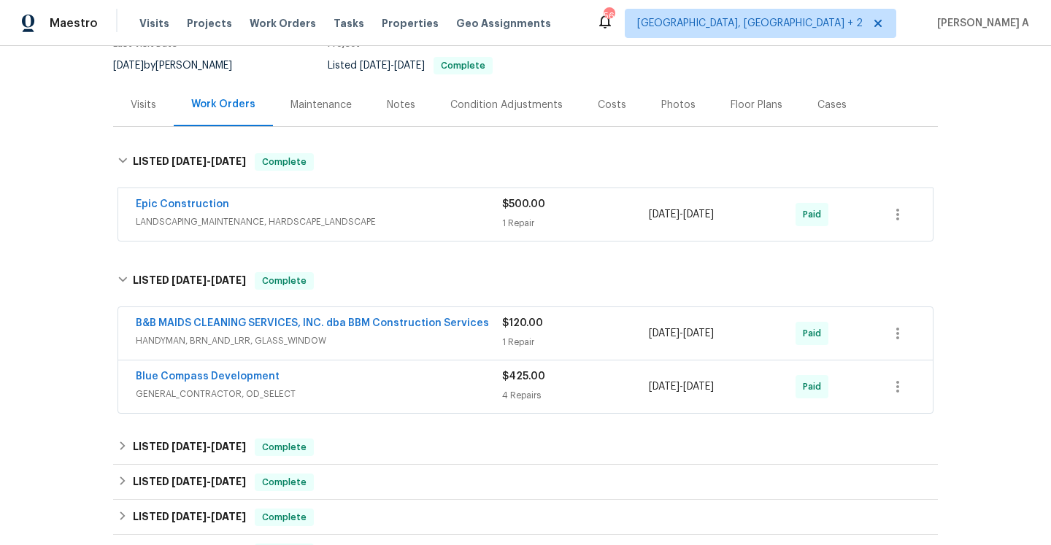
click at [237, 205] on div "Epic Construction" at bounding box center [319, 206] width 366 height 18
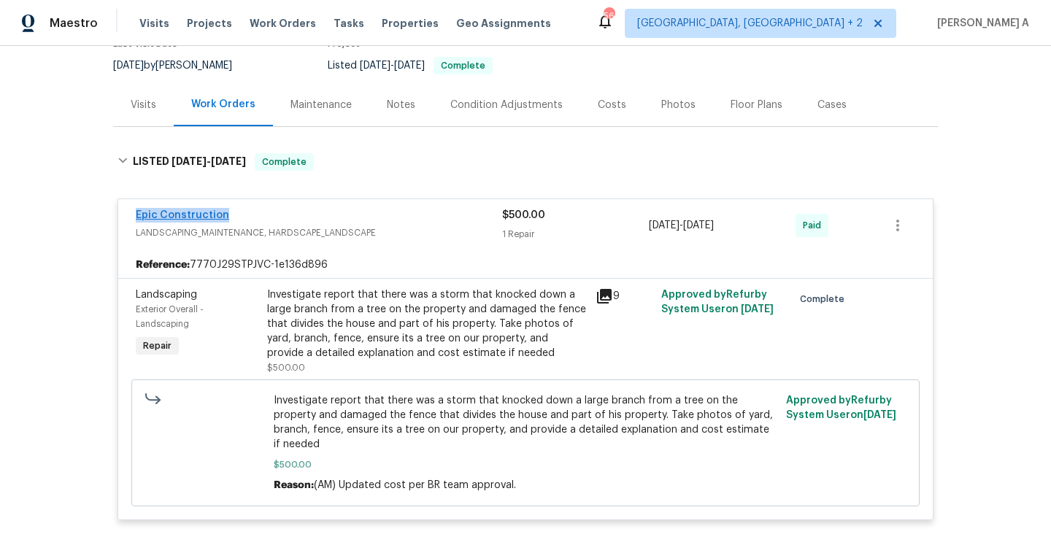
drag, startPoint x: 228, startPoint y: 217, endPoint x: 138, endPoint y: 217, distance: 90.5
click at [138, 217] on div "Epic Construction" at bounding box center [319, 217] width 366 height 18
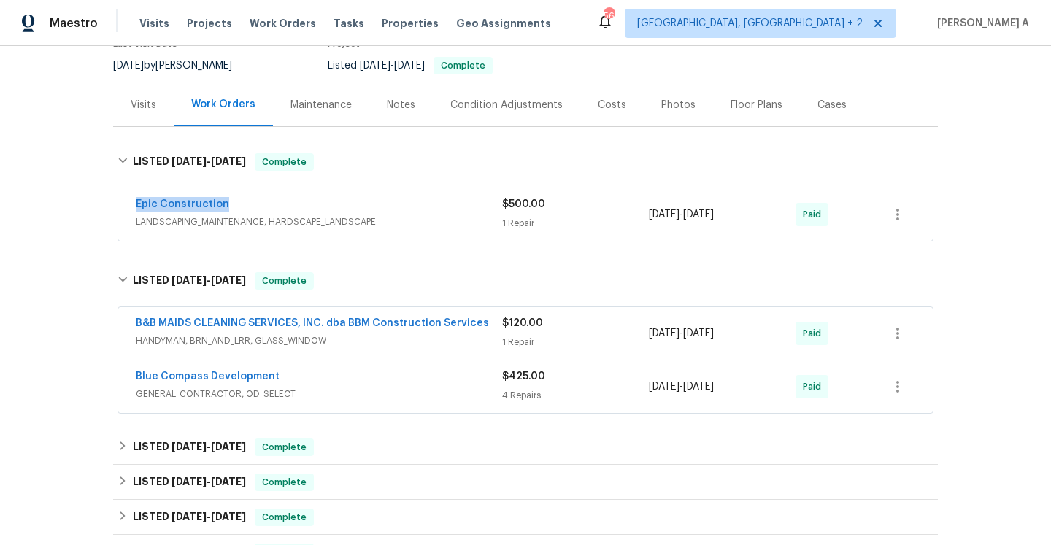
copy link "Epic Construction"
click at [389, 216] on span "LANDSCAPING_MAINTENANCE, HARDSCAPE_LANDSCAPE" at bounding box center [319, 222] width 366 height 15
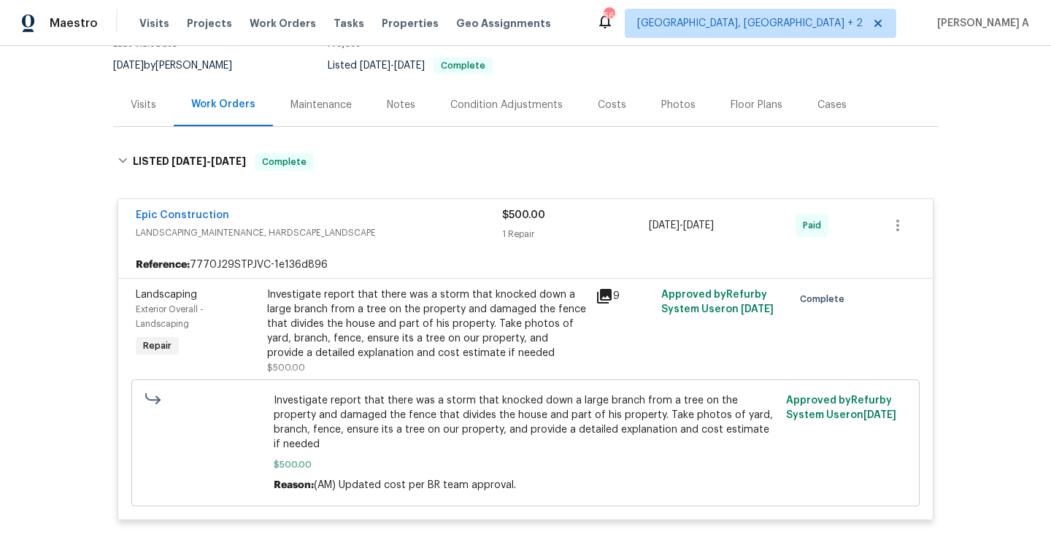
click at [142, 101] on div "Visits" at bounding box center [144, 105] width 26 height 15
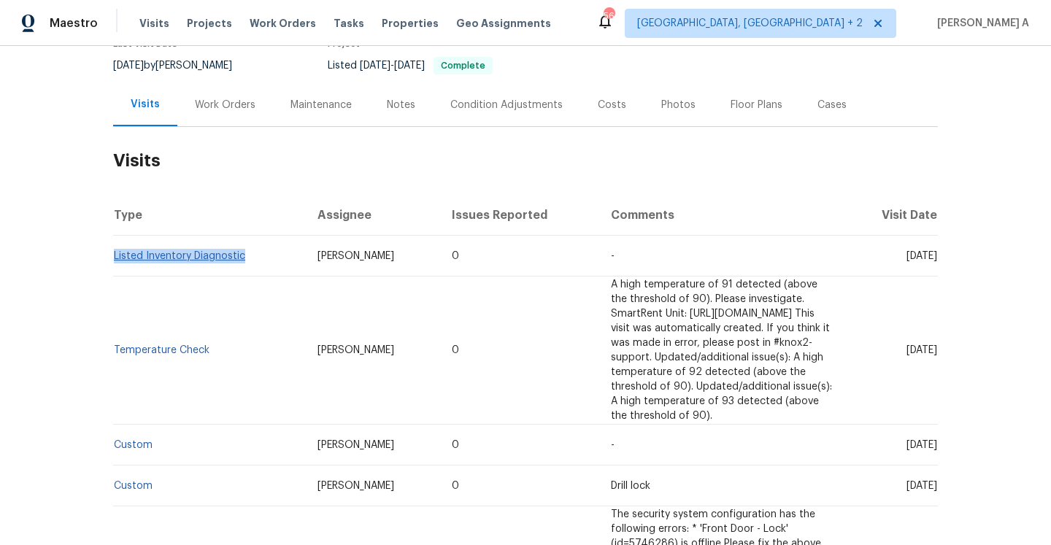
drag, startPoint x: 255, startPoint y: 262, endPoint x: 116, endPoint y: 260, distance: 138.7
click at [116, 260] on td "Listed Inventory Diagnostic" at bounding box center [209, 256] width 193 height 41
copy link "Listed Inventory Diagnostic"
click at [306, 205] on th "Assignee" at bounding box center [373, 215] width 134 height 41
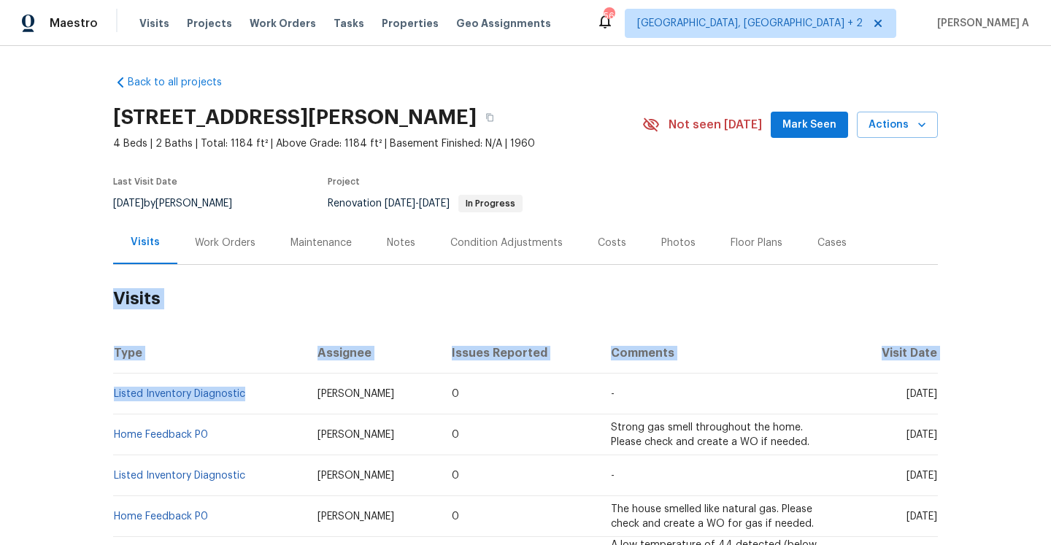
drag, startPoint x: 250, startPoint y: 395, endPoint x: 112, endPoint y: 395, distance: 137.9
click at [113, 395] on td "Listed Inventory Diagnostic" at bounding box center [209, 394] width 193 height 41
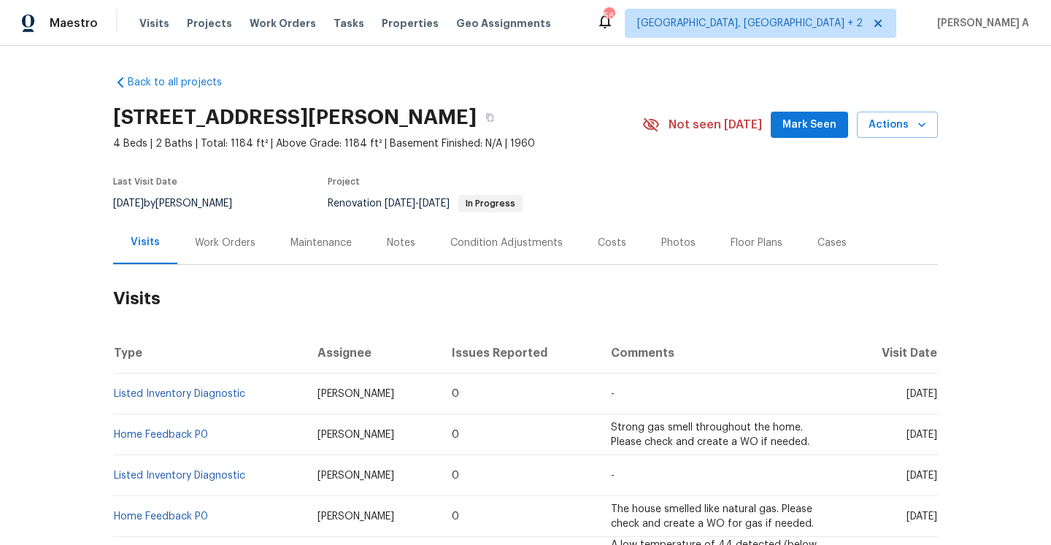
click at [205, 333] on th "Type" at bounding box center [209, 353] width 193 height 41
drag, startPoint x: 248, startPoint y: 398, endPoint x: 115, endPoint y: 394, distance: 133.6
click at [113, 394] on td "Listed Inventory Diagnostic" at bounding box center [209, 394] width 193 height 41
copy link "Listed Inventory Diagnostic"
click at [230, 237] on div "Work Orders" at bounding box center [225, 243] width 61 height 15
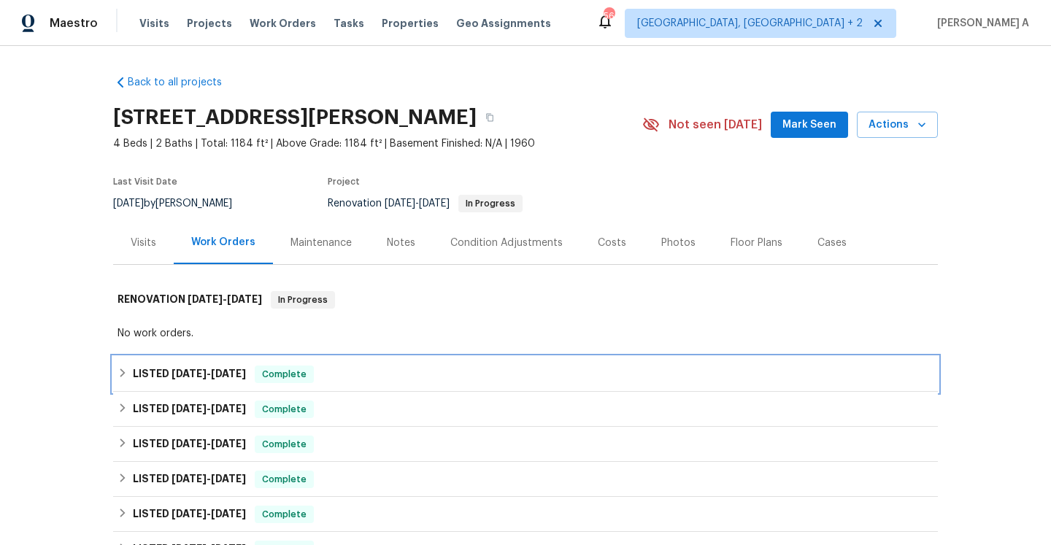
click at [266, 369] on span "Complete" at bounding box center [284, 374] width 56 height 15
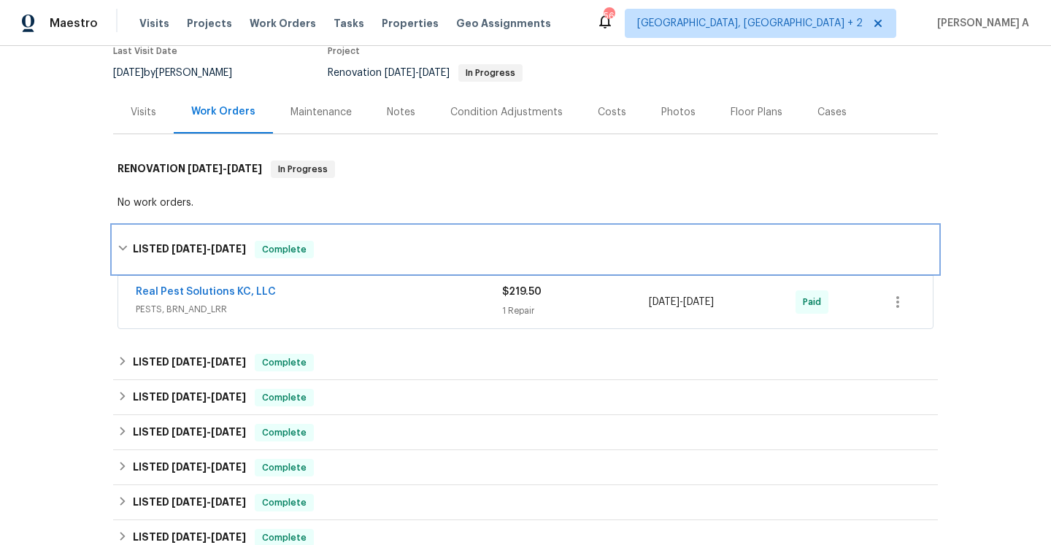
scroll to position [140, 0]
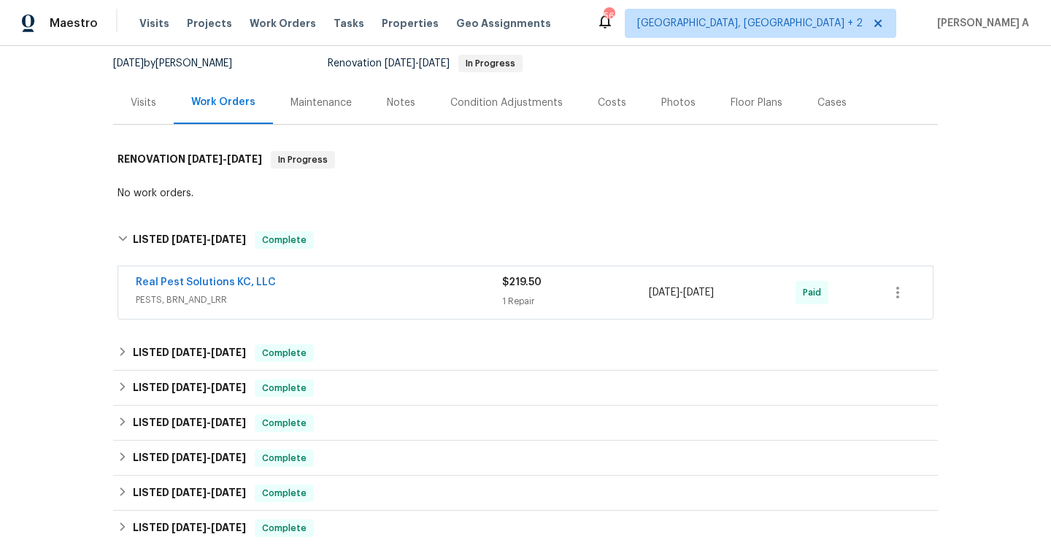
click at [275, 291] on div "Real Pest Solutions KC, LLC" at bounding box center [319, 284] width 366 height 18
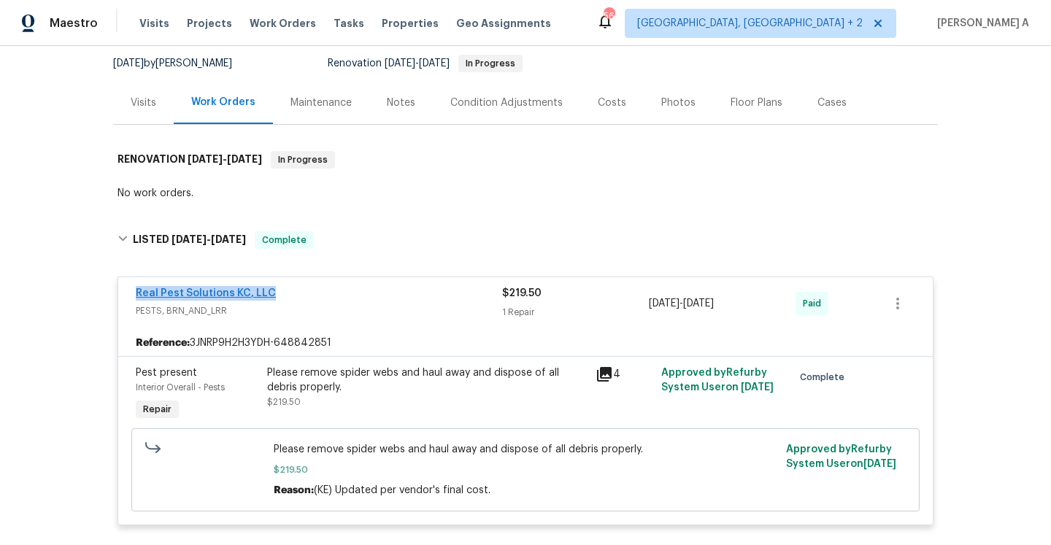
drag, startPoint x: 276, startPoint y: 294, endPoint x: 139, endPoint y: 294, distance: 137.2
click at [139, 294] on div "Real Pest Solutions KC, LLC" at bounding box center [319, 295] width 366 height 18
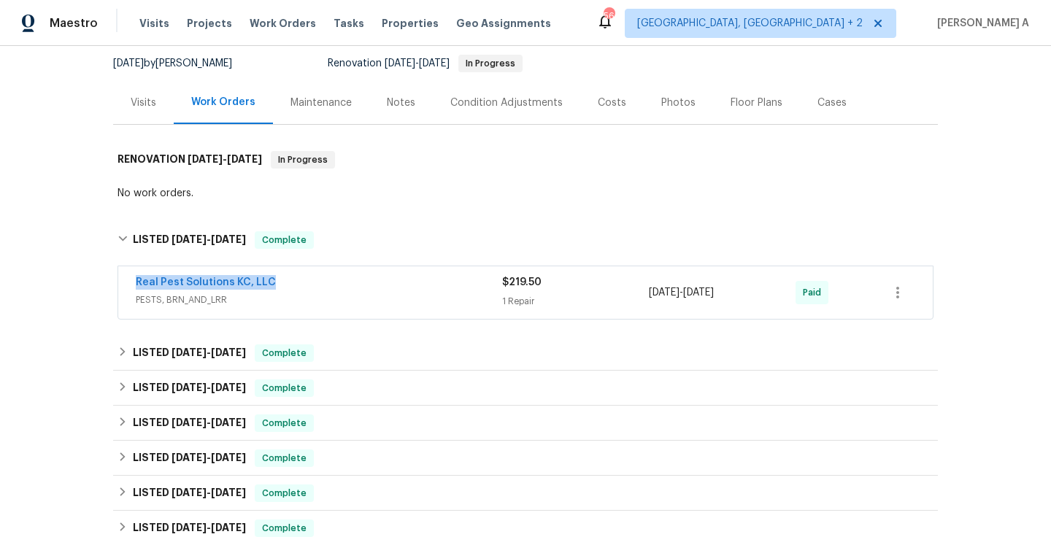
copy link "Real Pest Solutions KC, LLC"
click at [298, 293] on span "PESTS, BRN_AND_LRR" at bounding box center [319, 300] width 366 height 15
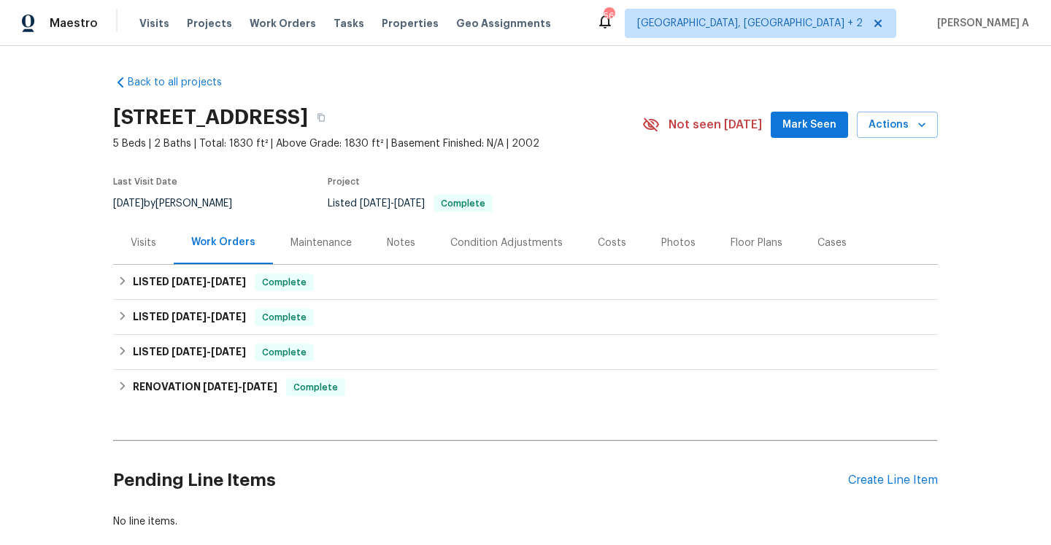
click at [163, 243] on div "Visits" at bounding box center [143, 242] width 61 height 43
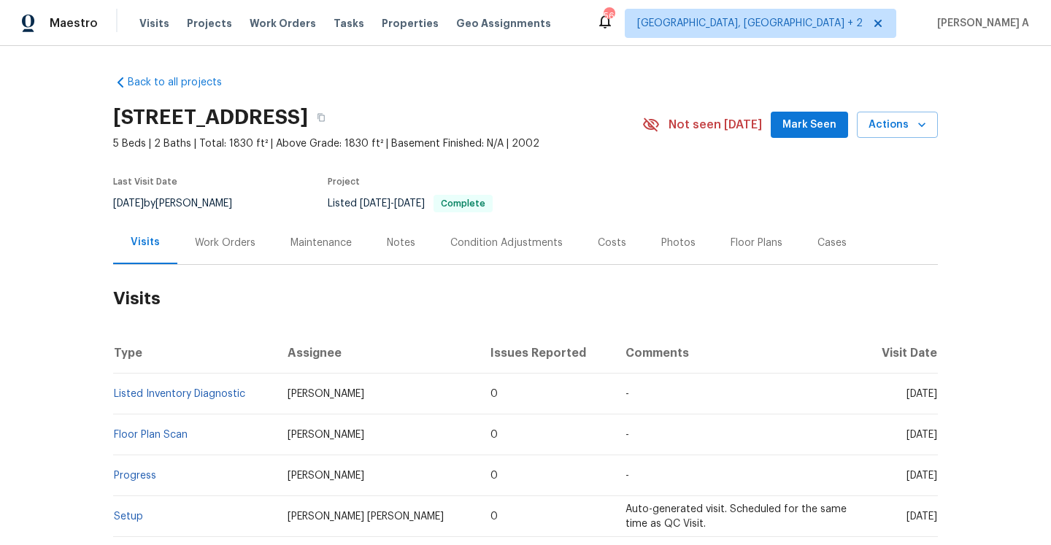
click at [214, 247] on div "Work Orders" at bounding box center [225, 243] width 61 height 15
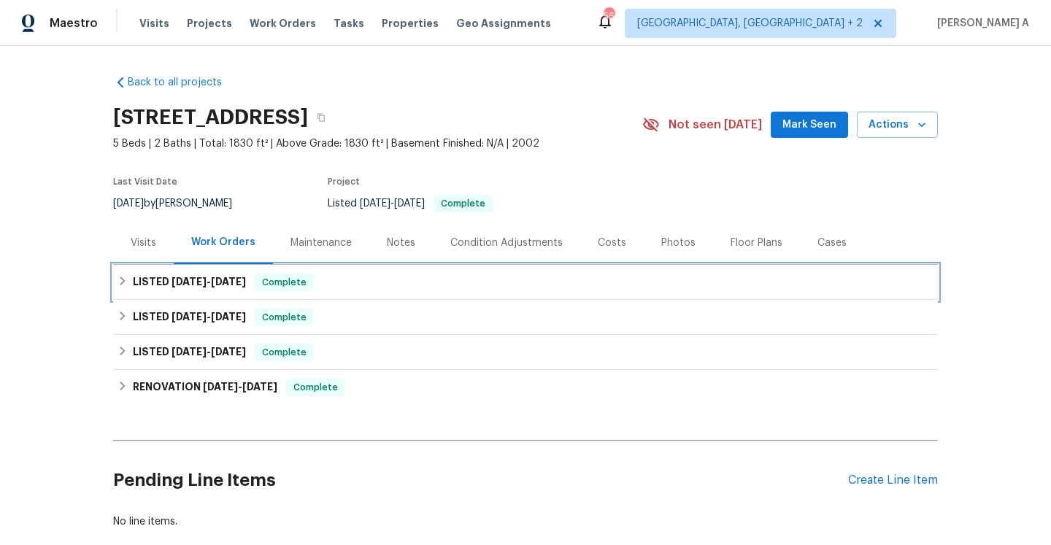
click at [246, 298] on div "LISTED 7/30/25 - 7/31/25 Complete" at bounding box center [525, 282] width 825 height 35
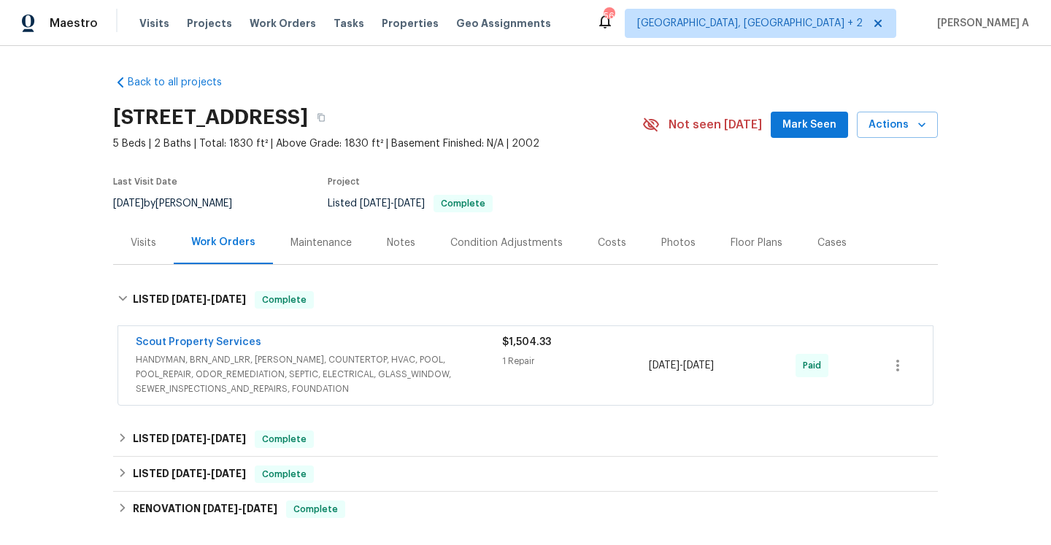
click at [324, 360] on span "HANDYMAN, BRN_AND_LRR, WELLS, COUNTERTOP, HVAC, POOL, POOL_REPAIR, ODOR_REMEDIA…" at bounding box center [319, 374] width 366 height 44
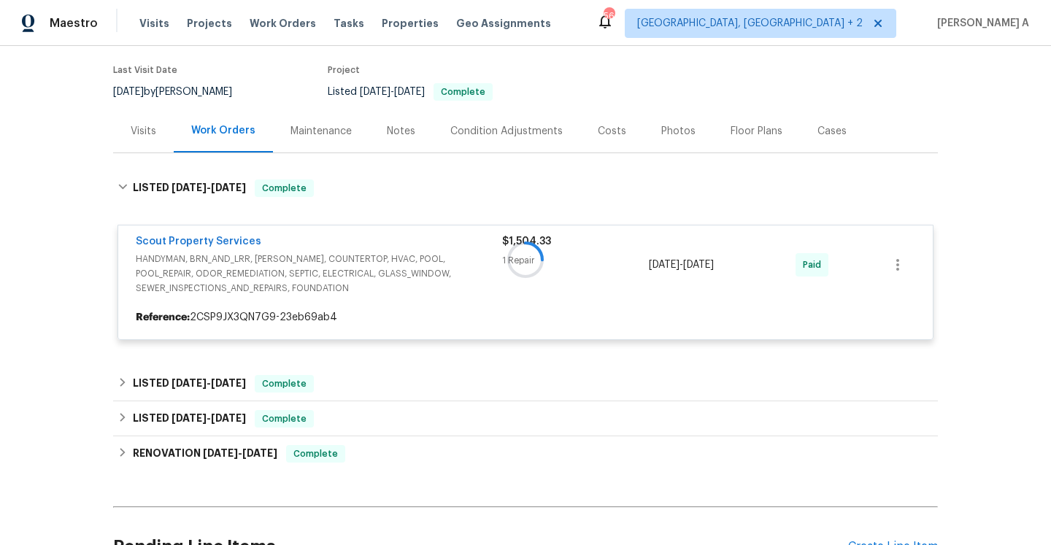
scroll to position [123, 0]
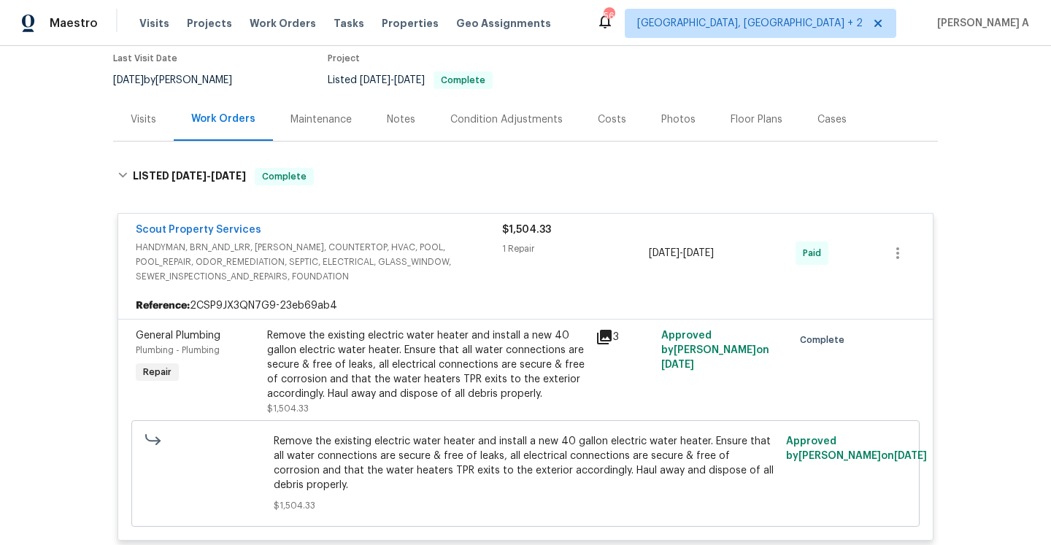
click at [326, 255] on span "HANDYMAN, BRN_AND_LRR, WELLS, COUNTERTOP, HVAC, POOL, POOL_REPAIR, ODOR_REMEDIA…" at bounding box center [319, 262] width 366 height 44
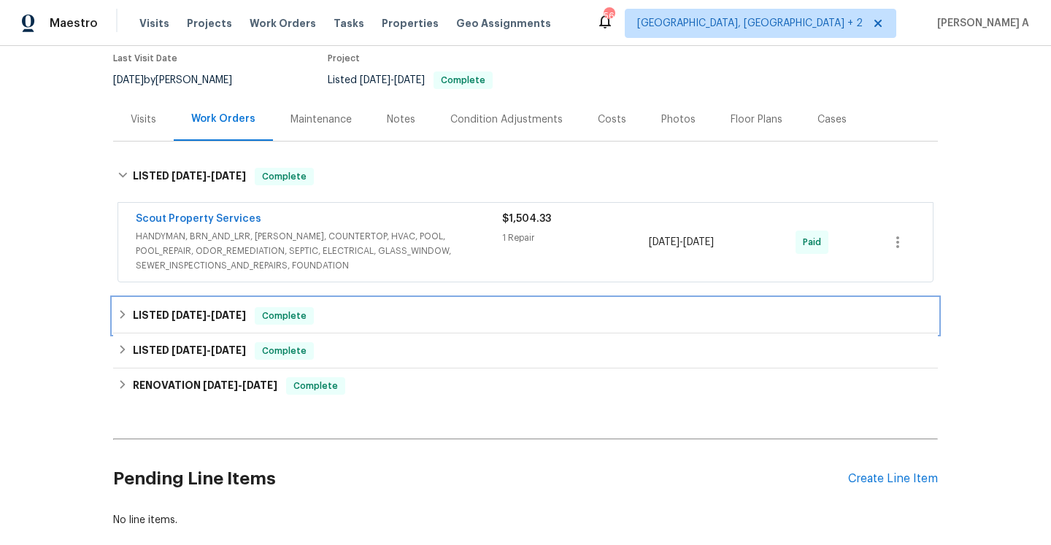
click at [311, 307] on div "Complete" at bounding box center [284, 316] width 59 height 18
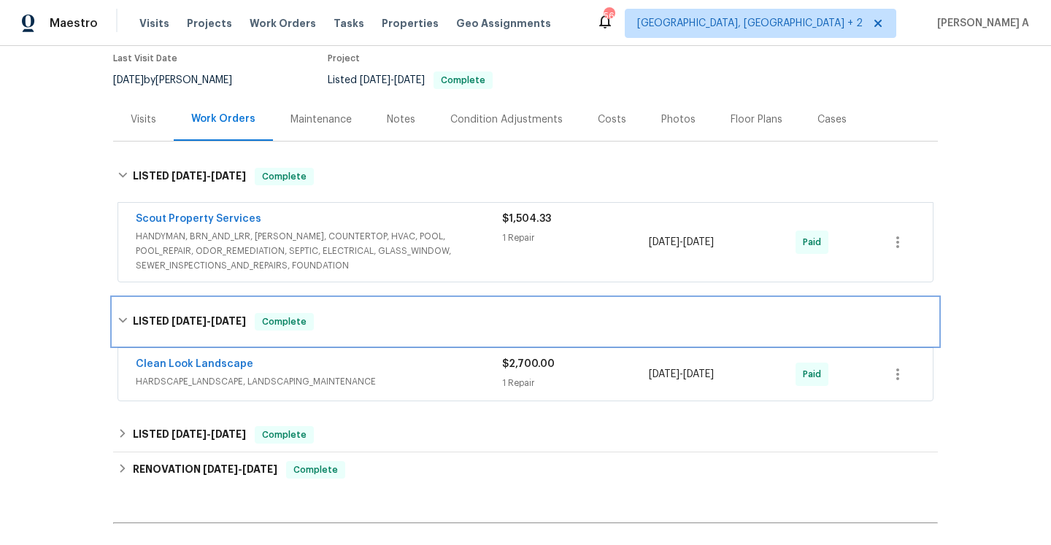
click at [312, 325] on span "Complete" at bounding box center [284, 321] width 56 height 15
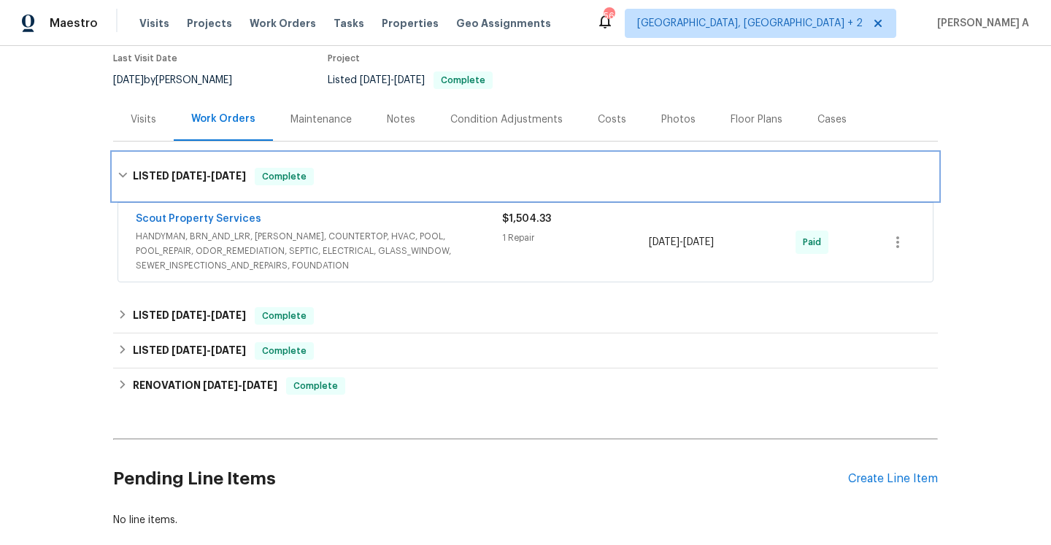
click at [279, 175] on span "Complete" at bounding box center [284, 176] width 56 height 15
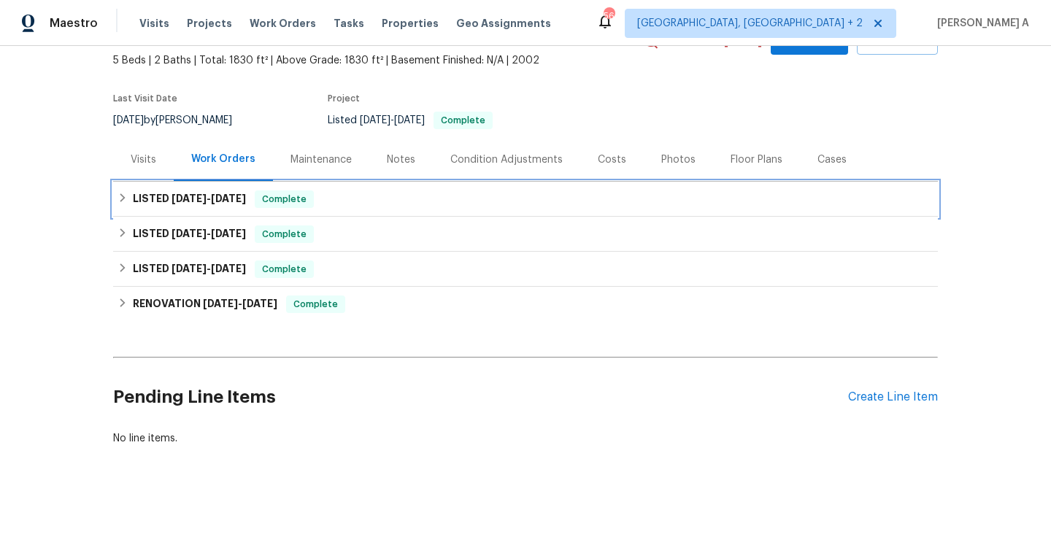
scroll to position [83, 0]
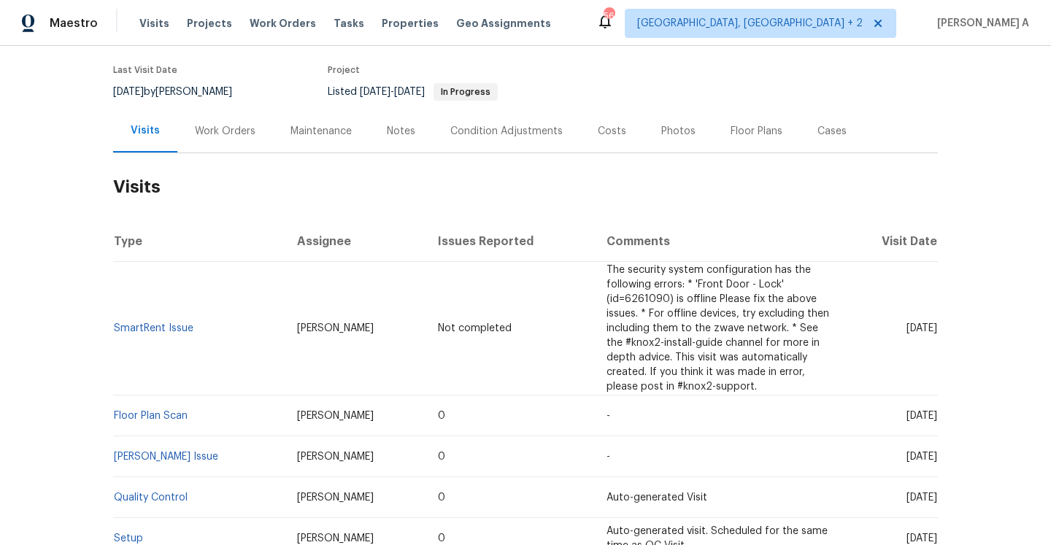
scroll to position [120, 0]
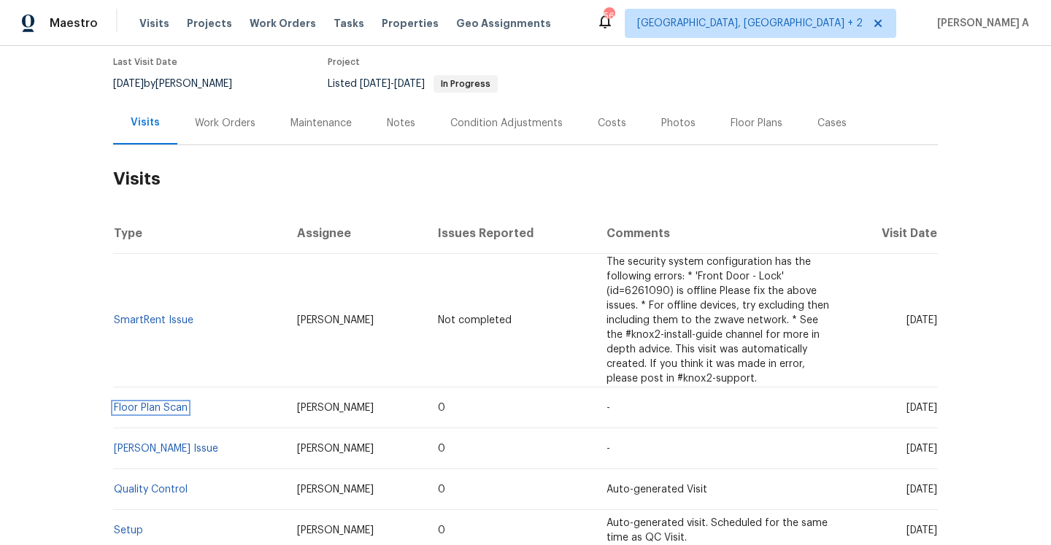
drag, startPoint x: 188, startPoint y: 410, endPoint x: 240, endPoint y: 423, distance: 54.2
click at [240, 422] on td "Floor Plan Scan" at bounding box center [199, 407] width 172 height 41
click at [213, 416] on td "Floor Plan Scan" at bounding box center [199, 407] width 172 height 41
drag, startPoint x: 193, startPoint y: 409, endPoint x: 115, endPoint y: 410, distance: 78.1
click at [115, 410] on td "Floor Plan Scan" at bounding box center [199, 407] width 172 height 41
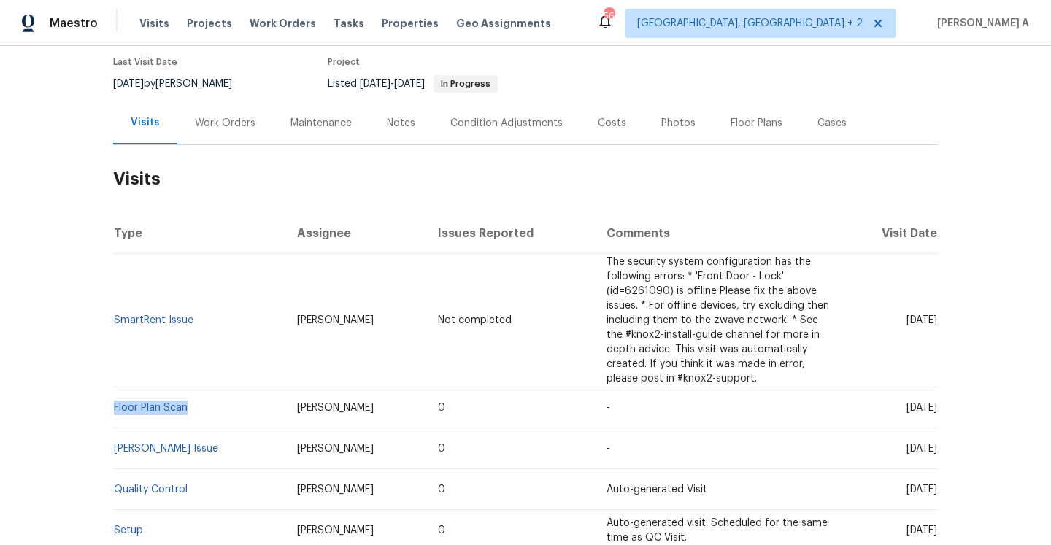
copy link "Floor Plan Scan"
click at [208, 118] on div "Work Orders" at bounding box center [225, 123] width 61 height 15
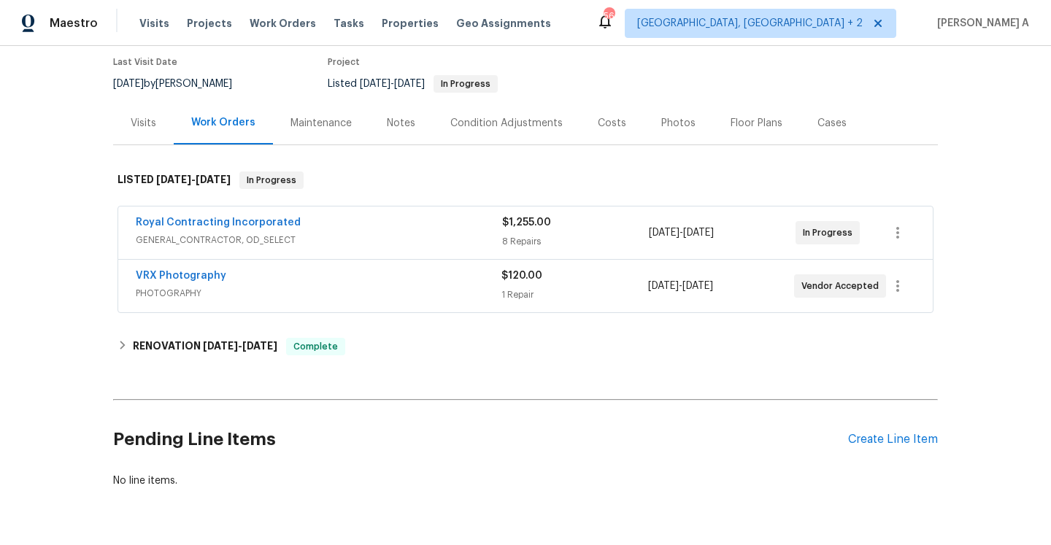
click at [304, 280] on div "VRX Photography" at bounding box center [319, 278] width 366 height 18
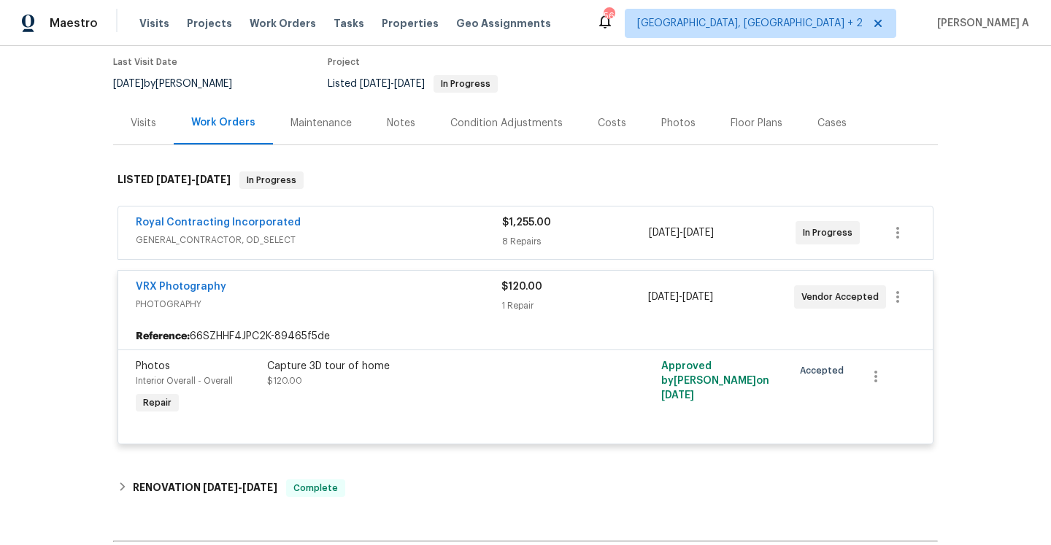
click at [364, 236] on span "GENERAL_CONTRACTOR, OD_SELECT" at bounding box center [319, 240] width 366 height 15
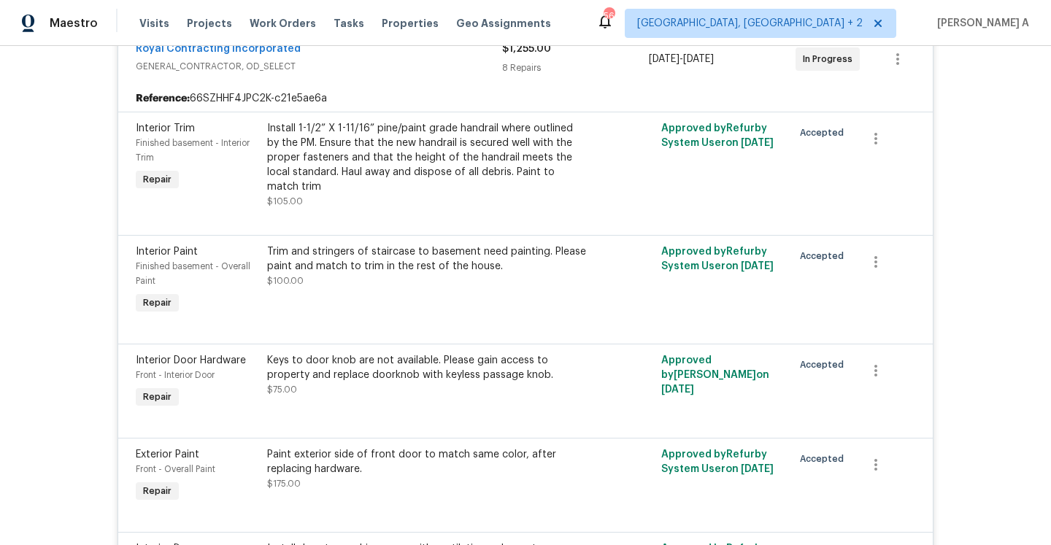
scroll to position [224, 0]
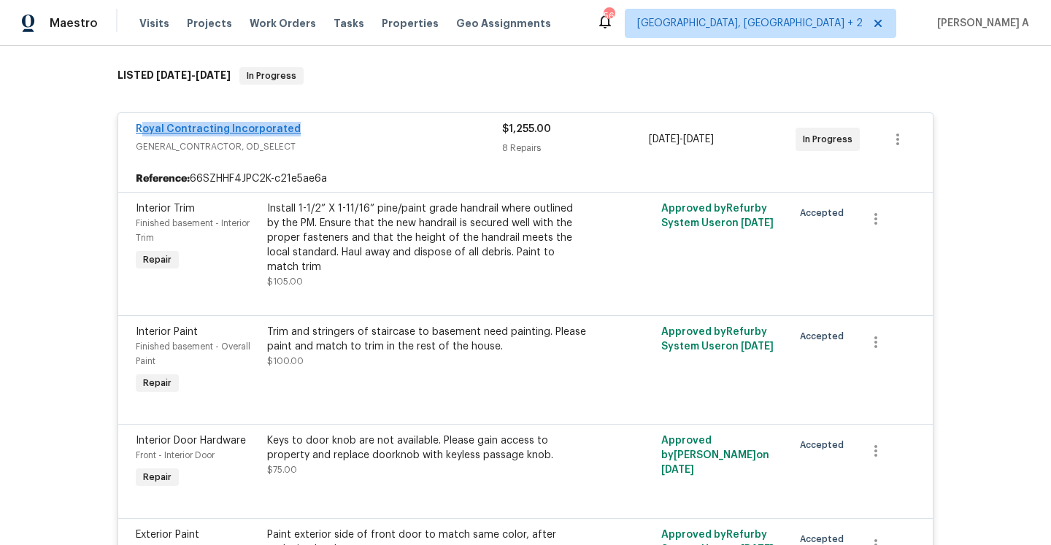
drag, startPoint x: 298, startPoint y: 128, endPoint x: 139, endPoint y: 126, distance: 159.1
click at [139, 126] on div "Royal Contracting Incorporated" at bounding box center [319, 131] width 366 height 18
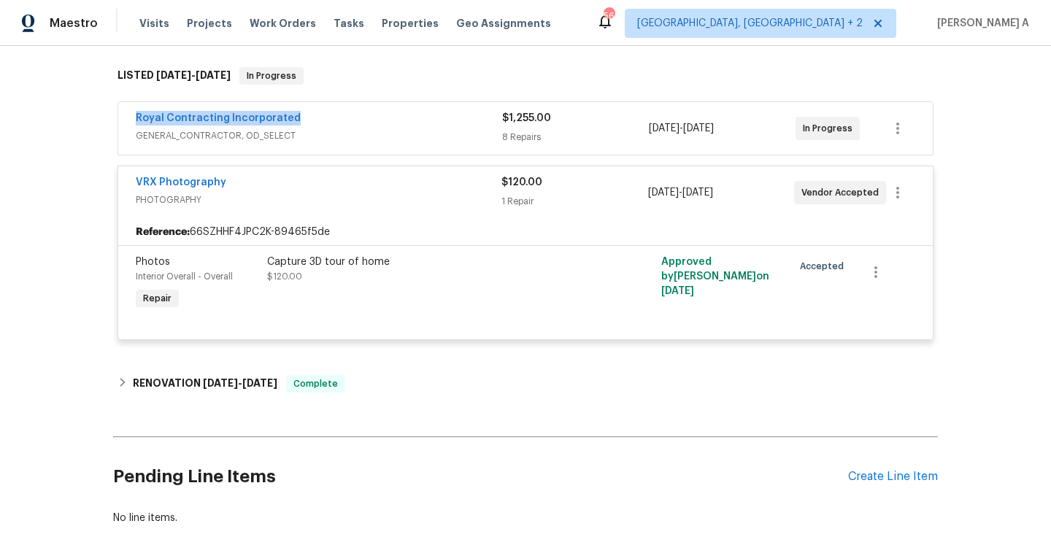
copy link "Royal Contracting Incorporated"
click at [343, 131] on span "GENERAL_CONTRACTOR, OD_SELECT" at bounding box center [319, 135] width 366 height 15
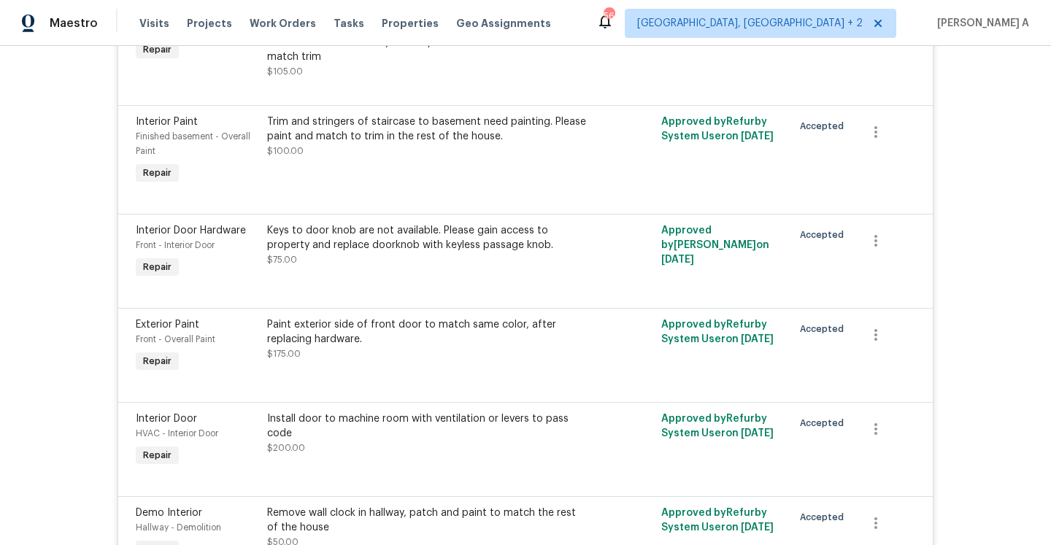
scroll to position [123, 0]
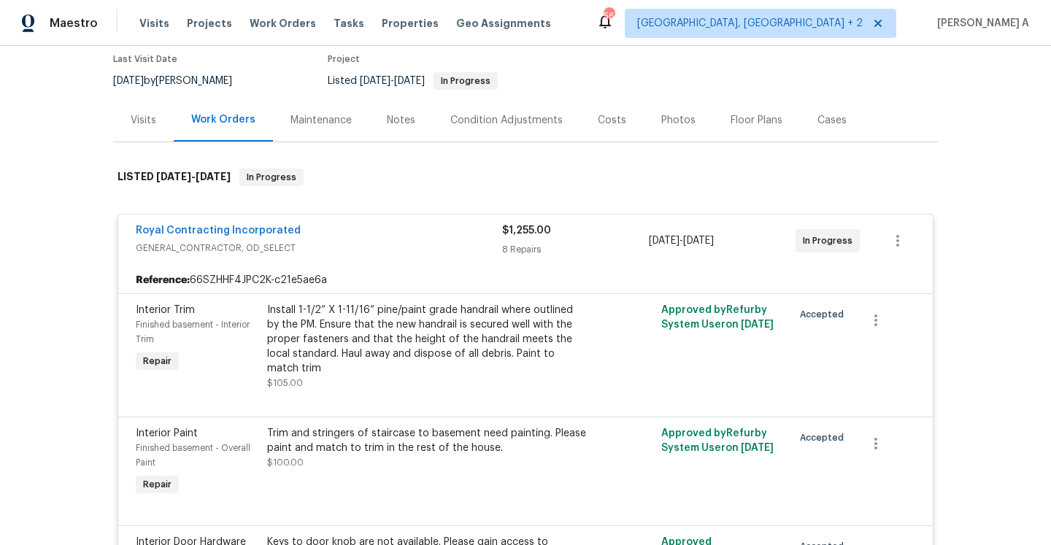
click at [398, 244] on span "GENERAL_CONTRACTOR, OD_SELECT" at bounding box center [319, 248] width 366 height 15
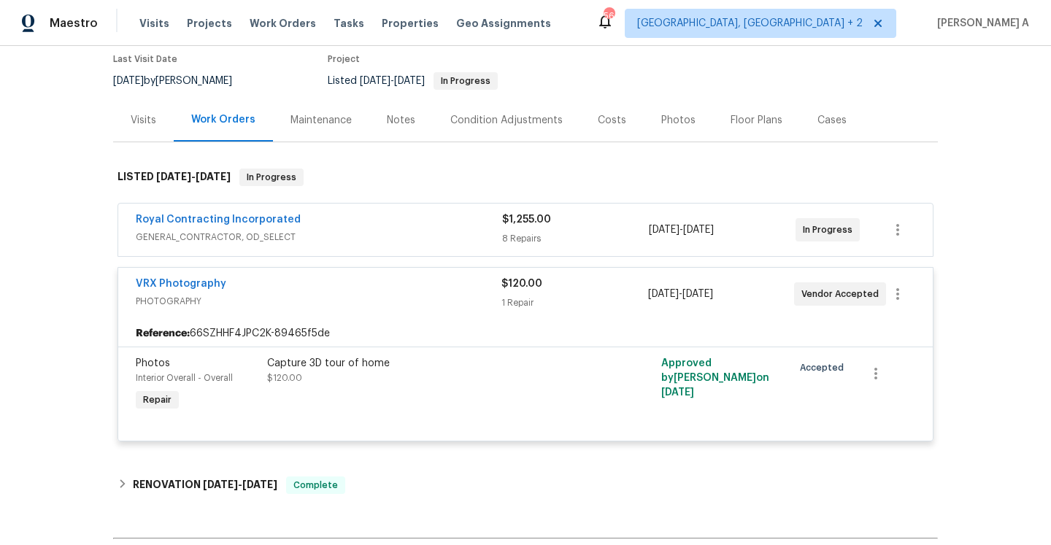
click at [146, 118] on div "Visits" at bounding box center [144, 120] width 26 height 15
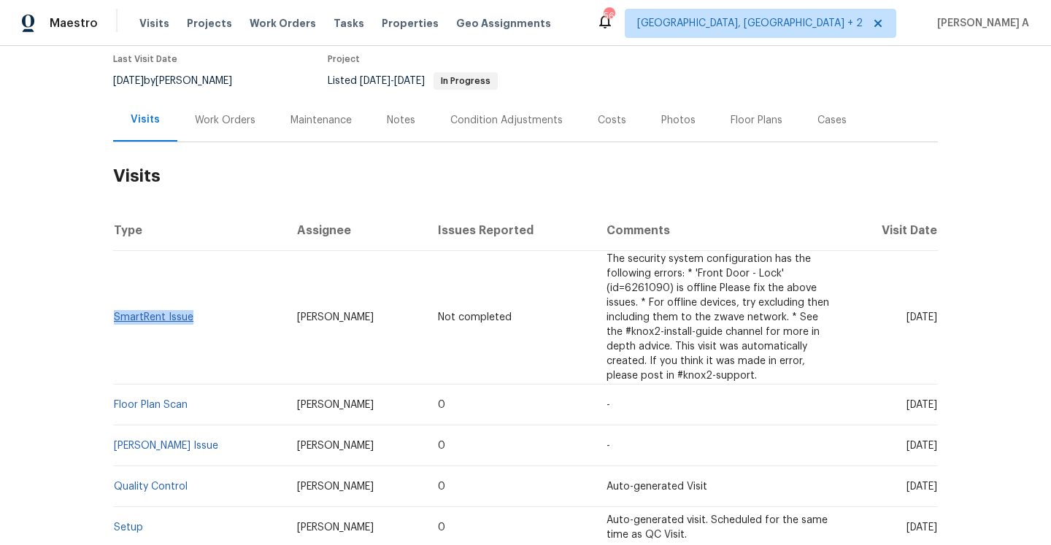
drag, startPoint x: 207, startPoint y: 318, endPoint x: 117, endPoint y: 316, distance: 89.8
click at [117, 316] on td "SmartRent Issue" at bounding box center [199, 318] width 172 height 134
copy link "SmartRent Issue"
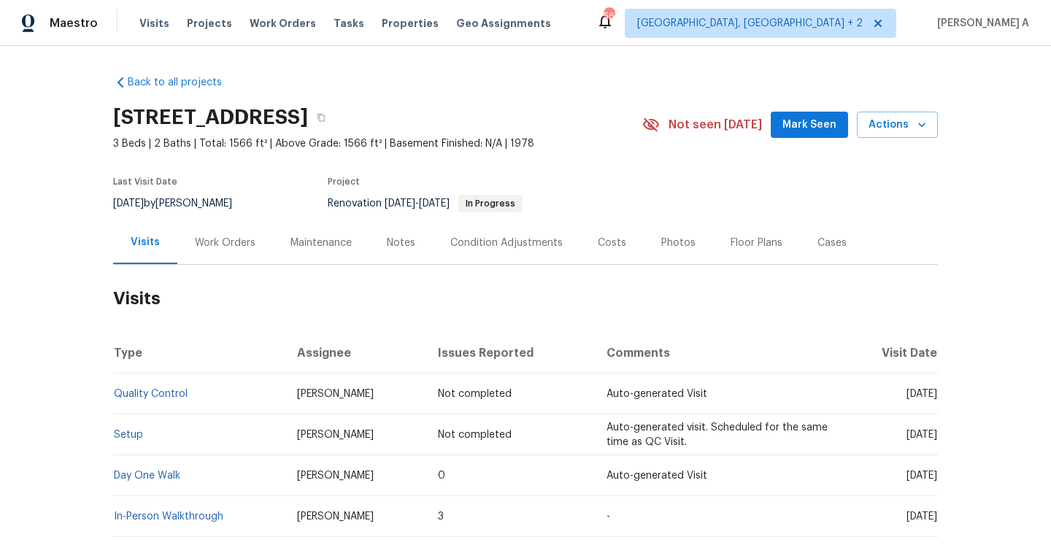
click at [218, 257] on div "Work Orders" at bounding box center [225, 242] width 96 height 43
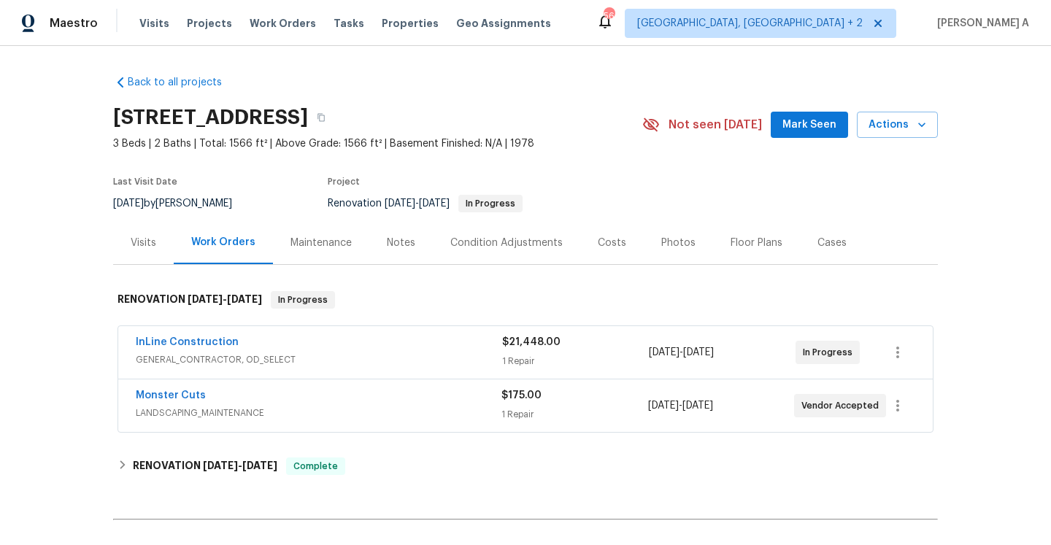
click at [363, 395] on div "Monster Cuts" at bounding box center [319, 397] width 366 height 18
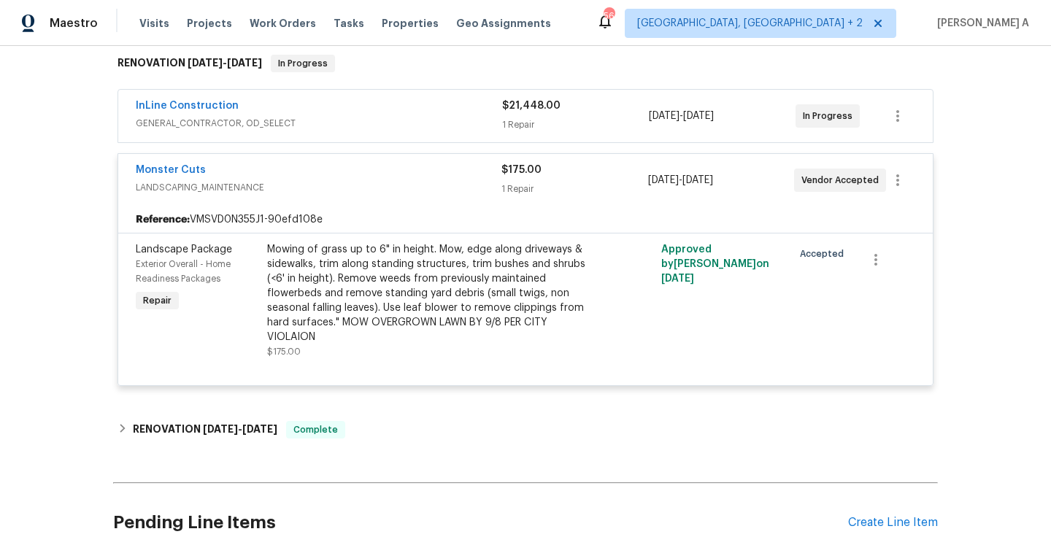
scroll to position [217, 0]
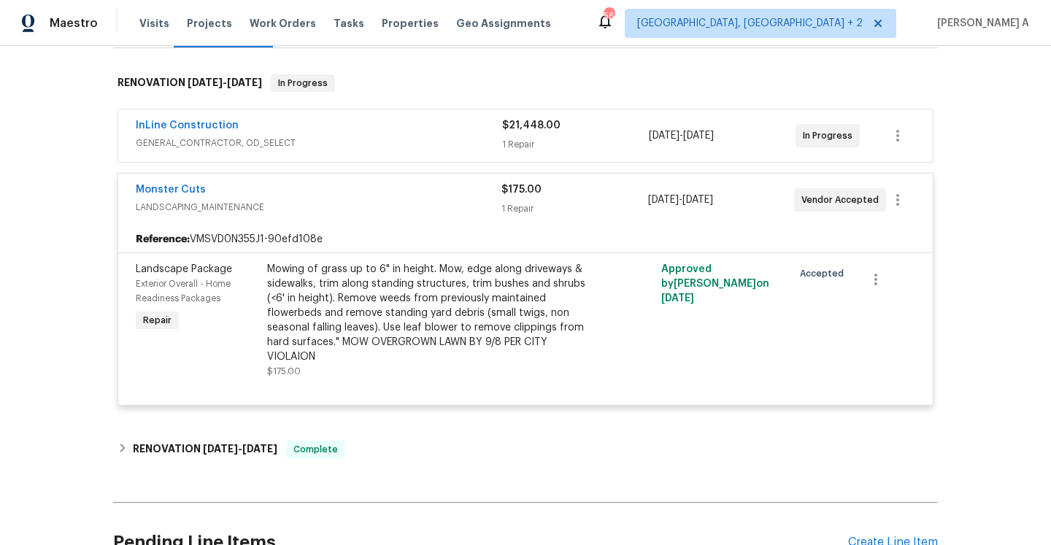
click at [270, 144] on span "GENERAL_CONTRACTOR, OD_SELECT" at bounding box center [319, 143] width 366 height 15
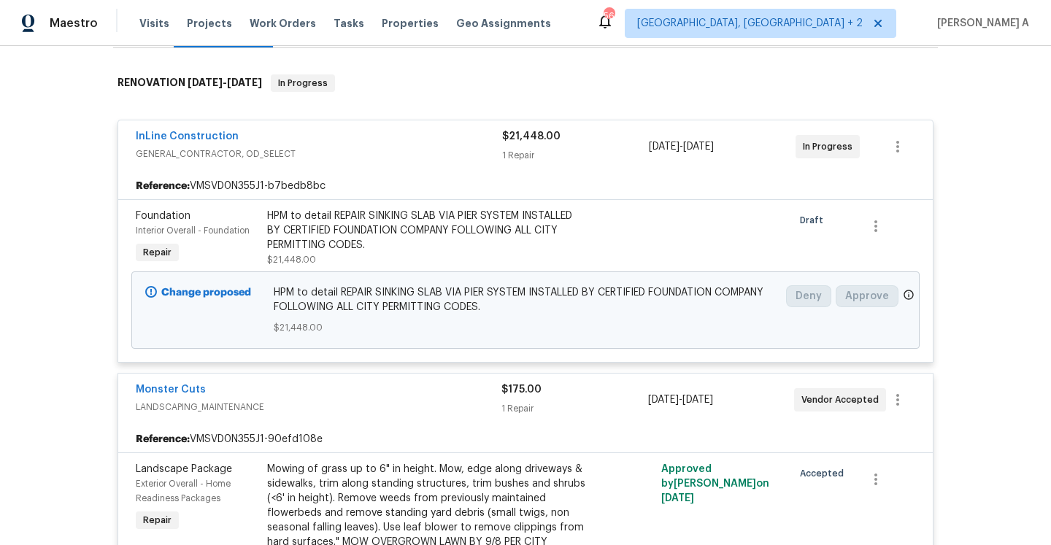
click at [269, 147] on span "GENERAL_CONTRACTOR, OD_SELECT" at bounding box center [319, 154] width 366 height 15
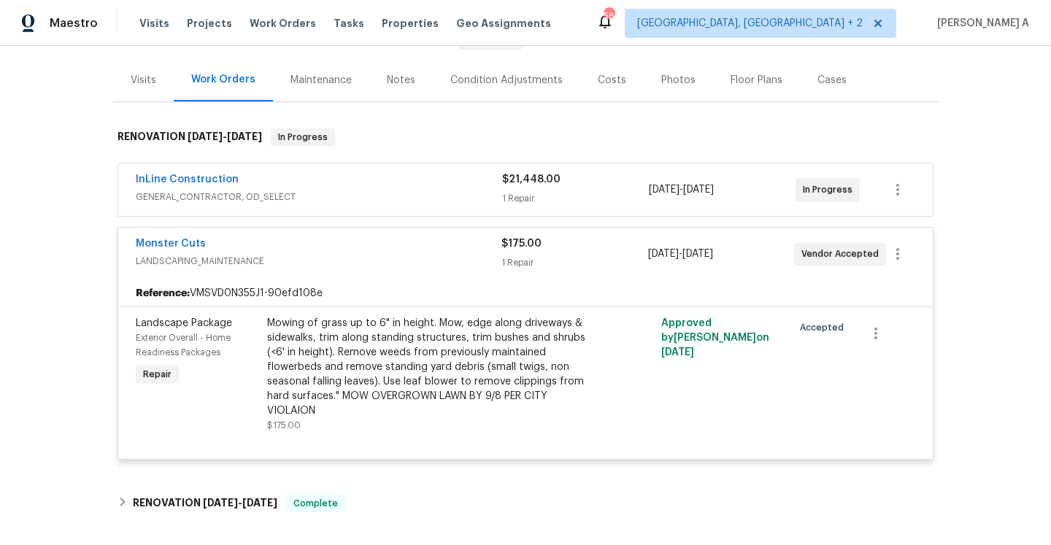
scroll to position [142, 0]
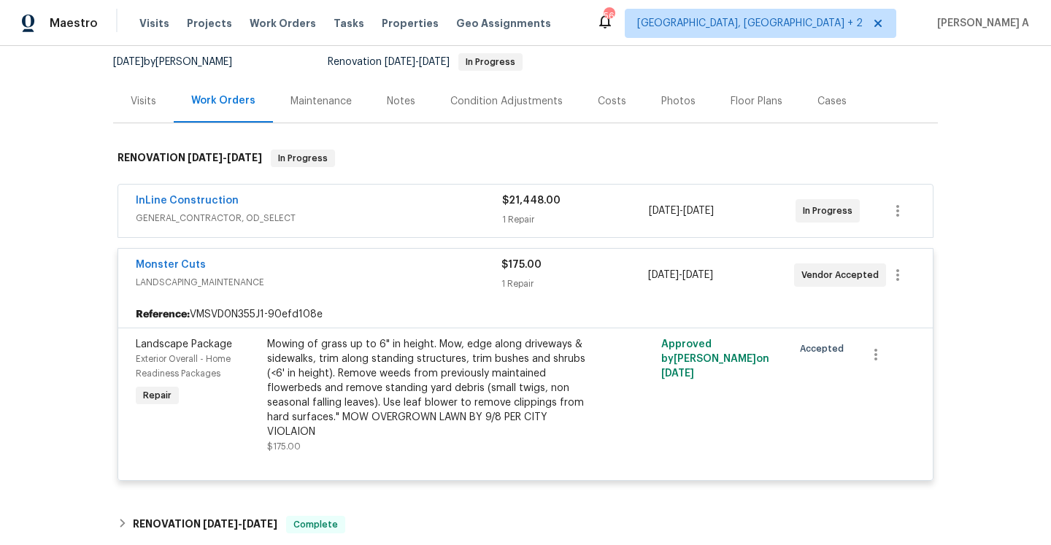
click at [154, 93] on div "Visits" at bounding box center [143, 101] width 61 height 43
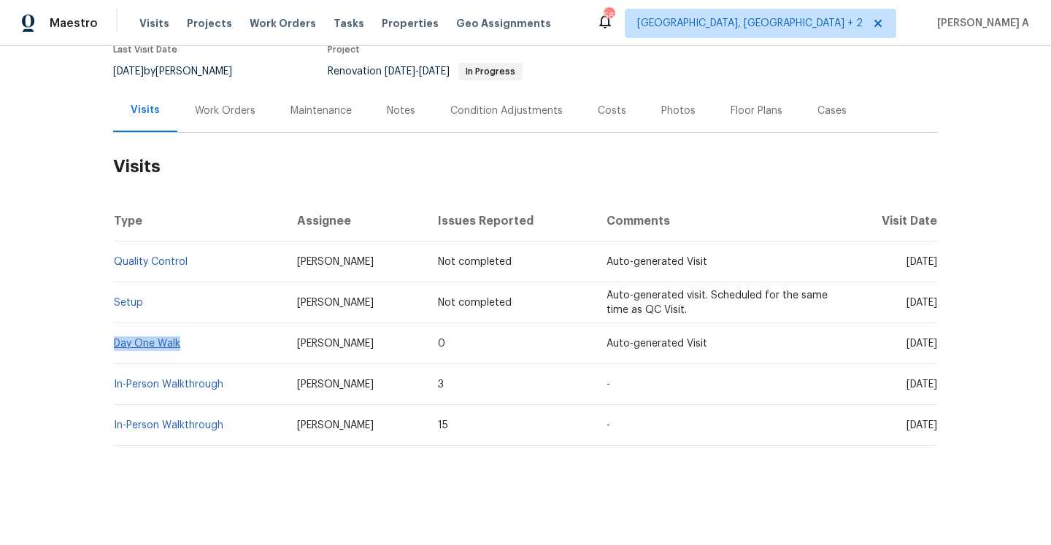
drag, startPoint x: 185, startPoint y: 341, endPoint x: 115, endPoint y: 342, distance: 70.1
click at [115, 342] on td "Day One Walk" at bounding box center [199, 343] width 172 height 41
copy link "Day One Walk"
click at [198, 126] on div "Work Orders" at bounding box center [225, 110] width 96 height 43
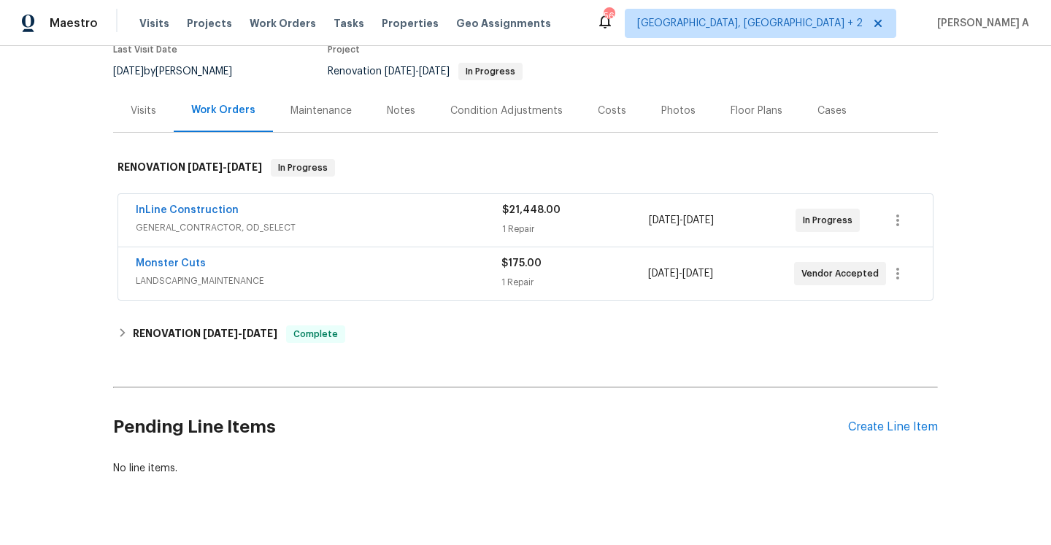
scroll to position [142, 0]
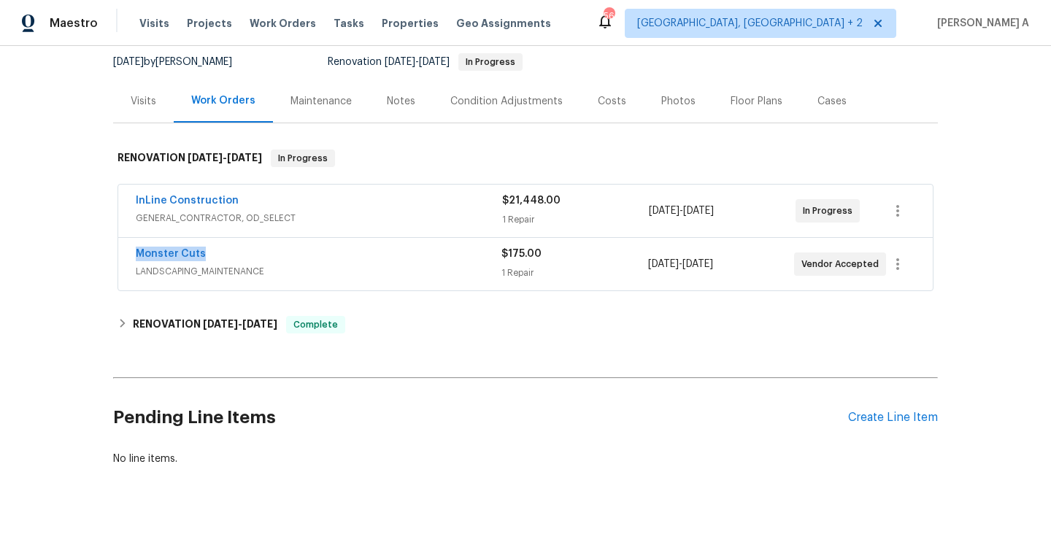
drag, startPoint x: 220, startPoint y: 254, endPoint x: 132, endPoint y: 252, distance: 88.3
click at [131, 252] on div "Monster Cuts LANDSCAPING_MAINTENANCE $175.00 1 Repair [DATE] - [DATE] Vendor Ac…" at bounding box center [525, 264] width 814 height 53
copy link "Monster Cuts"
click at [422, 261] on div "Monster Cuts" at bounding box center [319, 256] width 366 height 18
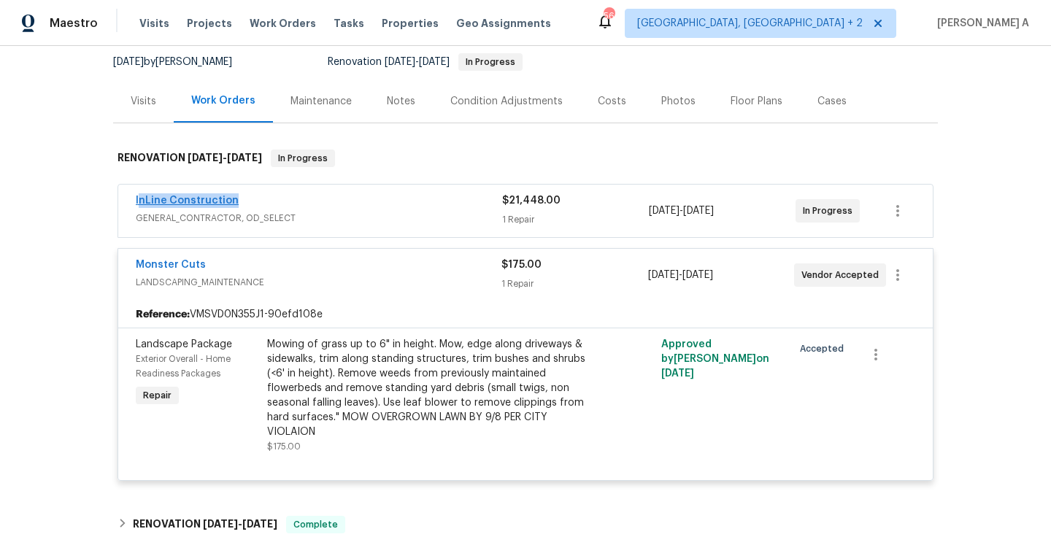
drag, startPoint x: 233, startPoint y: 202, endPoint x: 138, endPoint y: 203, distance: 95.6
click at [138, 203] on div "InLine Construction" at bounding box center [319, 202] width 366 height 18
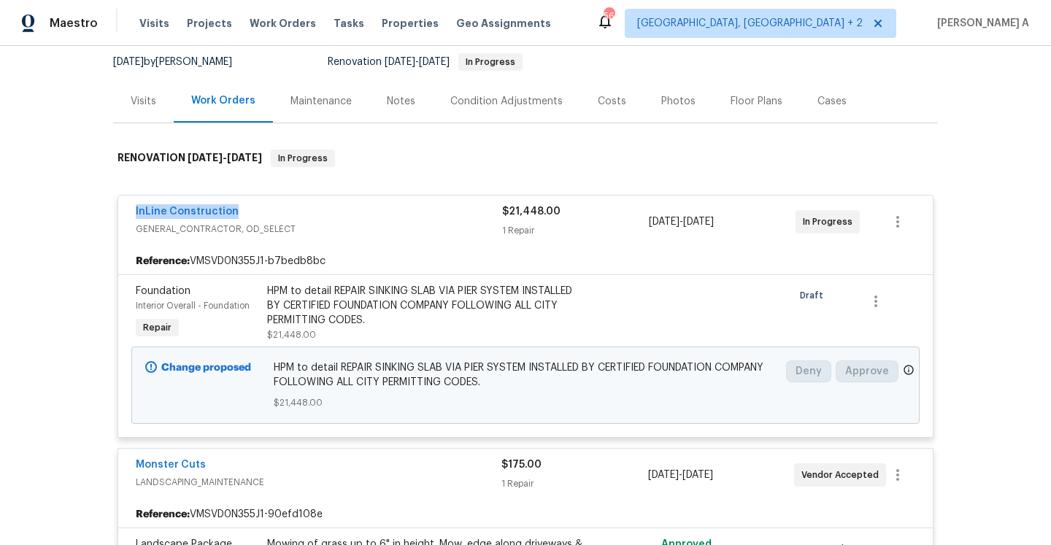
copy link "InLine Construction"
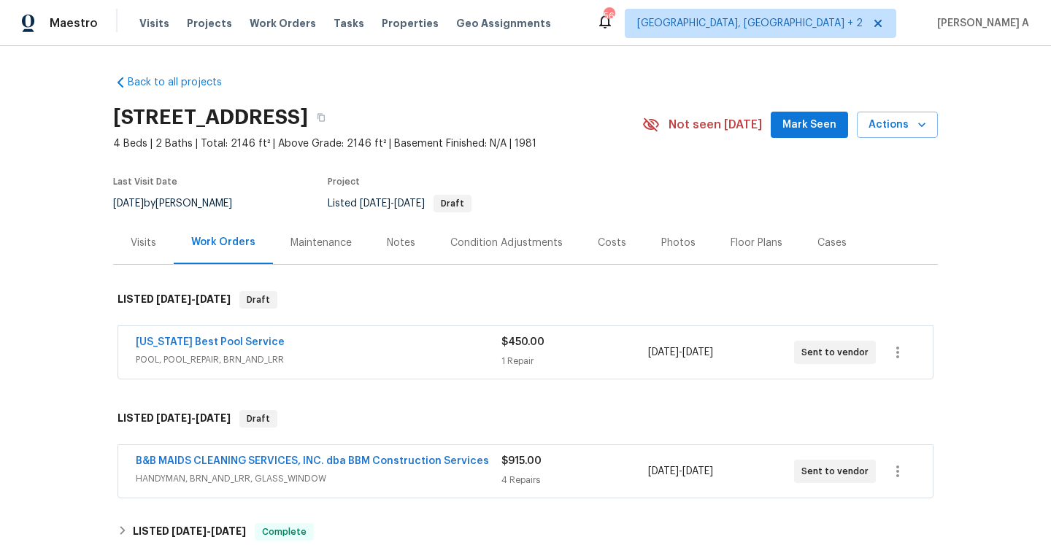
click at [355, 473] on span "HANDYMAN, BRN_AND_LRR, GLASS_WINDOW" at bounding box center [319, 478] width 366 height 15
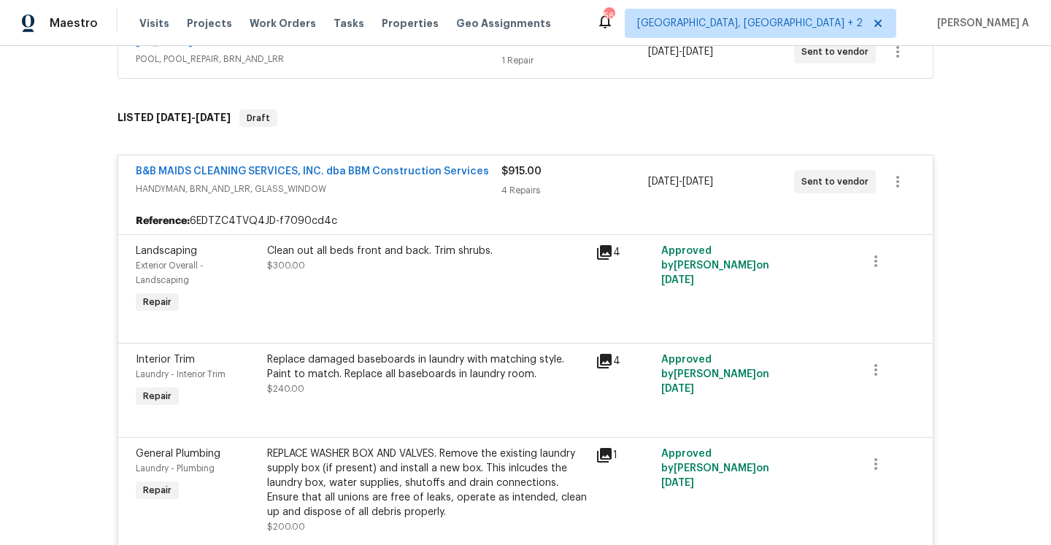
scroll to position [298, 0]
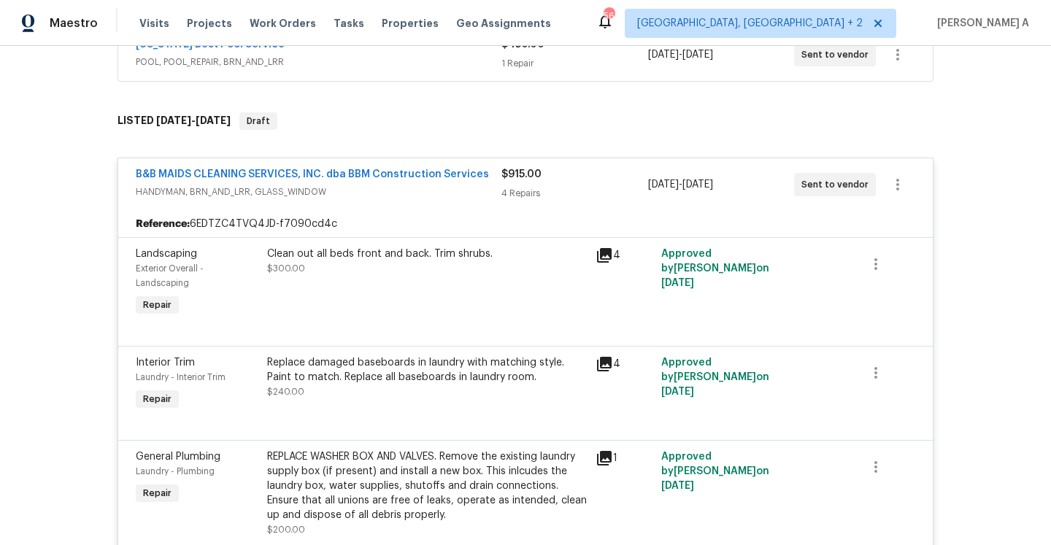
click at [379, 194] on span "HANDYMAN, BRN_AND_LRR, GLASS_WINDOW" at bounding box center [319, 192] width 366 height 15
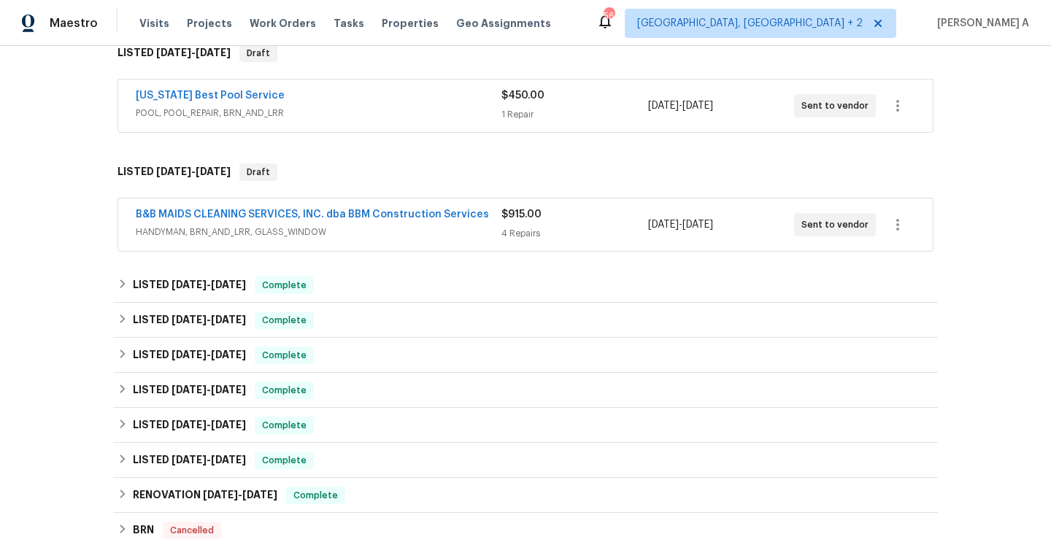
scroll to position [190, 0]
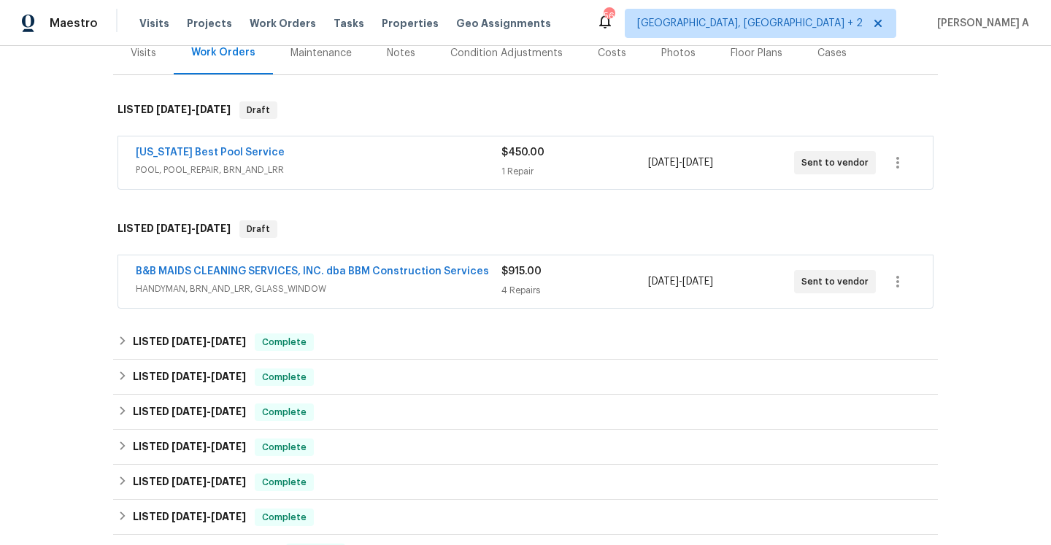
click at [375, 182] on div "Texas Best Pool Service POOL, POOL_REPAIR, BRN_AND_LRR $450.00 1 Repair 9/6/202…" at bounding box center [525, 162] width 814 height 53
click at [363, 177] on div "Texas Best Pool Service POOL, POOL_REPAIR, BRN_AND_LRR" at bounding box center [319, 162] width 366 height 35
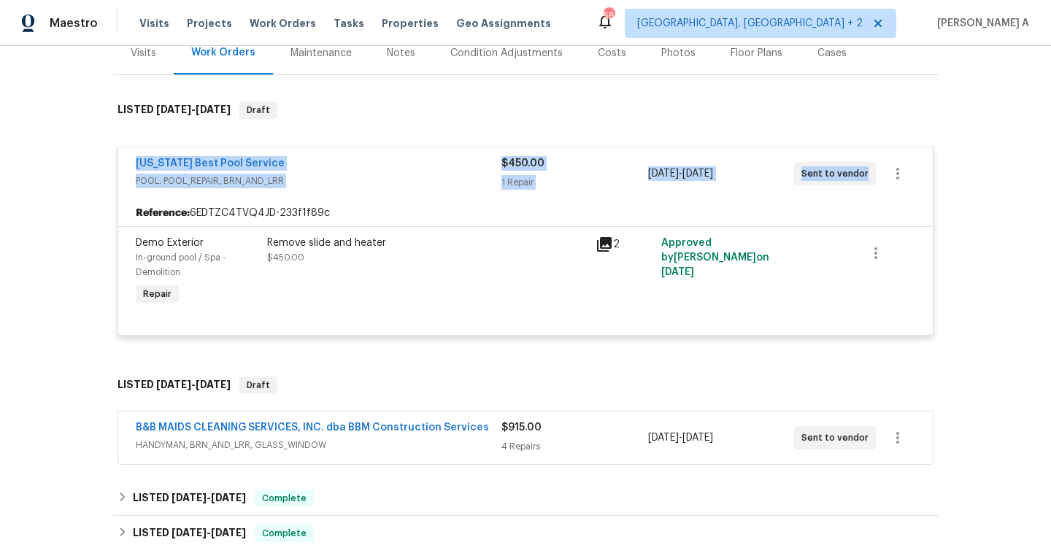
drag, startPoint x: 134, startPoint y: 164, endPoint x: 865, endPoint y: 166, distance: 731.1
click at [865, 166] on div "Texas Best Pool Service POOL, POOL_REPAIR, BRN_AND_LRR $450.00 1 Repair 9/6/202…" at bounding box center [525, 173] width 814 height 53
copy div "Texas Best Pool Service POOL, POOL_REPAIR, BRN_AND_LRR $450.00 1 Repair 9/6/202…"
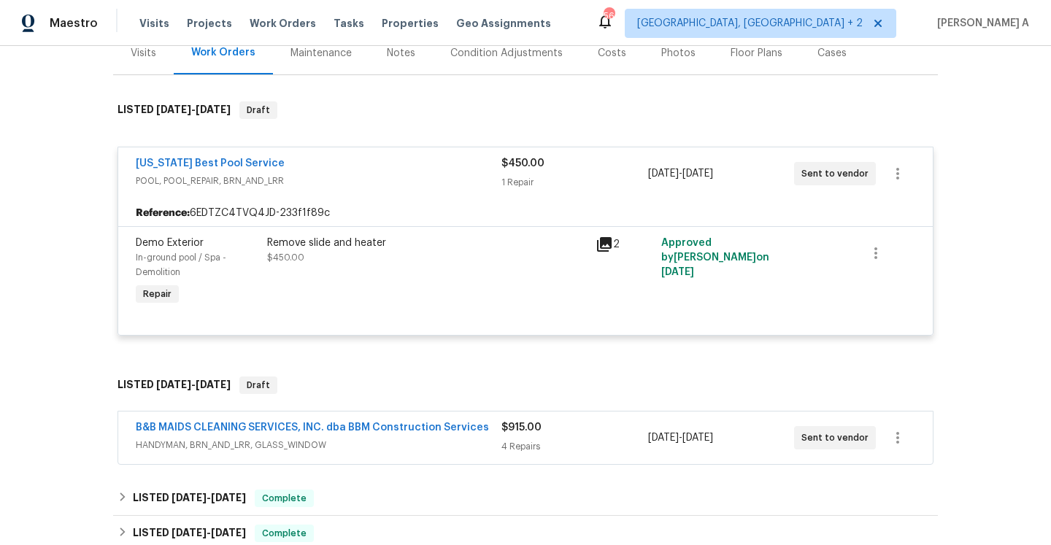
click at [326, 233] on div "Remove slide and heater $450.00" at bounding box center [427, 272] width 328 height 82
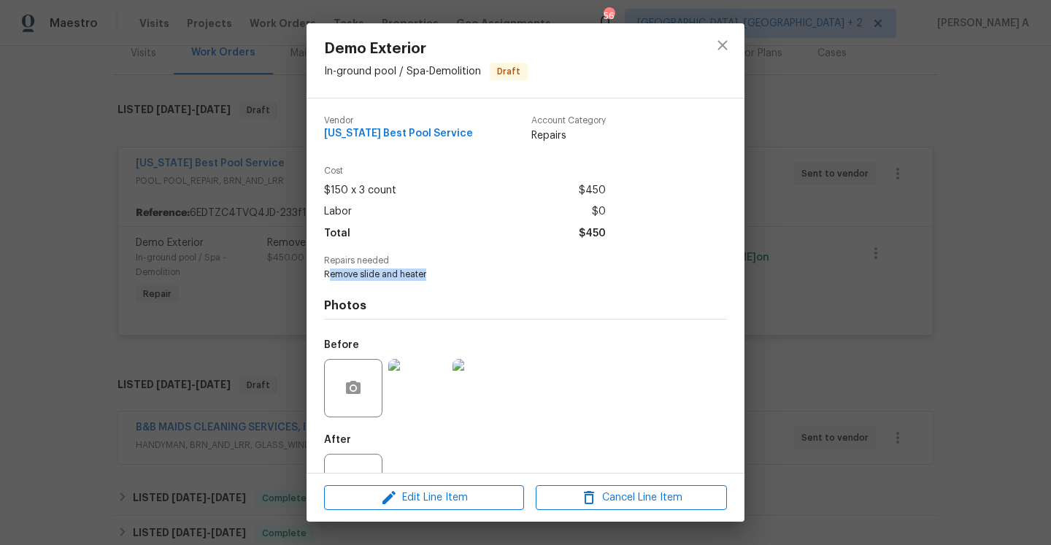
drag, startPoint x: 329, startPoint y: 274, endPoint x: 439, endPoint y: 273, distance: 109.5
click at [439, 273] on span "Remove slide and heater" at bounding box center [505, 275] width 363 height 12
copy span "emove slide and heater"
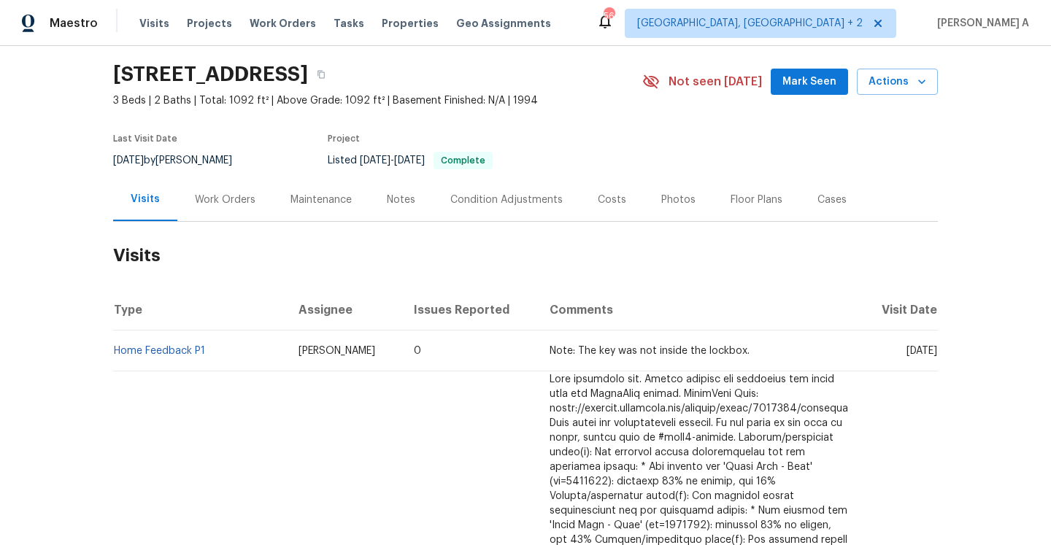
scroll to position [49, 0]
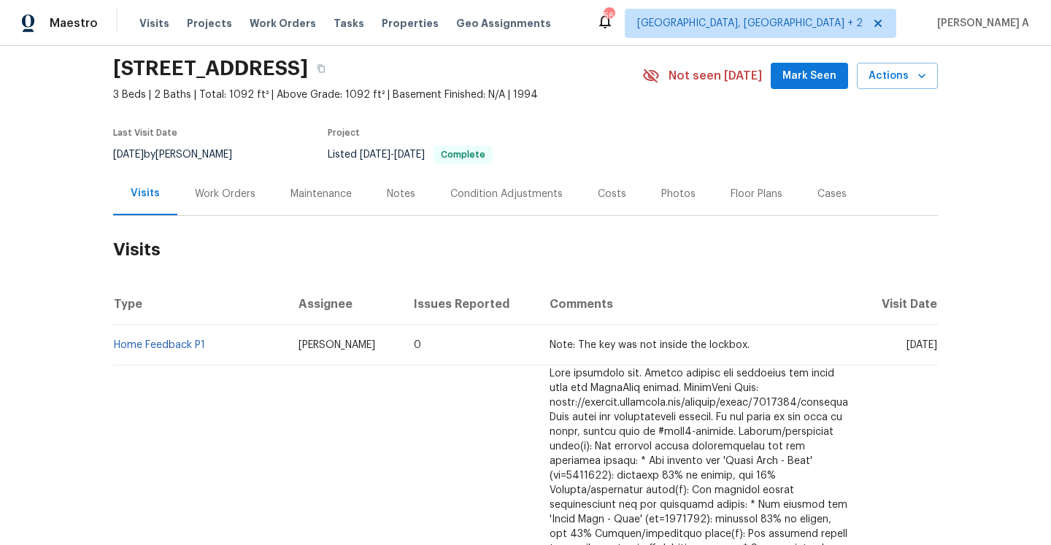
click at [207, 206] on div "Work Orders" at bounding box center [225, 193] width 96 height 43
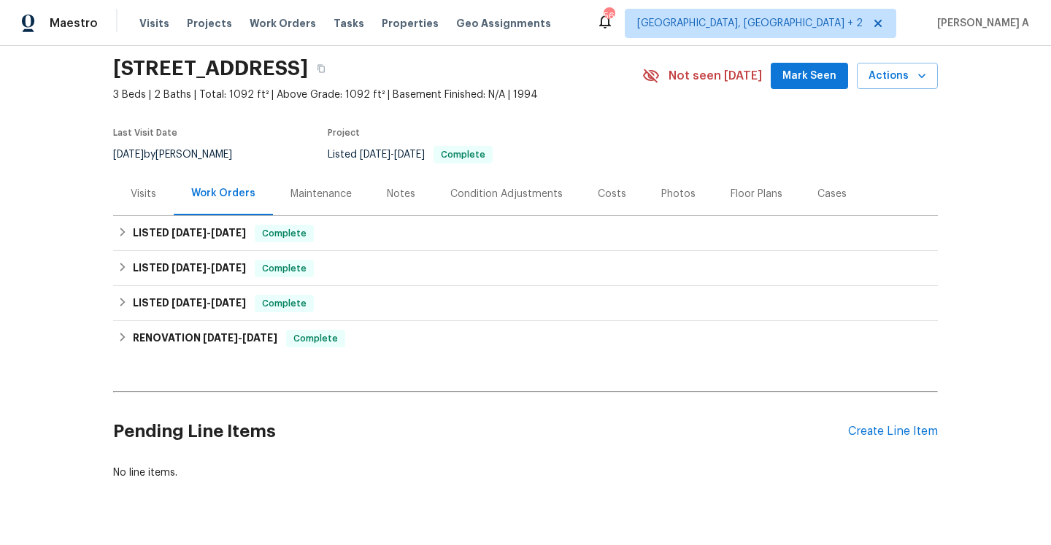
click at [158, 204] on div "Visits" at bounding box center [143, 193] width 61 height 43
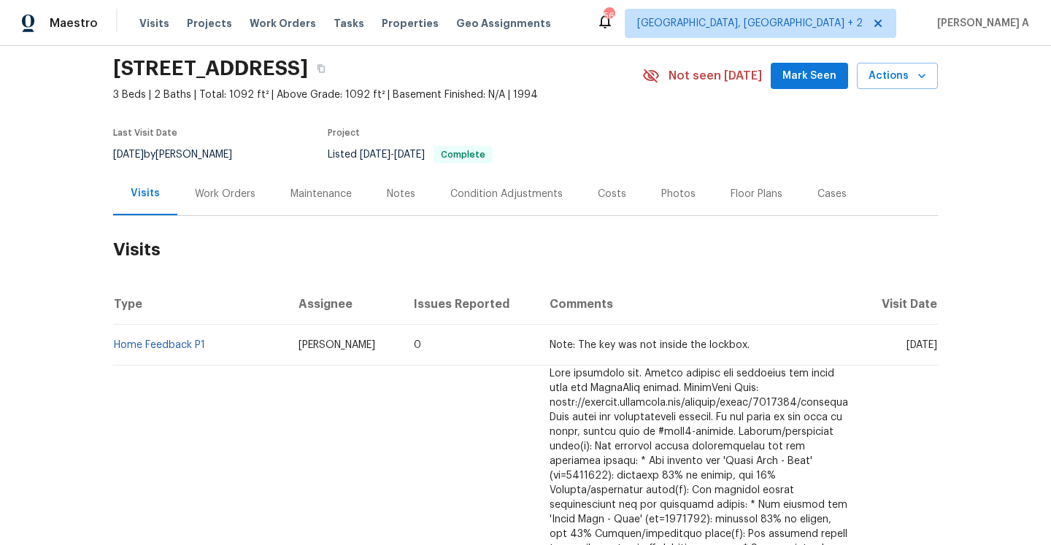
click at [201, 339] on td "Home Feedback P1" at bounding box center [200, 345] width 174 height 41
click at [201, 341] on link "Home Feedback P1" at bounding box center [159, 345] width 91 height 10
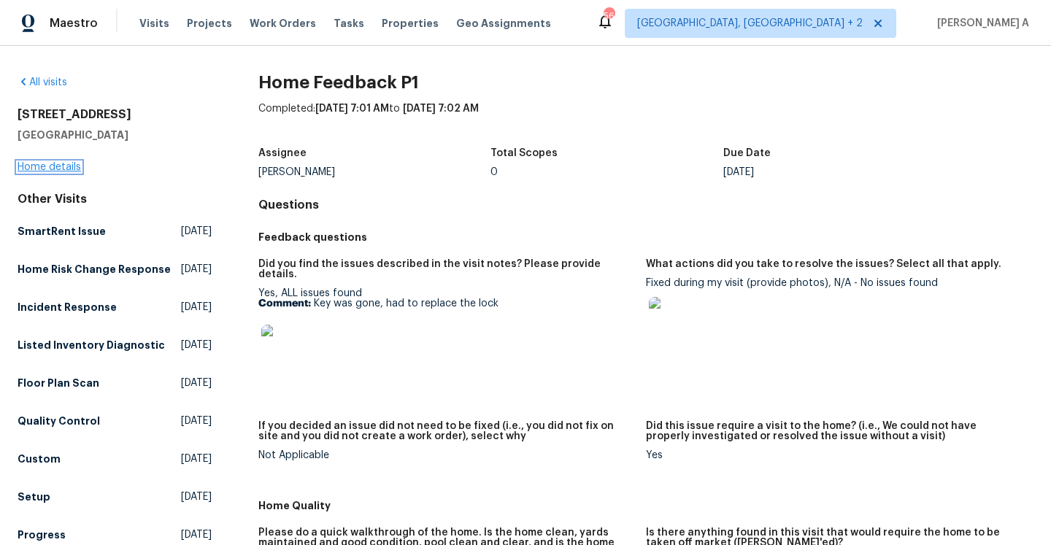
click at [70, 167] on link "Home details" at bounding box center [49, 167] width 63 height 10
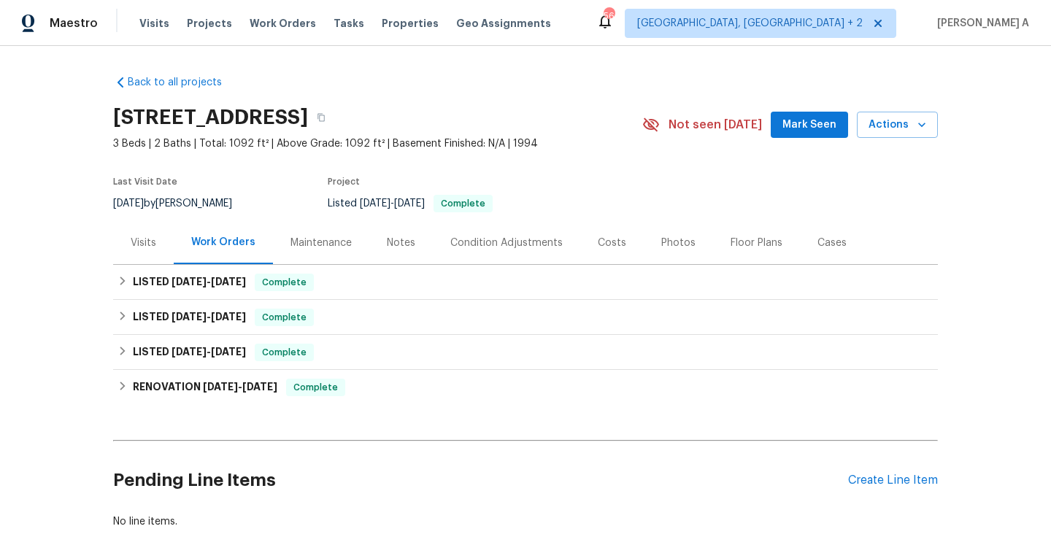
click at [147, 233] on div "Visits" at bounding box center [143, 242] width 61 height 43
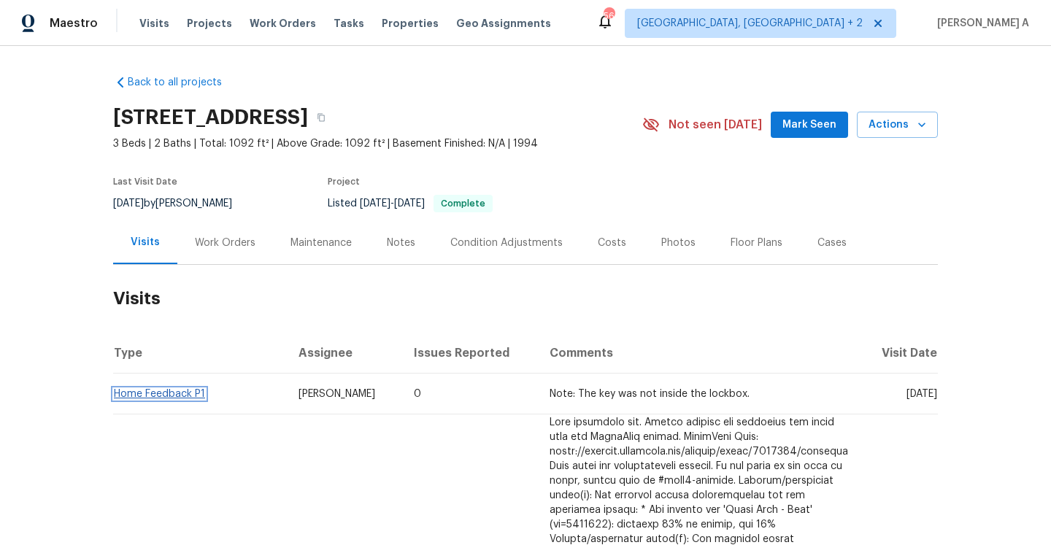
click at [200, 393] on link "Home Feedback P1" at bounding box center [159, 394] width 91 height 10
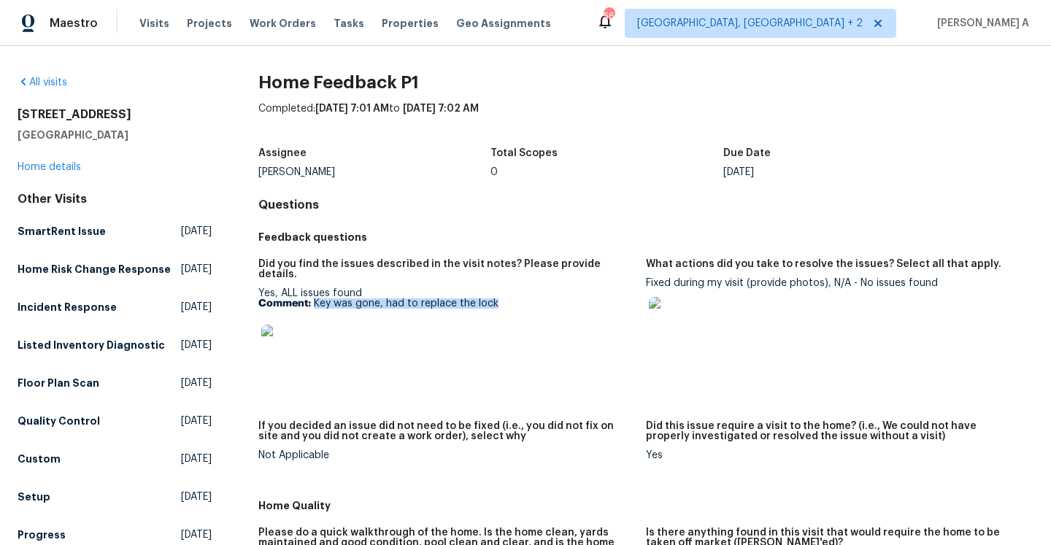
drag, startPoint x: 314, startPoint y: 296, endPoint x: 504, endPoint y: 296, distance: 190.4
click at [504, 298] on p "Comment: Key was gone, had to replace the lock" at bounding box center [446, 303] width 376 height 10
copy p "Key was gone, had to replace the lock"
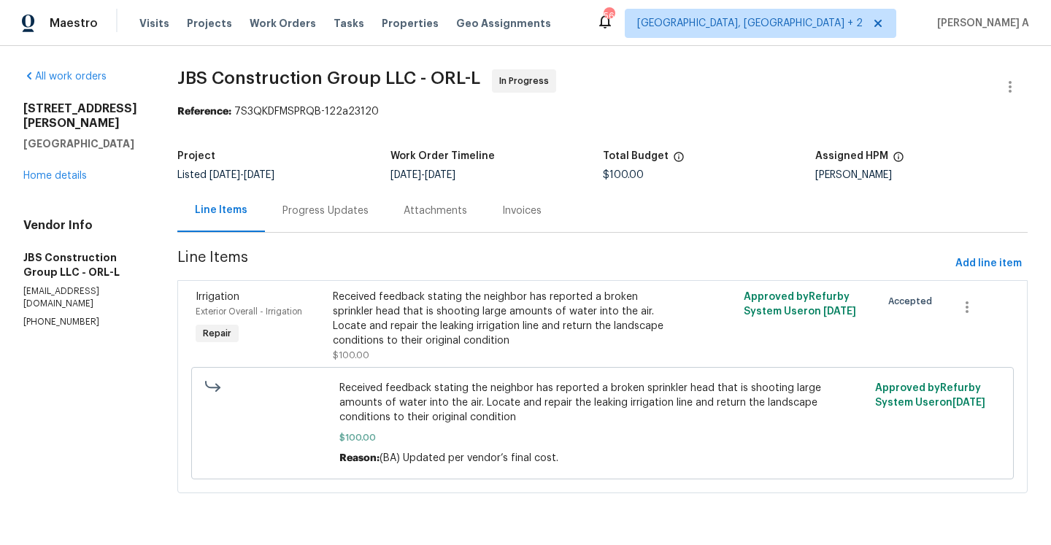
click at [328, 228] on div "Progress Updates" at bounding box center [325, 210] width 121 height 43
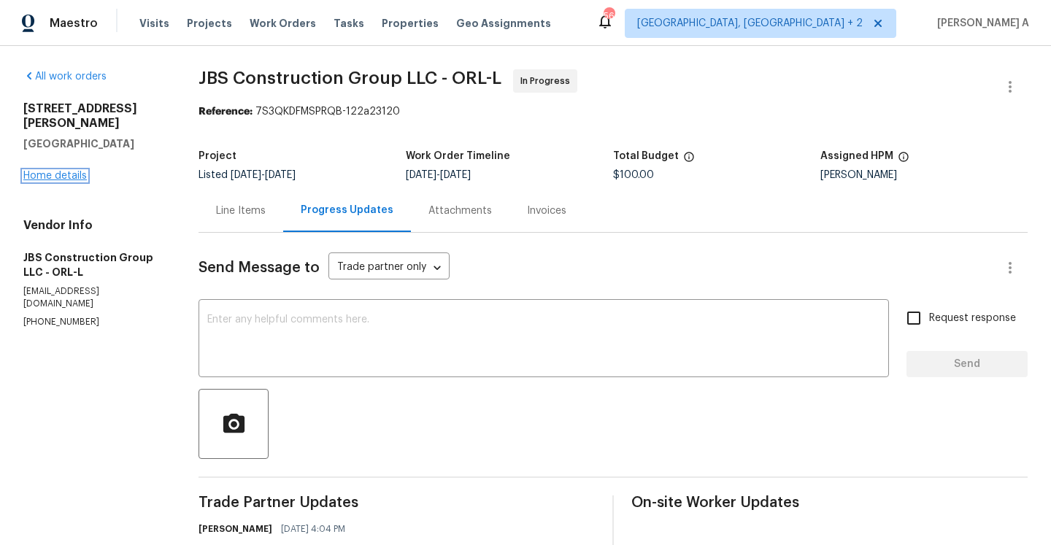
click at [83, 171] on link "Home details" at bounding box center [54, 176] width 63 height 10
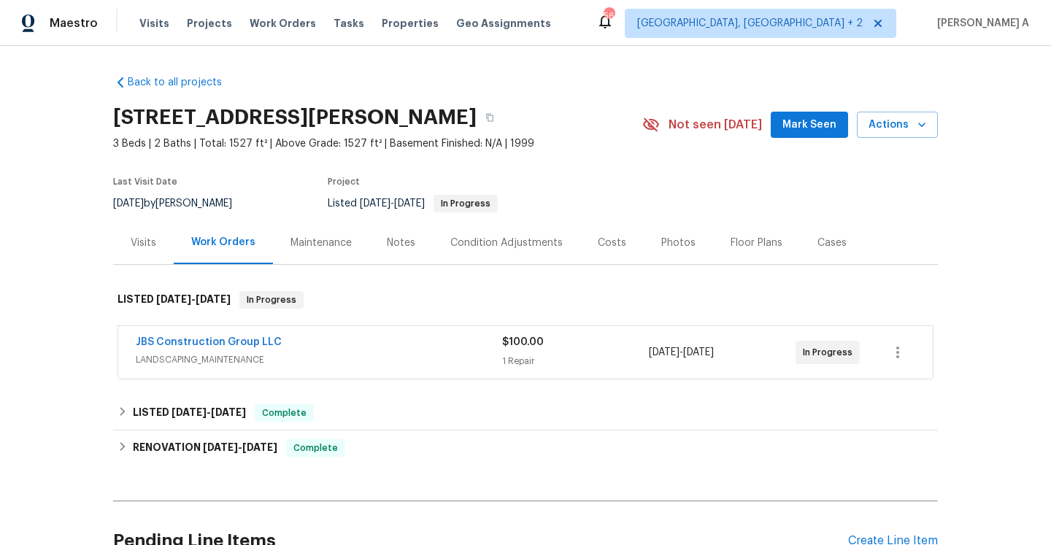
click at [428, 361] on span "LANDSCAPING_MAINTENANCE" at bounding box center [319, 359] width 366 height 15
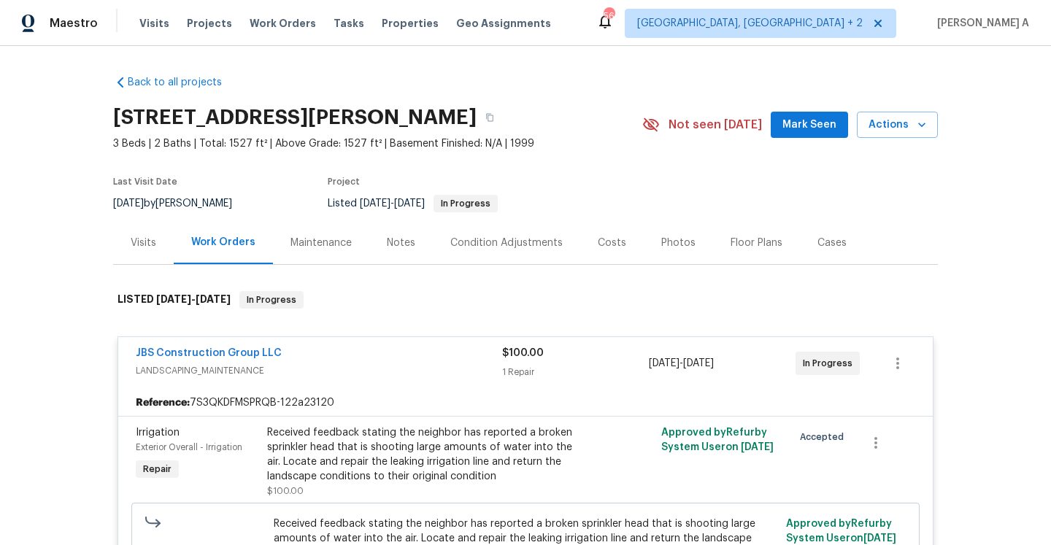
scroll to position [135, 0]
